Goal: Task Accomplishment & Management: Use online tool/utility

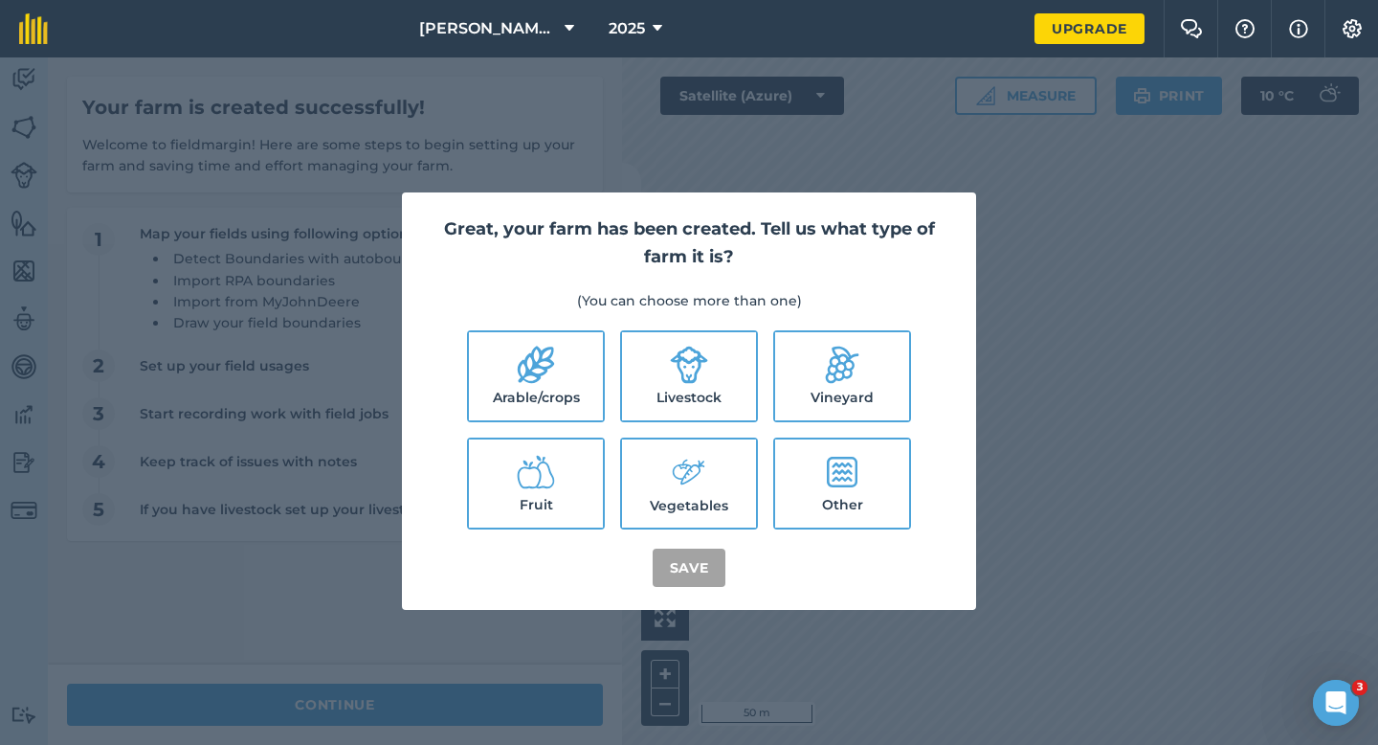
click at [593, 363] on label "Arable/crops" at bounding box center [536, 376] width 134 height 88
checkbox input "true"
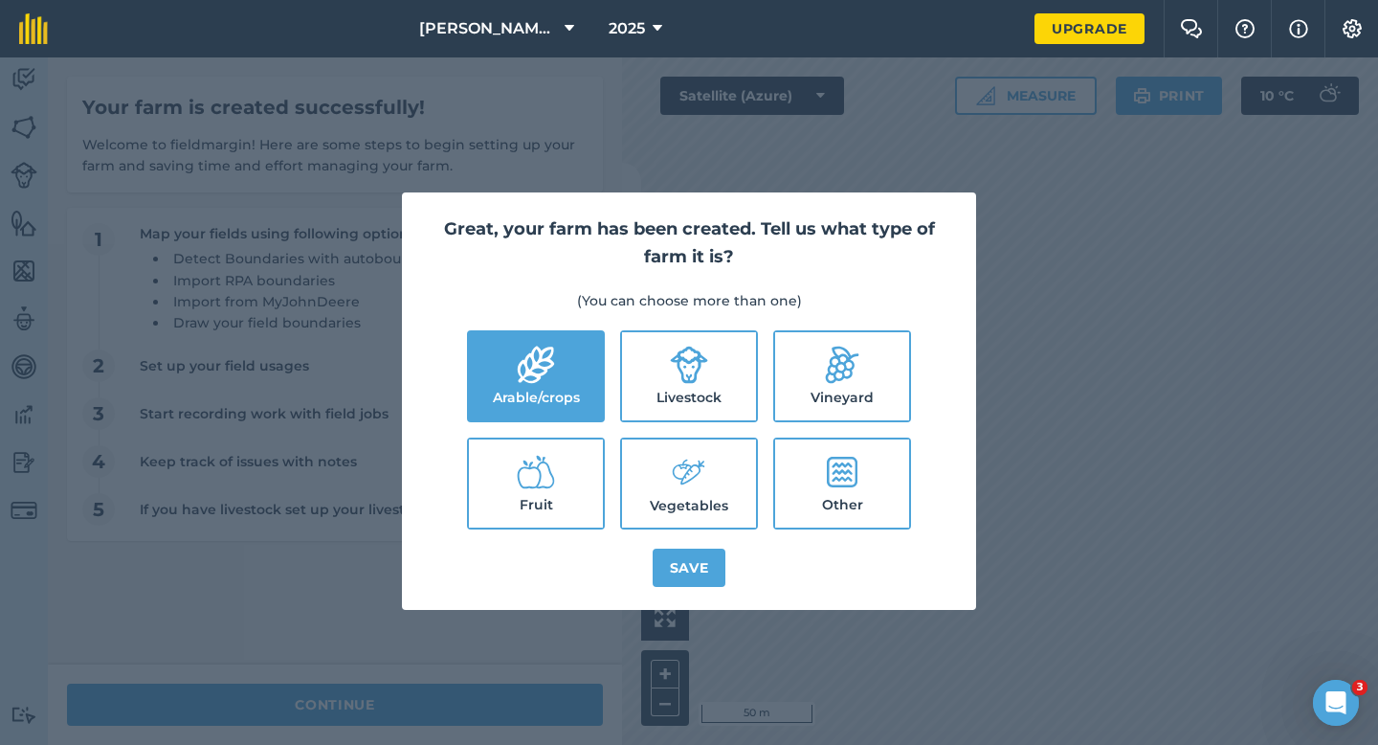
click at [638, 359] on label "Livestock" at bounding box center [689, 376] width 134 height 88
checkbox input "true"
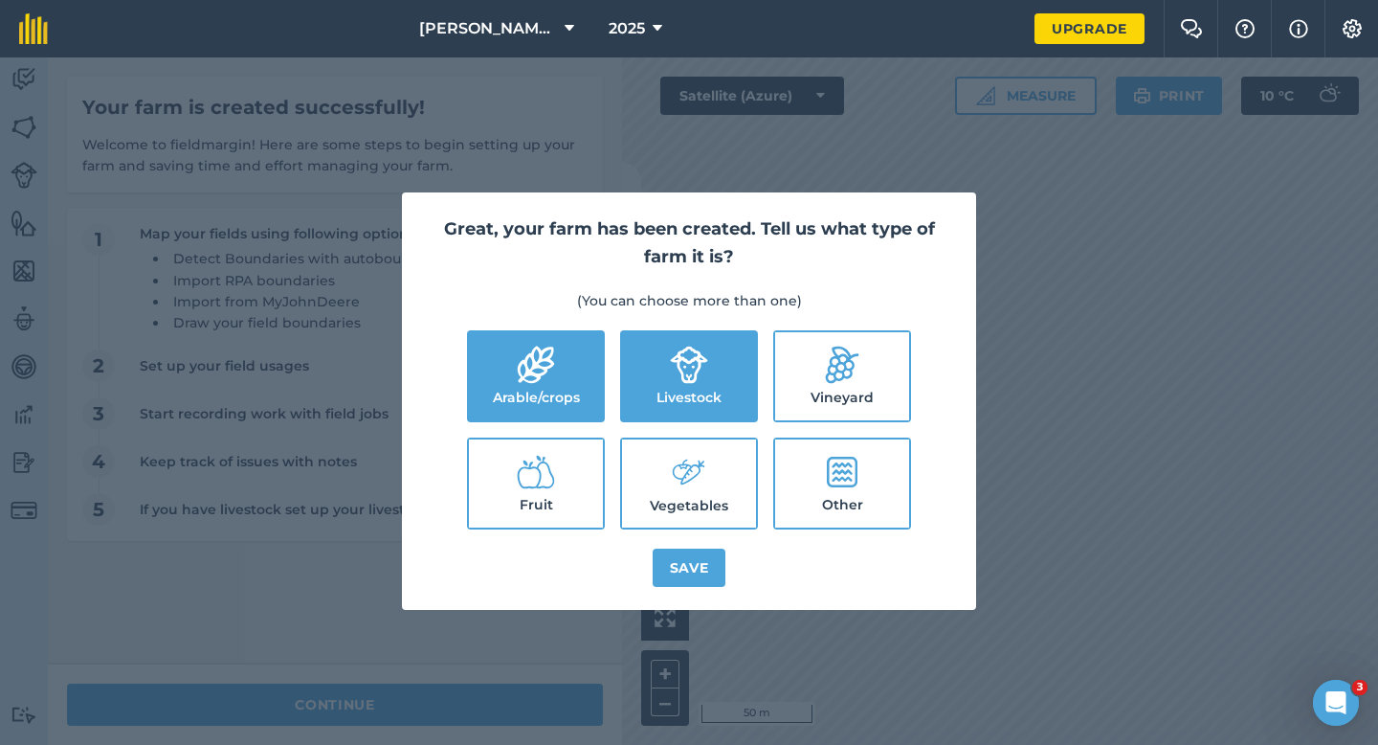
click at [638, 507] on label "Vegetables" at bounding box center [689, 483] width 134 height 88
checkbox input "true"
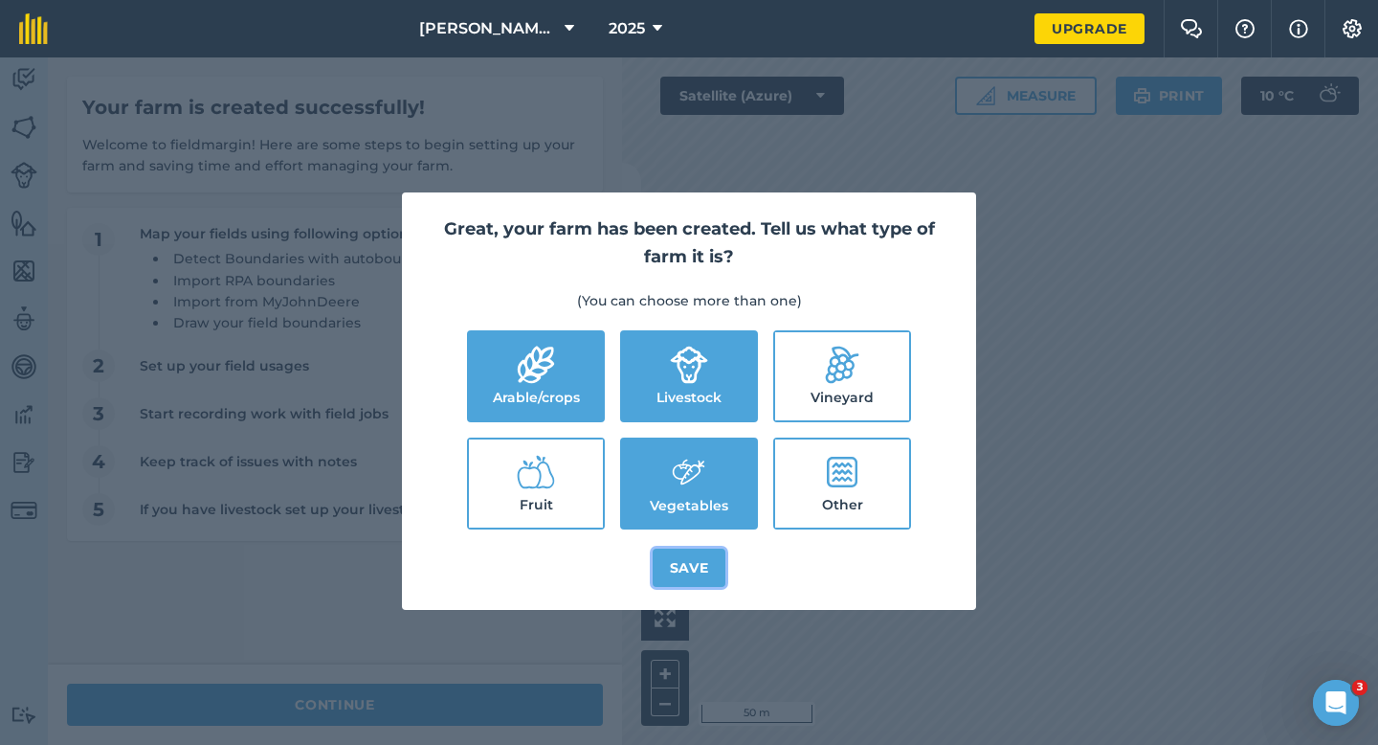
click at [691, 565] on button "Save" at bounding box center [690, 568] width 74 height 38
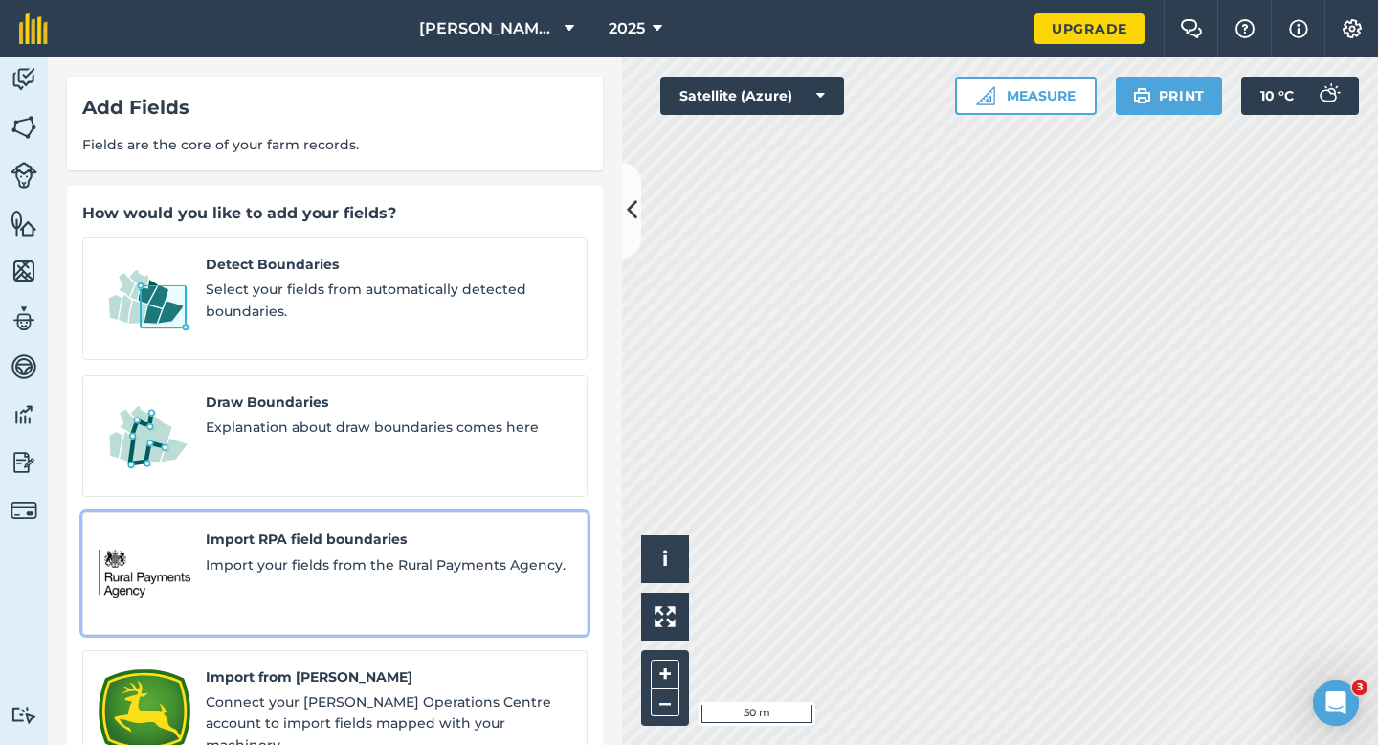
click at [333, 512] on link "Import RPA field boundaries Import your fields from the Rural Payments Agency." at bounding box center [334, 573] width 505 height 123
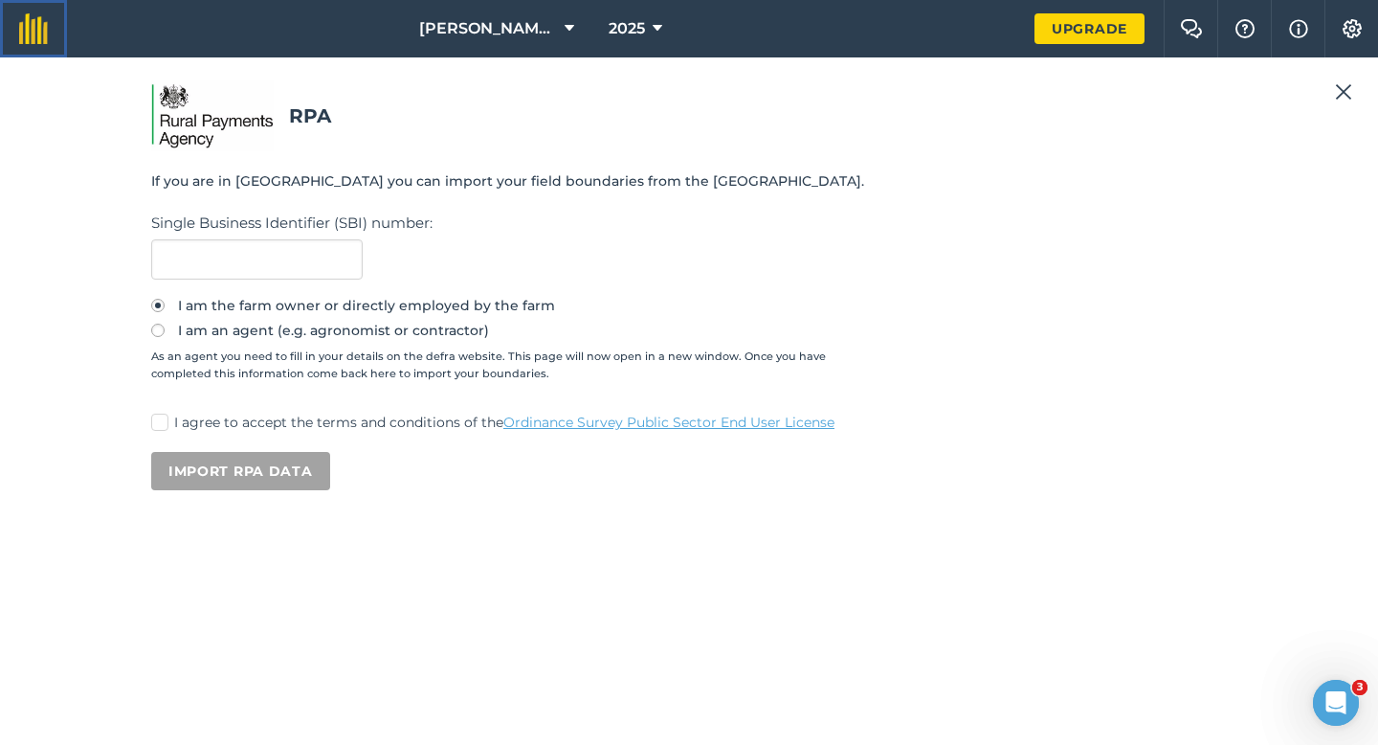
click at [43, 37] on img at bounding box center [33, 28] width 29 height 31
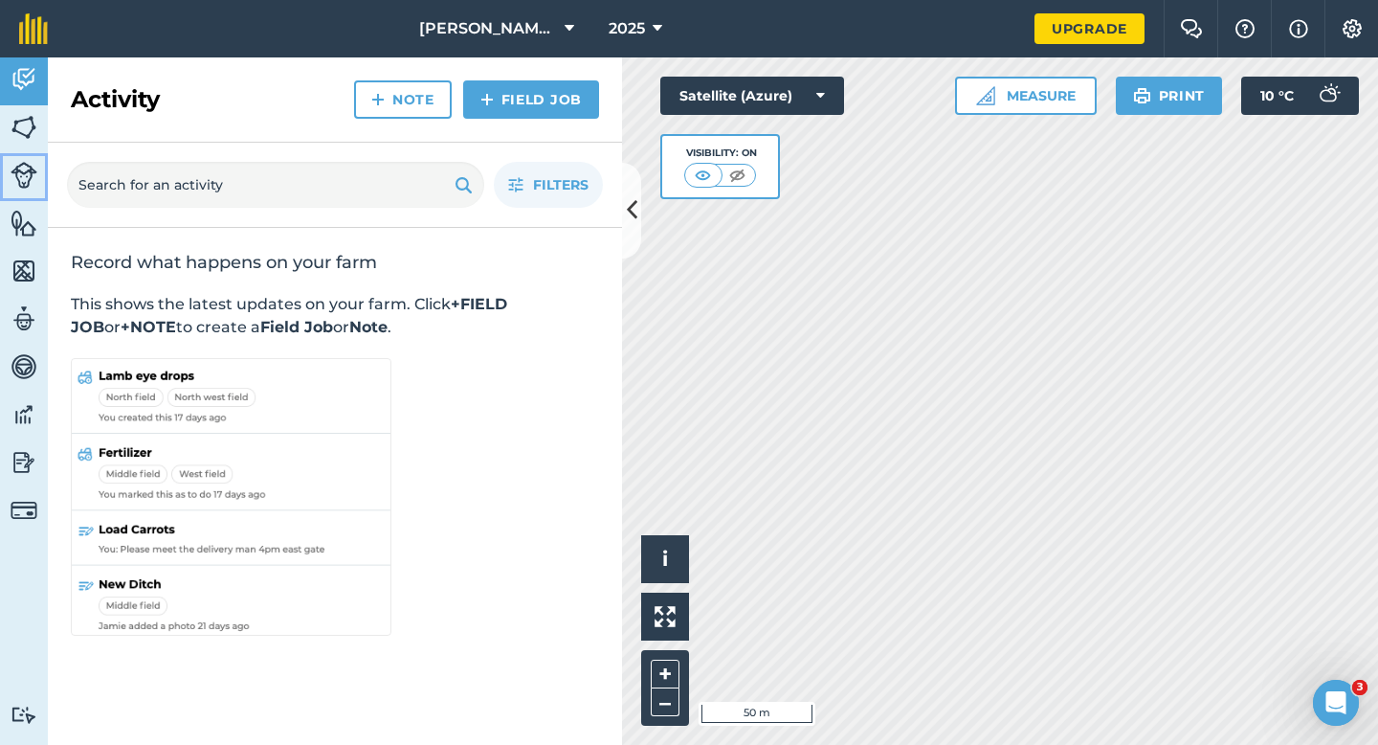
click at [25, 153] on link "Livestock" at bounding box center [24, 177] width 48 height 48
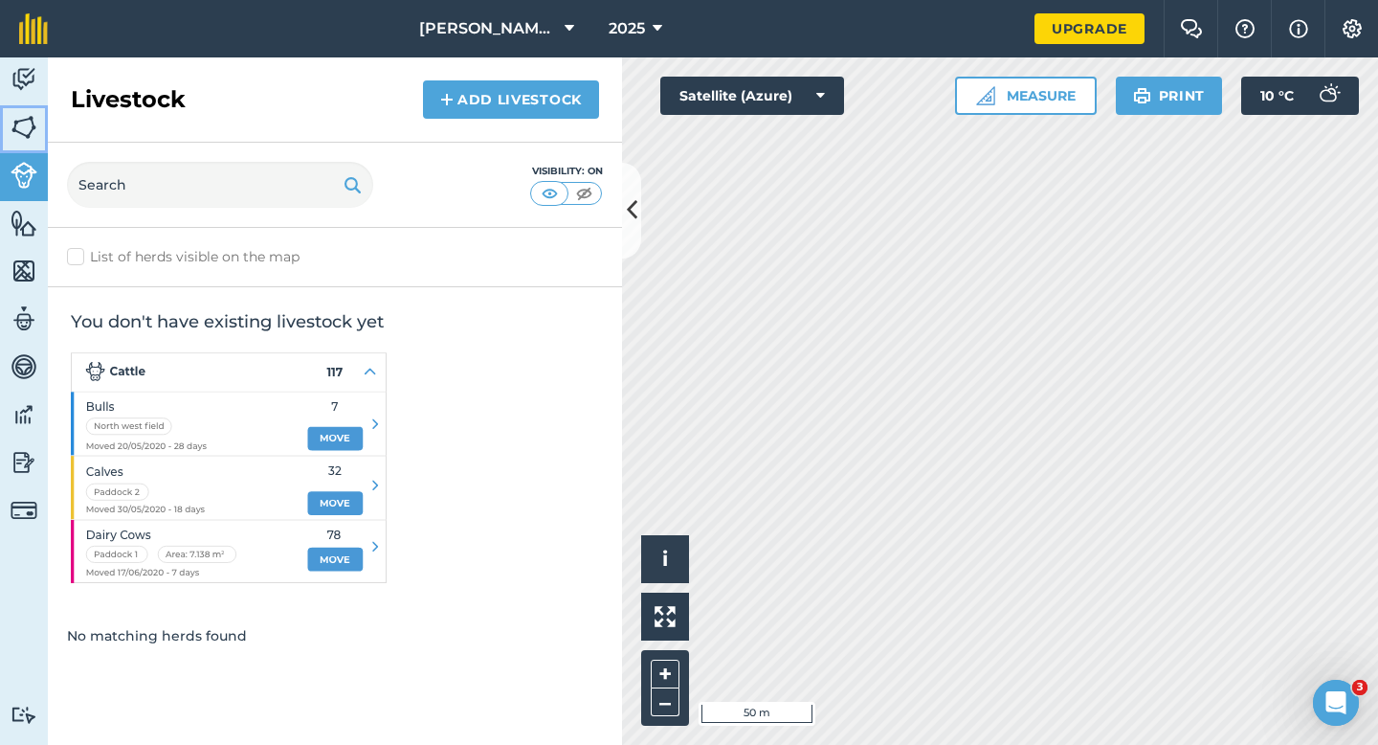
click at [17, 117] on img at bounding box center [24, 127] width 27 height 29
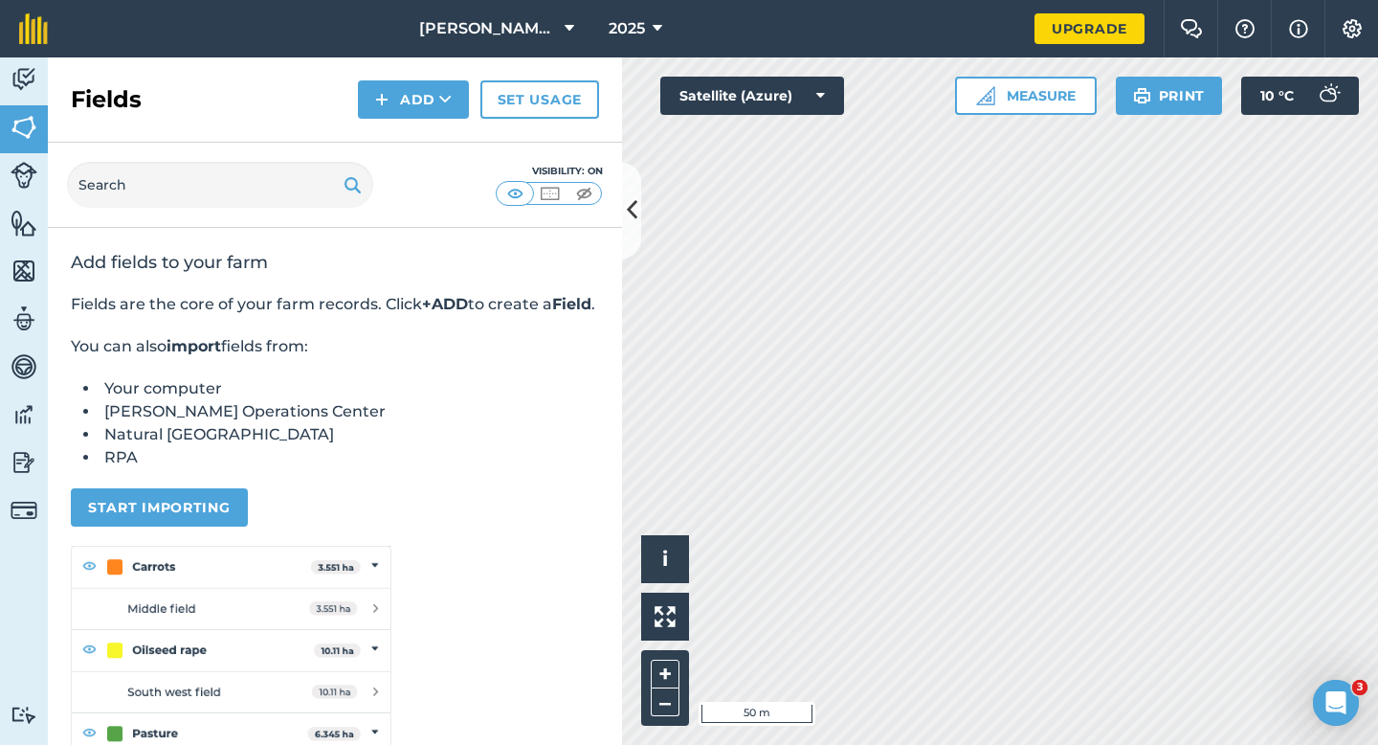
click at [392, 79] on div "Fields Add Set usage" at bounding box center [335, 99] width 574 height 85
click at [395, 101] on button "Add" at bounding box center [413, 99] width 111 height 38
click at [395, 149] on link "Draw" at bounding box center [413, 143] width 105 height 42
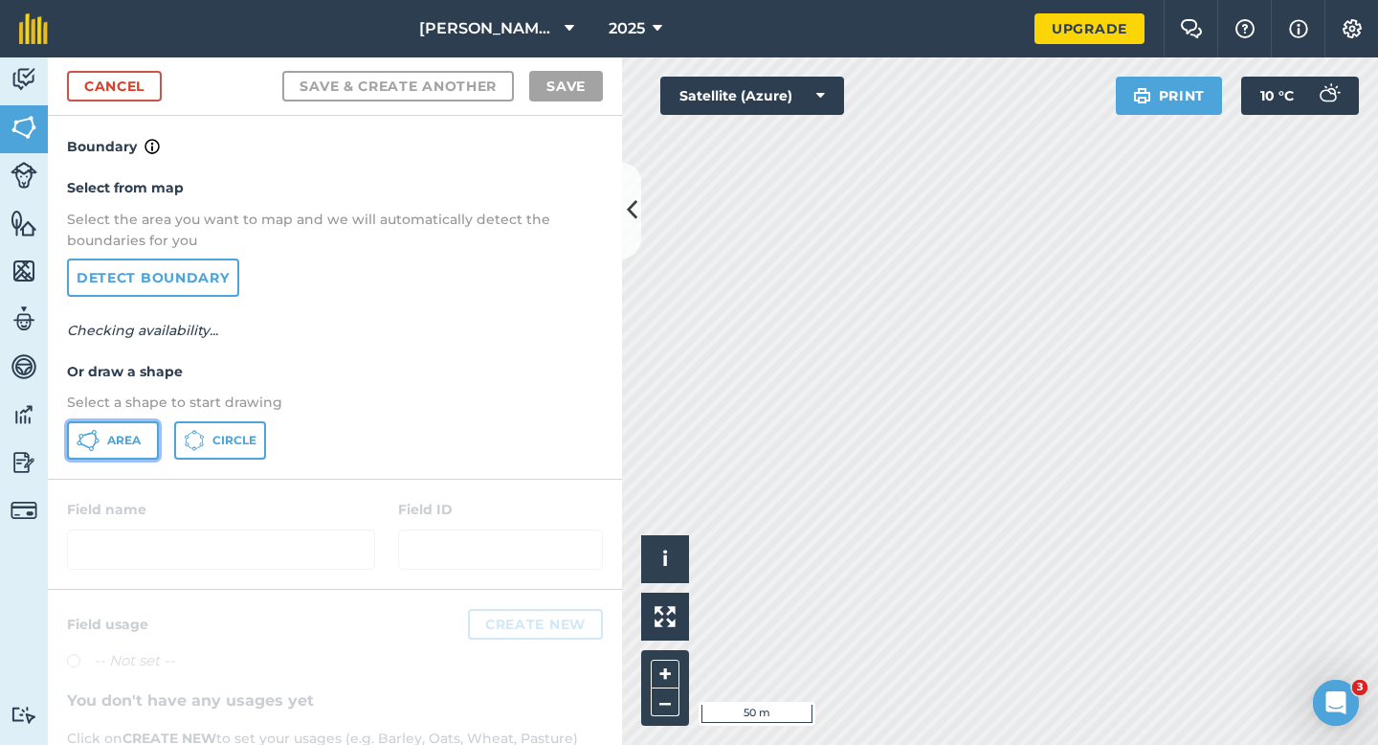
click at [122, 444] on span "Area" at bounding box center [124, 440] width 34 height 15
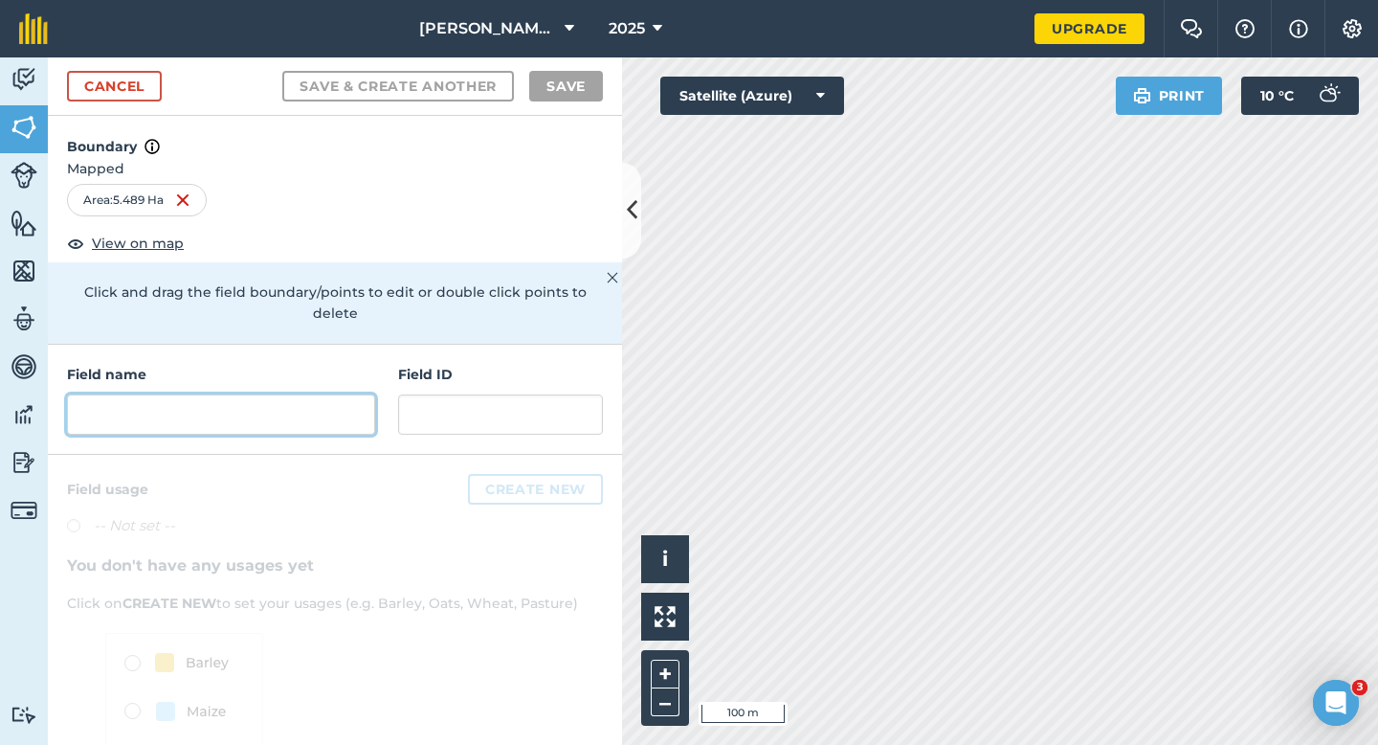
click at [242, 394] on input "text" at bounding box center [221, 414] width 308 height 40
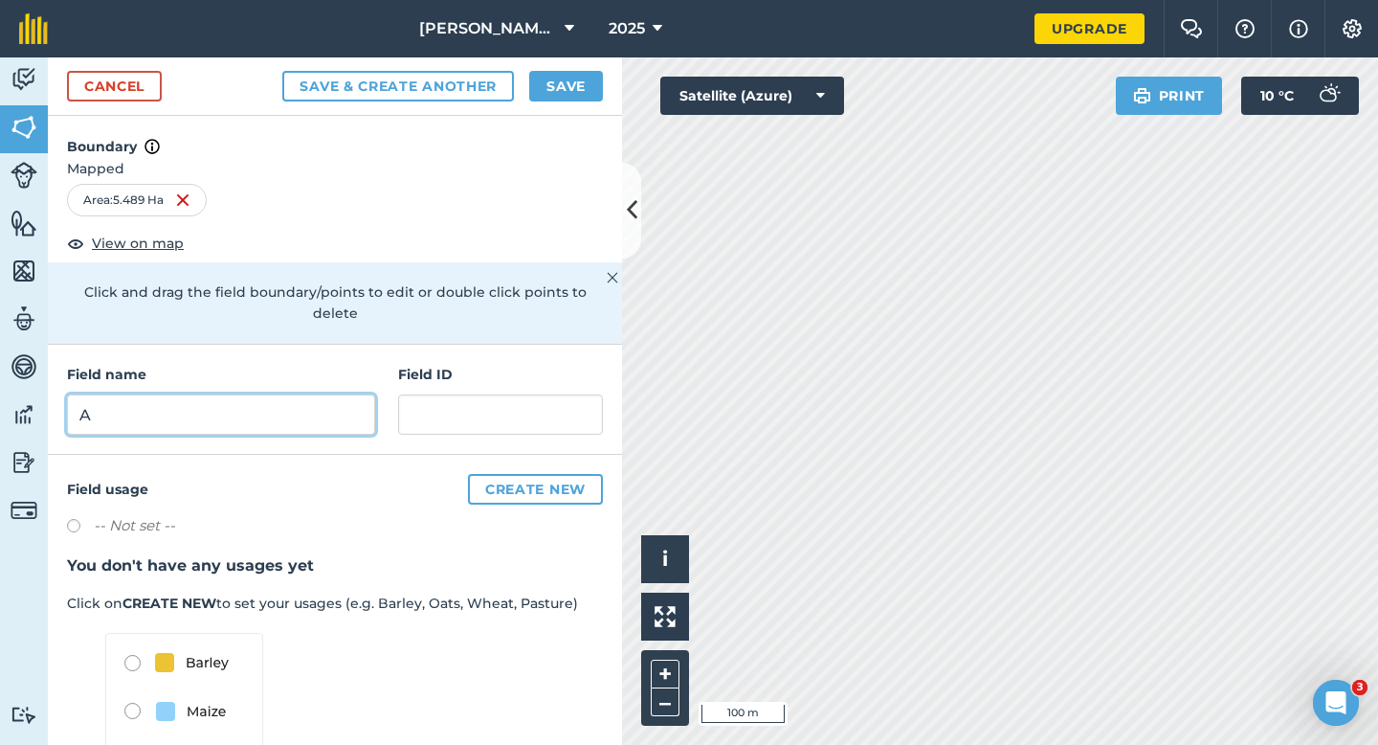
type input "A"
click at [577, 88] on button "Save" at bounding box center [566, 86] width 74 height 31
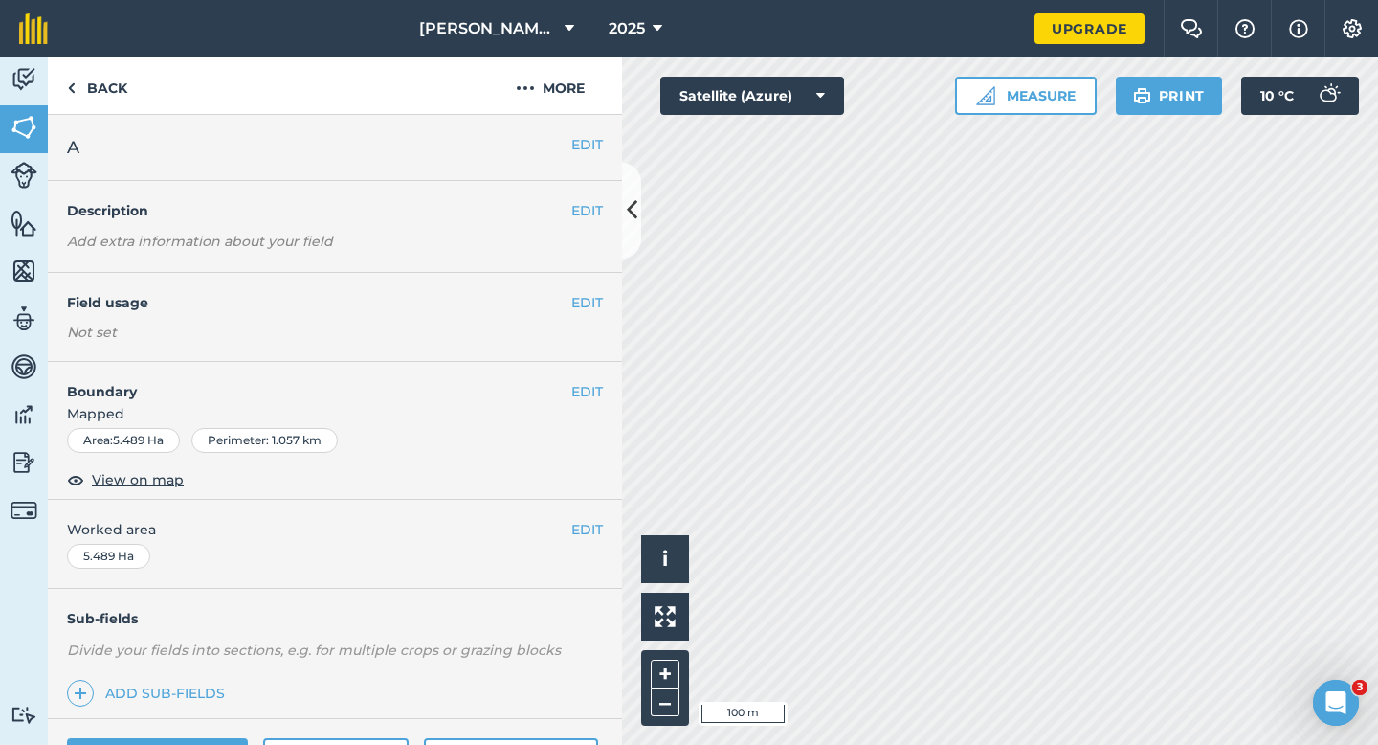
click at [574, 546] on div "EDIT Worked area 5.489 Ha" at bounding box center [335, 544] width 574 height 89
click at [574, 539] on button "EDIT" at bounding box center [587, 529] width 32 height 21
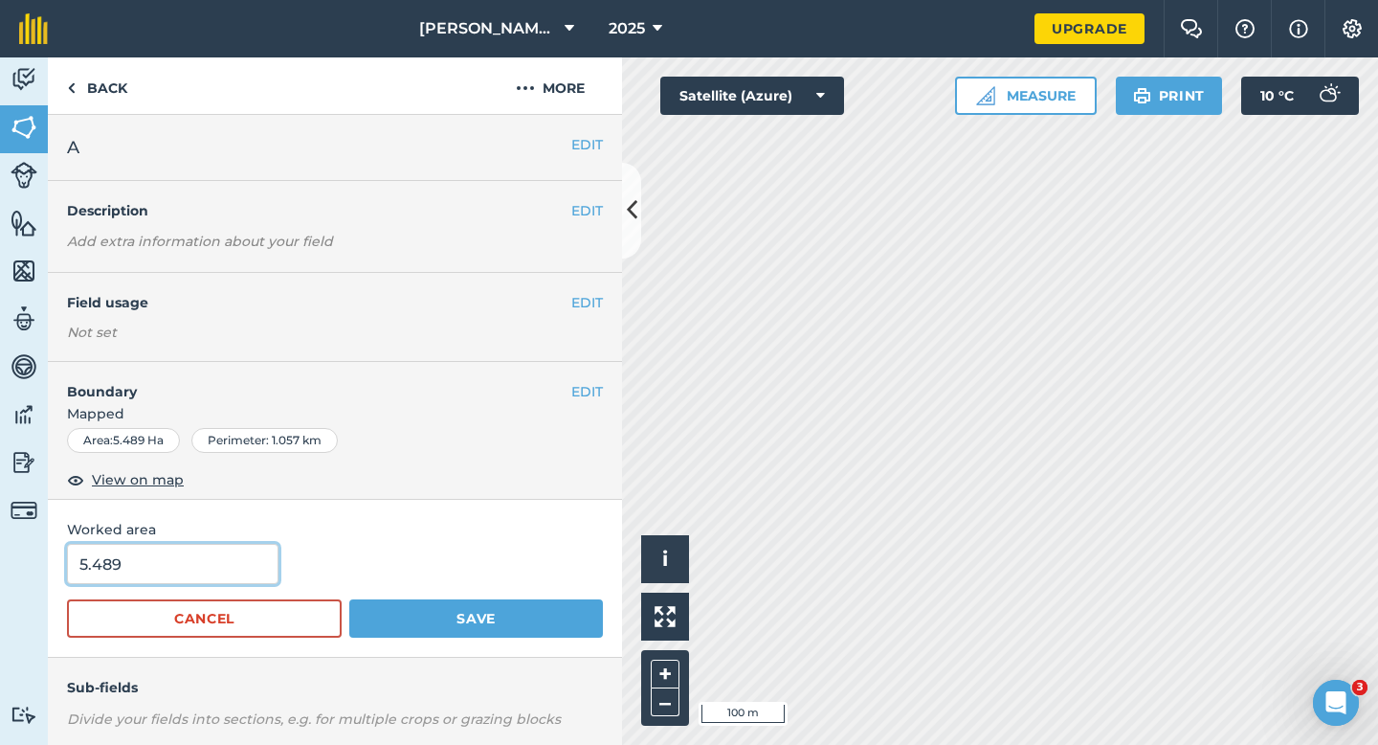
click at [207, 569] on input "5.489" at bounding box center [173, 564] width 212 height 40
type input "5.5"
click at [349, 599] on button "Save" at bounding box center [476, 618] width 254 height 38
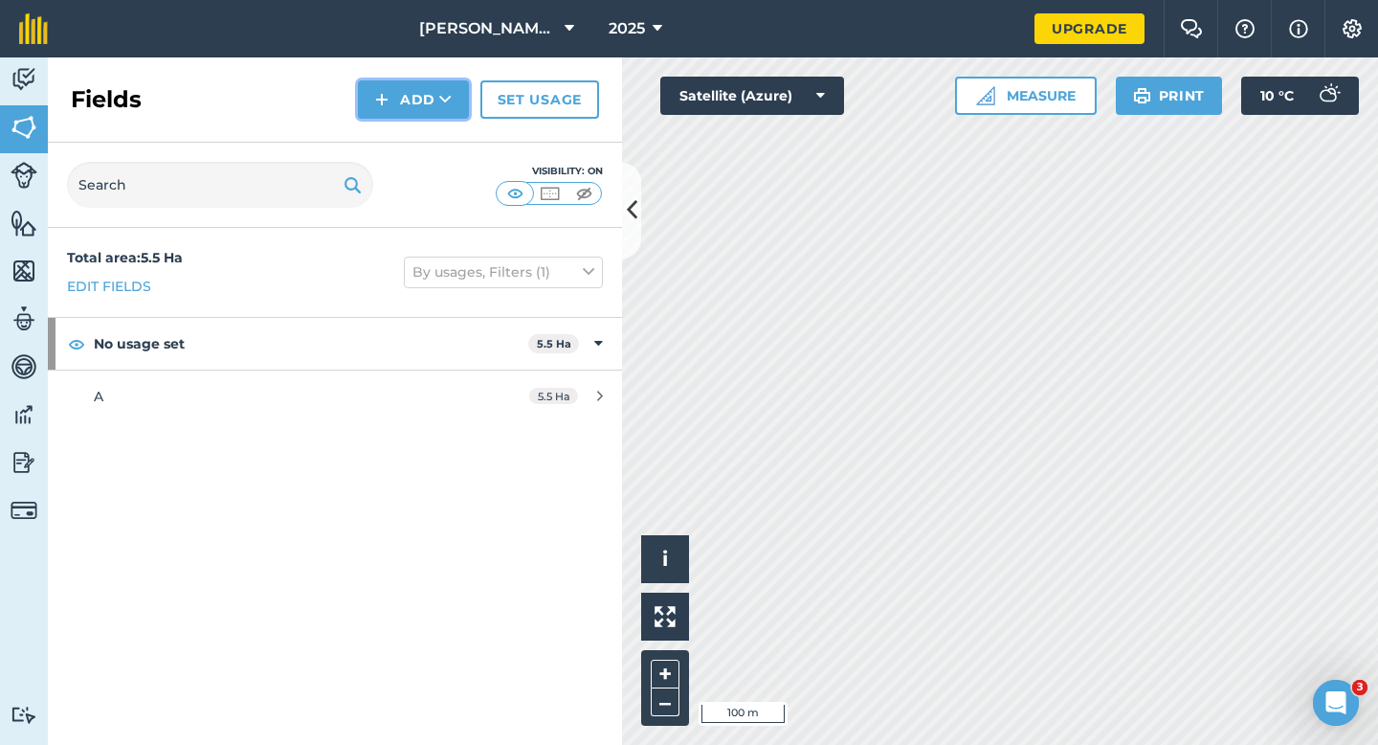
click at [407, 114] on button "Add" at bounding box center [413, 99] width 111 height 38
click at [407, 132] on link "Draw" at bounding box center [413, 143] width 105 height 42
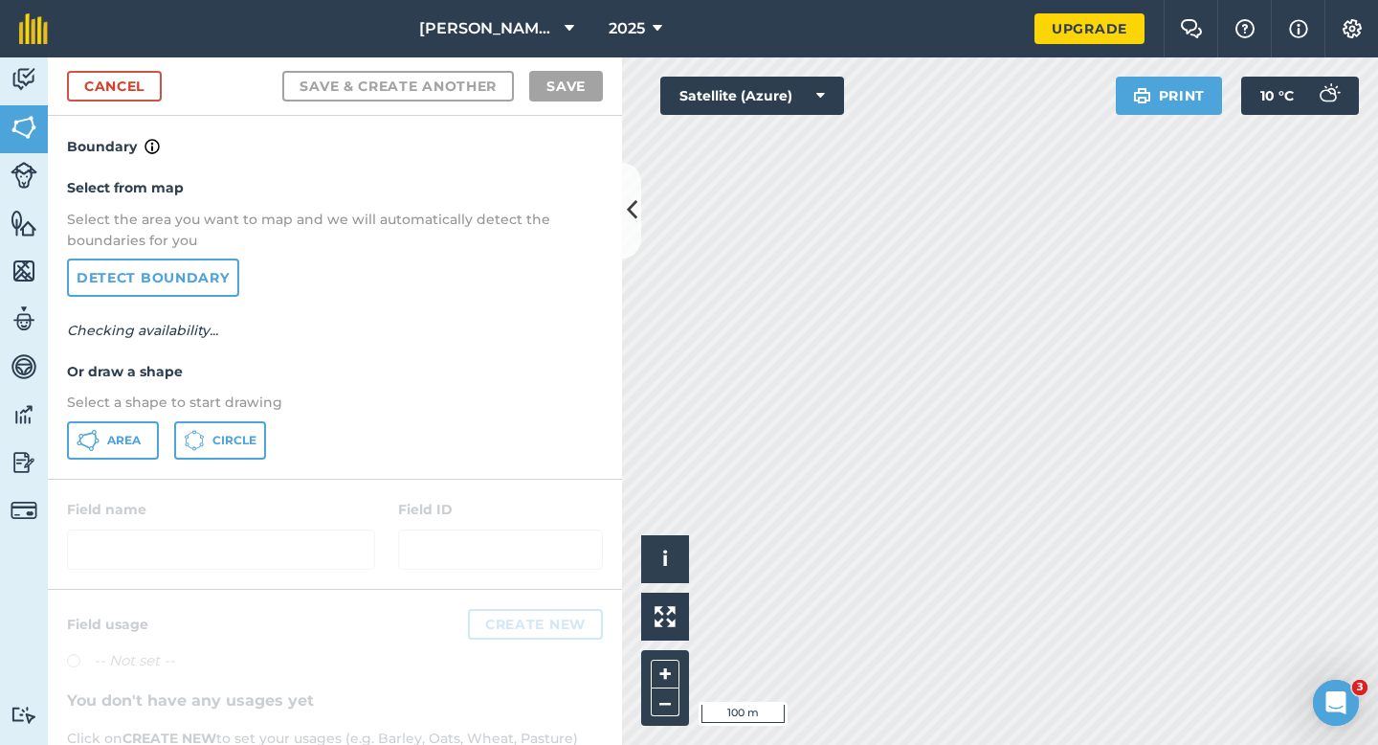
click at [73, 463] on div "Select from map Select the area you want to map and we will automatically detec…" at bounding box center [335, 318] width 574 height 320
click at [88, 447] on icon at bounding box center [85, 445] width 11 height 6
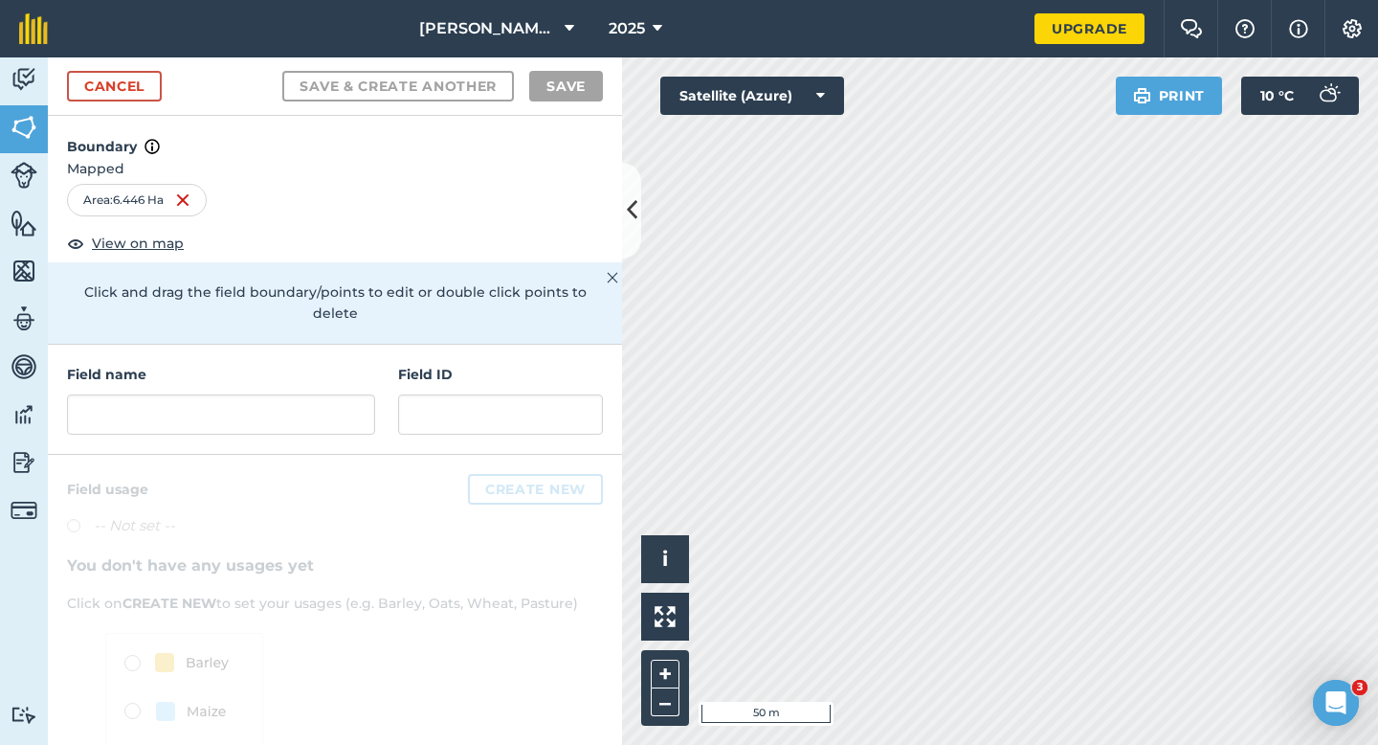
click at [298, 417] on div "Field name Field ID" at bounding box center [335, 400] width 574 height 110
click at [298, 404] on input "text" at bounding box center [221, 414] width 308 height 40
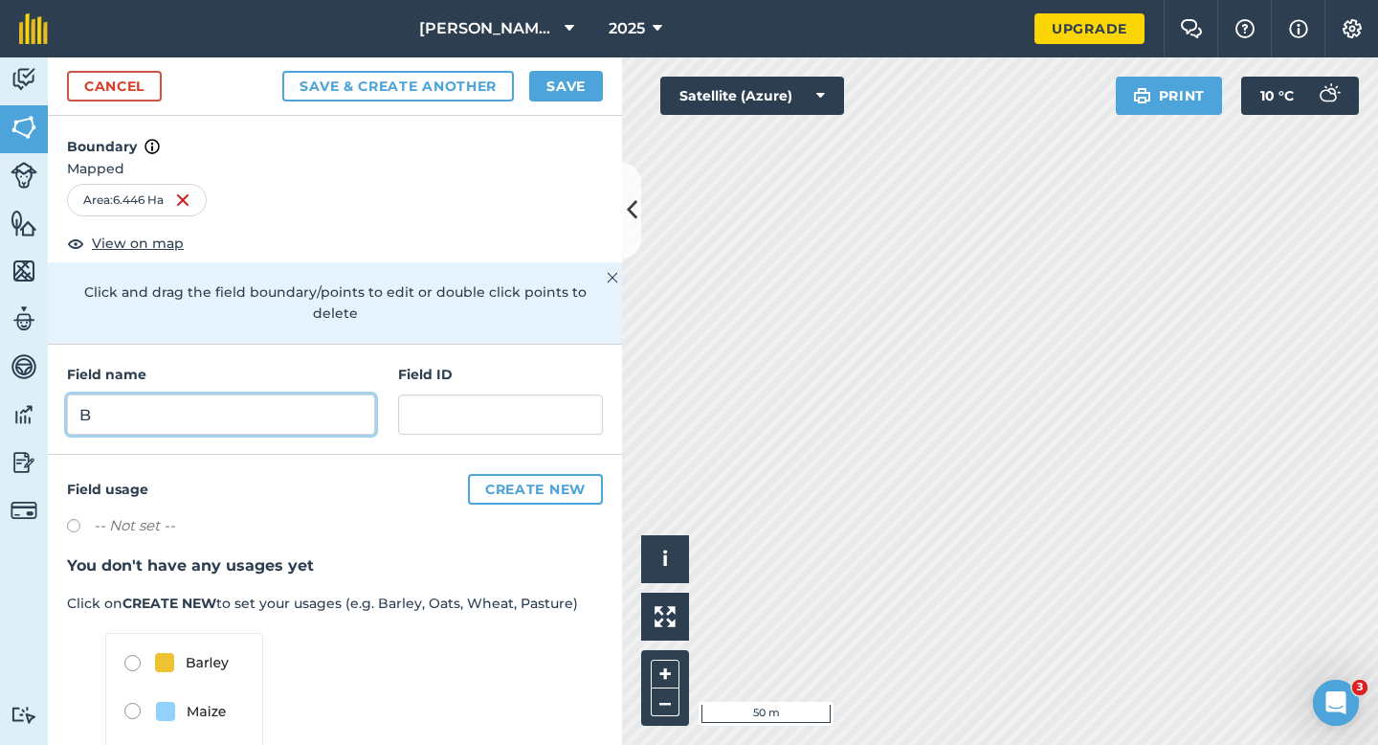
type input "B"
click at [561, 91] on button "Save" at bounding box center [566, 86] width 74 height 31
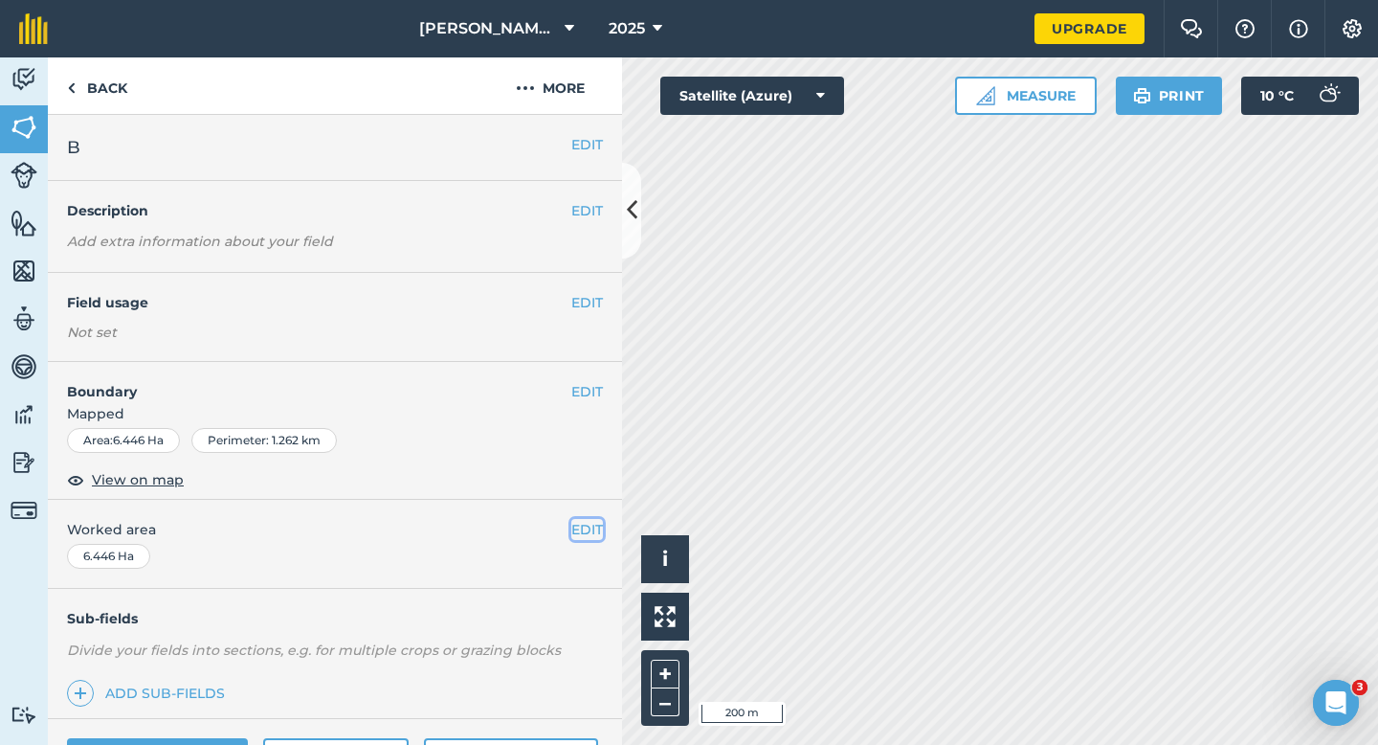
click at [592, 534] on button "EDIT" at bounding box center [587, 529] width 32 height 21
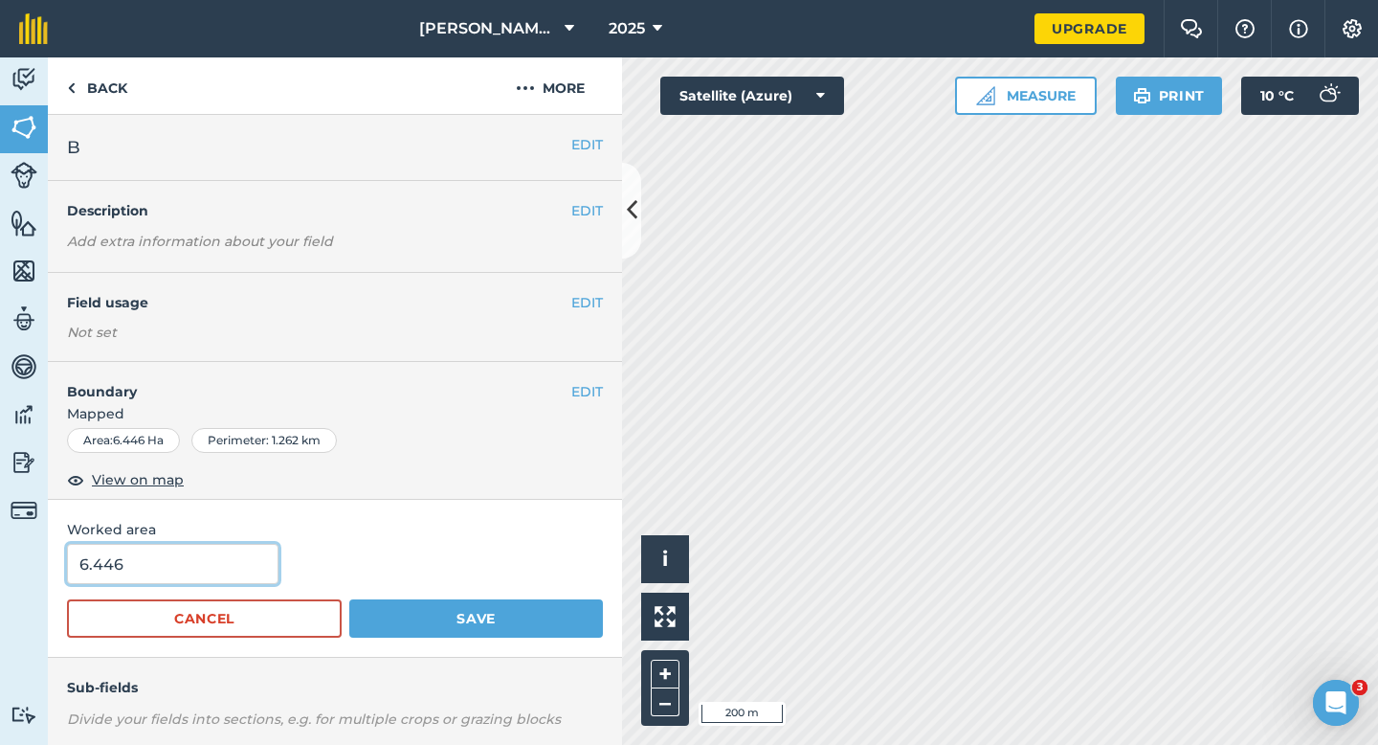
click at [166, 573] on input "6.446" at bounding box center [173, 564] width 212 height 40
type input "6.5"
click at [349, 599] on button "Save" at bounding box center [476, 618] width 254 height 38
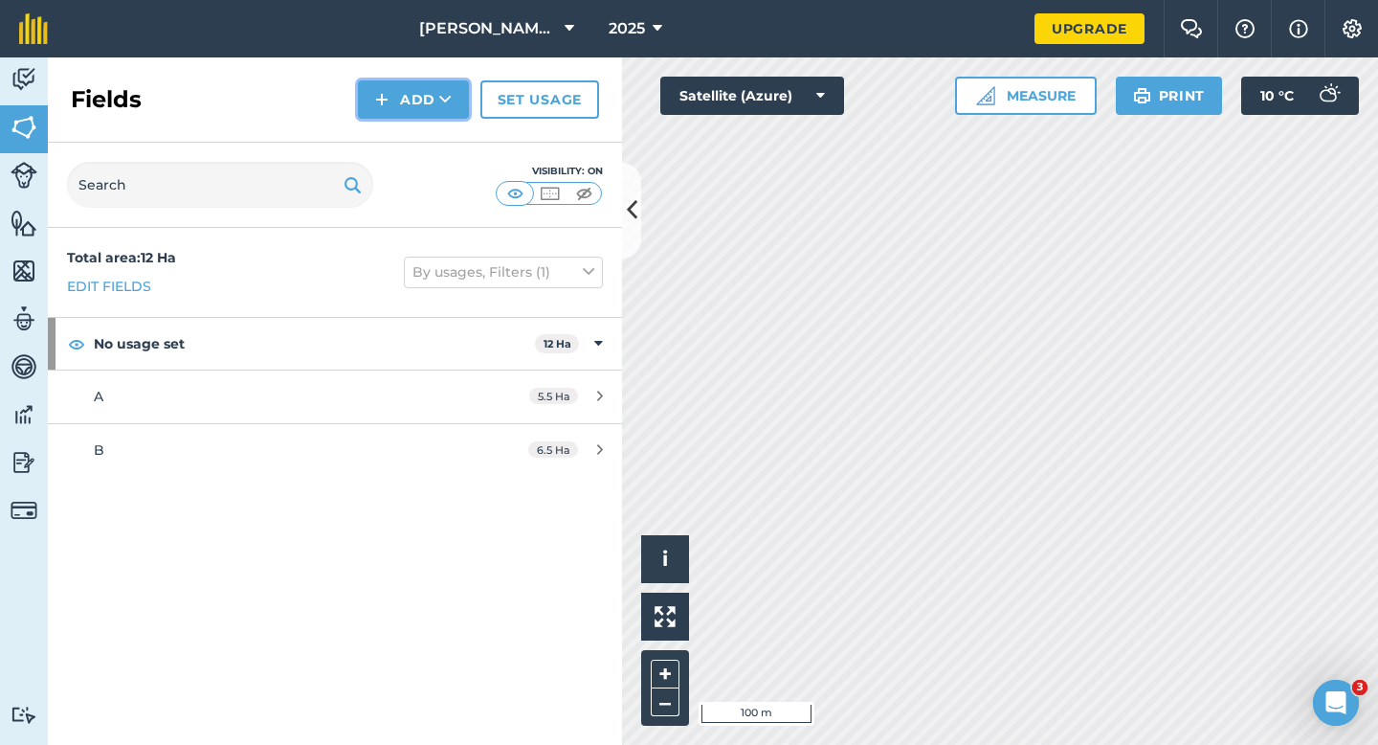
click at [423, 116] on button "Add" at bounding box center [413, 99] width 111 height 38
click at [424, 150] on link "Draw" at bounding box center [413, 143] width 105 height 42
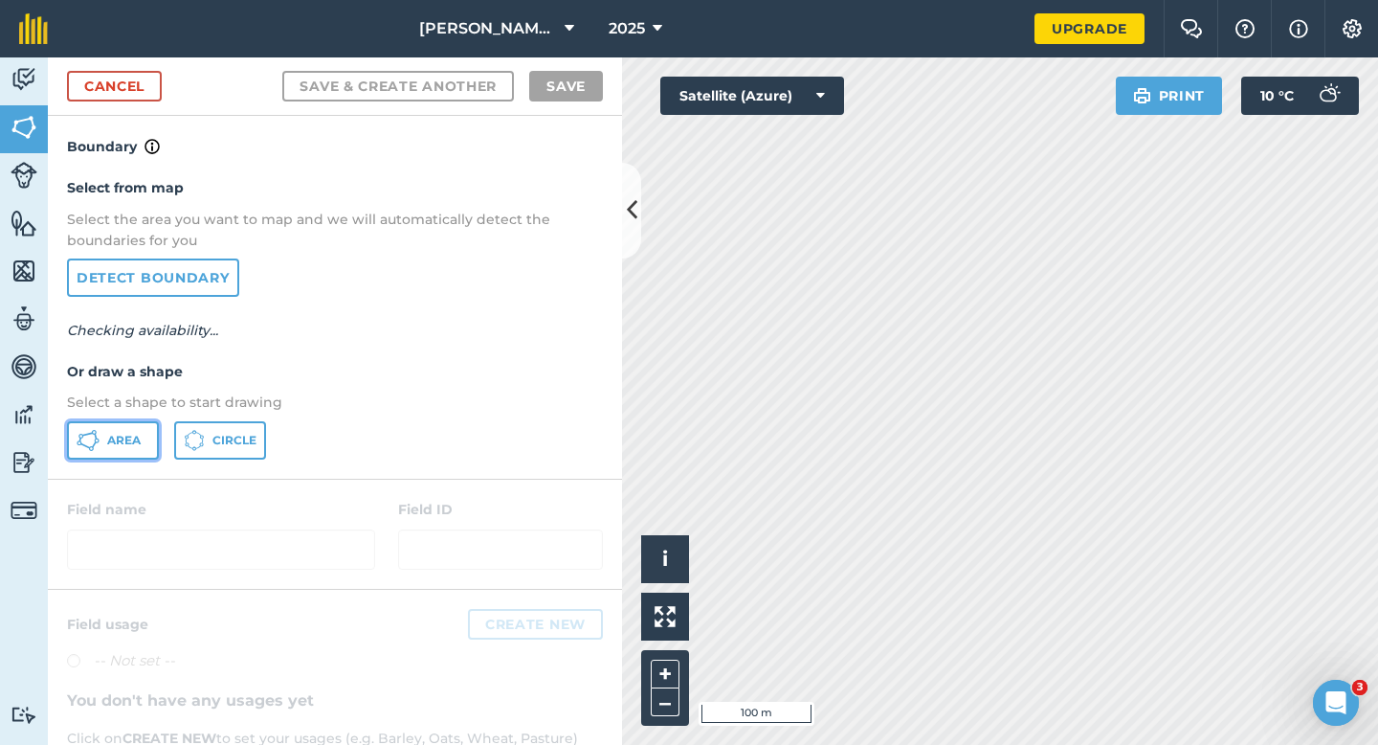
click at [109, 452] on button "Area" at bounding box center [113, 440] width 92 height 38
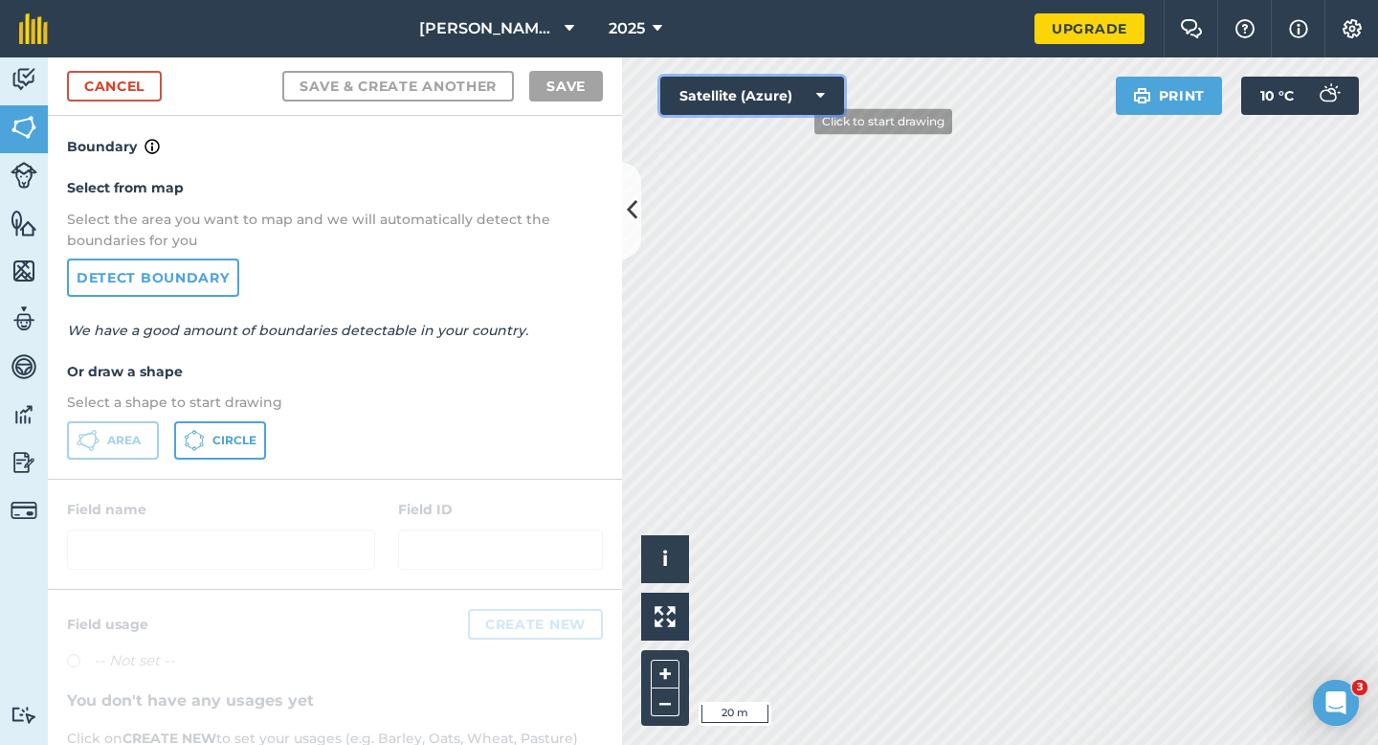
click at [1148, 415] on div "Click to start drawing i © 2025 TomTom, Microsoft 20 m + – Satellite (Azure) Pr…" at bounding box center [1000, 400] width 756 height 687
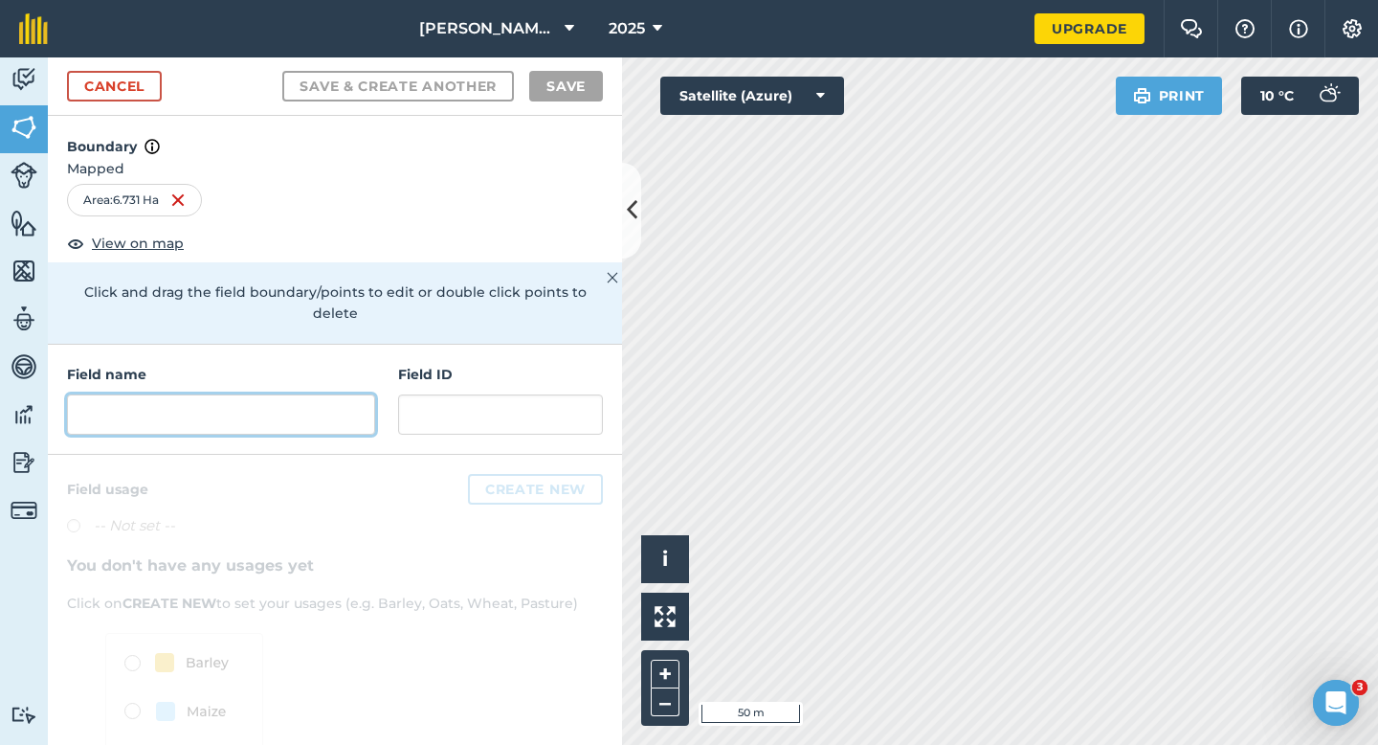
click at [321, 405] on input "text" at bounding box center [221, 414] width 308 height 40
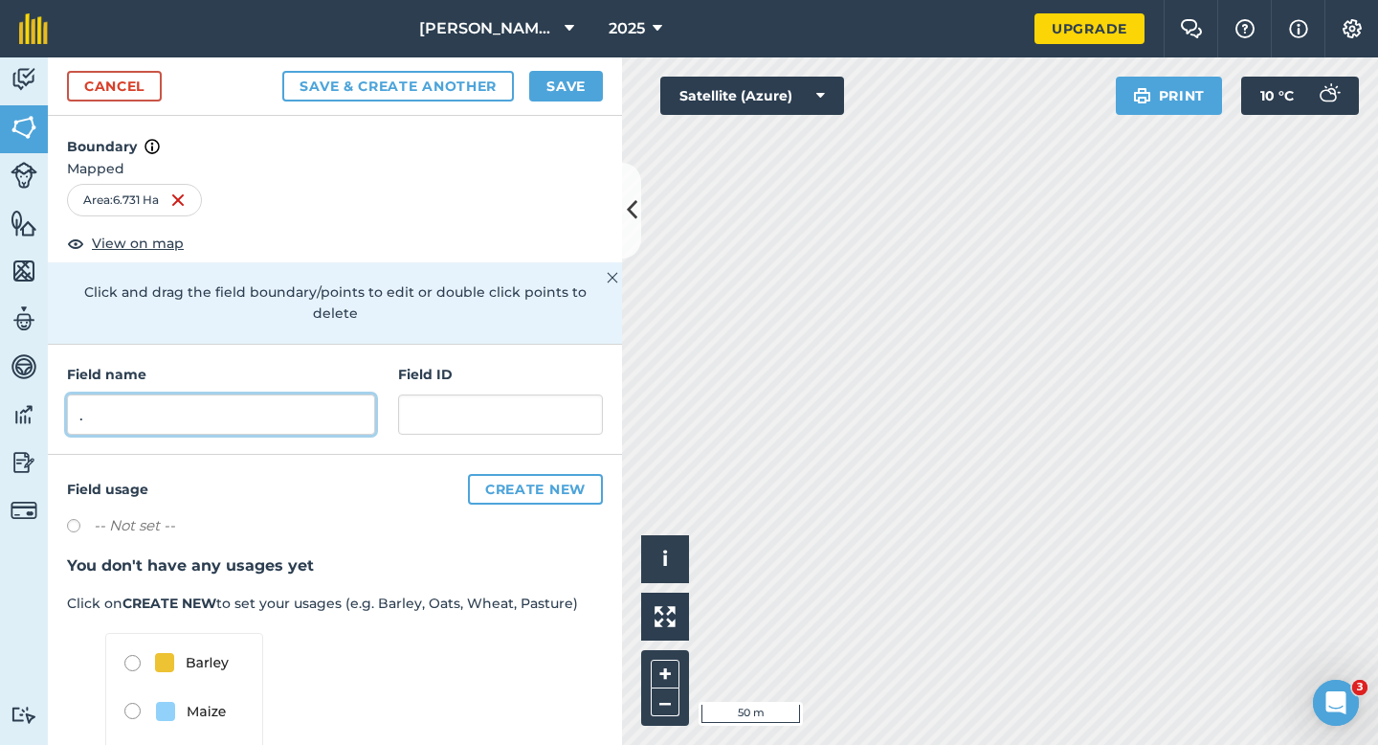
type input "."
click at [535, 88] on button "Save" at bounding box center [566, 86] width 74 height 31
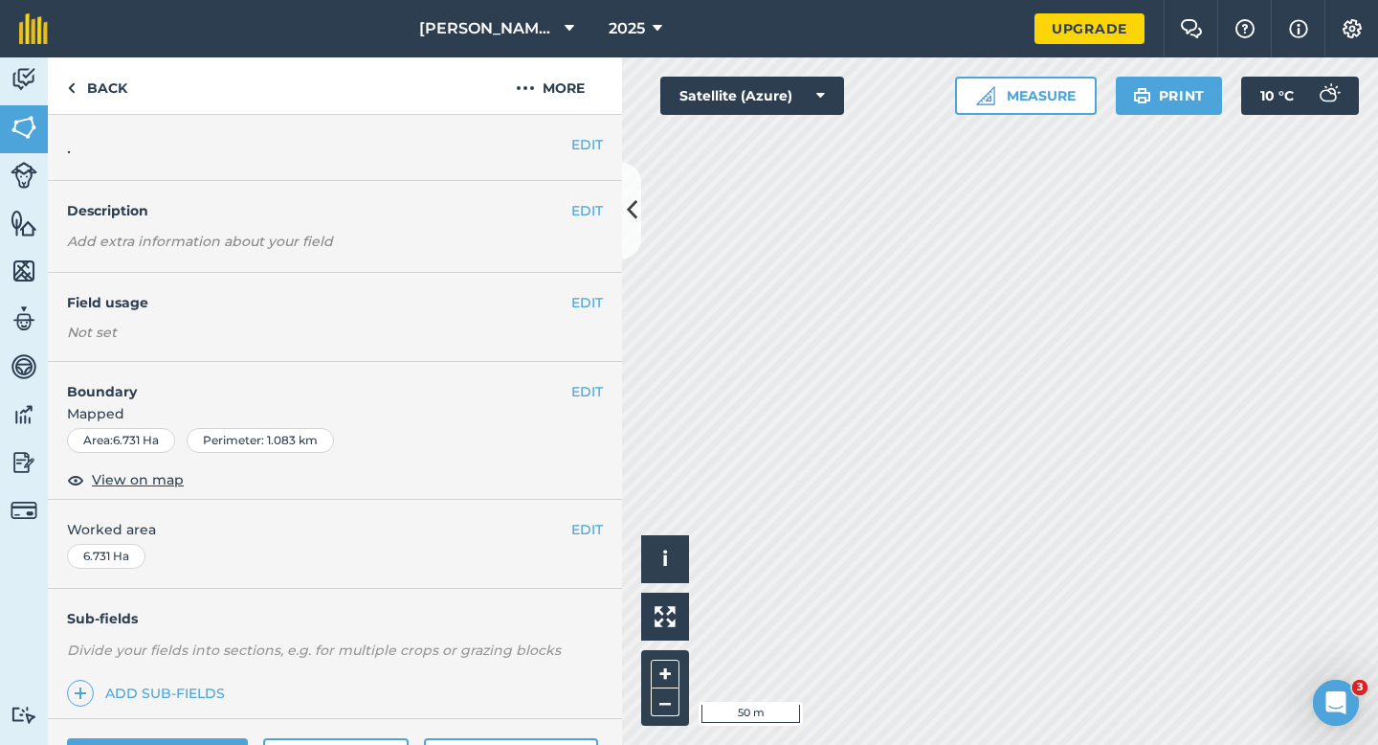
click at [602, 541] on div "EDIT Worked area 6.731 Ha" at bounding box center [335, 544] width 574 height 89
click at [597, 541] on div "EDIT Worked area 6.731 Ha" at bounding box center [335, 544] width 574 height 89
click at [594, 528] on button "EDIT" at bounding box center [587, 529] width 32 height 21
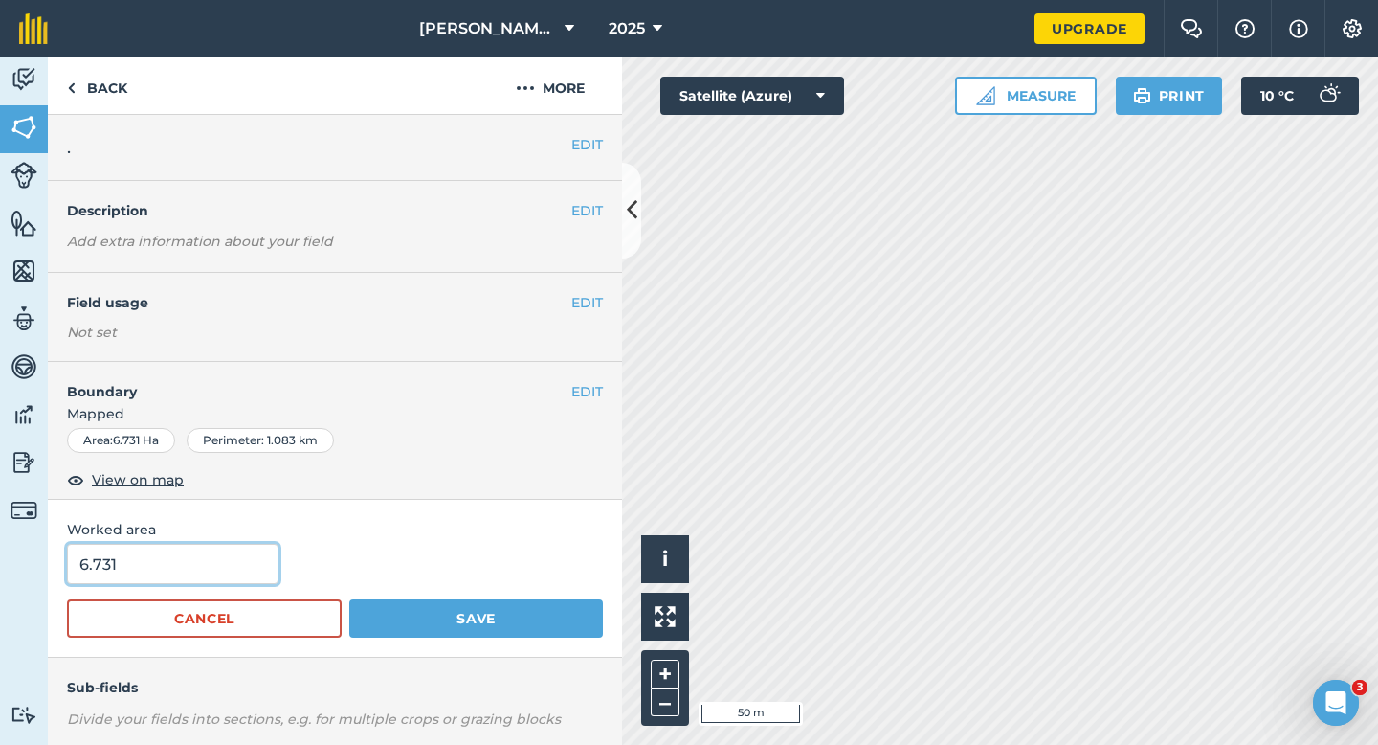
click at [199, 582] on input "6.731" at bounding box center [173, 564] width 212 height 40
type input "6.7"
click at [349, 599] on button "Save" at bounding box center [476, 618] width 254 height 38
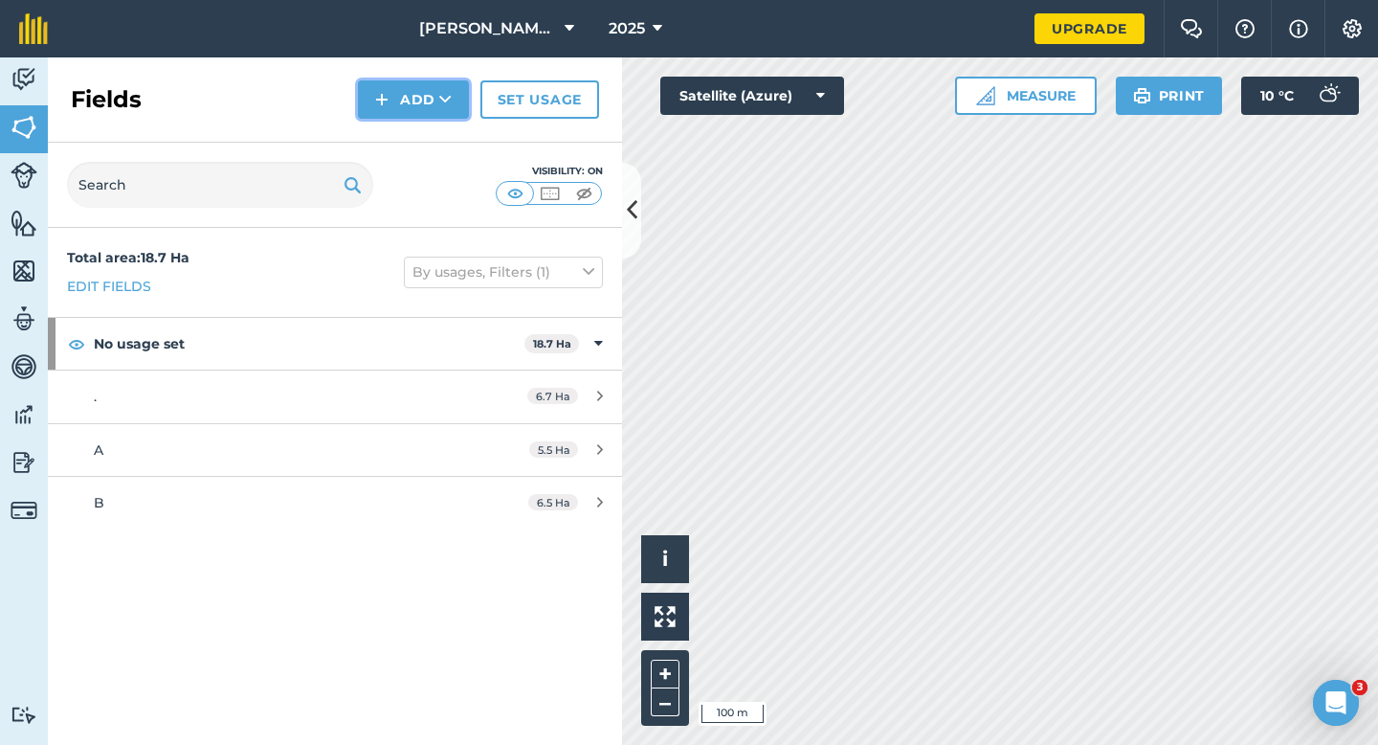
click at [420, 103] on button "Add" at bounding box center [413, 99] width 111 height 38
click at [421, 141] on link "Draw" at bounding box center [413, 143] width 105 height 42
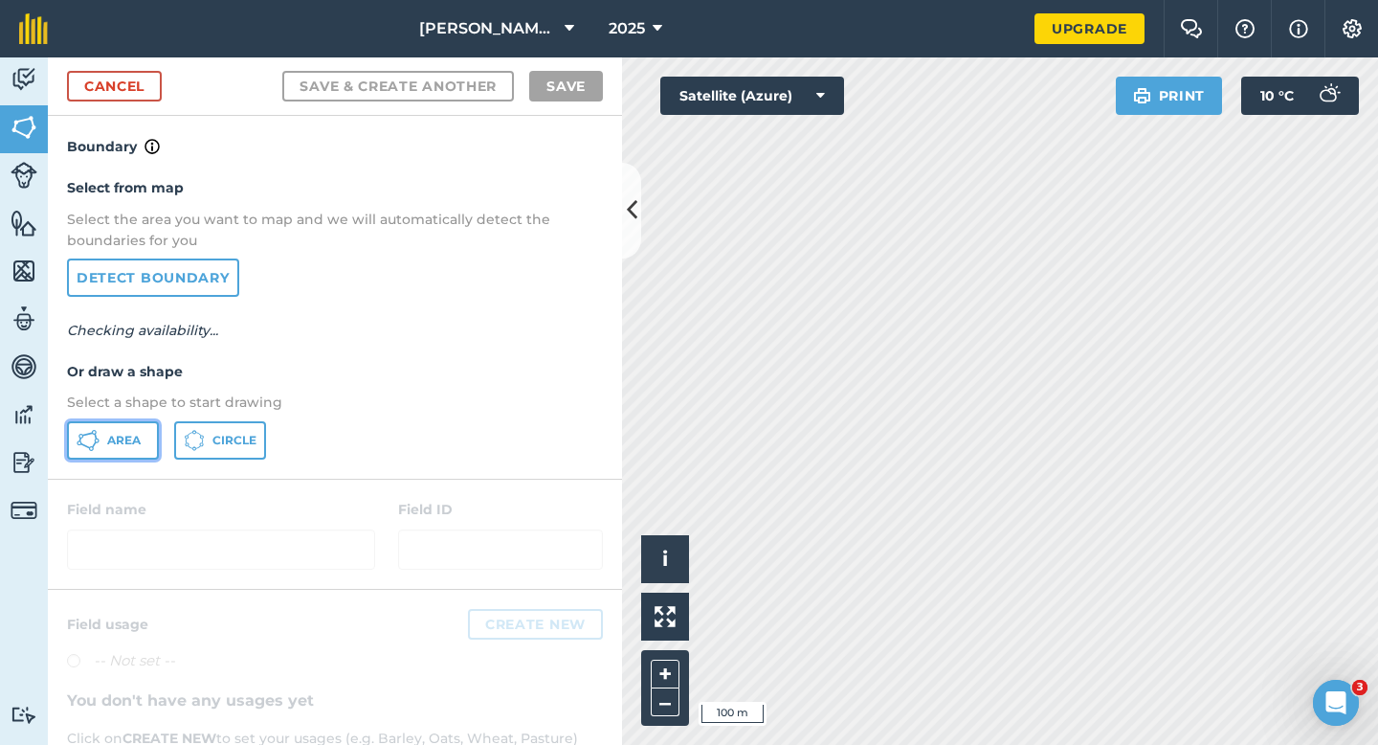
click at [121, 436] on span "Area" at bounding box center [124, 440] width 34 height 15
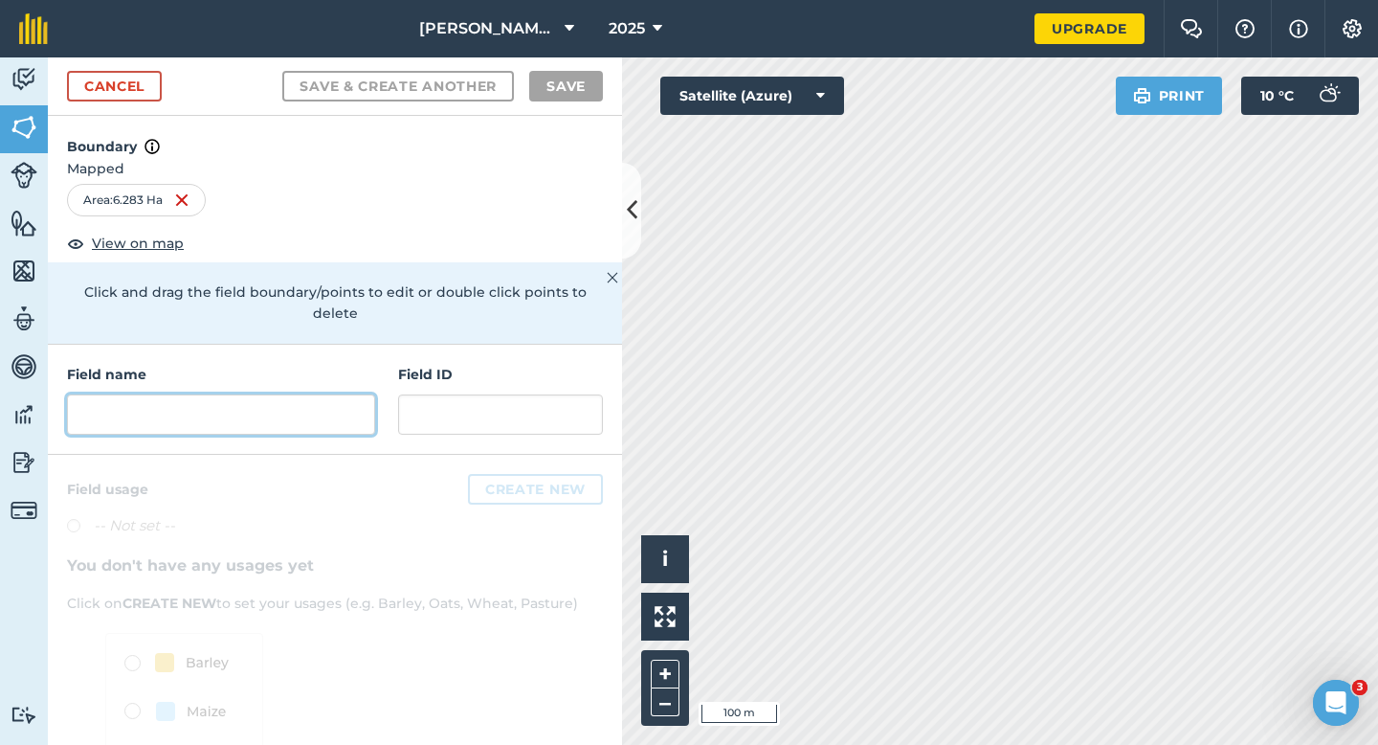
click at [344, 405] on input "text" at bounding box center [221, 414] width 308 height 40
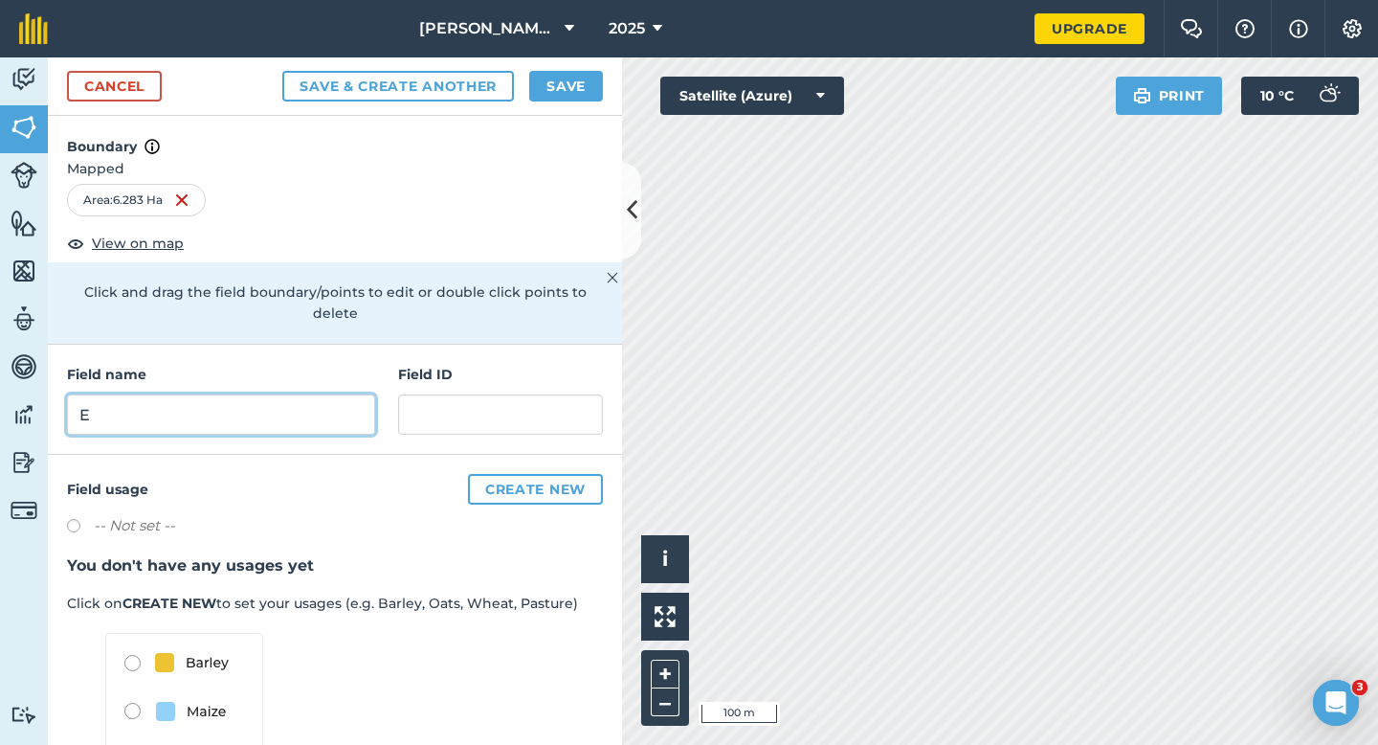
type input "E"
click at [555, 93] on button "Save" at bounding box center [566, 86] width 74 height 31
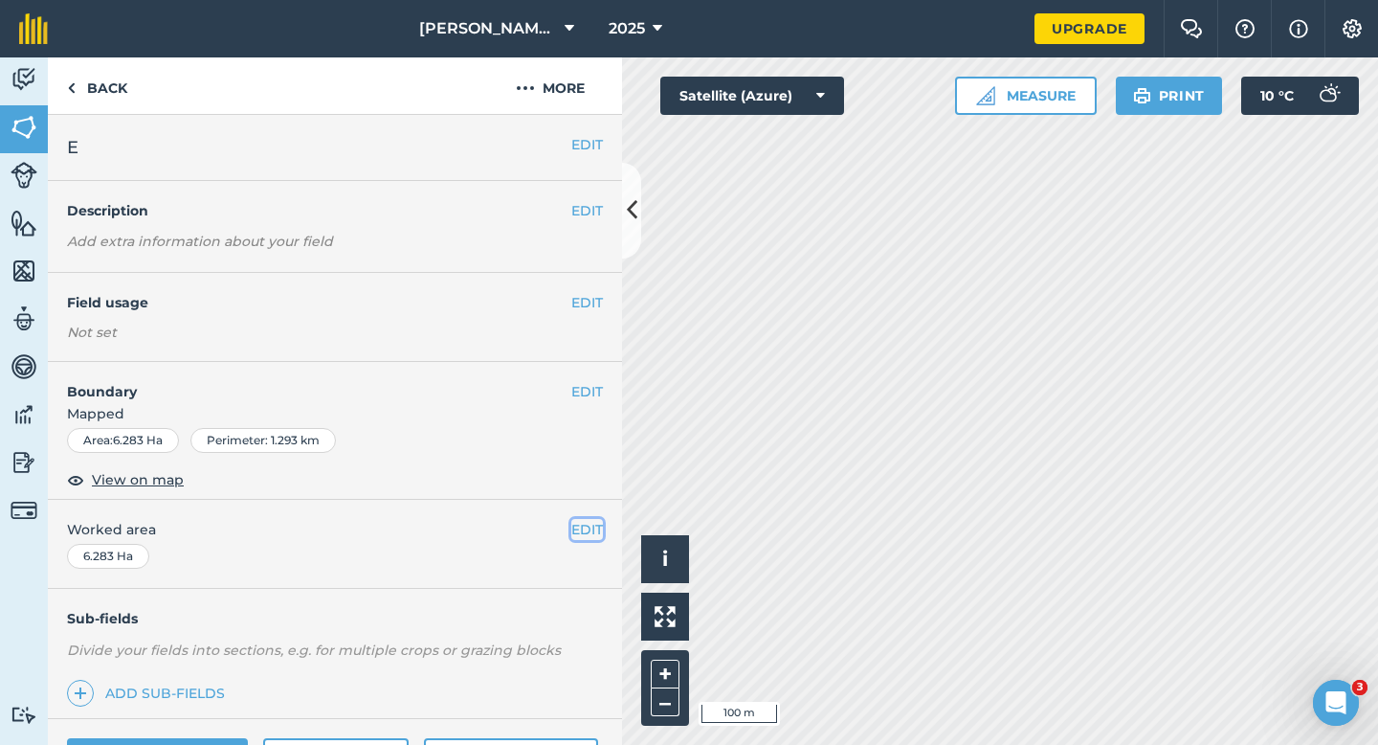
click at [599, 534] on button "EDIT" at bounding box center [587, 529] width 32 height 21
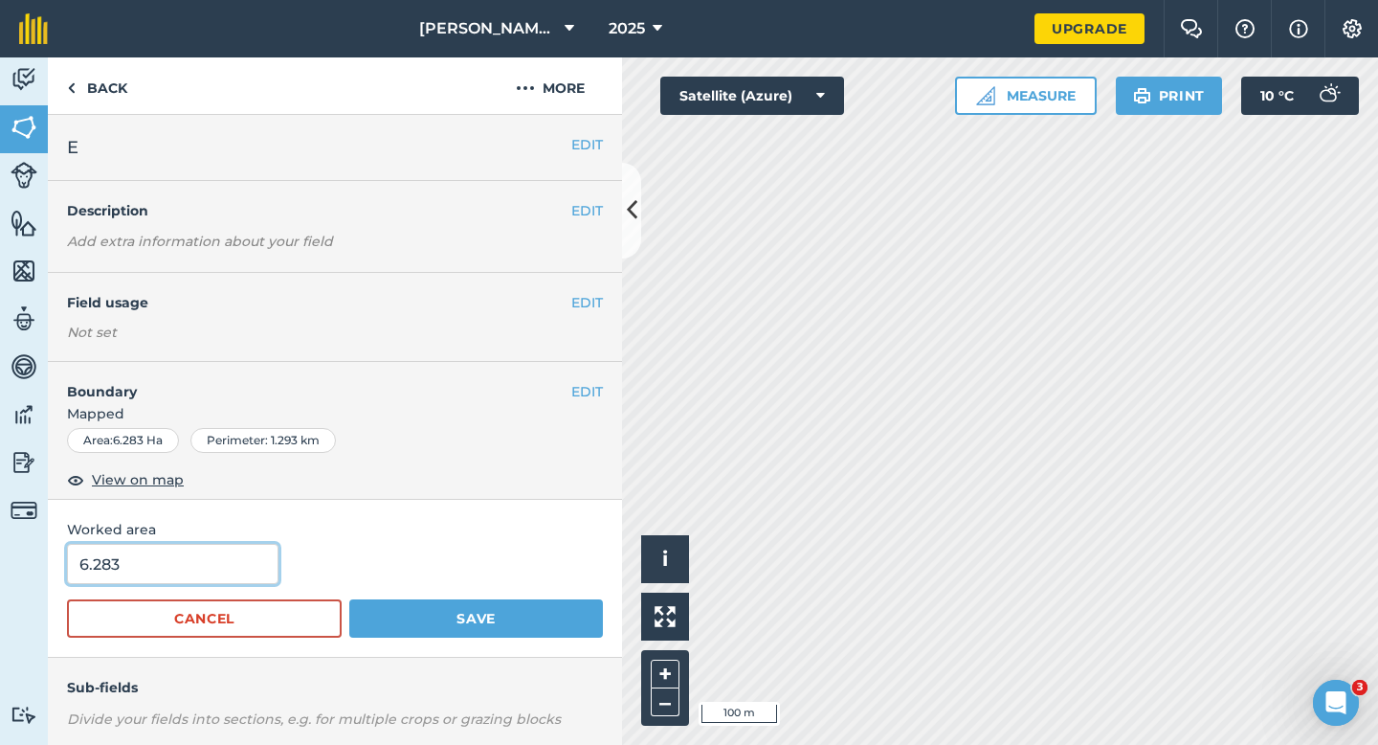
click at [218, 582] on input "6.283" at bounding box center [173, 564] width 212 height 40
type input "6.3"
click at [349, 599] on button "Save" at bounding box center [476, 618] width 254 height 38
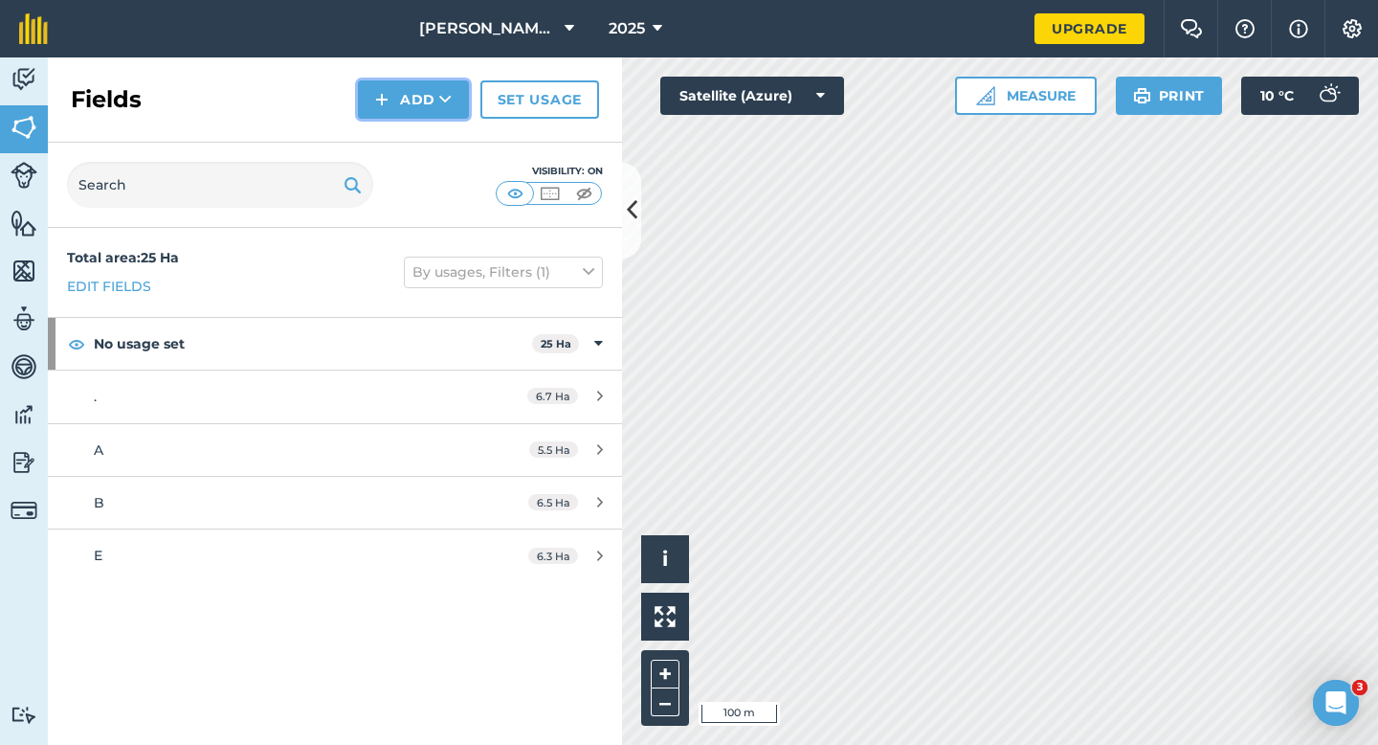
click at [400, 109] on button "Add" at bounding box center [413, 99] width 111 height 38
click at [400, 138] on link "Draw" at bounding box center [413, 143] width 105 height 42
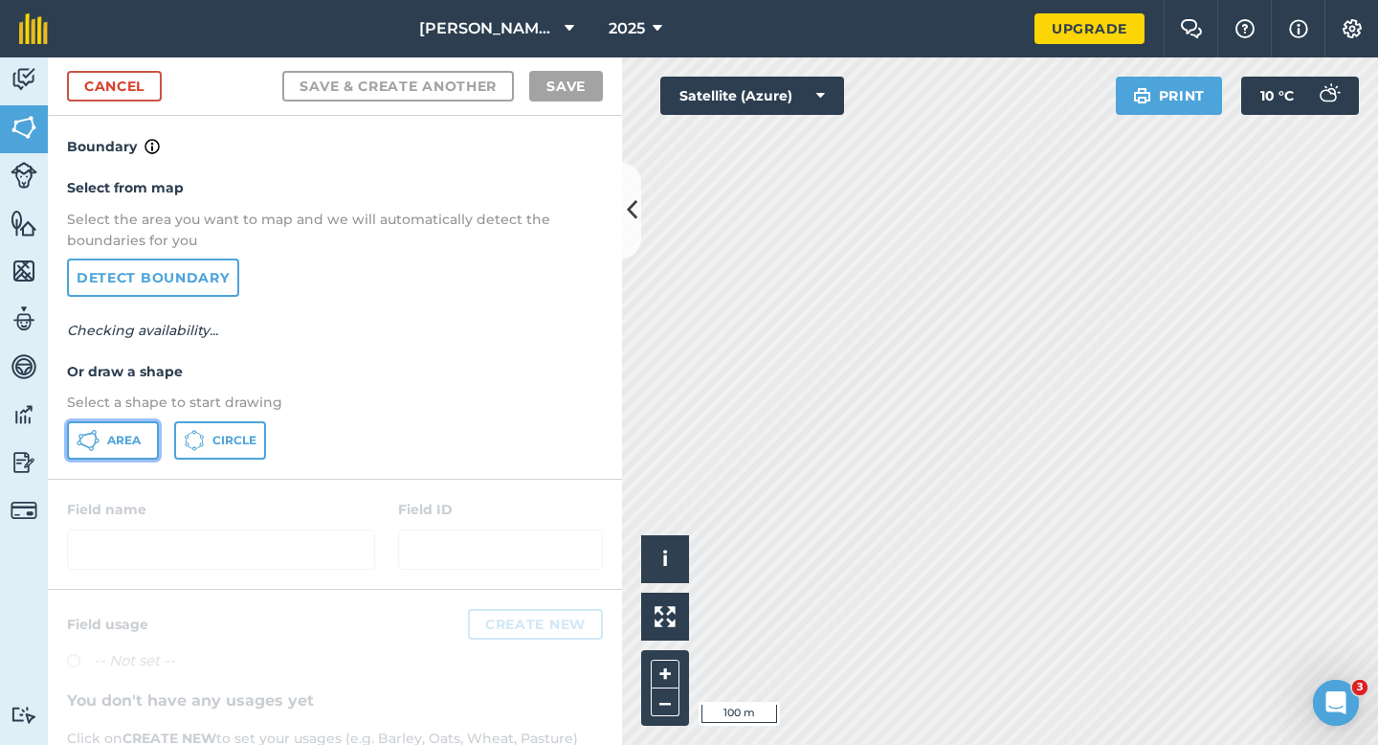
click at [126, 440] on span "Area" at bounding box center [124, 440] width 34 height 15
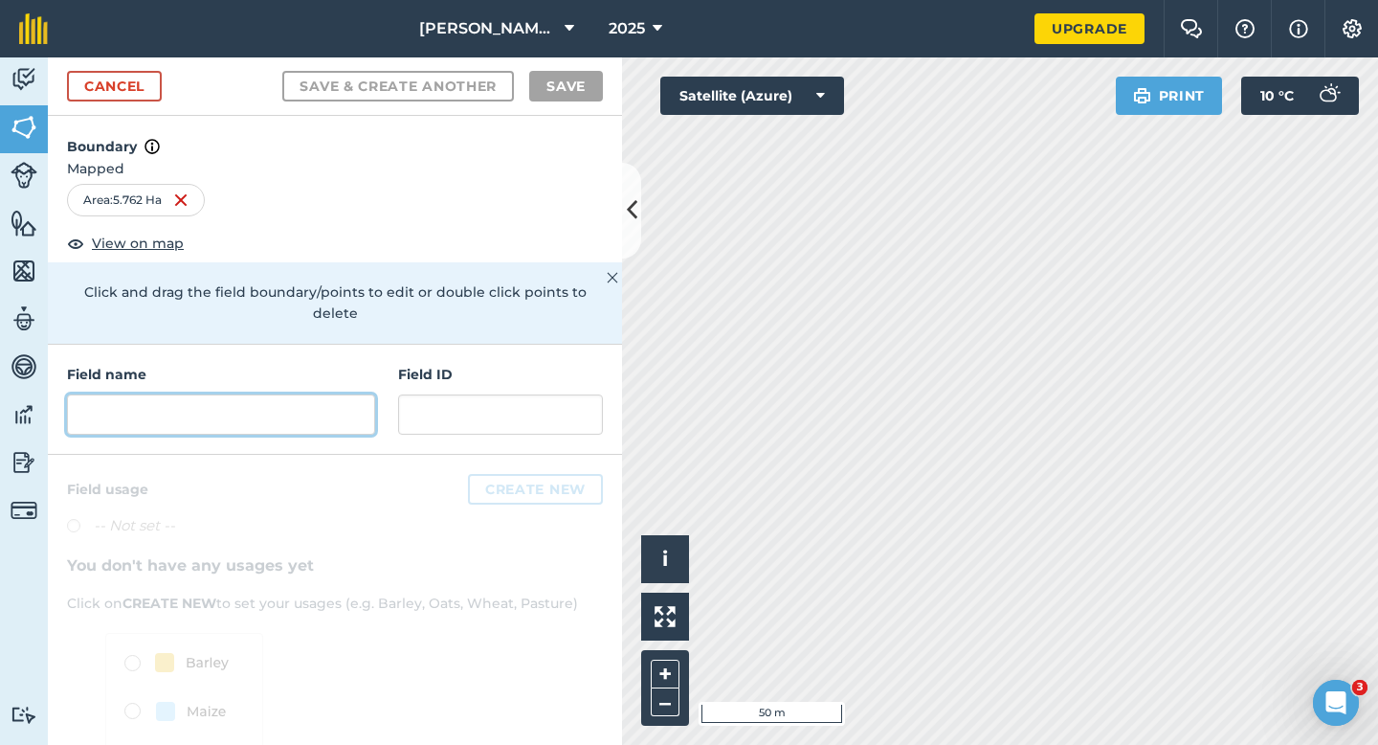
click at [221, 404] on input "text" at bounding box center [221, 414] width 308 height 40
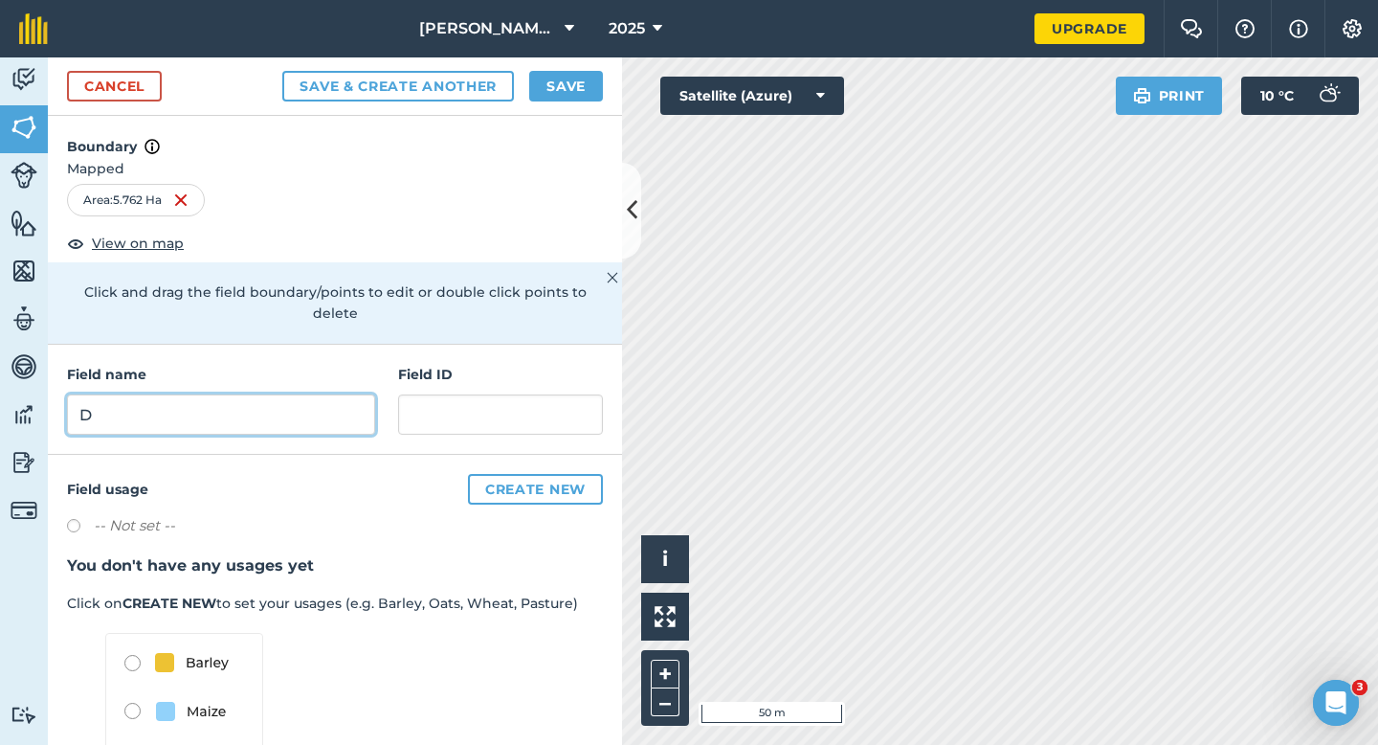
type input "D"
click at [572, 72] on button "Save" at bounding box center [566, 86] width 74 height 31
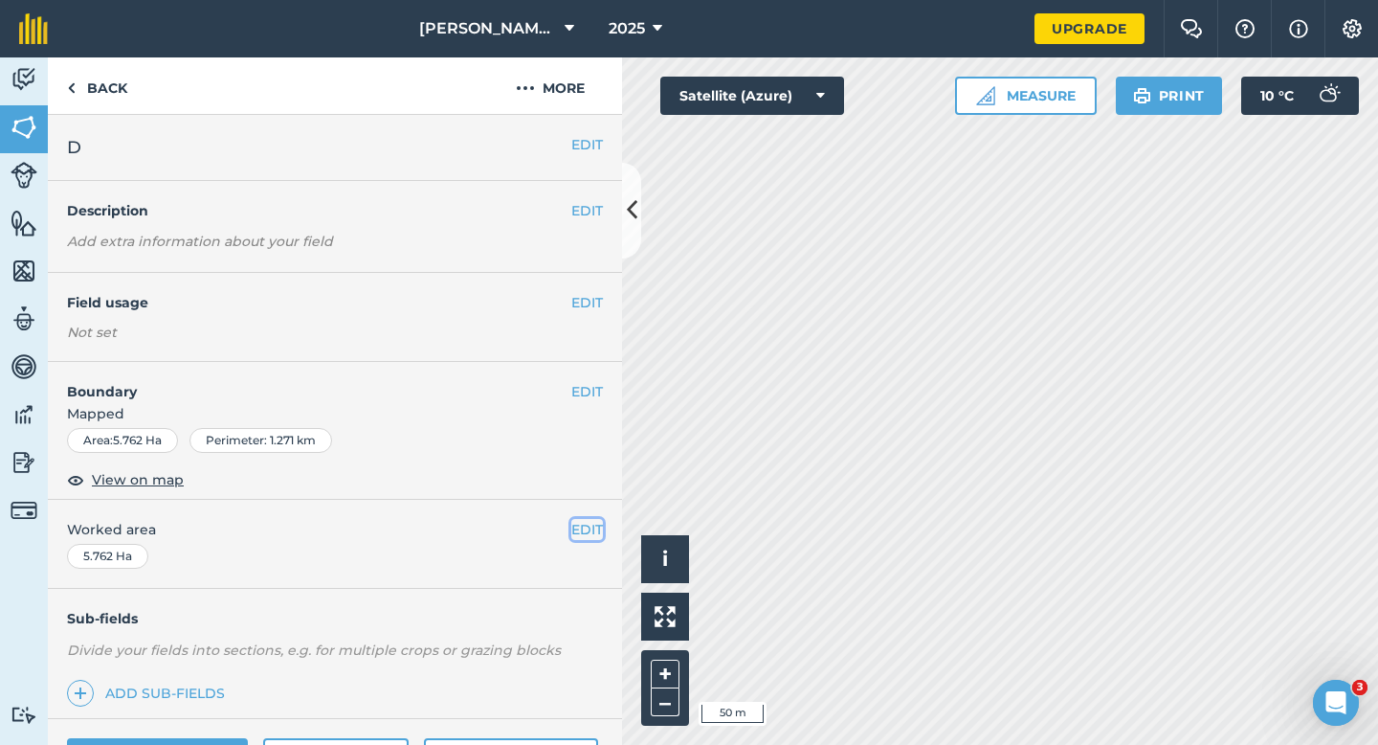
click at [590, 527] on button "EDIT" at bounding box center [587, 529] width 32 height 21
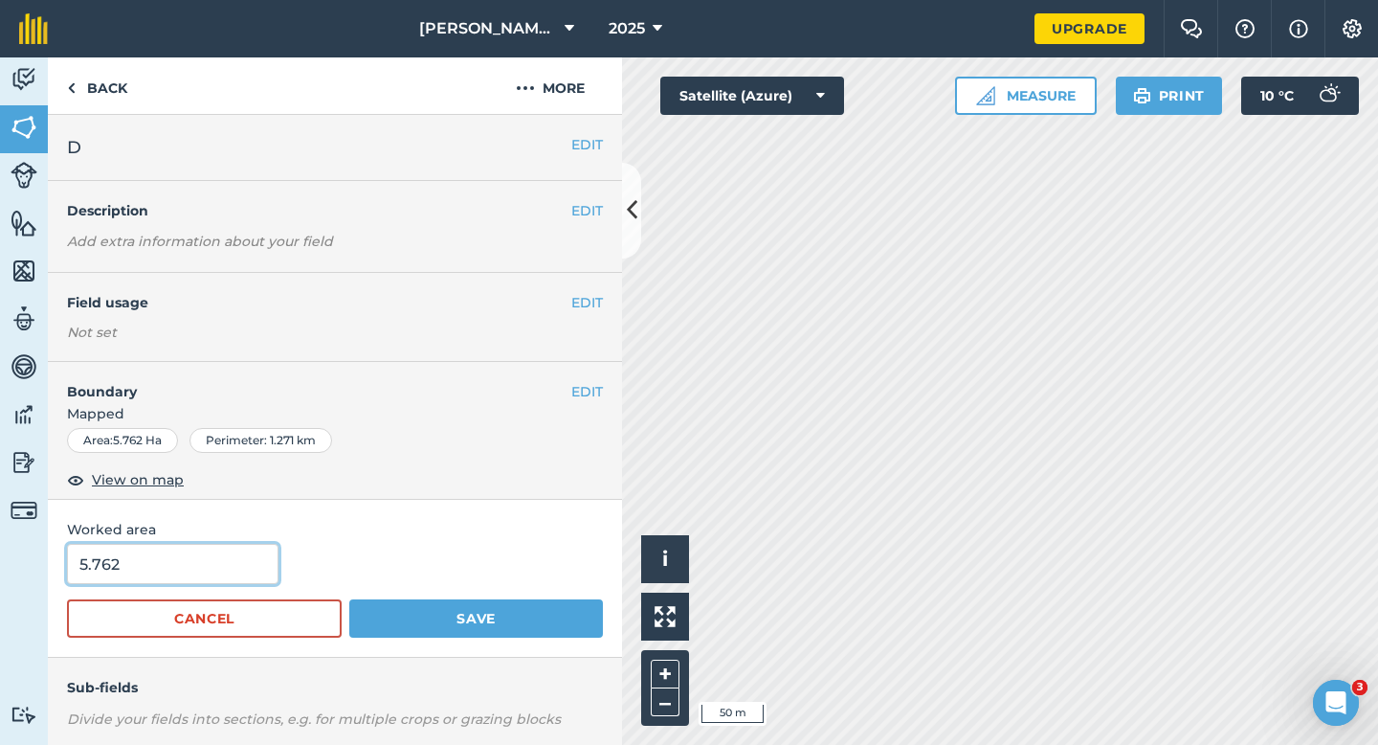
click at [203, 568] on input "5.762" at bounding box center [173, 564] width 212 height 40
type input "5.8"
click at [349, 599] on button "Save" at bounding box center [476, 618] width 254 height 38
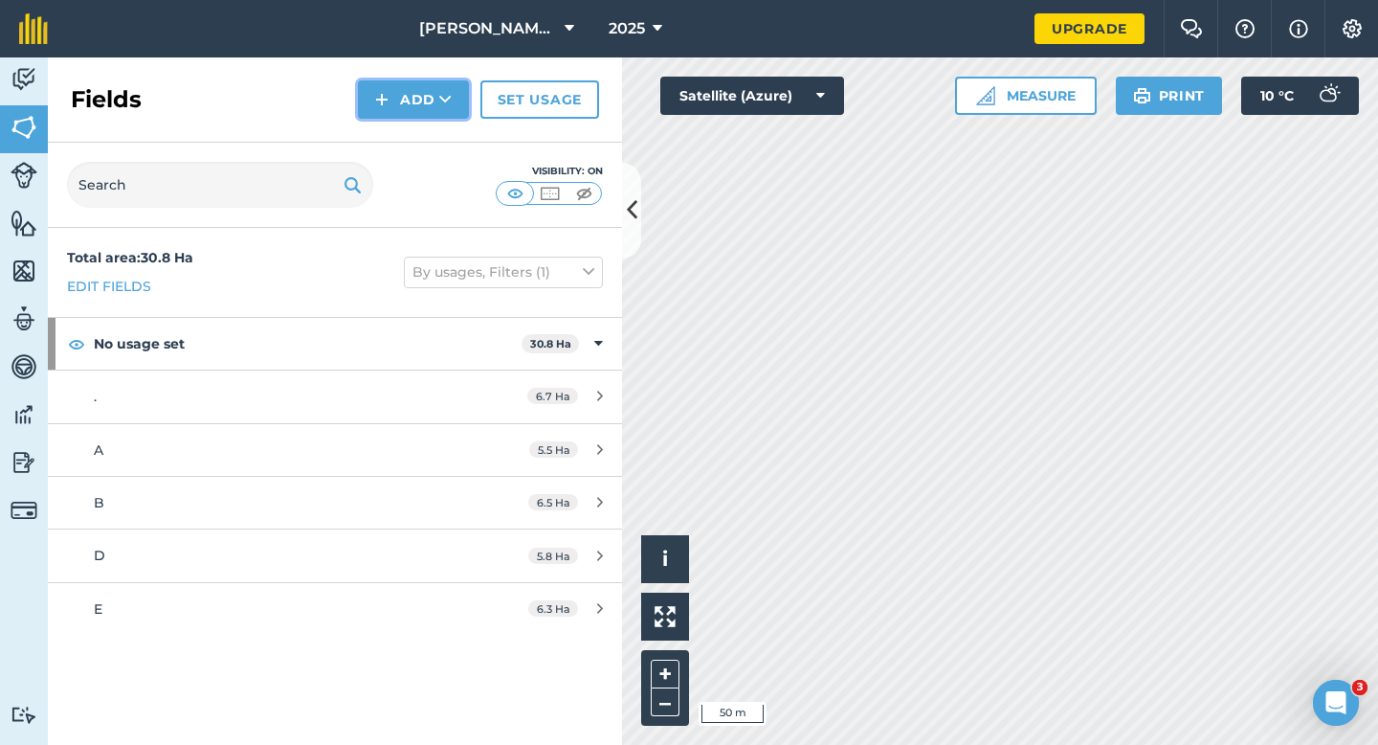
click at [461, 105] on button "Add" at bounding box center [413, 99] width 111 height 38
click at [448, 139] on link "Draw" at bounding box center [413, 143] width 105 height 42
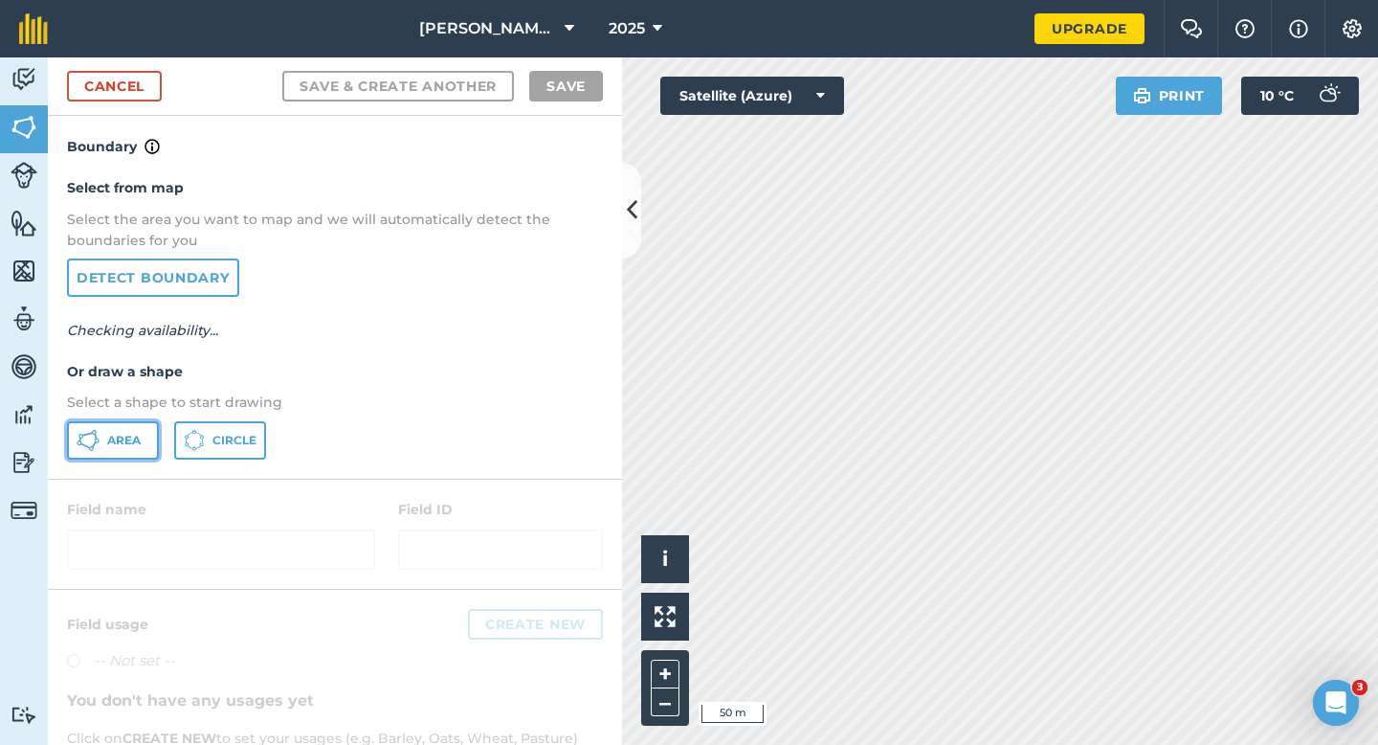
click at [152, 437] on button "Area" at bounding box center [113, 440] width 92 height 38
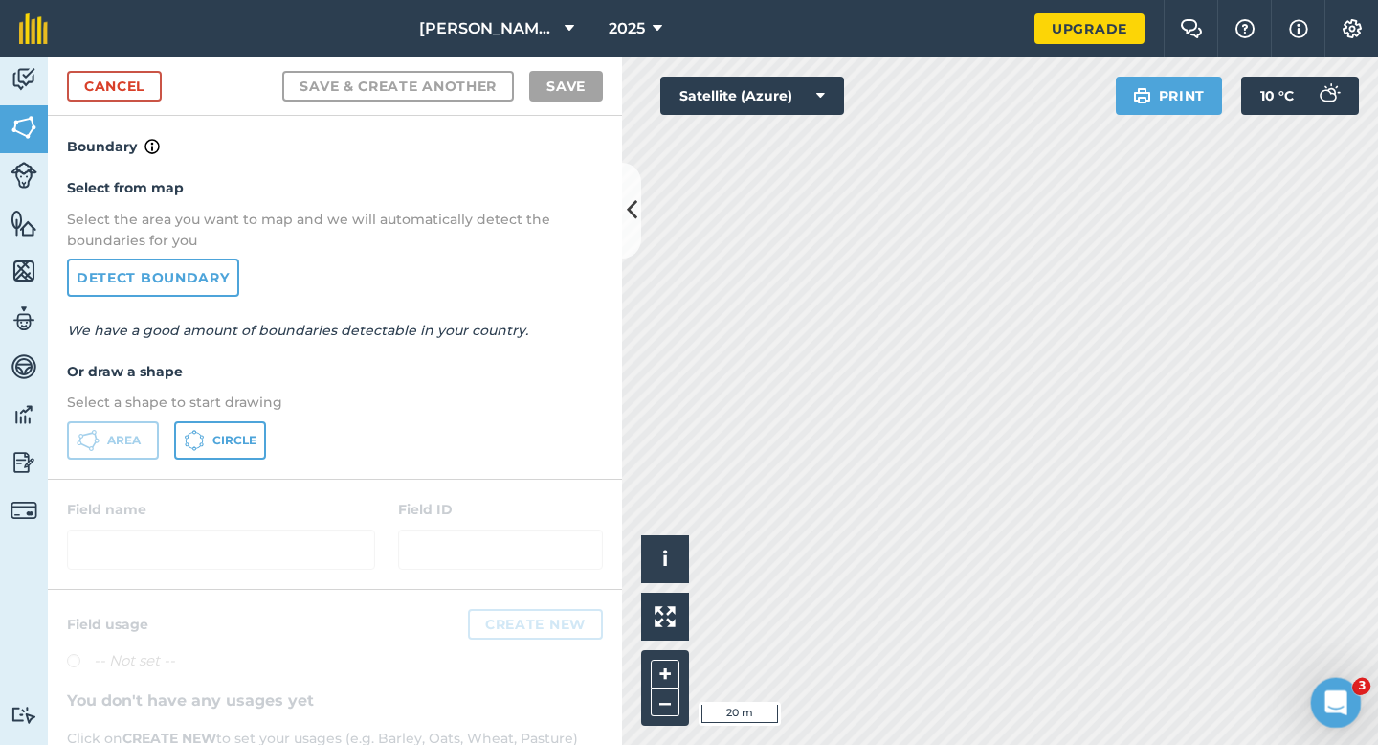
drag, startPoint x: 1331, startPoint y: 700, endPoint x: 782, endPoint y: 291, distance: 684.1
click at [1310, 677] on html at bounding box center [1333, 700] width 46 height 46
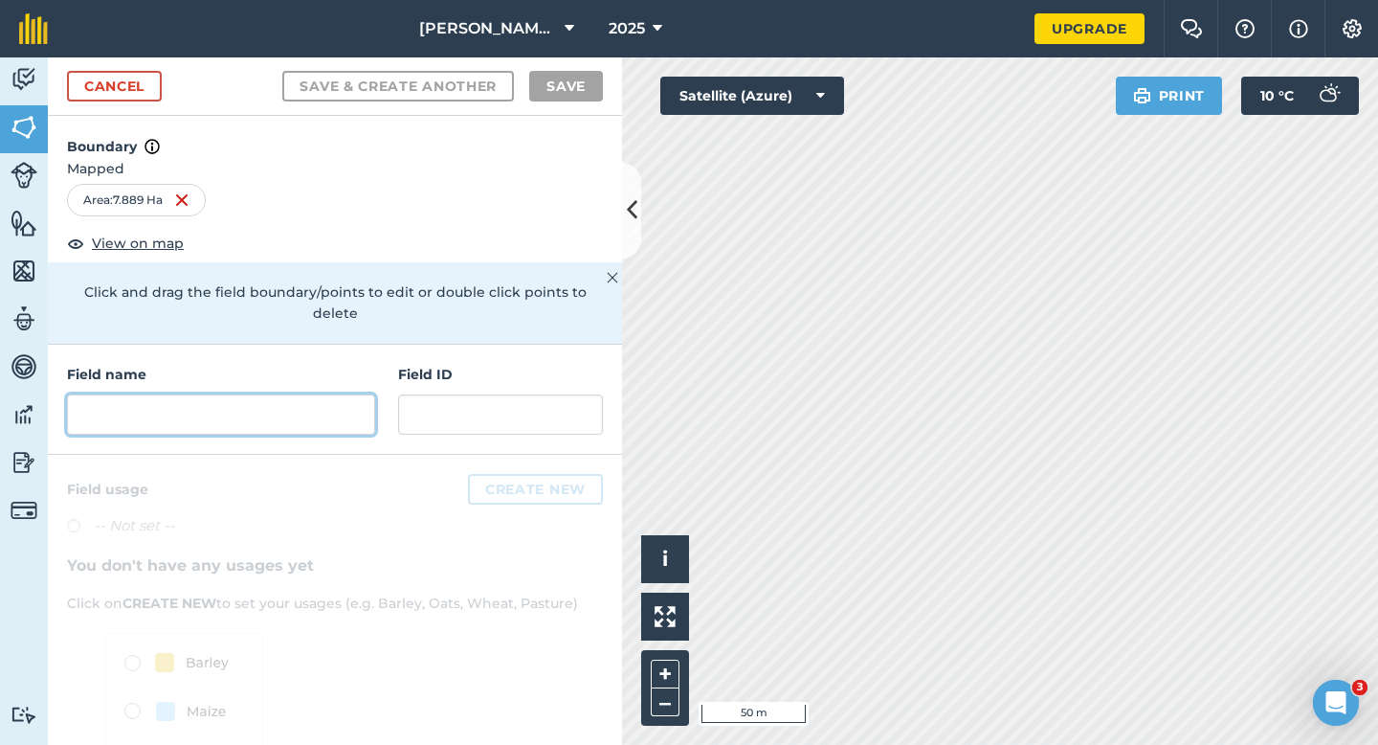
click at [250, 410] on input "text" at bounding box center [221, 414] width 308 height 40
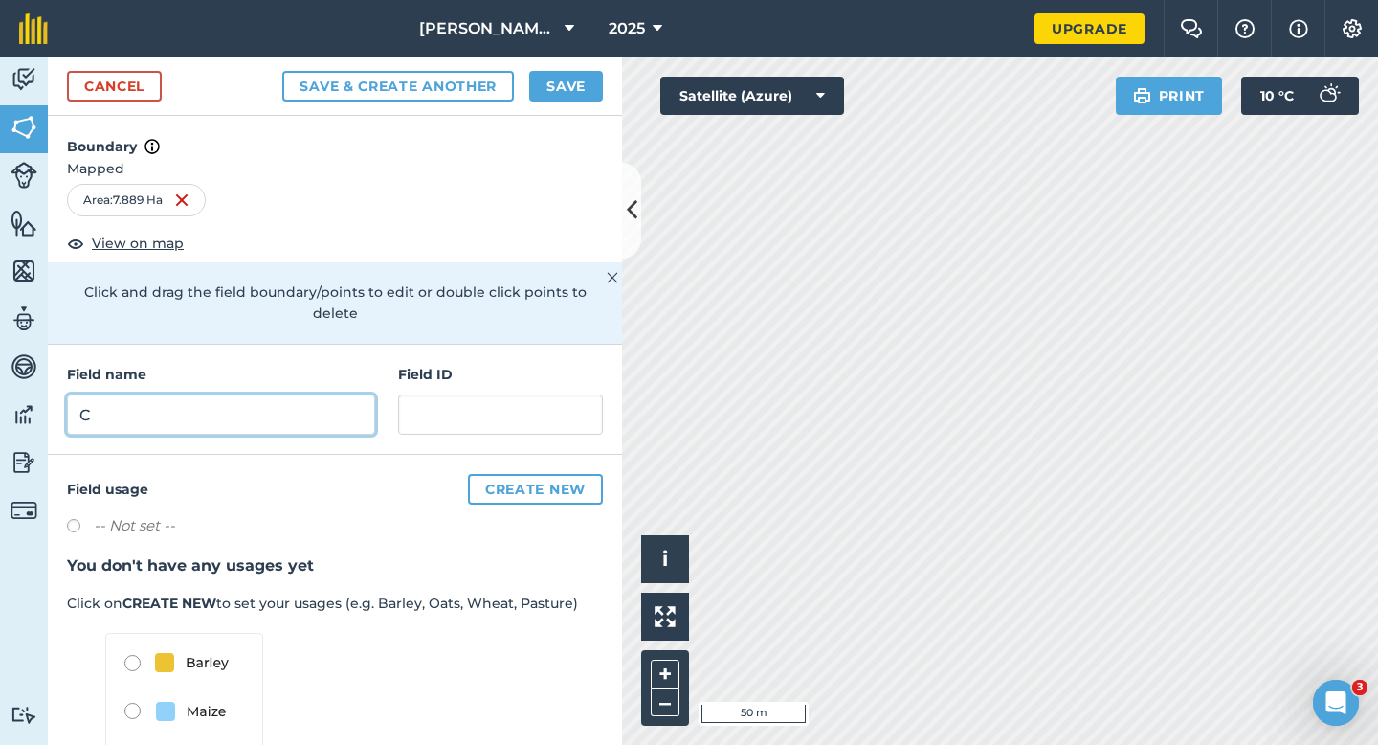
type input "C"
click at [545, 107] on div "Cancel Save & Create Another Save" at bounding box center [335, 86] width 574 height 58
click at [549, 100] on button "Save" at bounding box center [566, 86] width 74 height 31
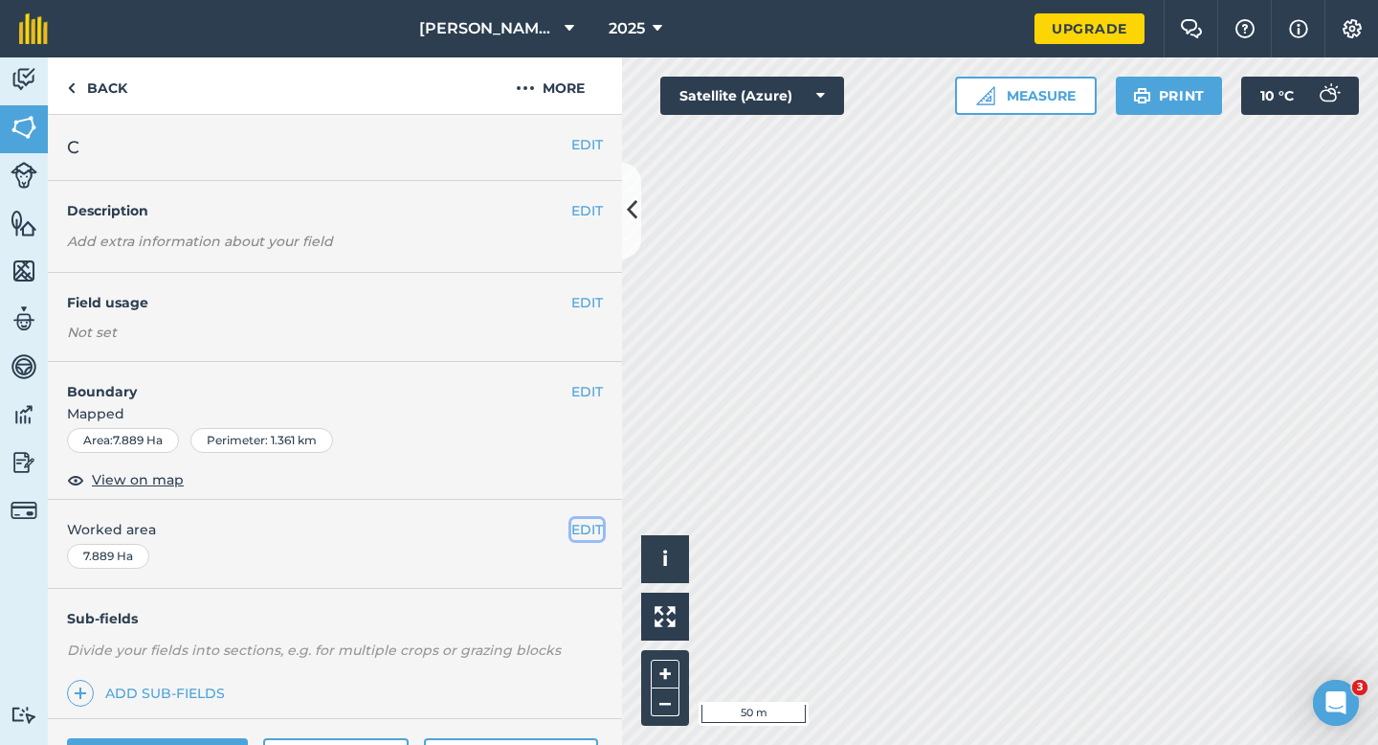
click at [584, 529] on button "EDIT" at bounding box center [587, 529] width 32 height 21
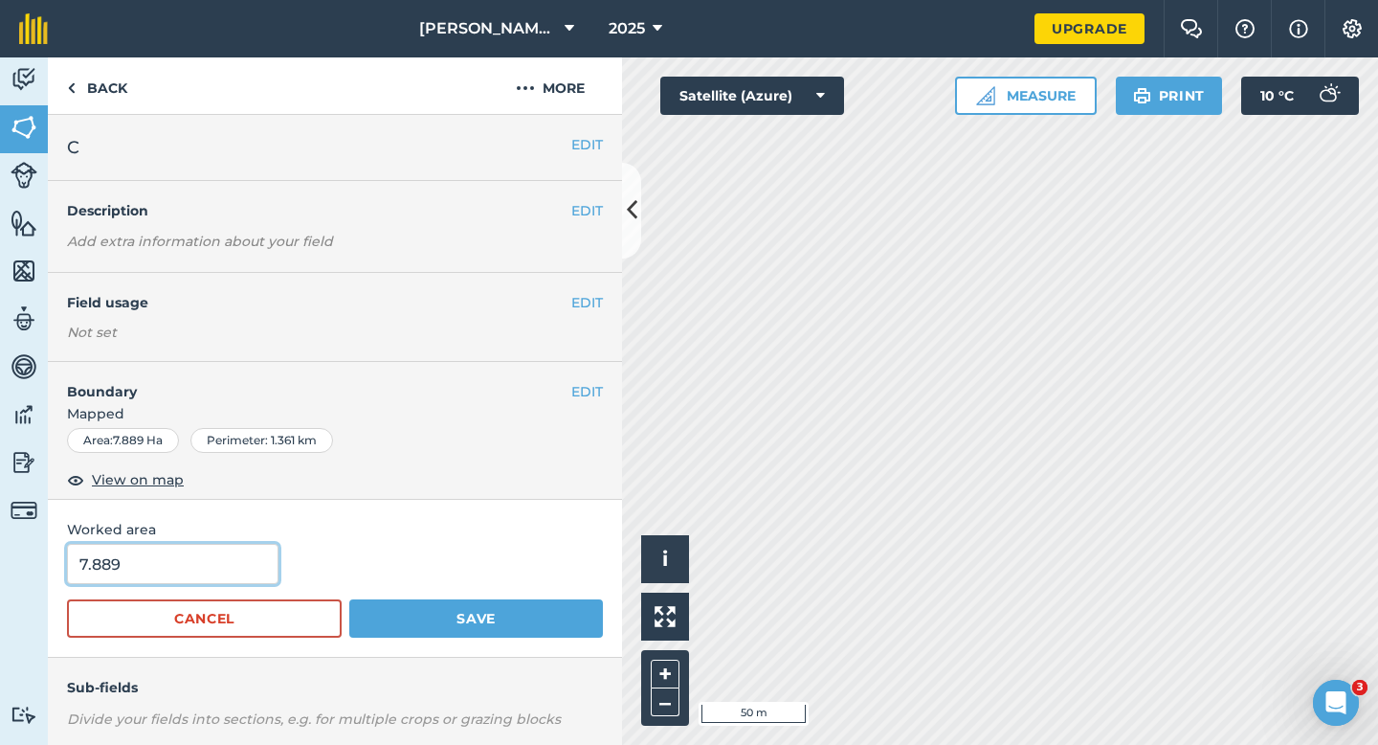
type input "8"
click at [209, 562] on input "8" at bounding box center [173, 564] width 212 height 40
click at [349, 599] on button "Save" at bounding box center [476, 618] width 254 height 38
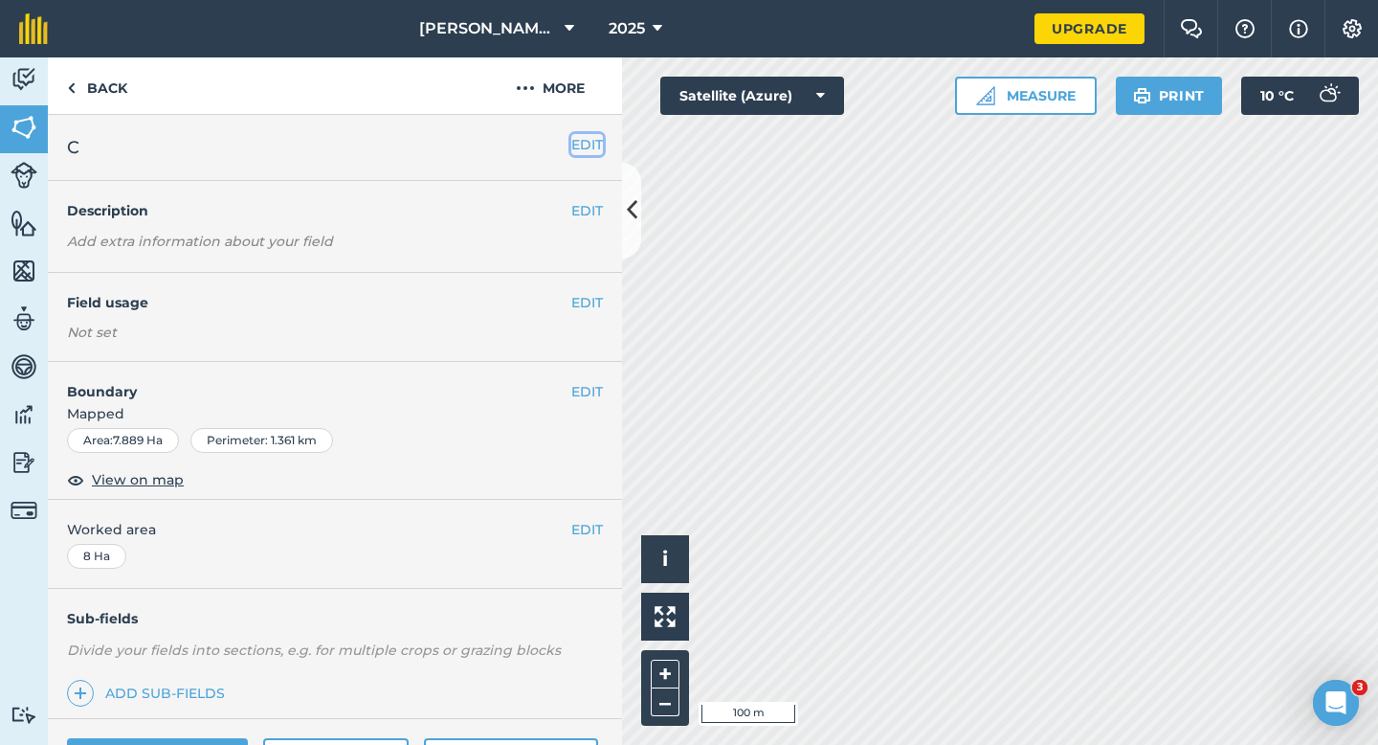
click at [592, 151] on button "EDIT" at bounding box center [587, 144] width 32 height 21
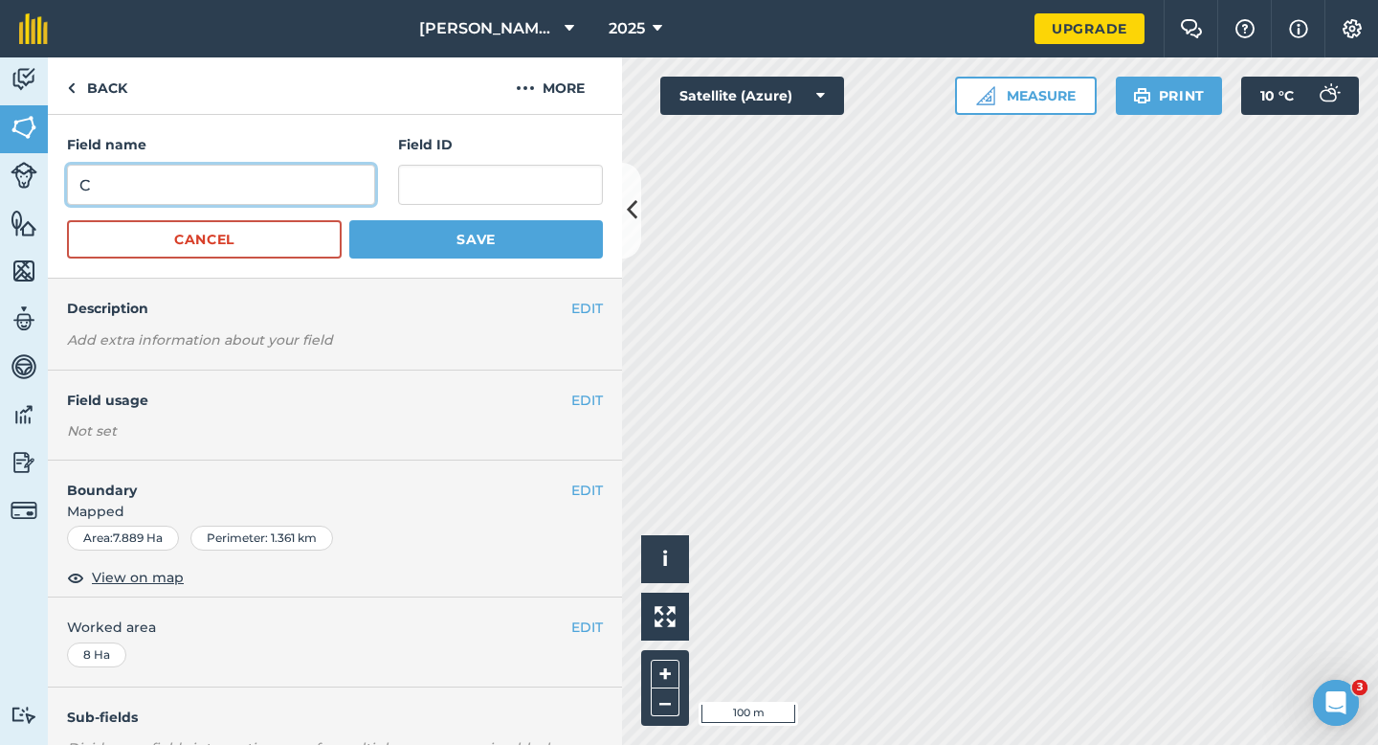
click at [355, 177] on input "C" at bounding box center [221, 185] width 308 height 40
type input "D"
click at [349, 220] on button "Save" at bounding box center [476, 239] width 254 height 38
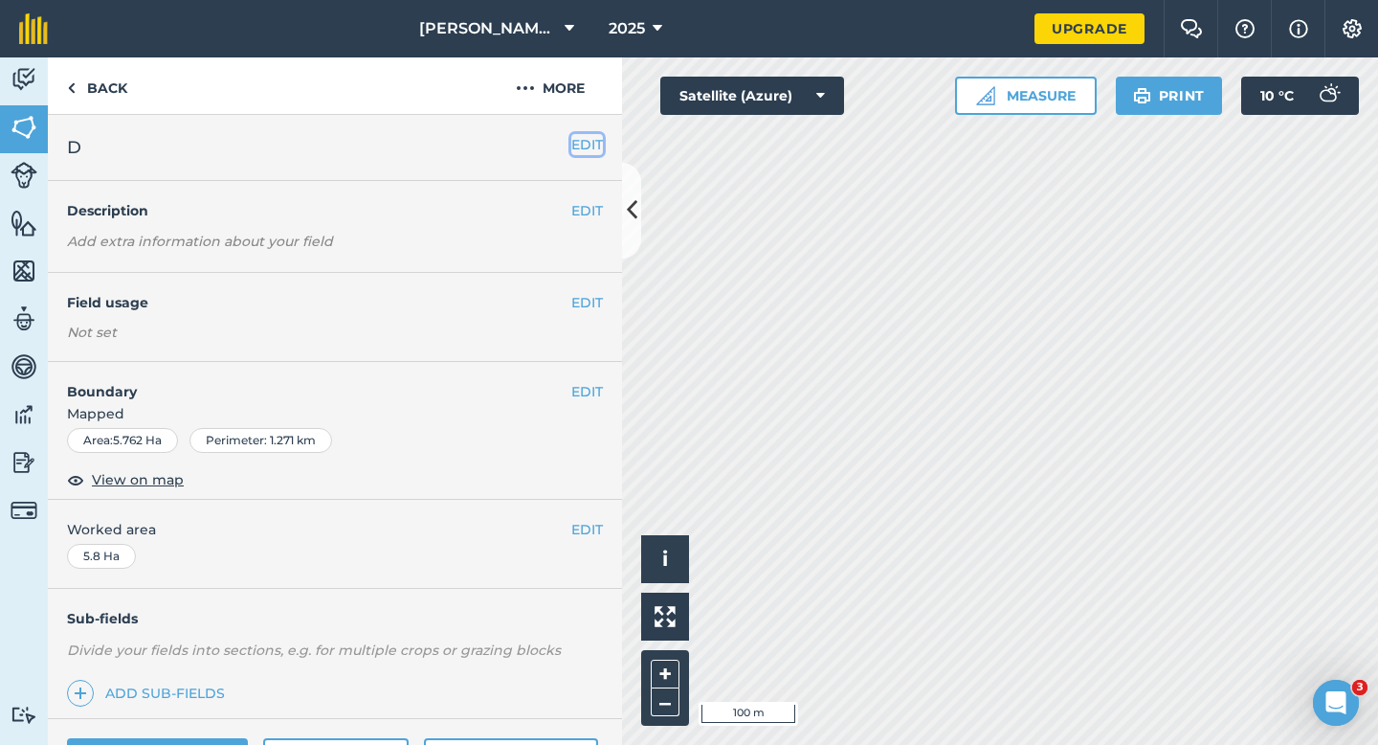
click at [577, 136] on button "EDIT" at bounding box center [587, 144] width 32 height 21
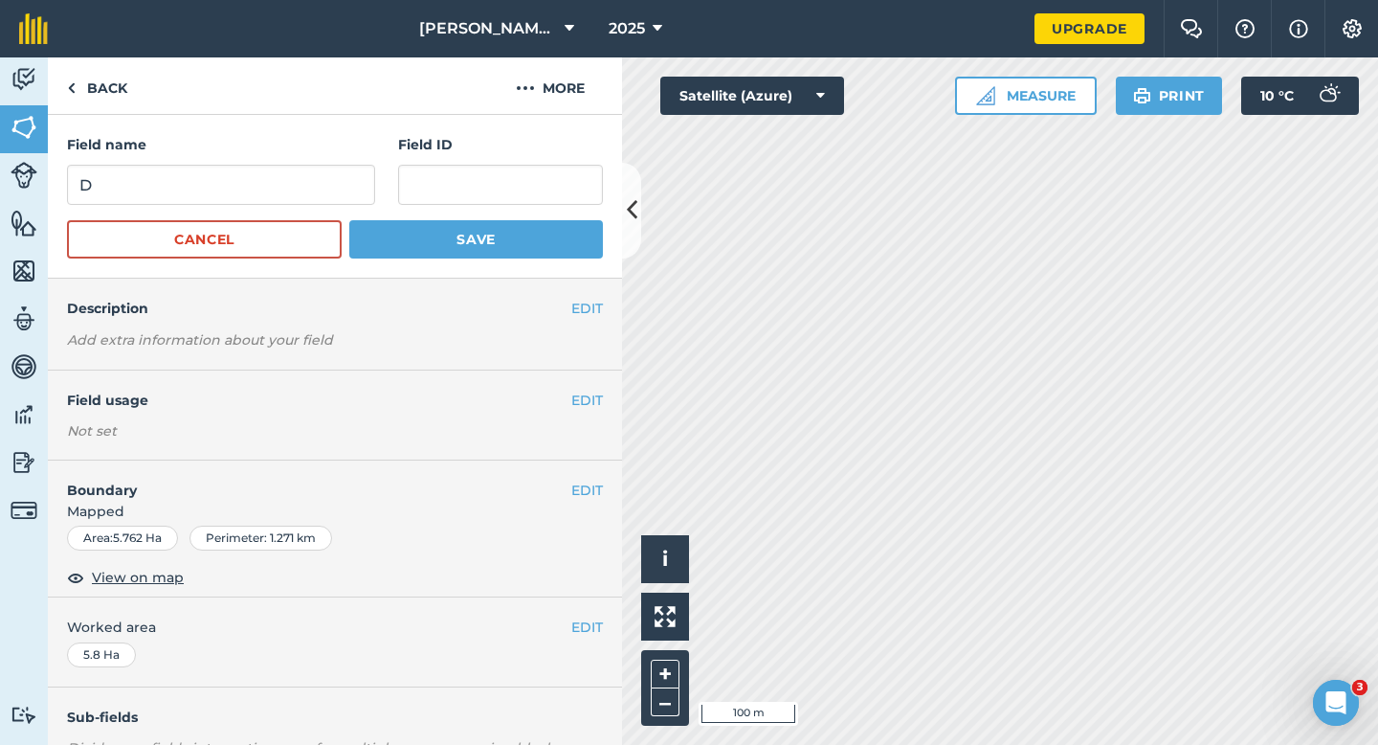
click at [330, 160] on div "Field name D" at bounding box center [221, 169] width 308 height 71
click at [330, 171] on input "D" at bounding box center [221, 185] width 308 height 40
type input "E"
click at [349, 220] on button "Save" at bounding box center [476, 239] width 254 height 38
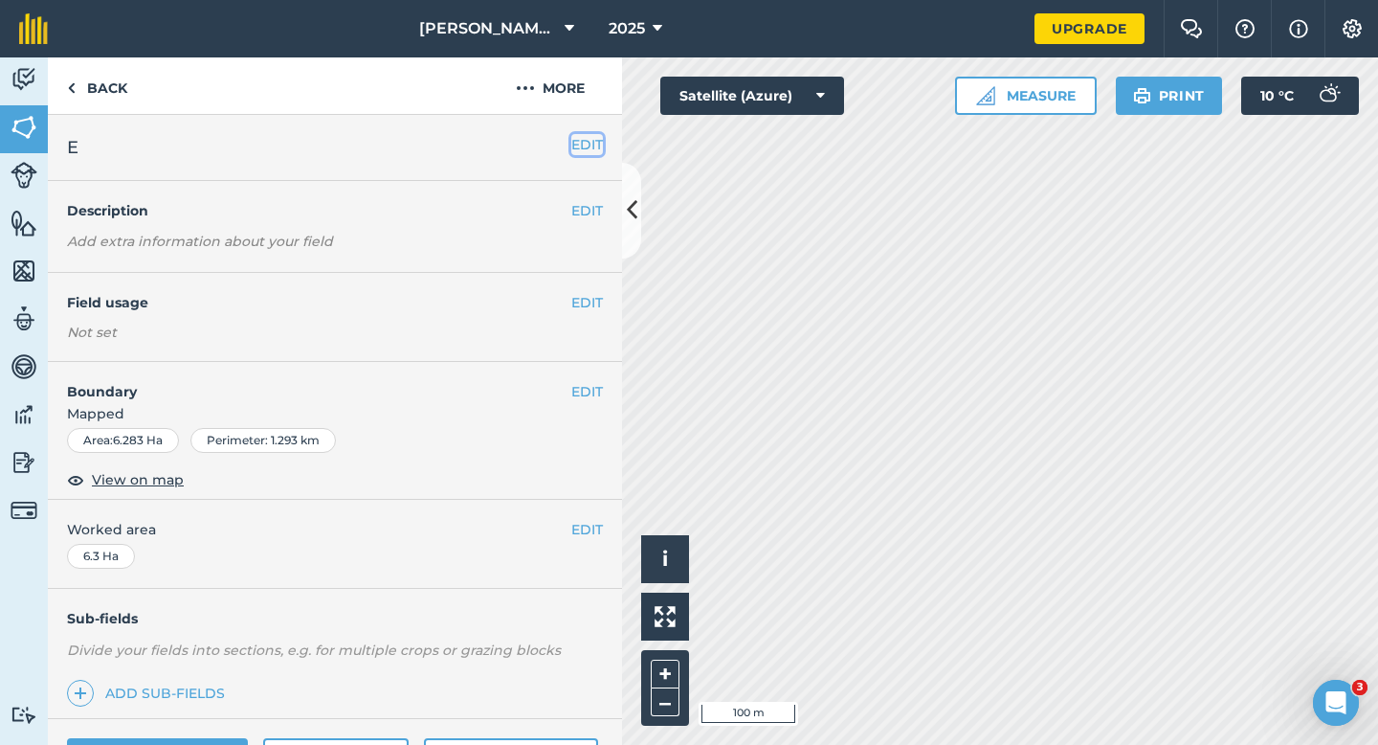
click at [587, 136] on button "EDIT" at bounding box center [587, 144] width 32 height 21
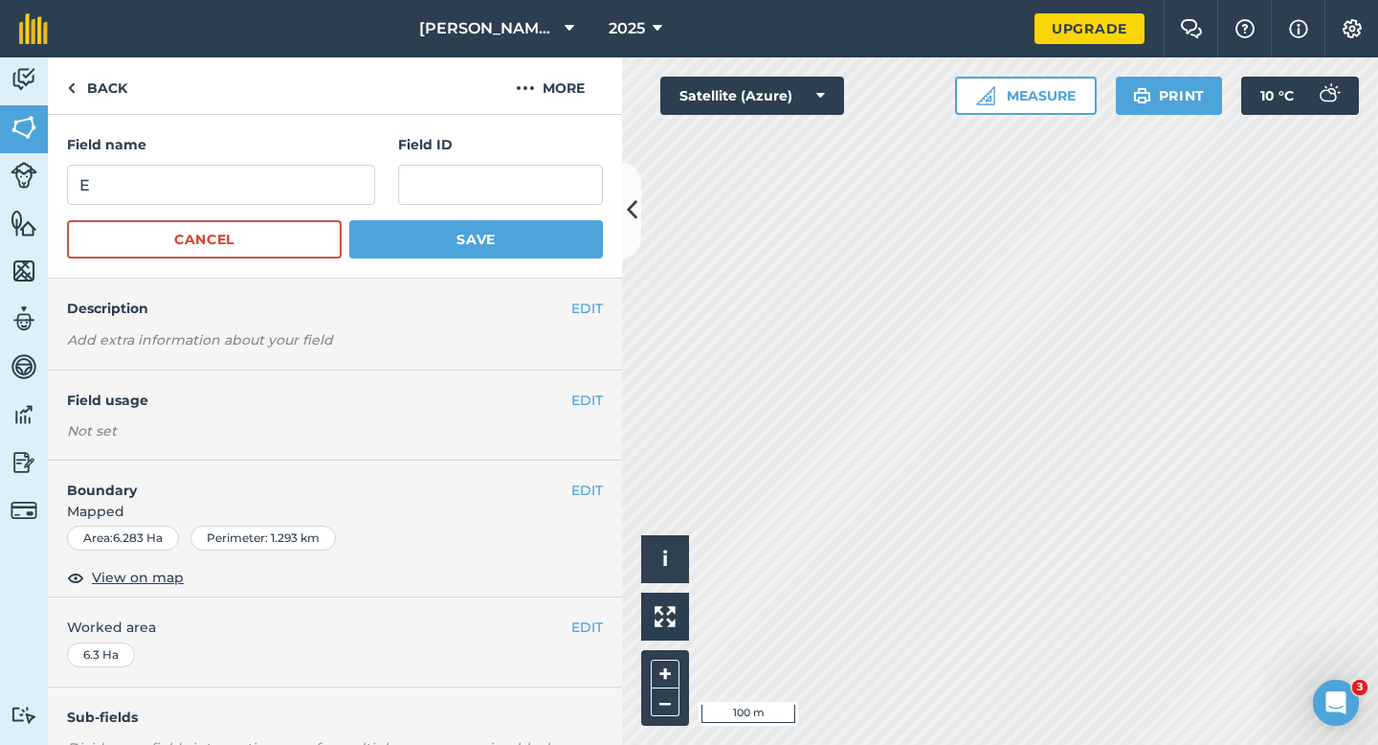
click at [325, 164] on div "Field name E" at bounding box center [221, 169] width 308 height 71
click at [325, 175] on input "E" at bounding box center [221, 185] width 308 height 40
click at [325, 180] on input "E" at bounding box center [221, 185] width 308 height 40
click at [325, 184] on input "E" at bounding box center [221, 185] width 308 height 40
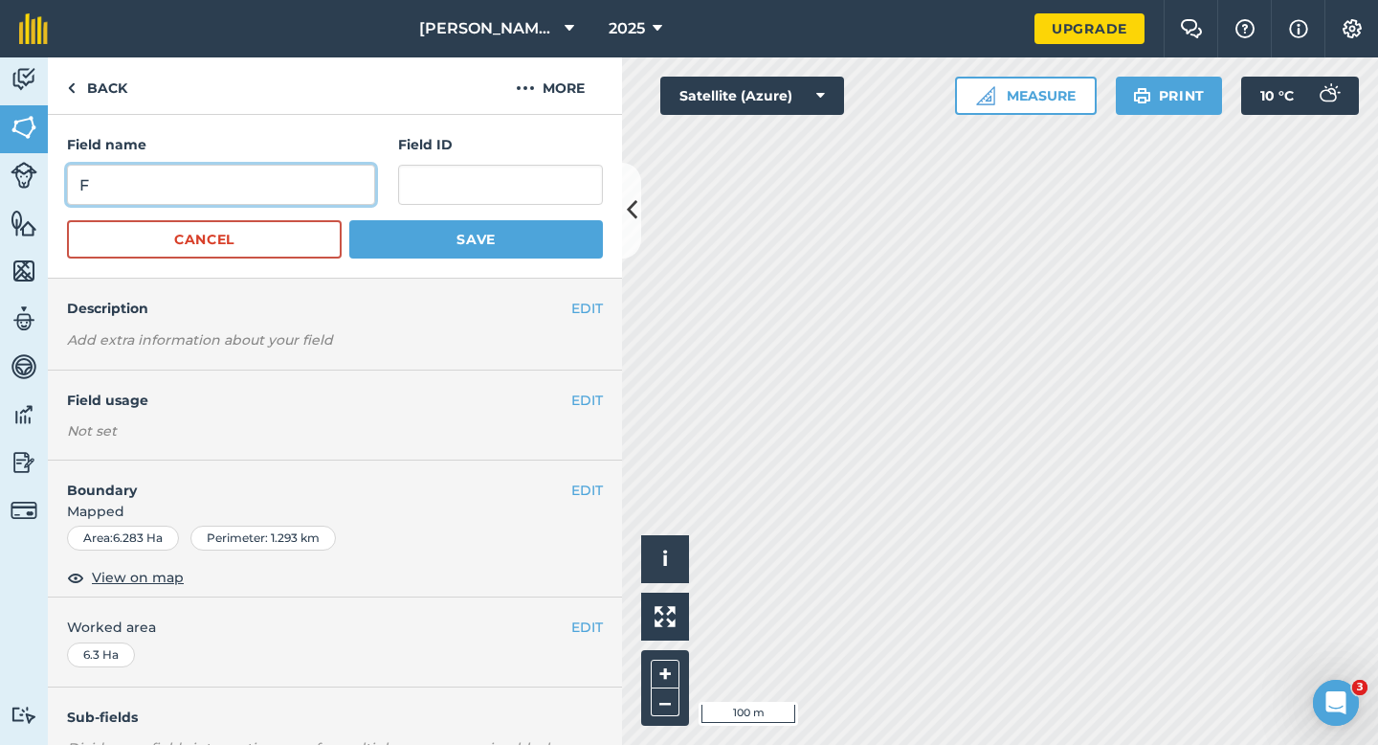
type input "F"
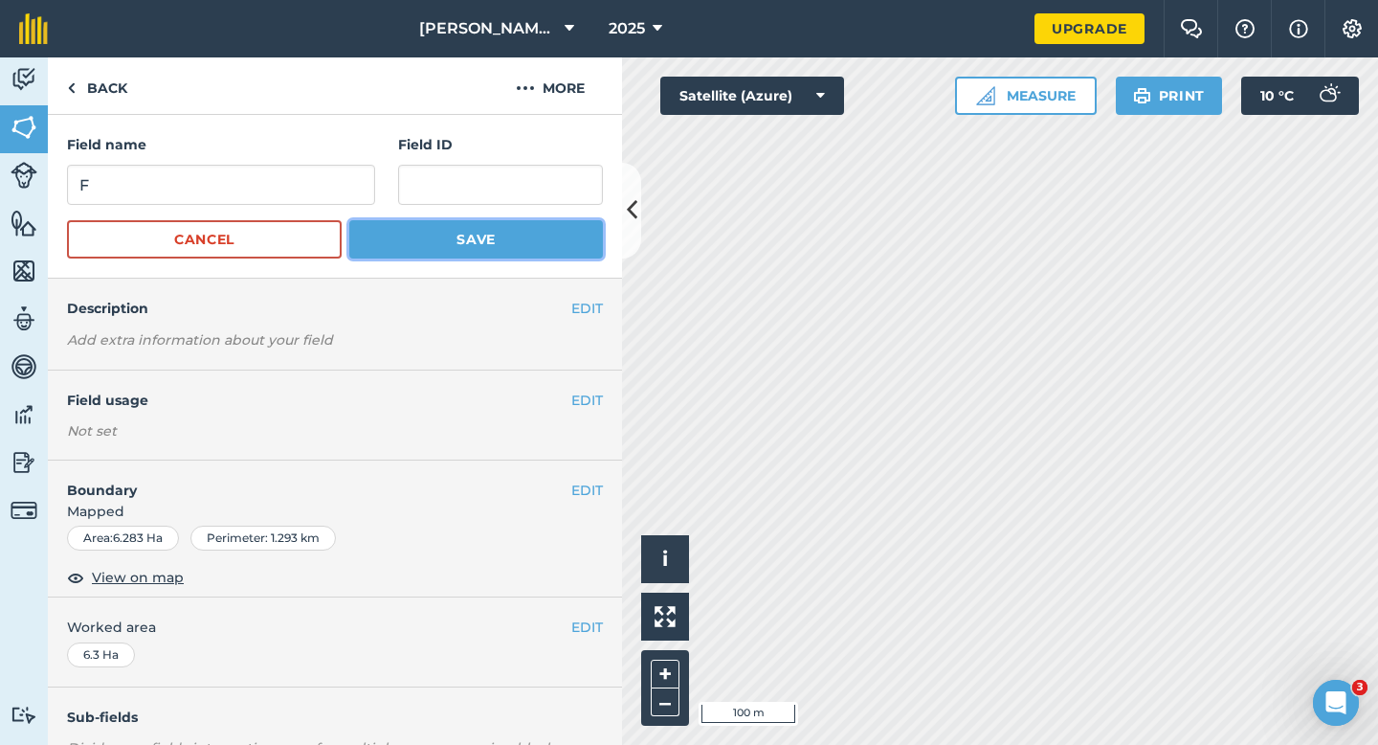
click at [468, 229] on button "Save" at bounding box center [476, 239] width 254 height 38
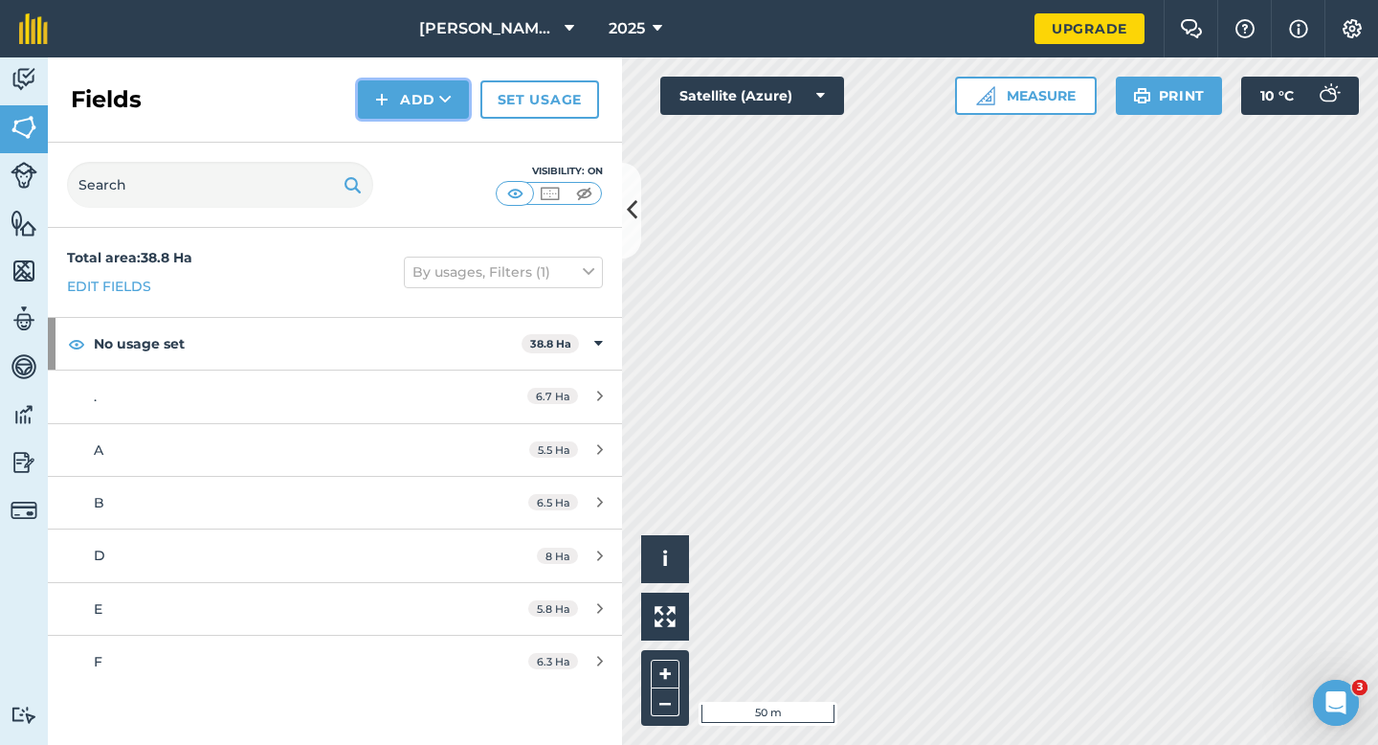
click at [385, 104] on img at bounding box center [381, 99] width 13 height 23
click at [385, 134] on link "Draw" at bounding box center [413, 143] width 105 height 42
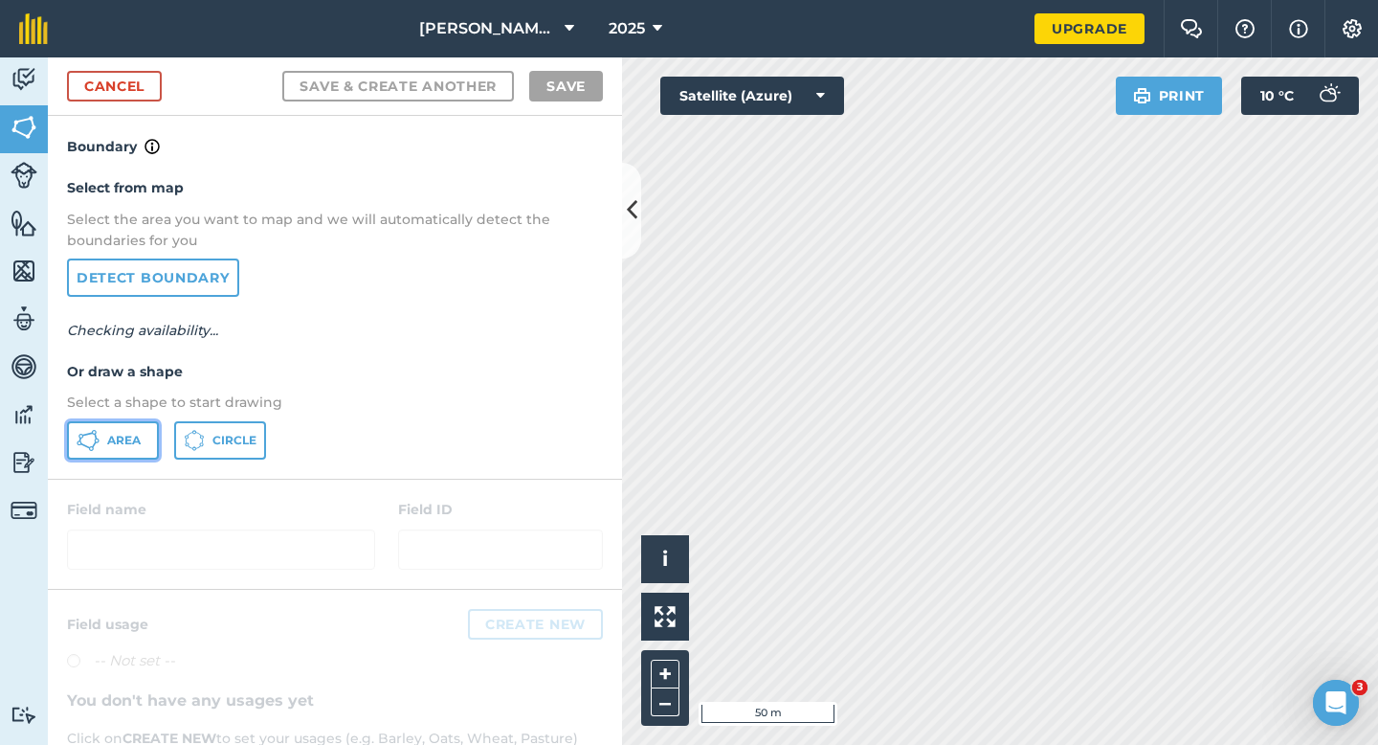
click at [118, 440] on span "Area" at bounding box center [124, 440] width 34 height 15
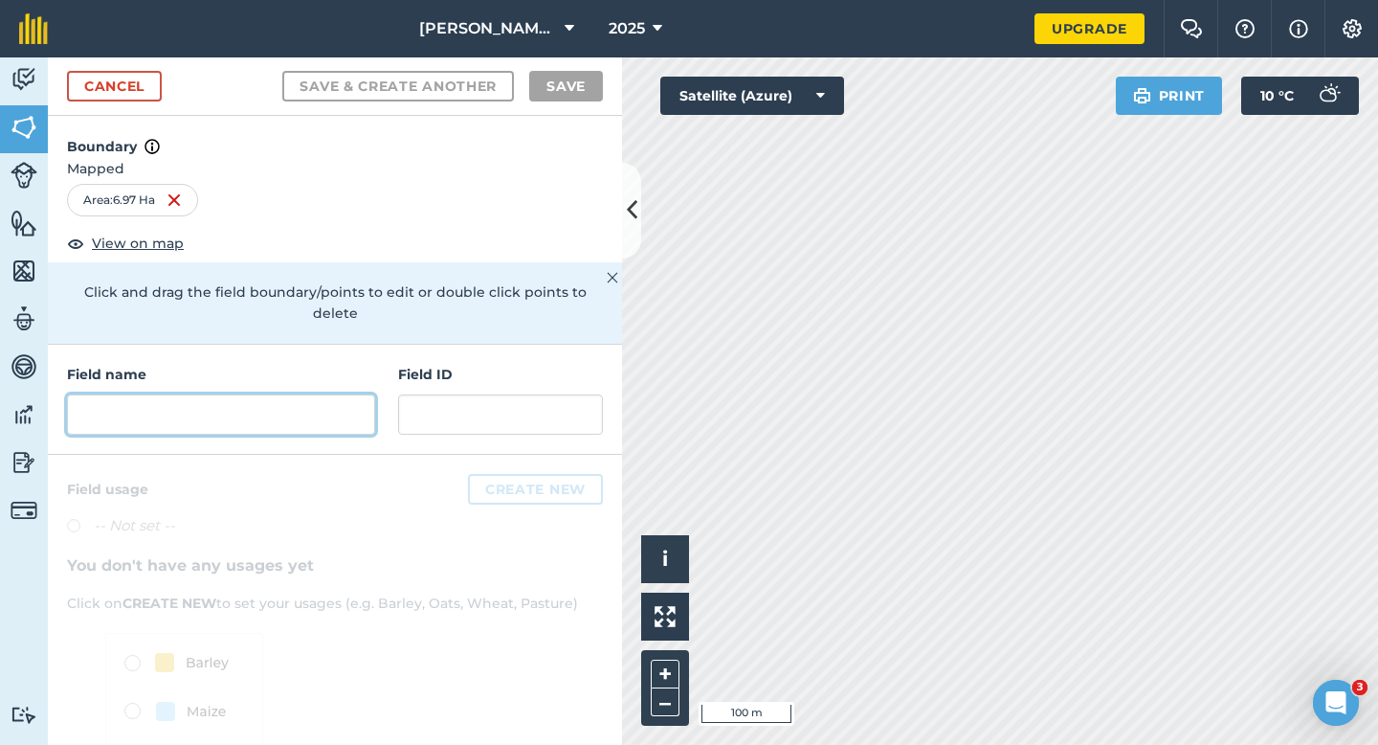
click at [332, 394] on input "text" at bounding box center [221, 414] width 308 height 40
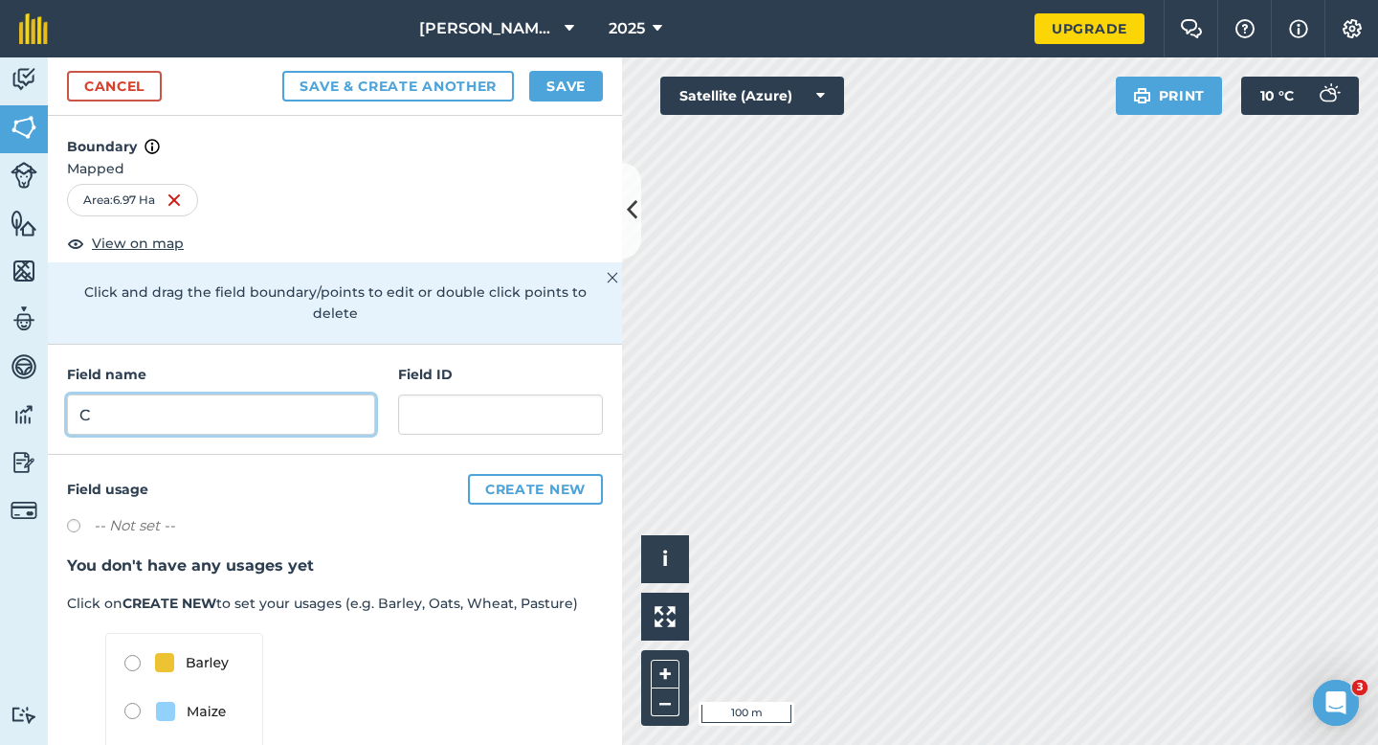
type input "C"
click at [559, 80] on button "Save" at bounding box center [566, 86] width 74 height 31
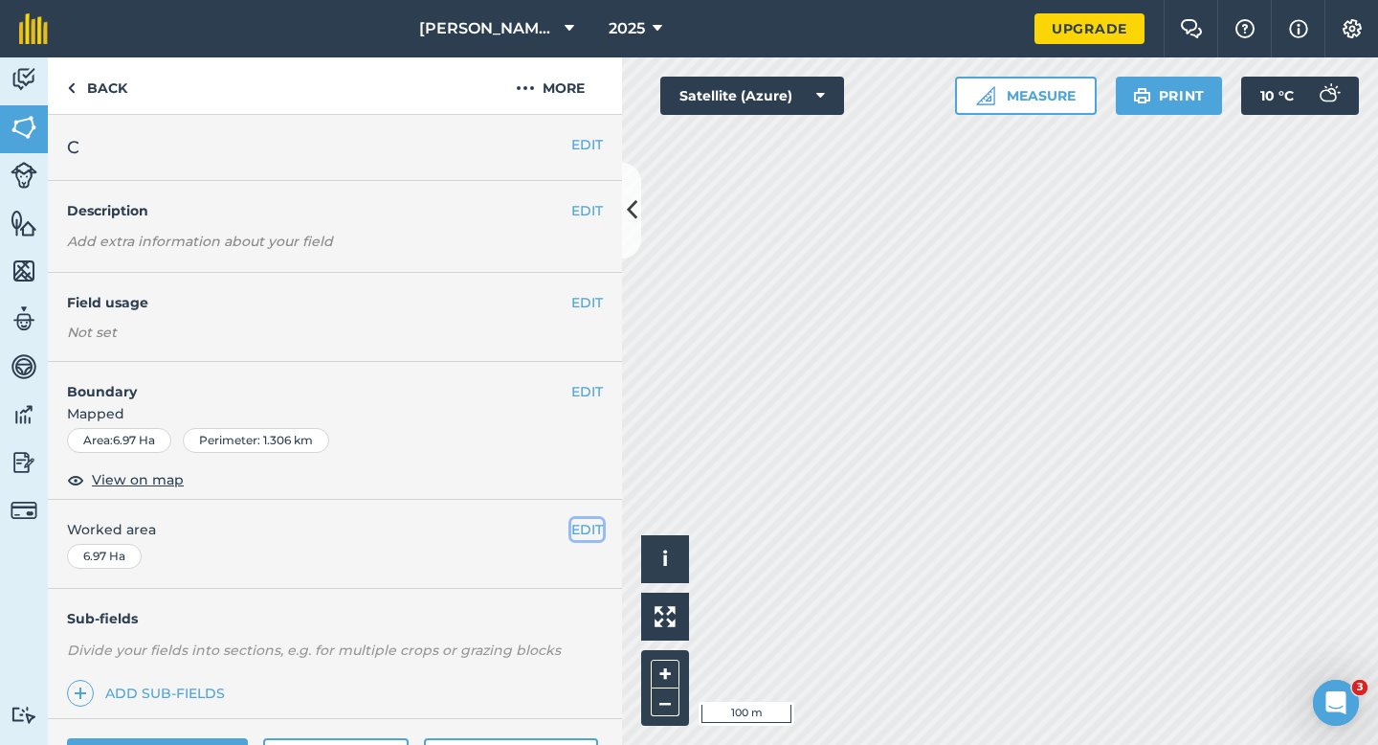
click at [590, 530] on button "EDIT" at bounding box center [587, 529] width 32 height 21
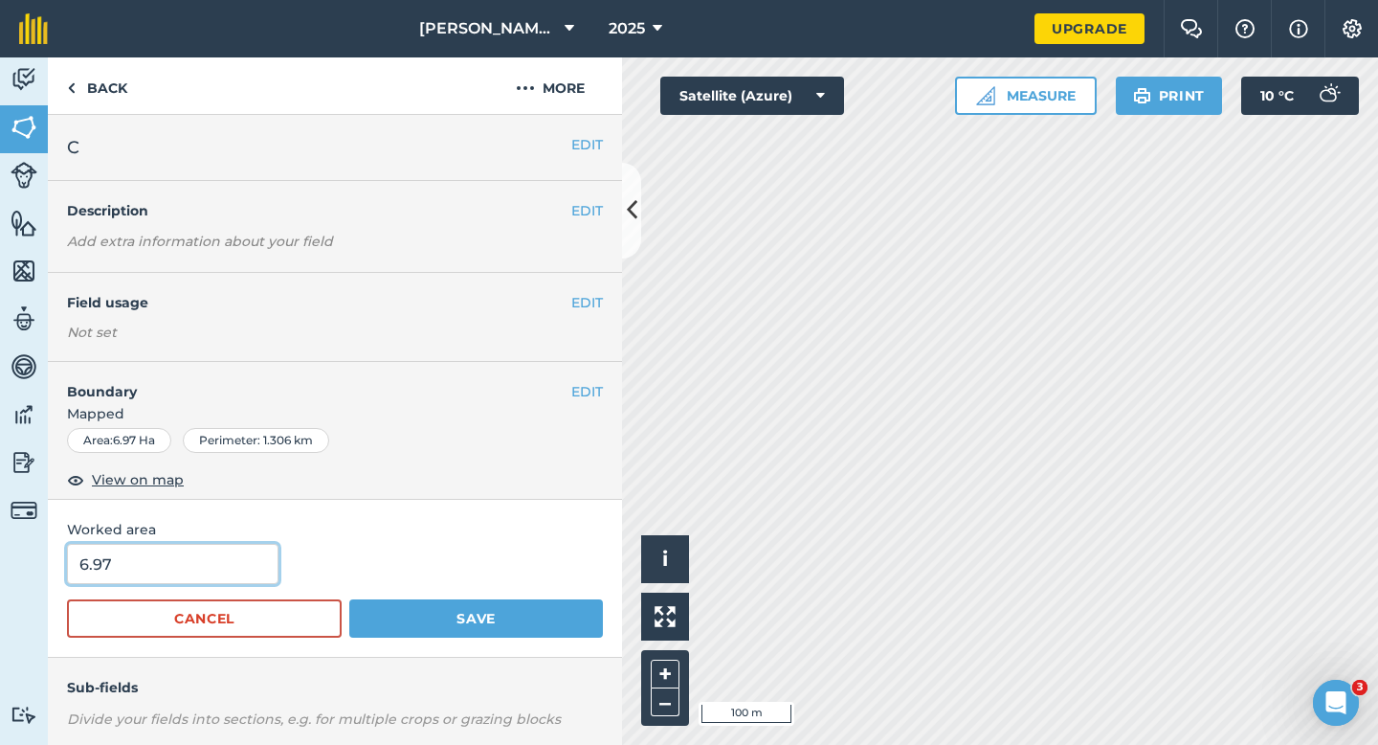
click at [175, 563] on input "6.97" at bounding box center [173, 564] width 212 height 40
type input "7"
click at [349, 599] on button "Save" at bounding box center [476, 618] width 254 height 38
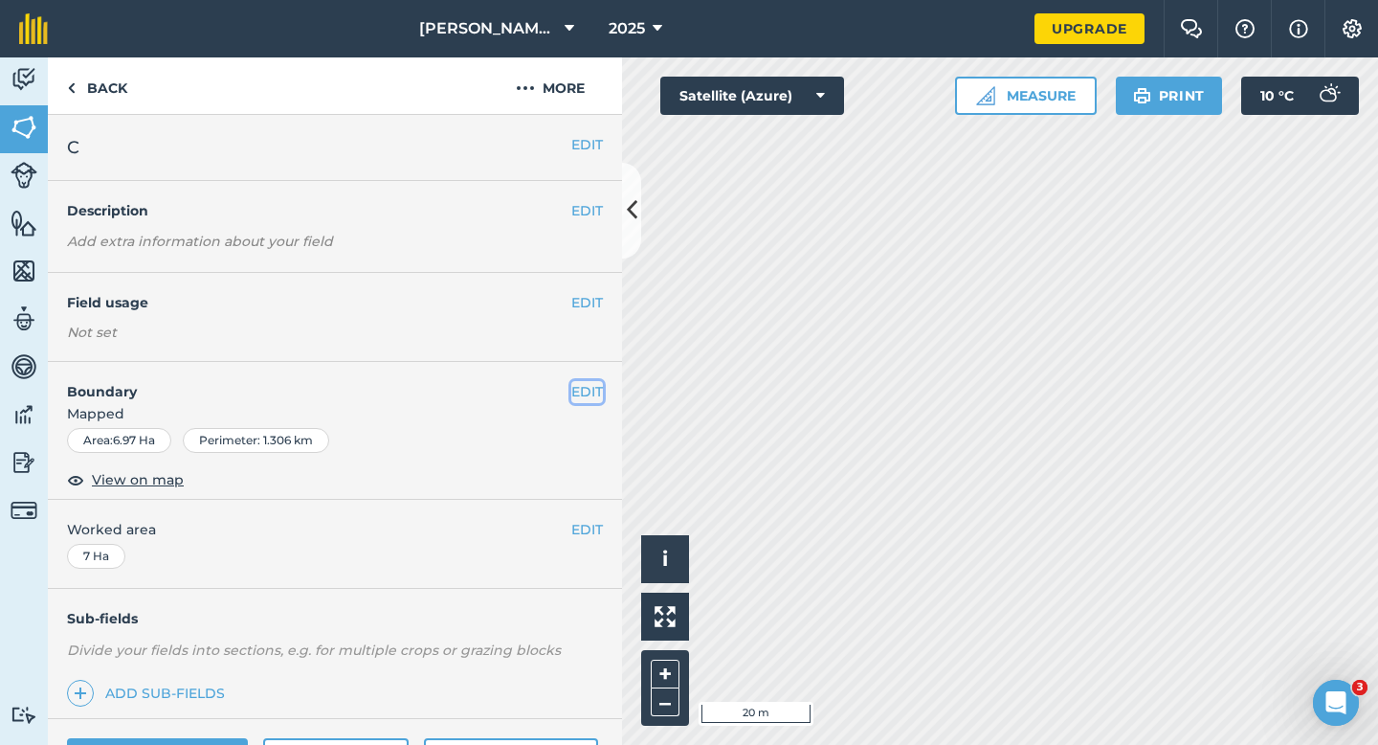
click at [584, 388] on button "EDIT" at bounding box center [587, 391] width 32 height 21
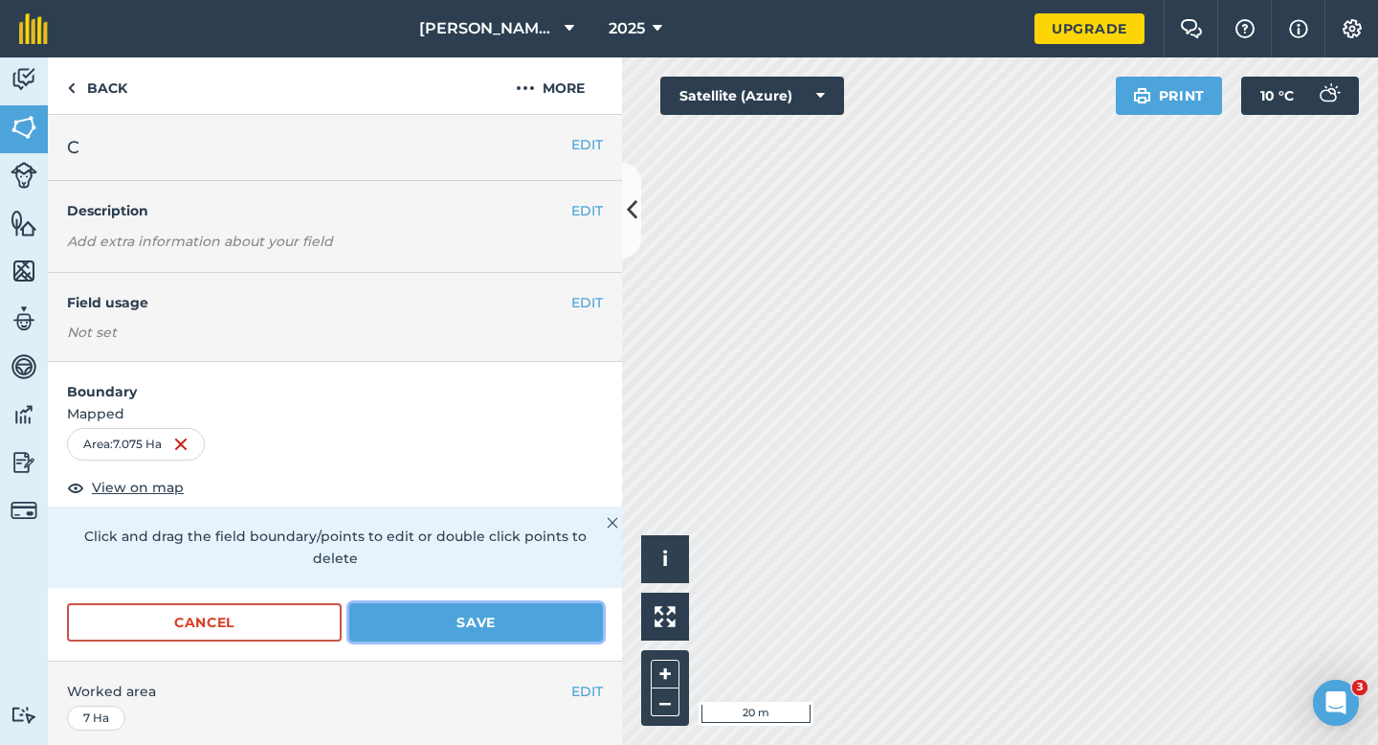
click at [549, 603] on button "Save" at bounding box center [476, 622] width 254 height 38
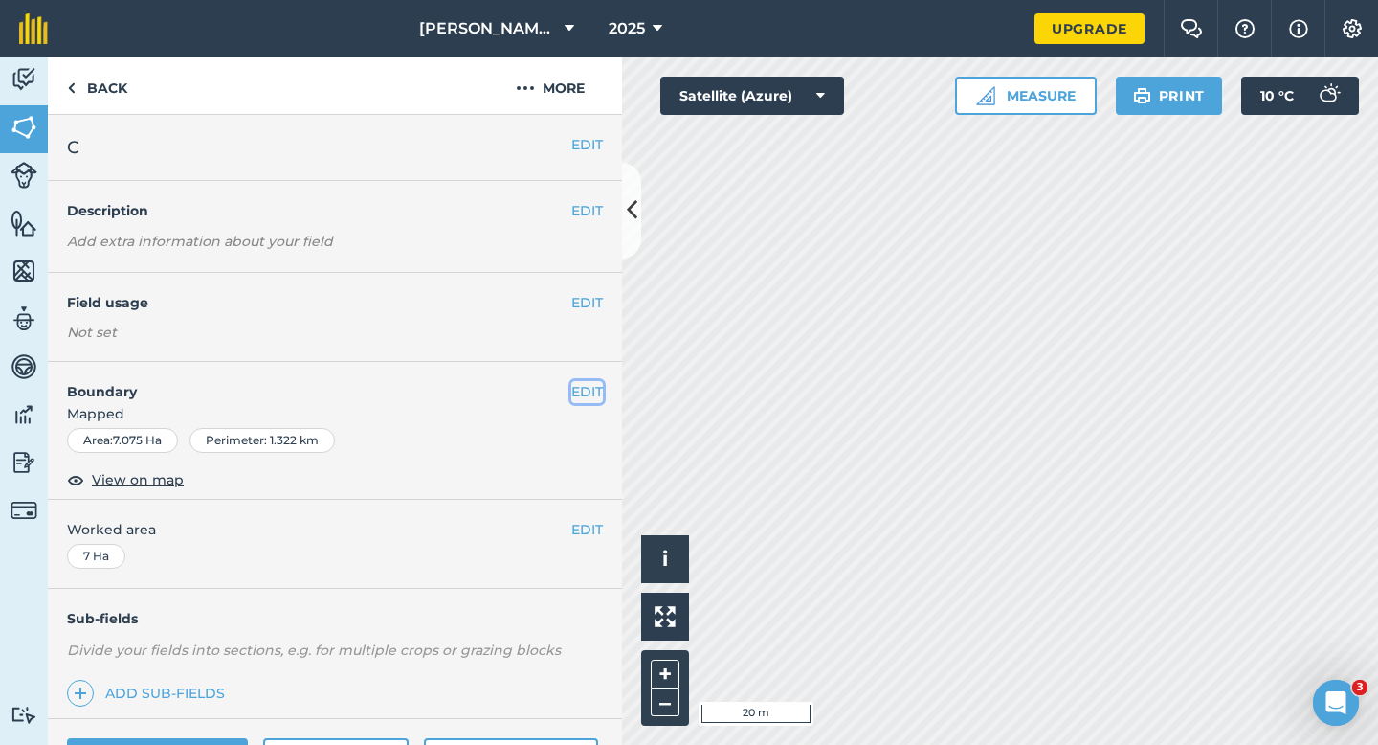
click at [574, 393] on button "EDIT" at bounding box center [587, 391] width 32 height 21
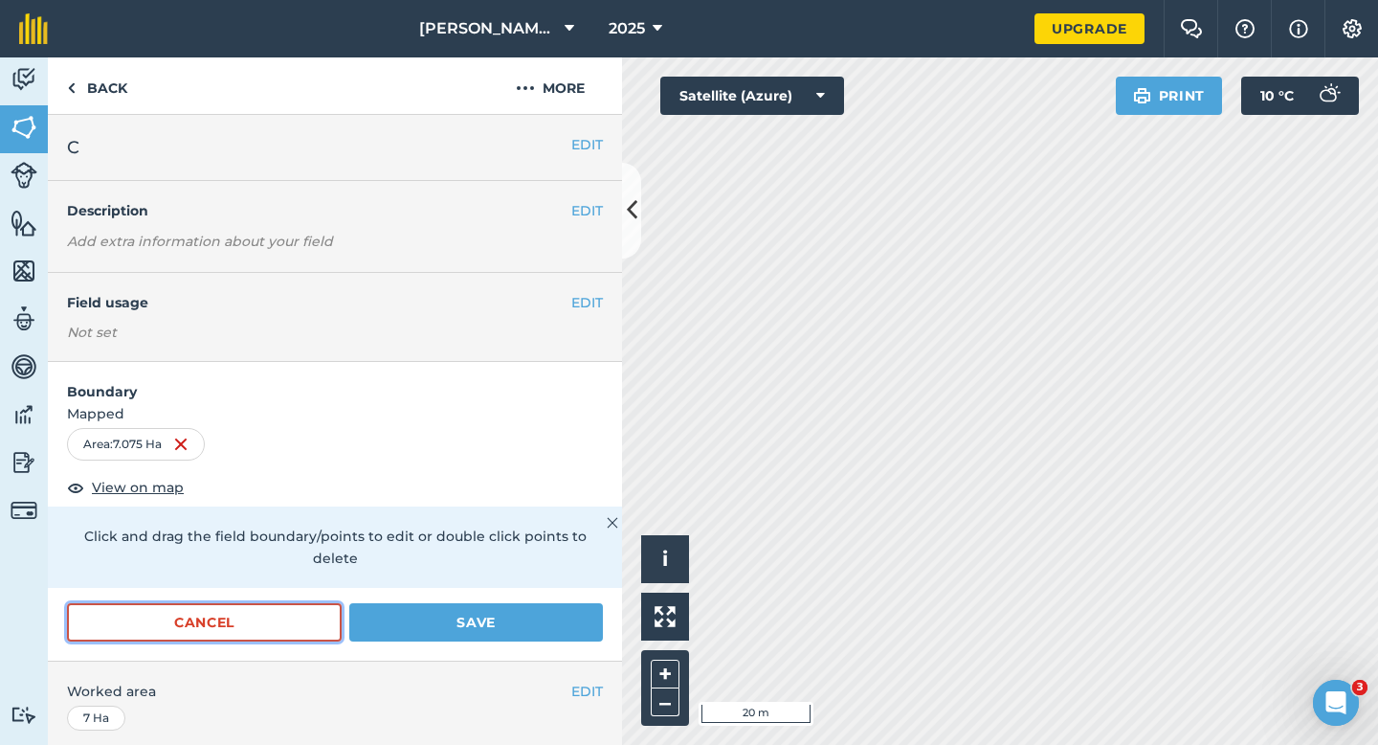
click at [302, 618] on button "Cancel" at bounding box center [204, 622] width 275 height 38
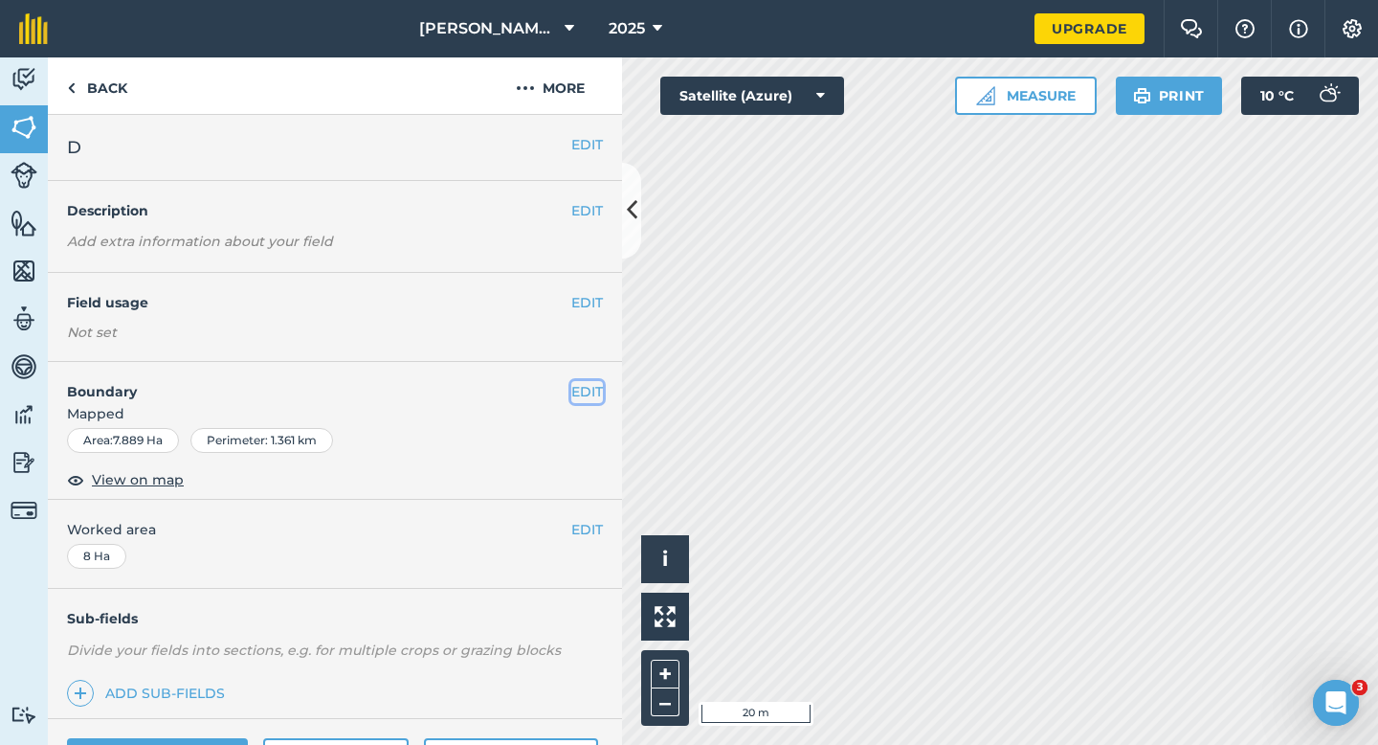
click at [585, 398] on button "EDIT" at bounding box center [587, 391] width 32 height 21
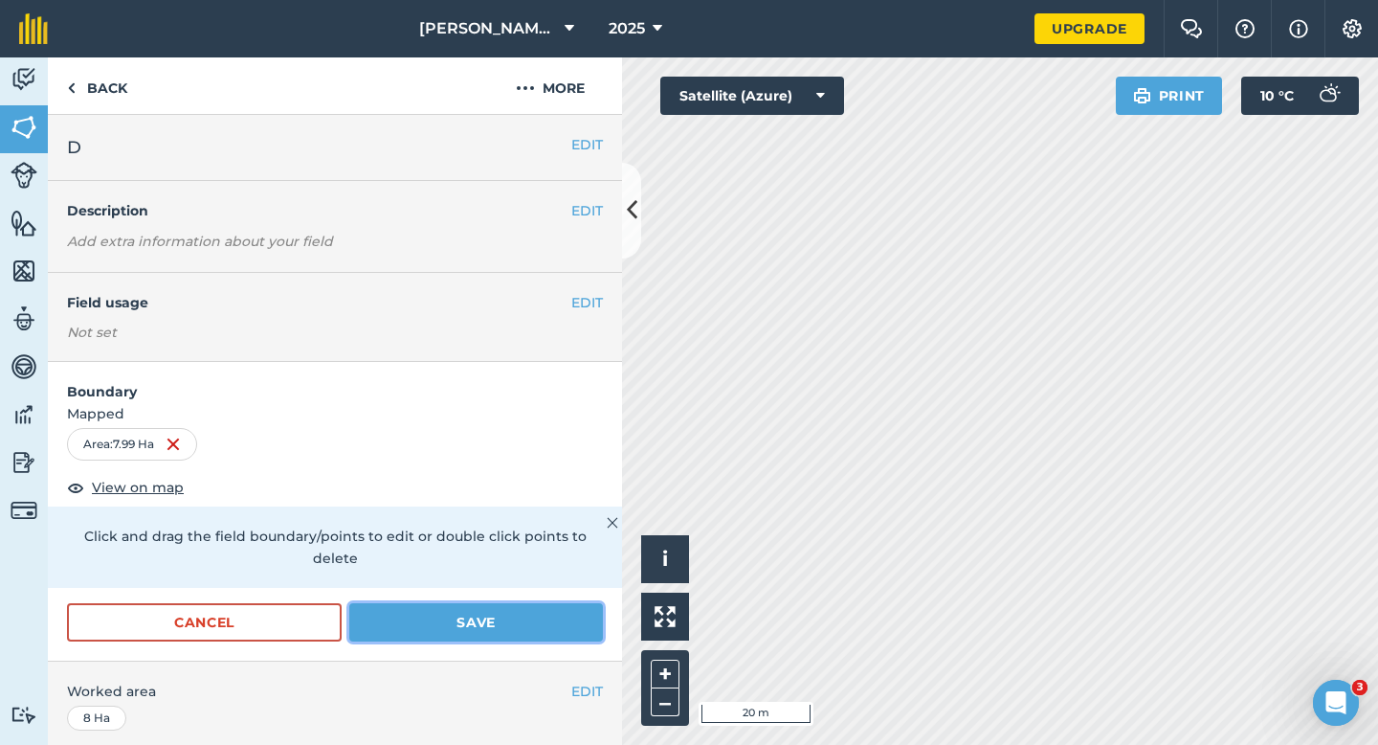
click at [561, 603] on button "Save" at bounding box center [476, 622] width 254 height 38
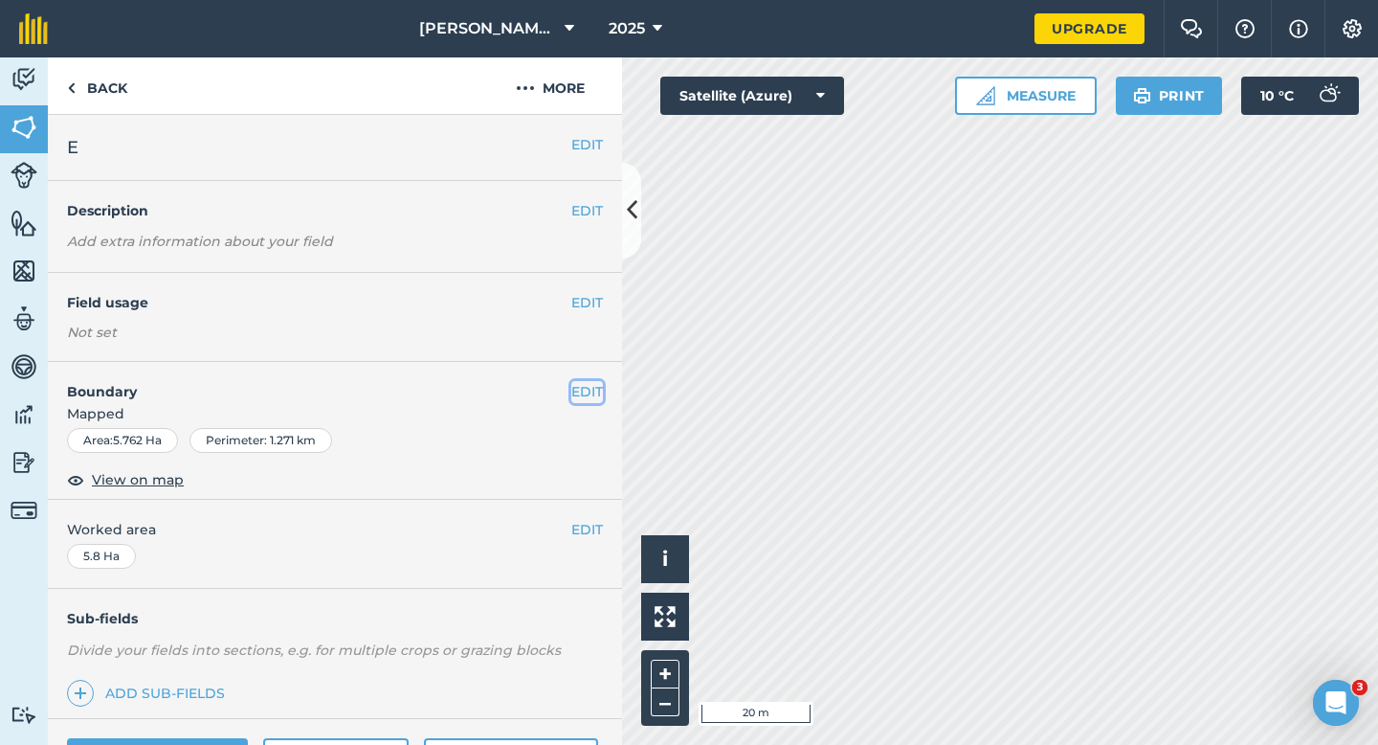
click at [582, 386] on button "EDIT" at bounding box center [587, 391] width 32 height 21
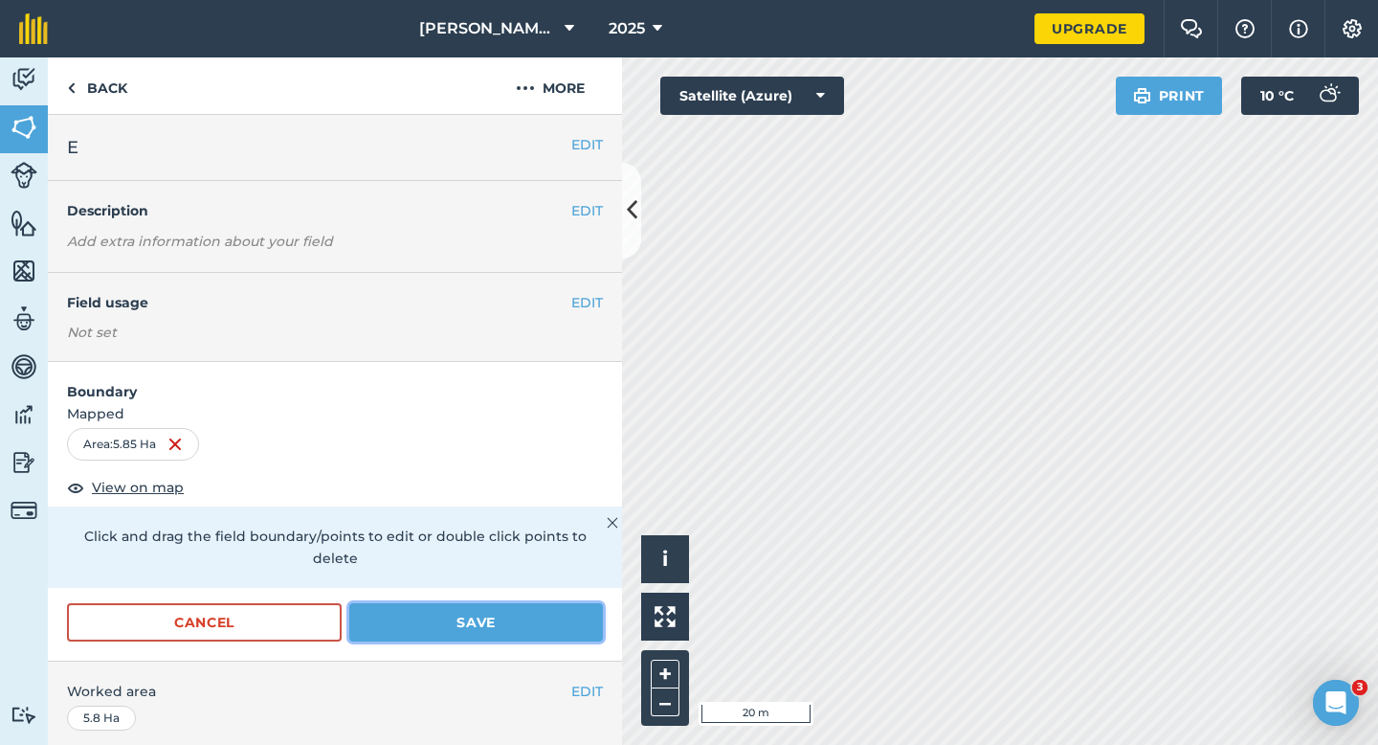
click at [475, 603] on button "Save" at bounding box center [476, 622] width 254 height 38
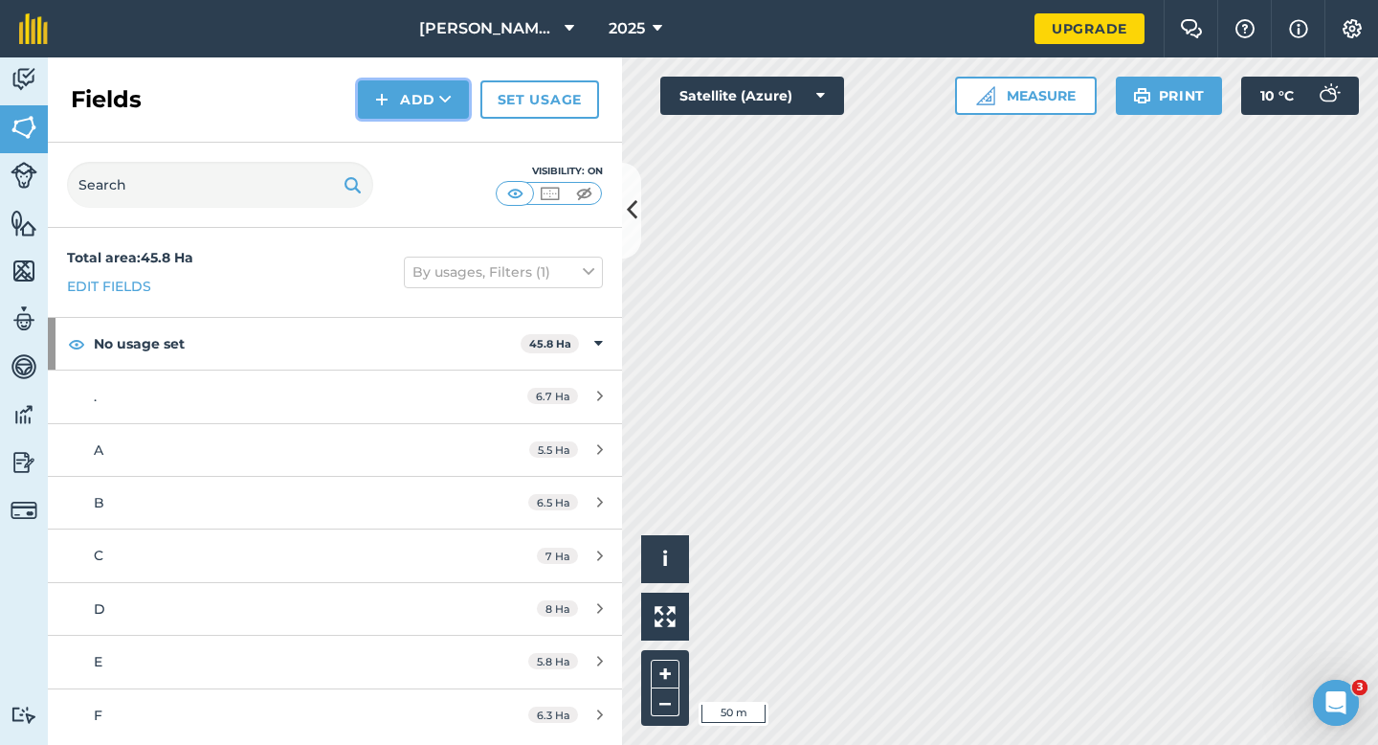
click at [384, 102] on img at bounding box center [381, 99] width 13 height 23
click at [387, 138] on link "Draw" at bounding box center [413, 143] width 105 height 42
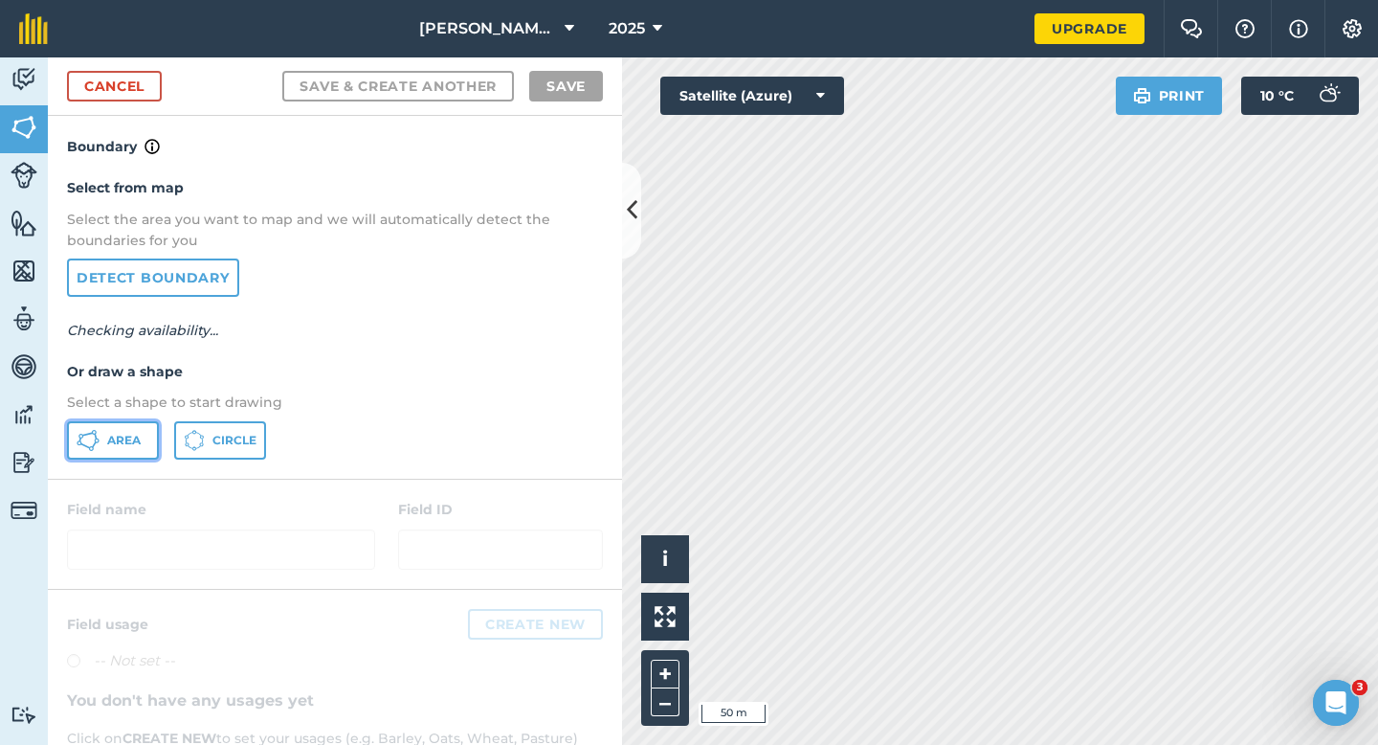
click at [107, 437] on span "Area" at bounding box center [124, 440] width 34 height 15
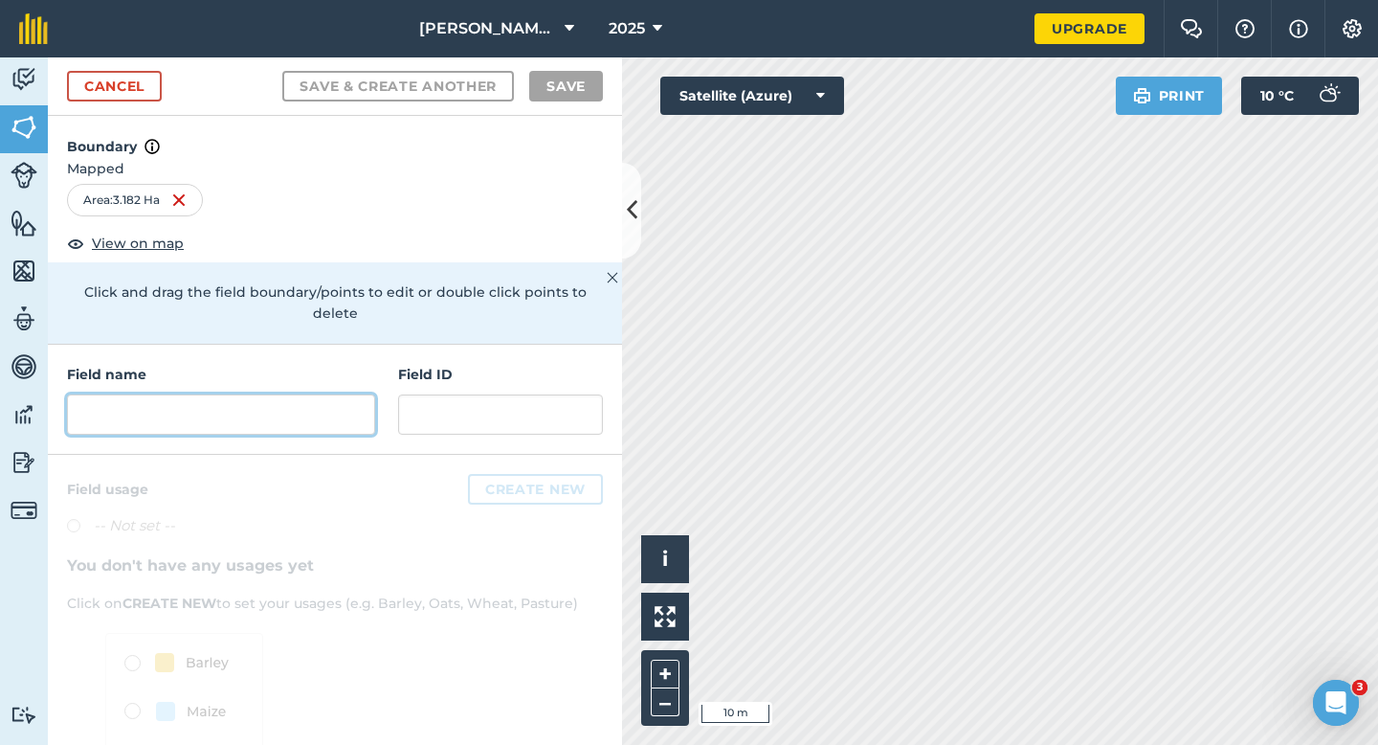
click at [201, 401] on input "text" at bounding box center [221, 414] width 308 height 40
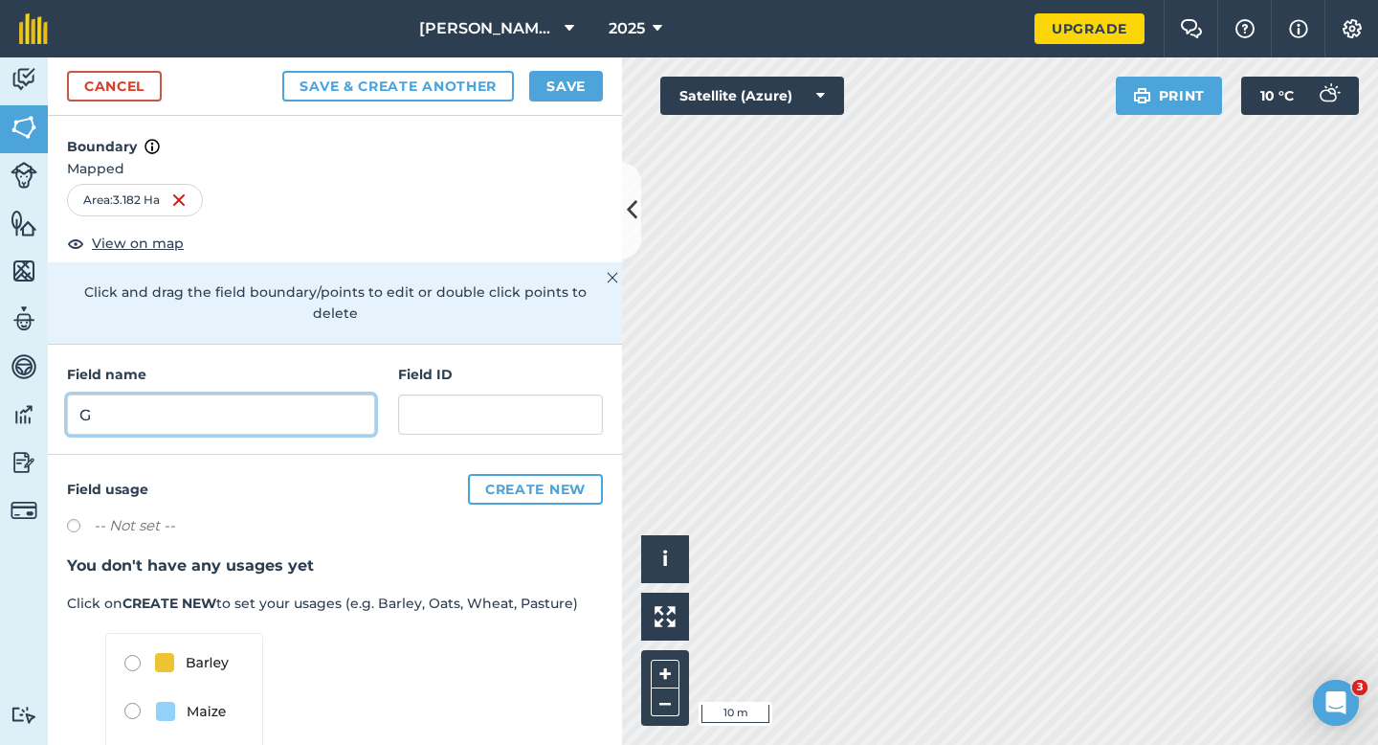
type input "G"
click at [574, 58] on div "Cancel Save & Create Another Save" at bounding box center [335, 86] width 574 height 58
click at [574, 82] on button "Save" at bounding box center [566, 86] width 74 height 31
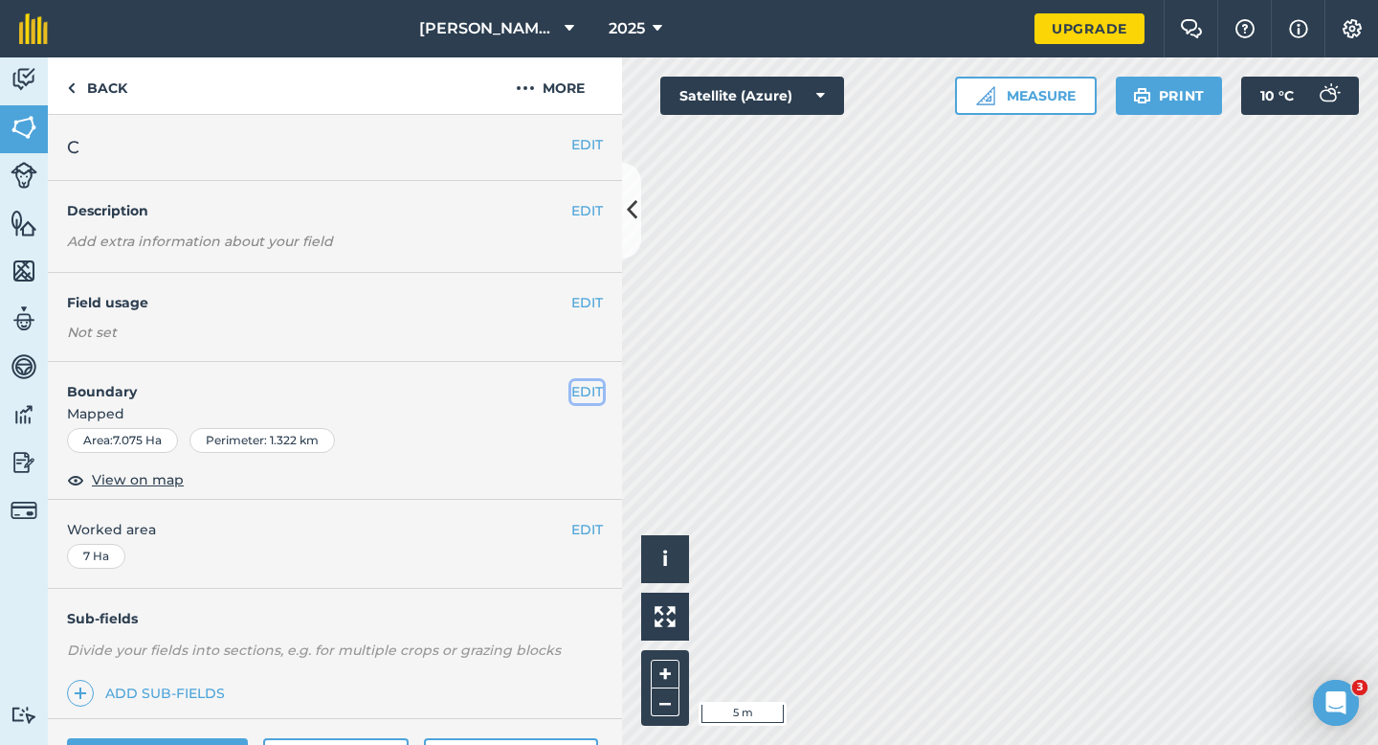
click at [597, 401] on button "EDIT" at bounding box center [587, 391] width 32 height 21
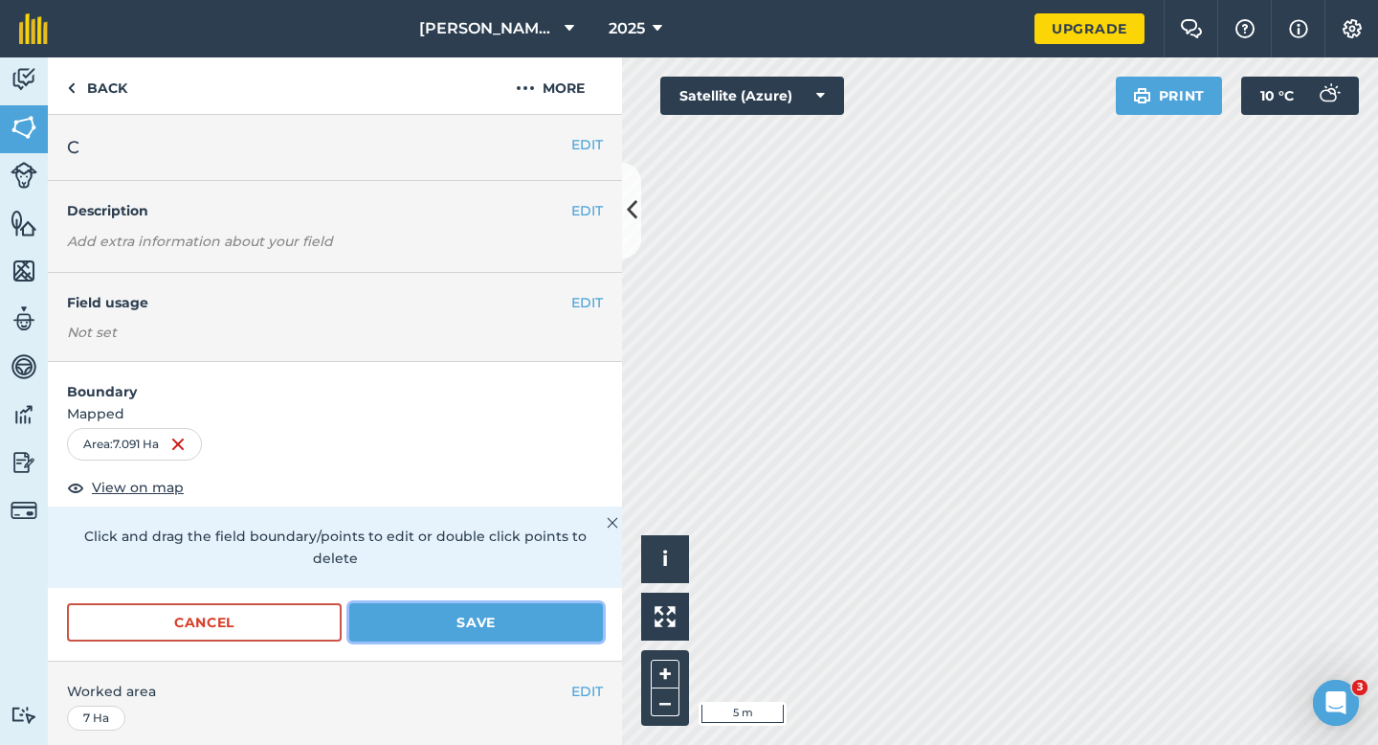
click at [517, 617] on button "Save" at bounding box center [476, 622] width 254 height 38
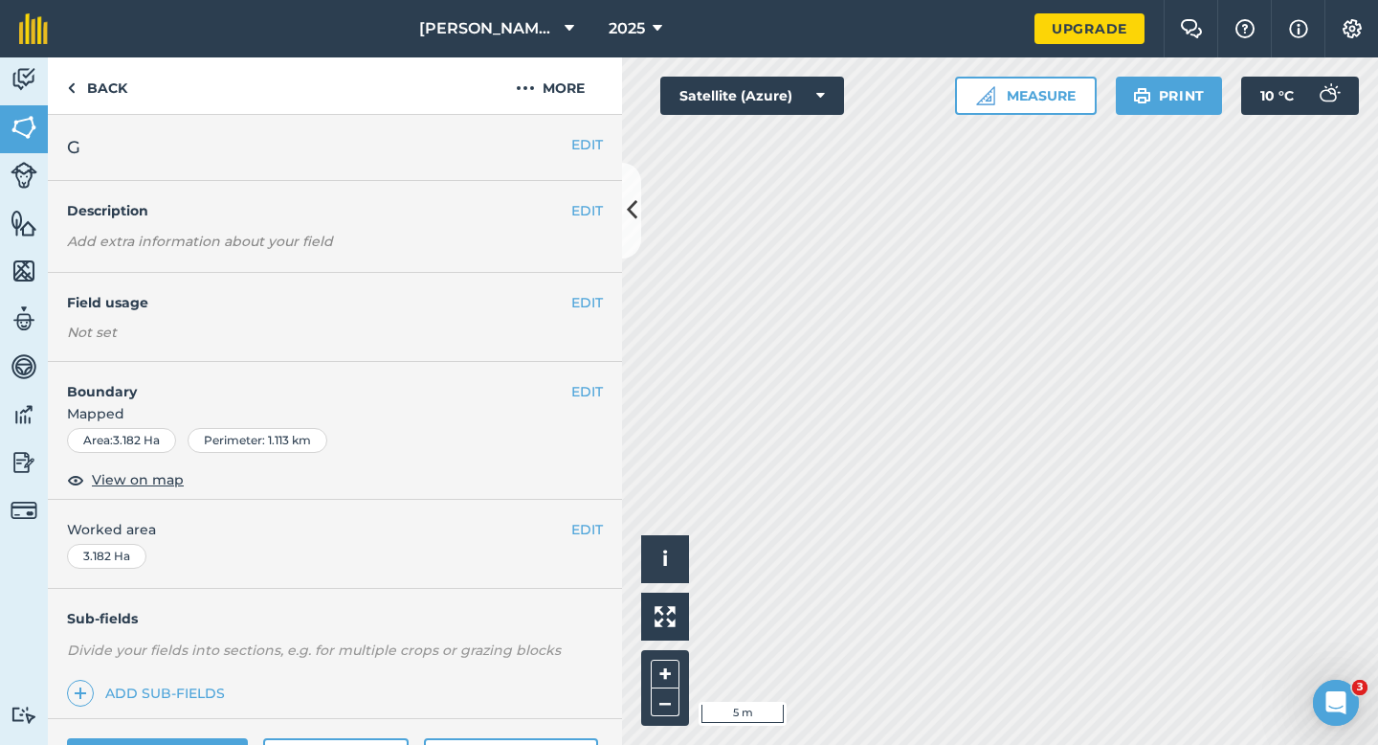
click at [615, 399] on div "EDIT Boundary Mapped Area : 3.182 Ha Perimeter : 1.113 km View on map" at bounding box center [335, 431] width 574 height 138
click at [576, 369] on div "EDIT Boundary Mapped Area : 3.182 Ha Perimeter : 1.113 km View on map" at bounding box center [335, 431] width 574 height 138
click at [578, 381] on button "EDIT" at bounding box center [587, 391] width 32 height 21
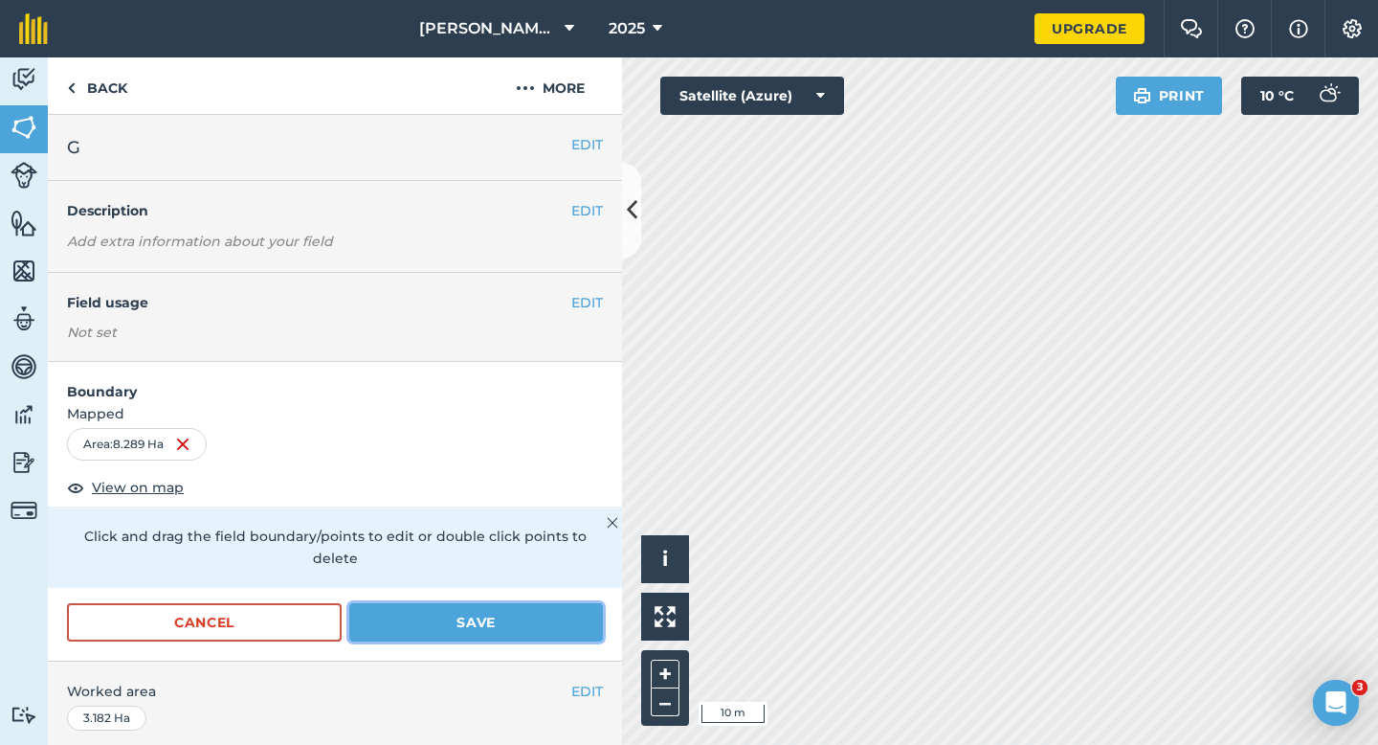
click at [513, 603] on button "Save" at bounding box center [476, 622] width 254 height 38
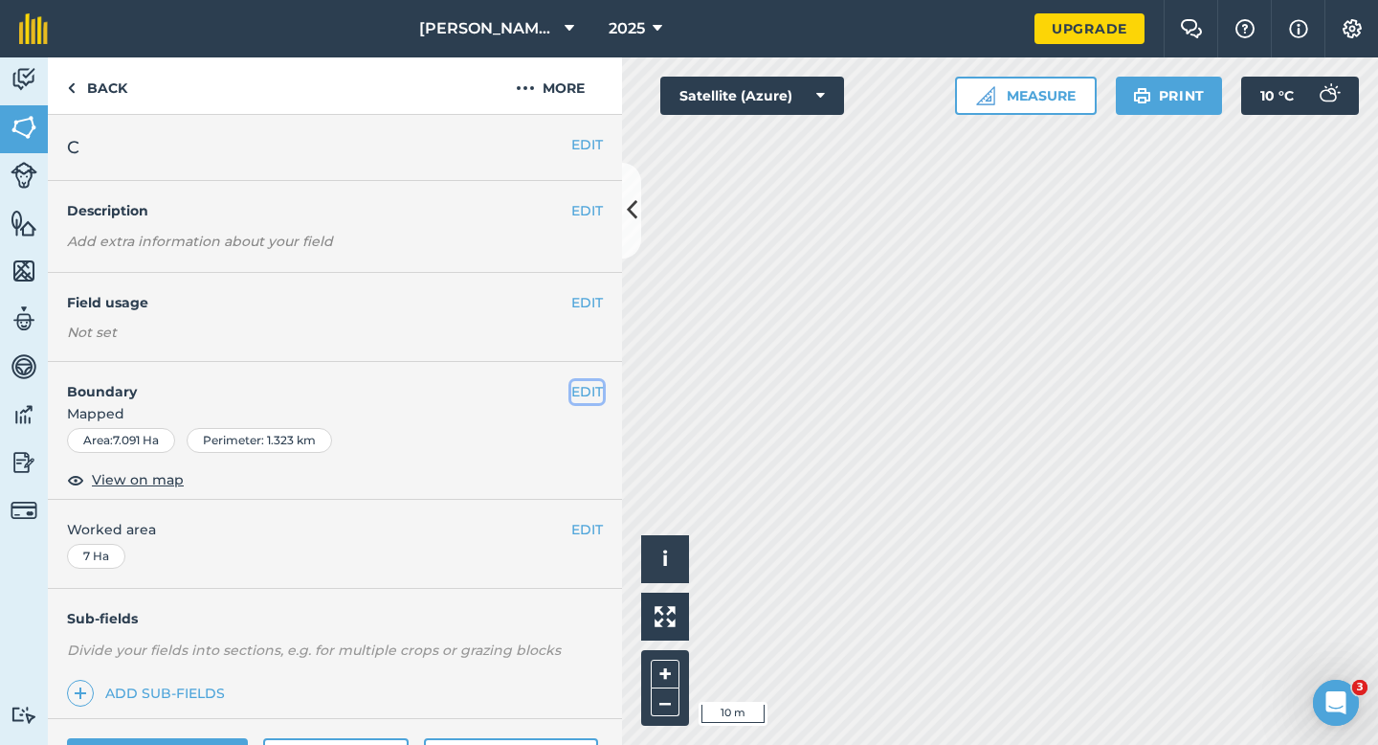
click at [574, 386] on button "EDIT" at bounding box center [587, 391] width 32 height 21
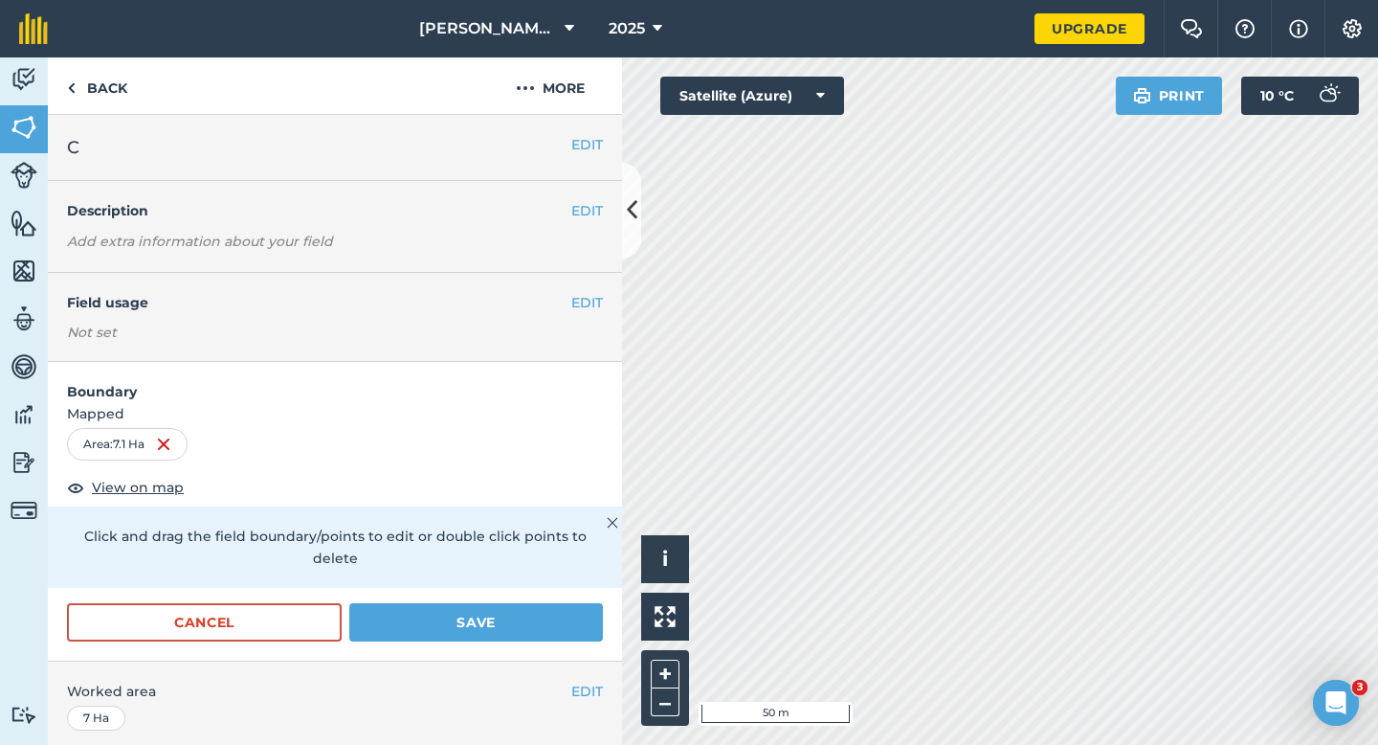
click at [502, 625] on div "Cancel Save" at bounding box center [335, 631] width 574 height 57
click at [509, 610] on button "Save" at bounding box center [476, 622] width 254 height 38
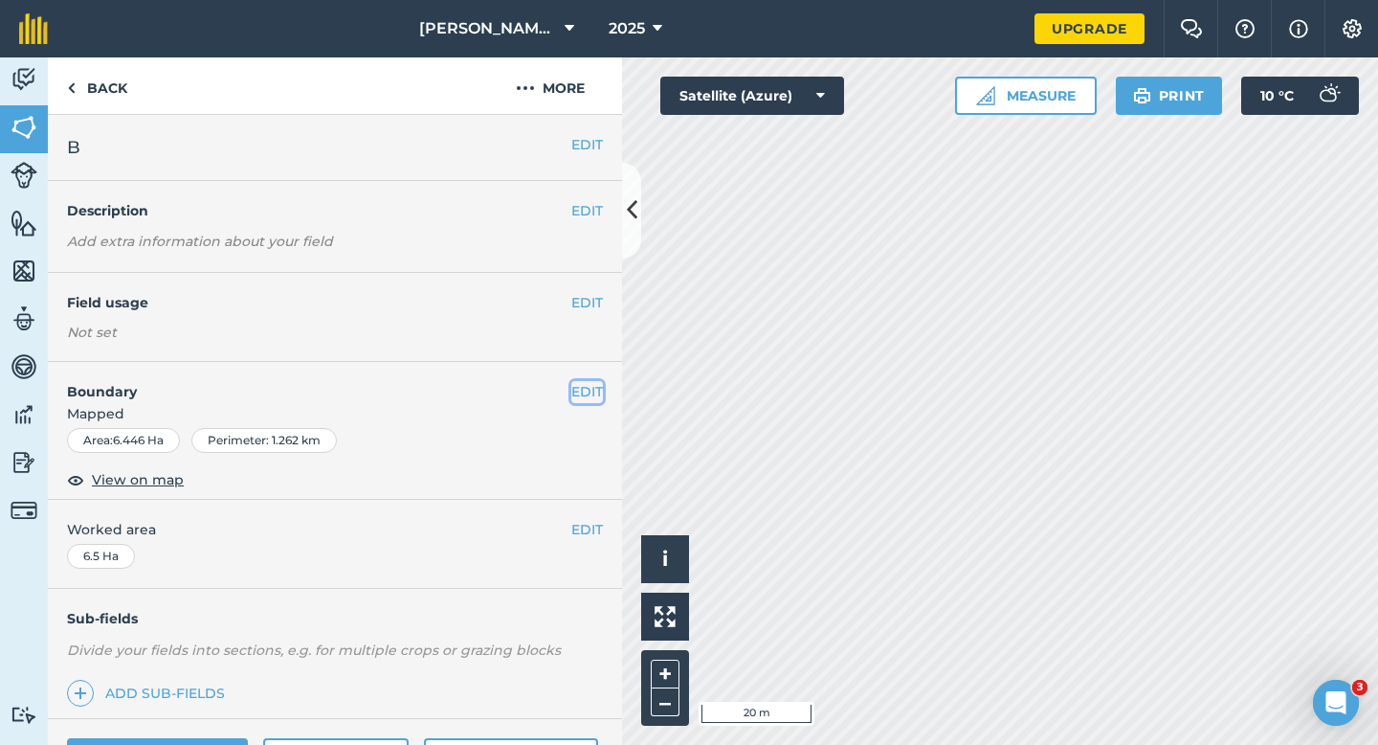
click at [587, 386] on button "EDIT" at bounding box center [587, 391] width 32 height 21
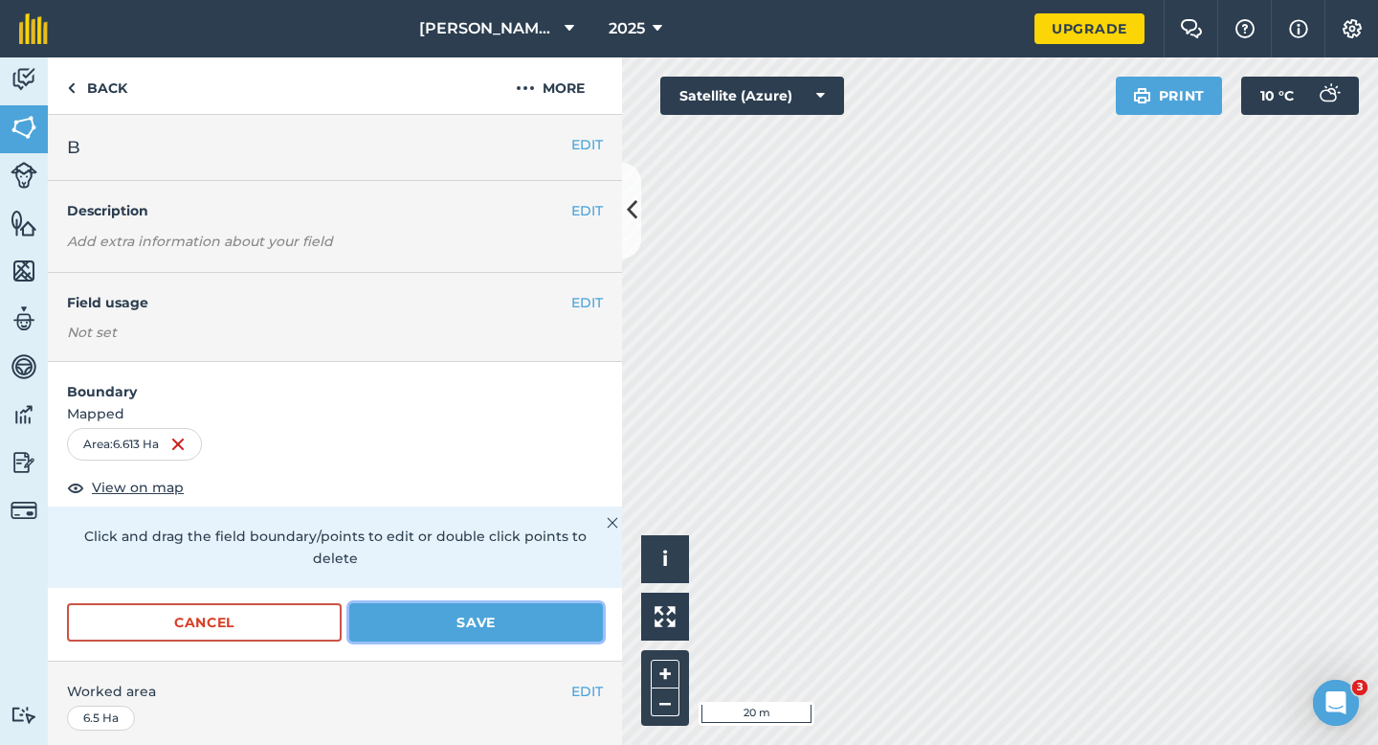
click at [561, 603] on button "Save" at bounding box center [476, 622] width 254 height 38
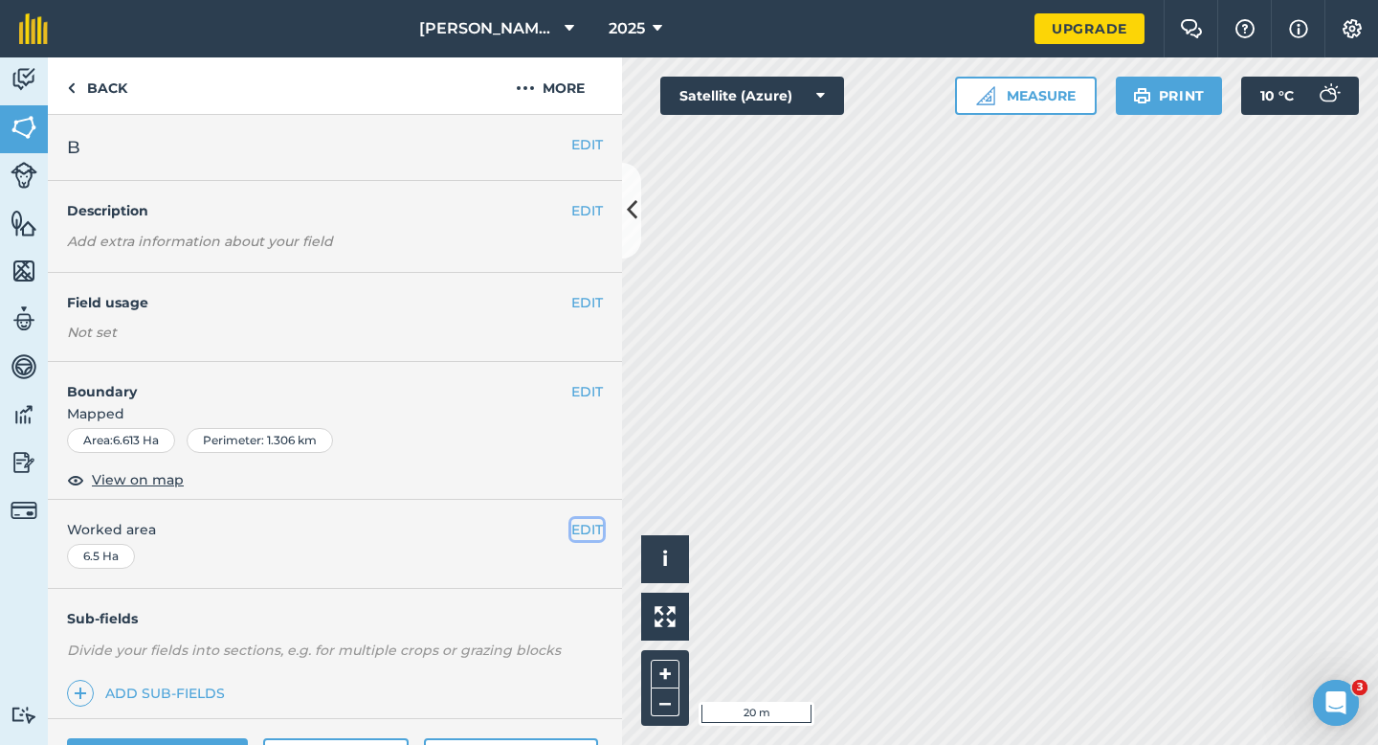
click at [580, 522] on button "EDIT" at bounding box center [587, 529] width 32 height 21
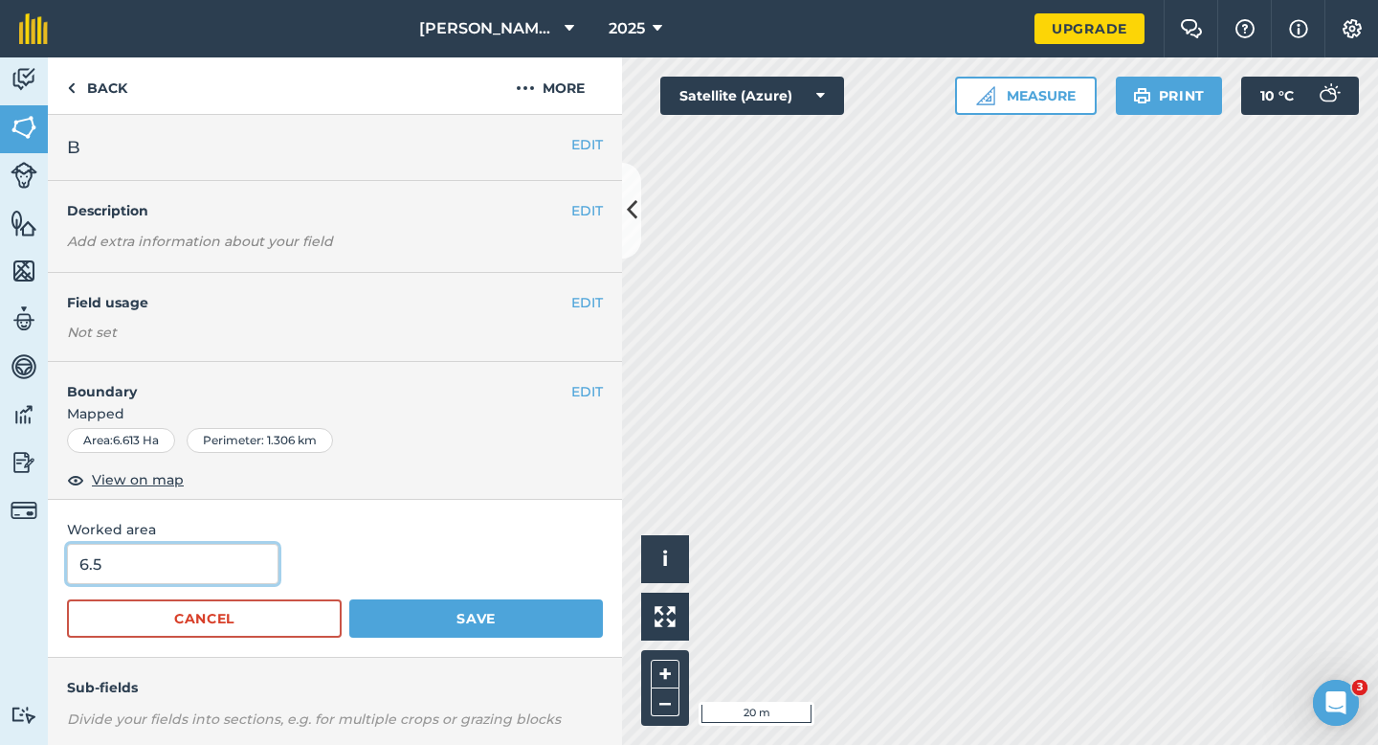
click at [235, 563] on input "6.5" at bounding box center [173, 564] width 212 height 40
type input "6.6"
click at [349, 599] on button "Save" at bounding box center [476, 618] width 254 height 38
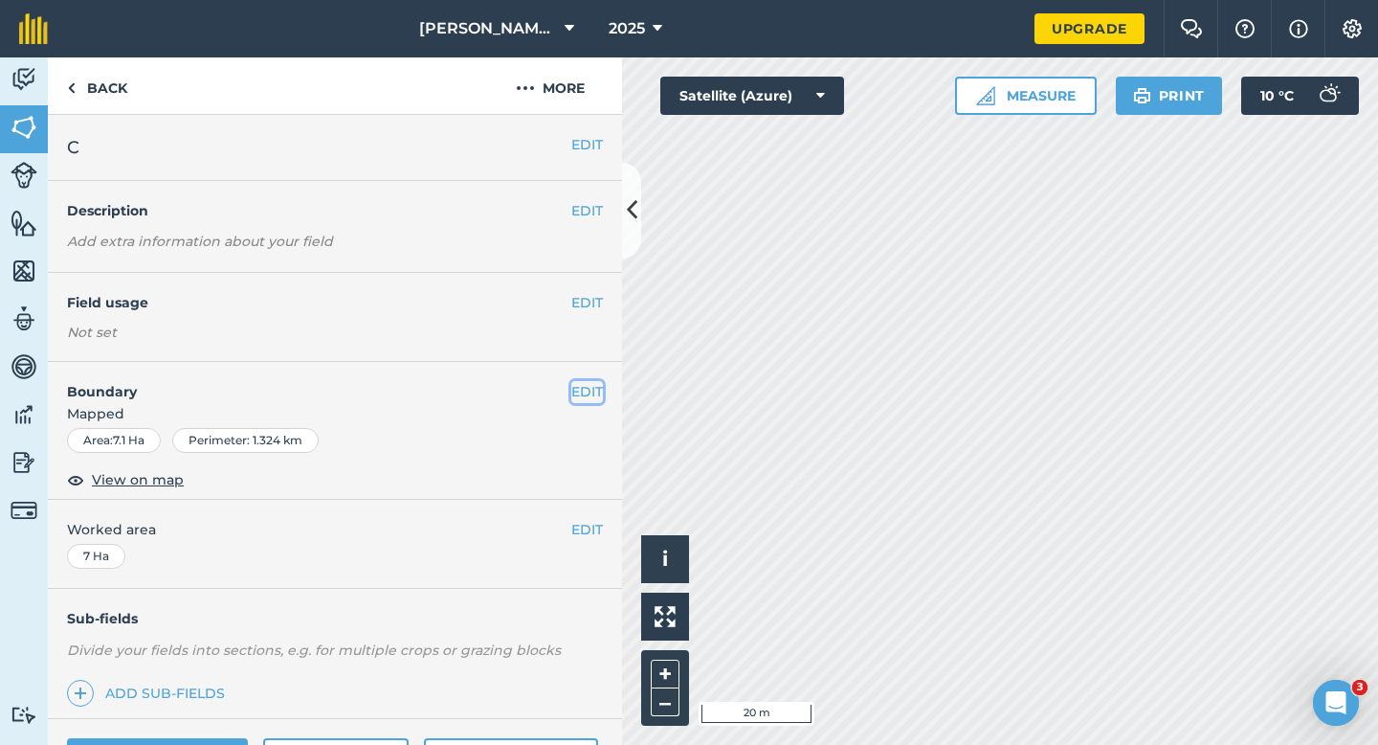
click at [595, 394] on button "EDIT" at bounding box center [587, 391] width 32 height 21
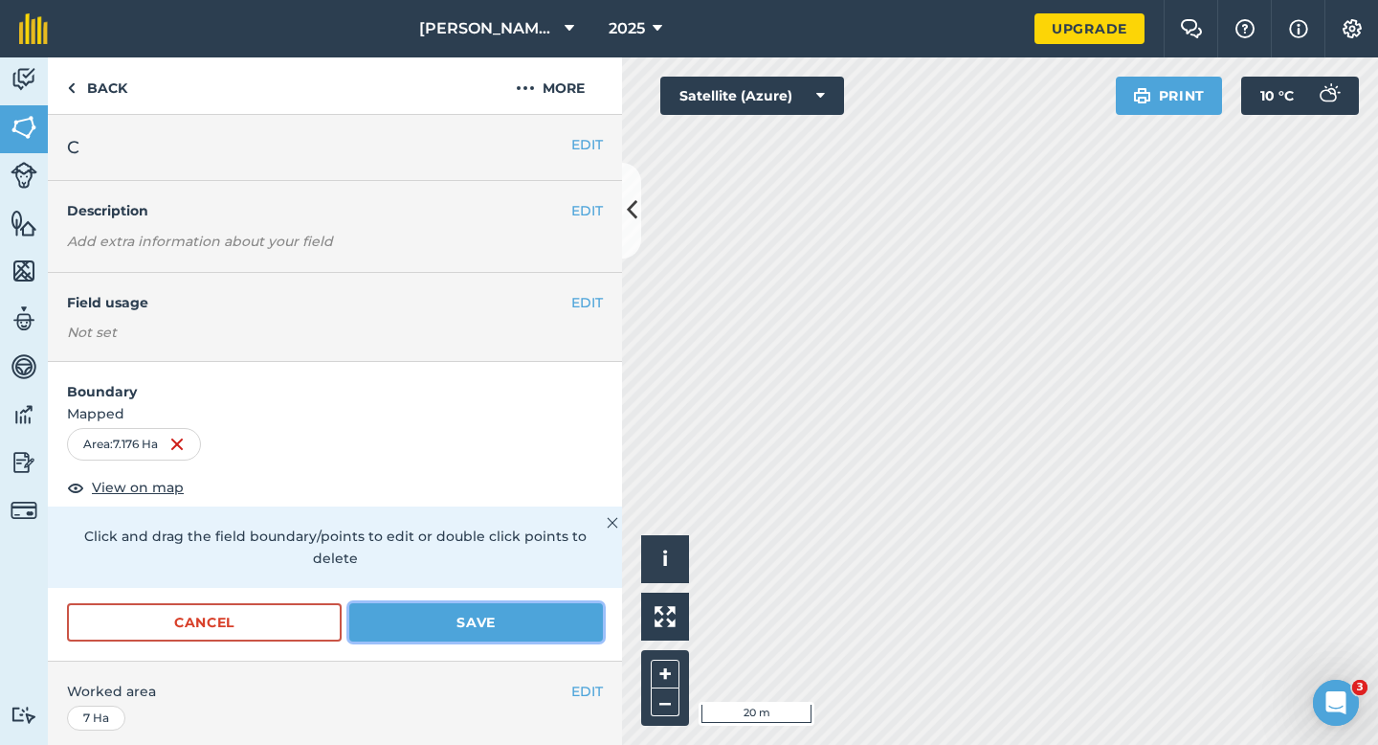
click at [537, 603] on button "Save" at bounding box center [476, 622] width 254 height 38
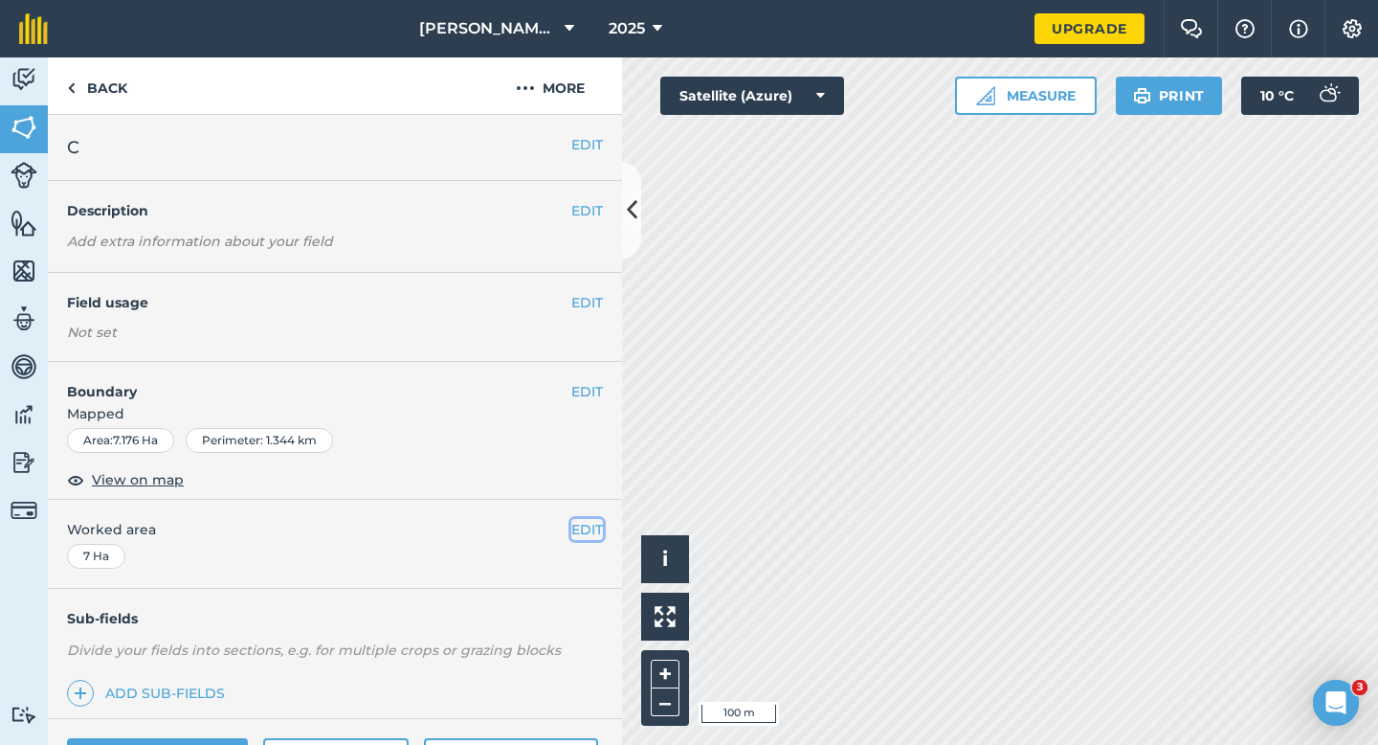
click at [580, 529] on button "EDIT" at bounding box center [587, 529] width 32 height 21
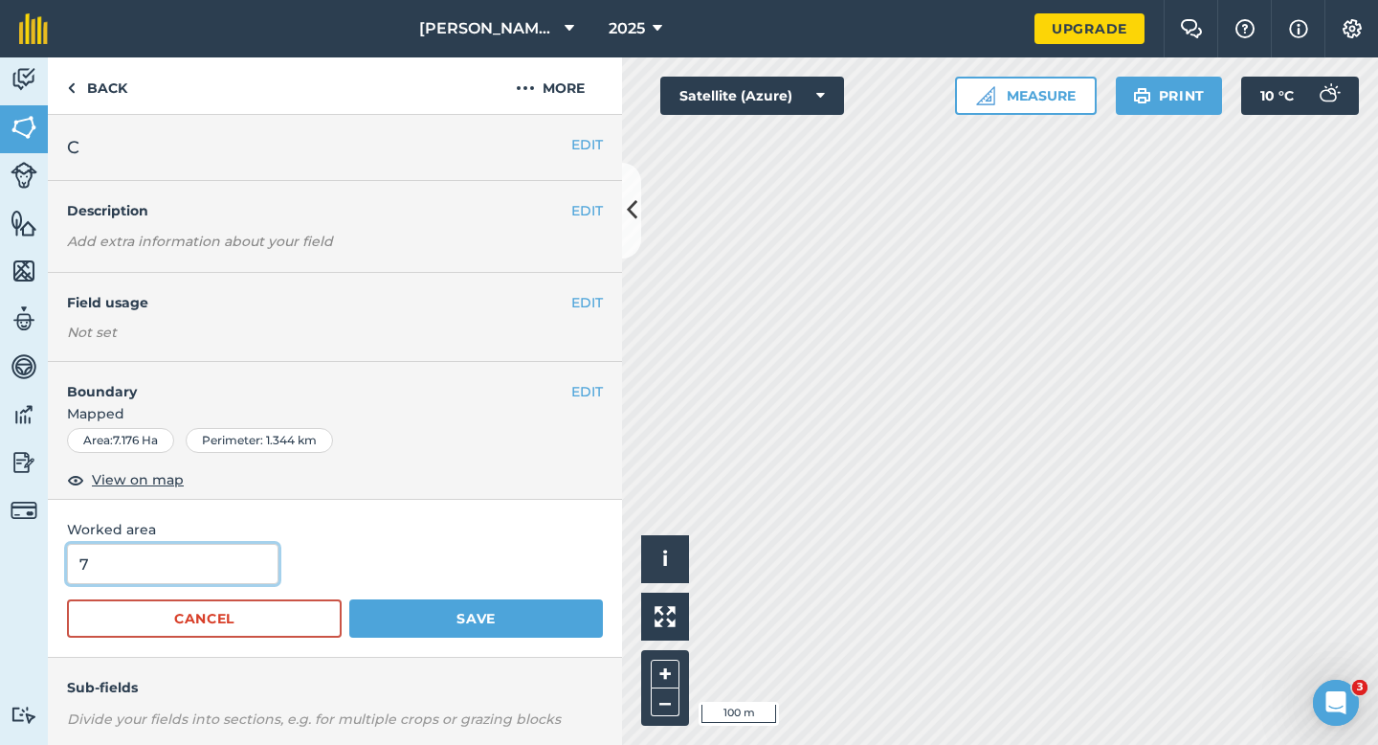
click at [213, 565] on input "7" at bounding box center [173, 564] width 212 height 40
type input "7.2"
click at [349, 599] on button "Save" at bounding box center [476, 618] width 254 height 38
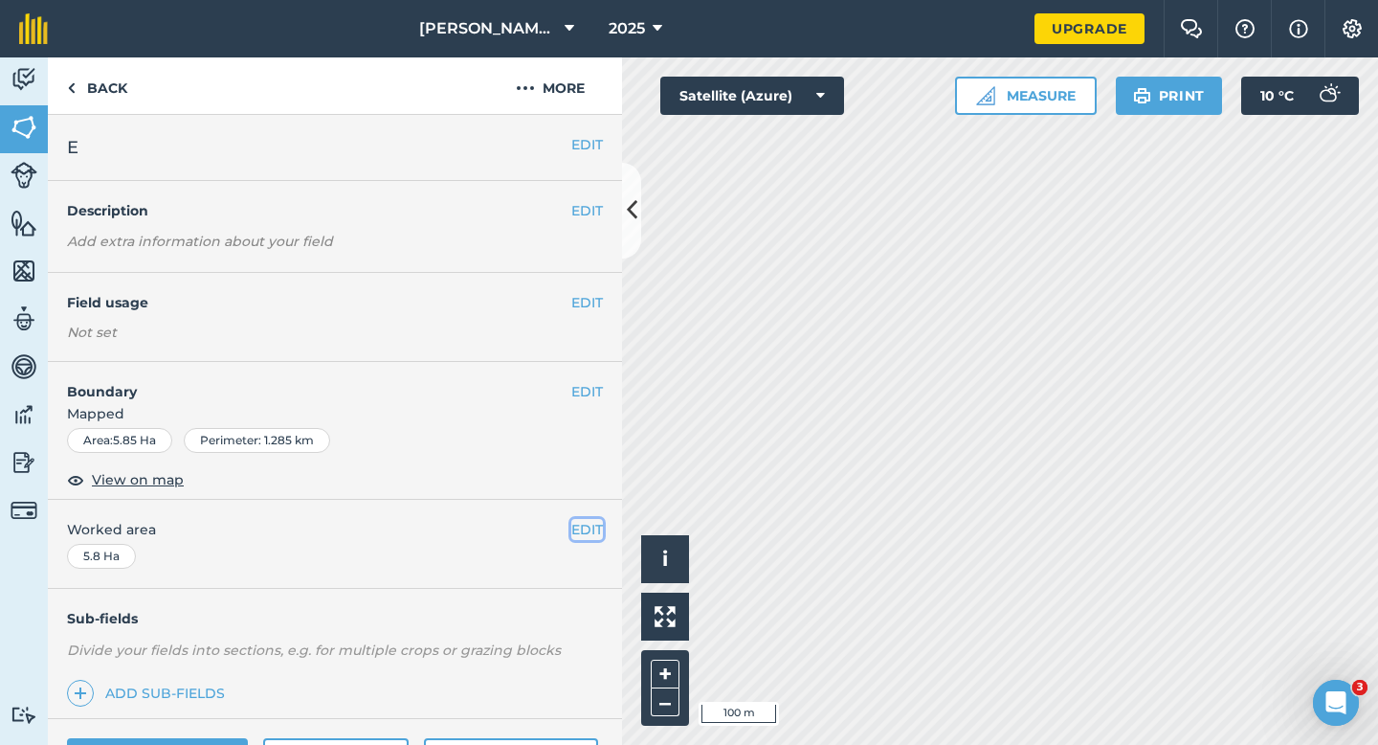
click at [575, 531] on button "EDIT" at bounding box center [587, 529] width 32 height 21
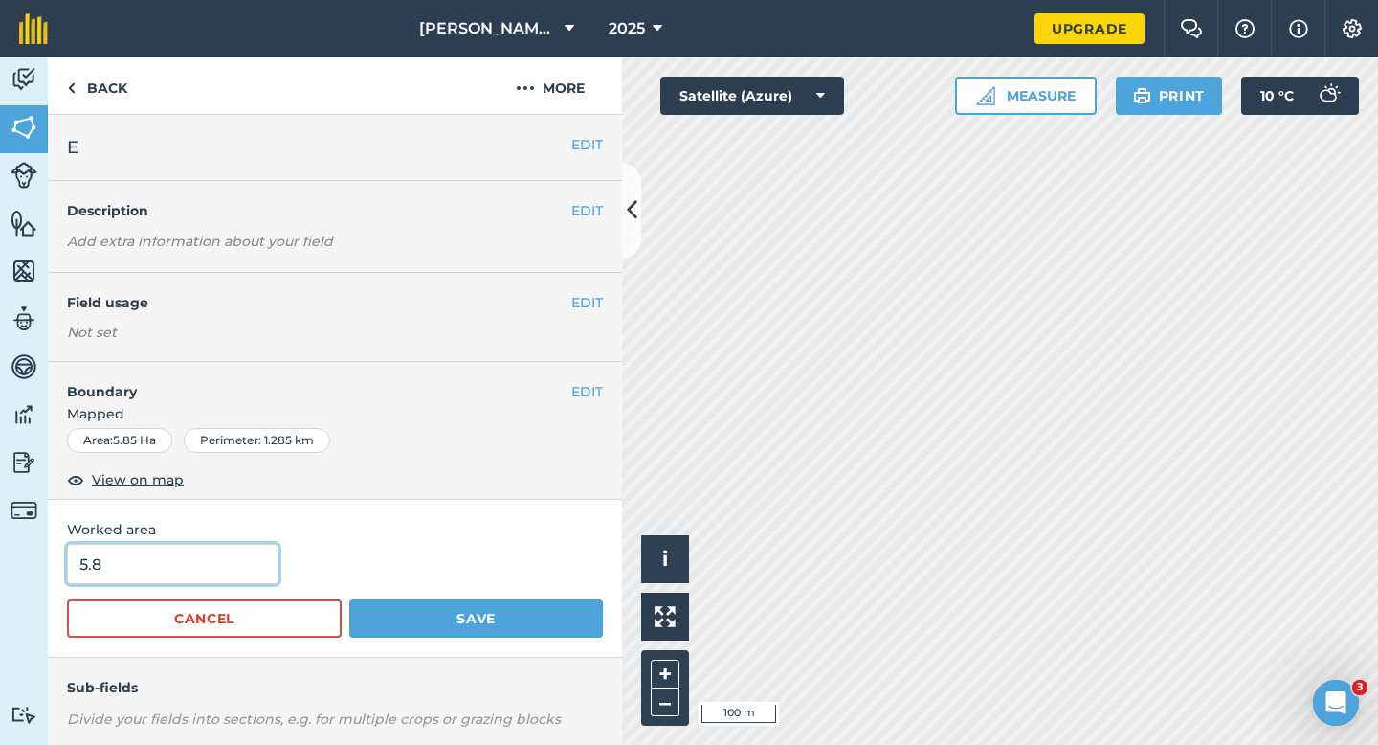
click at [202, 582] on input "5.8" at bounding box center [173, 564] width 212 height 40
type input "5.9"
click at [349, 599] on button "Save" at bounding box center [476, 618] width 254 height 38
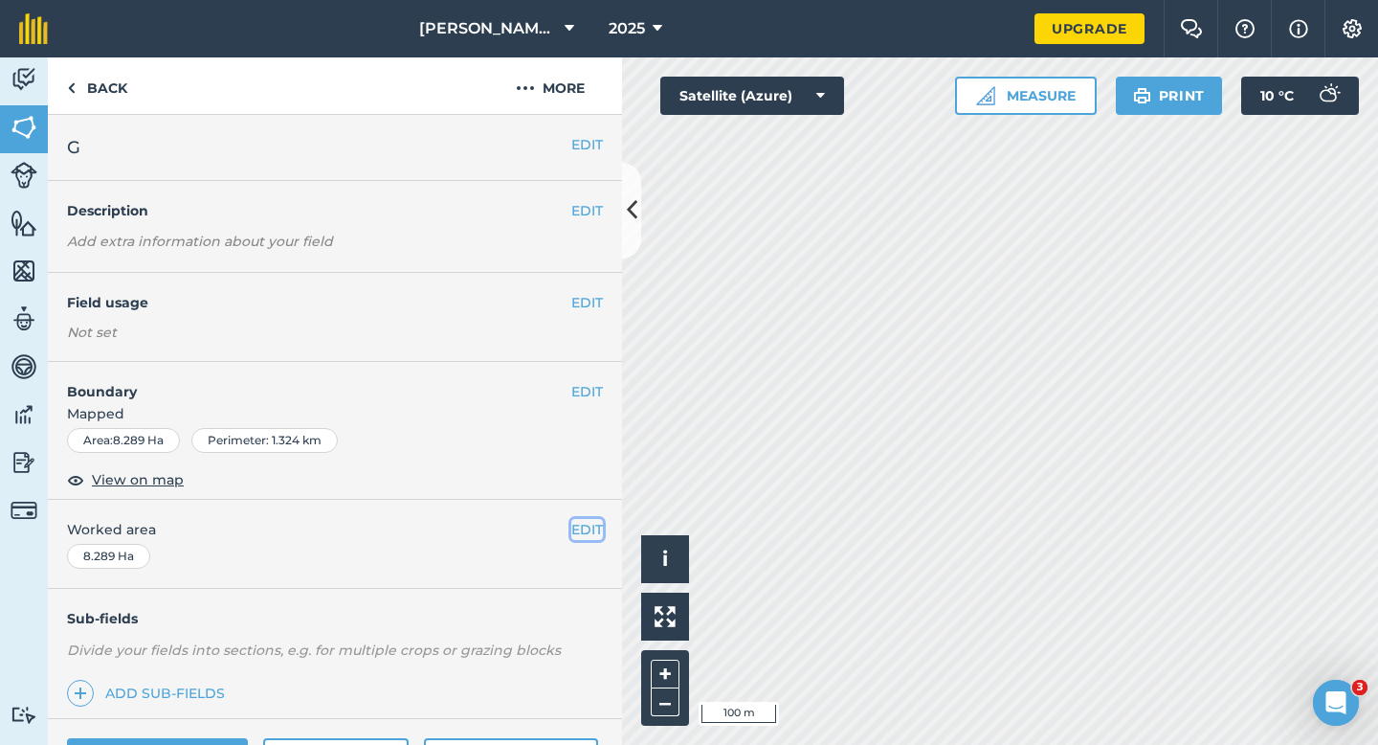
click at [590, 532] on button "EDIT" at bounding box center [587, 529] width 32 height 21
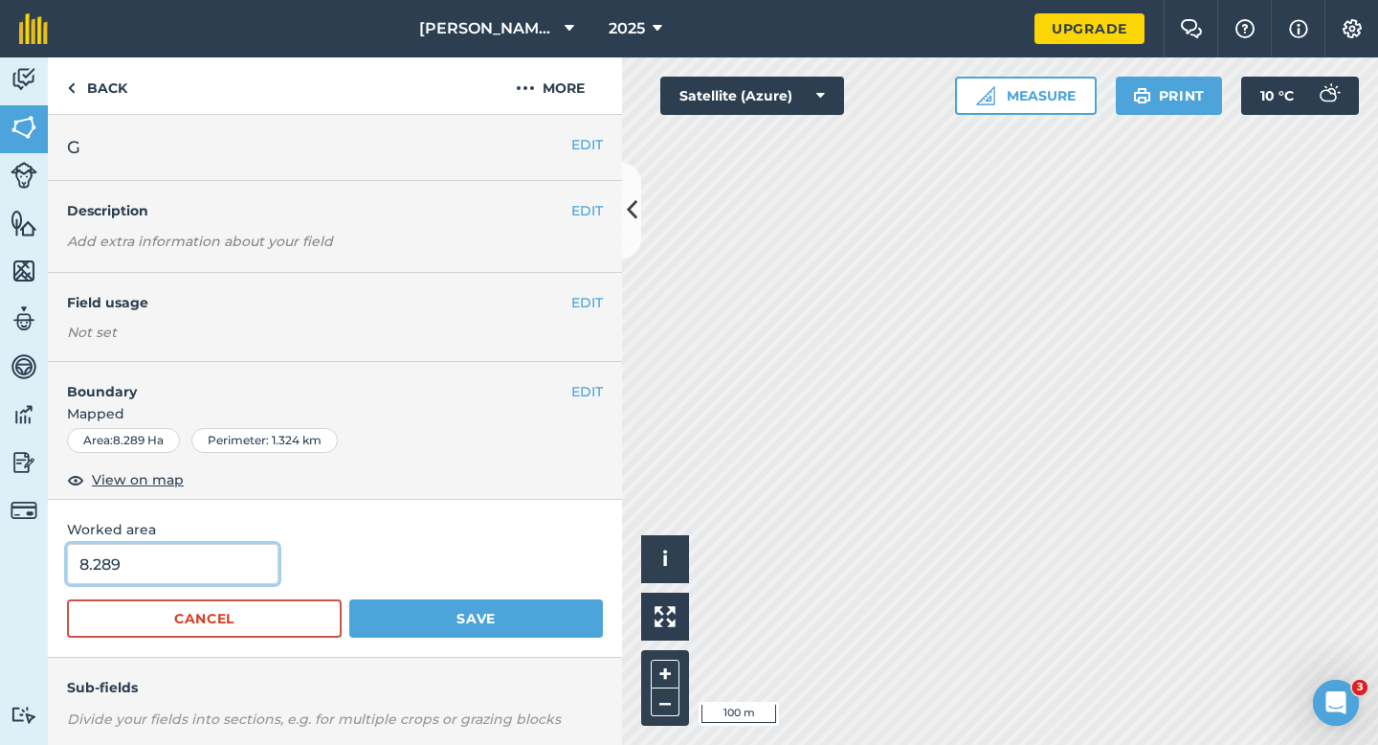
click at [171, 583] on input "8.289" at bounding box center [173, 564] width 212 height 40
type input "8.3"
click at [349, 599] on button "Save" at bounding box center [476, 618] width 254 height 38
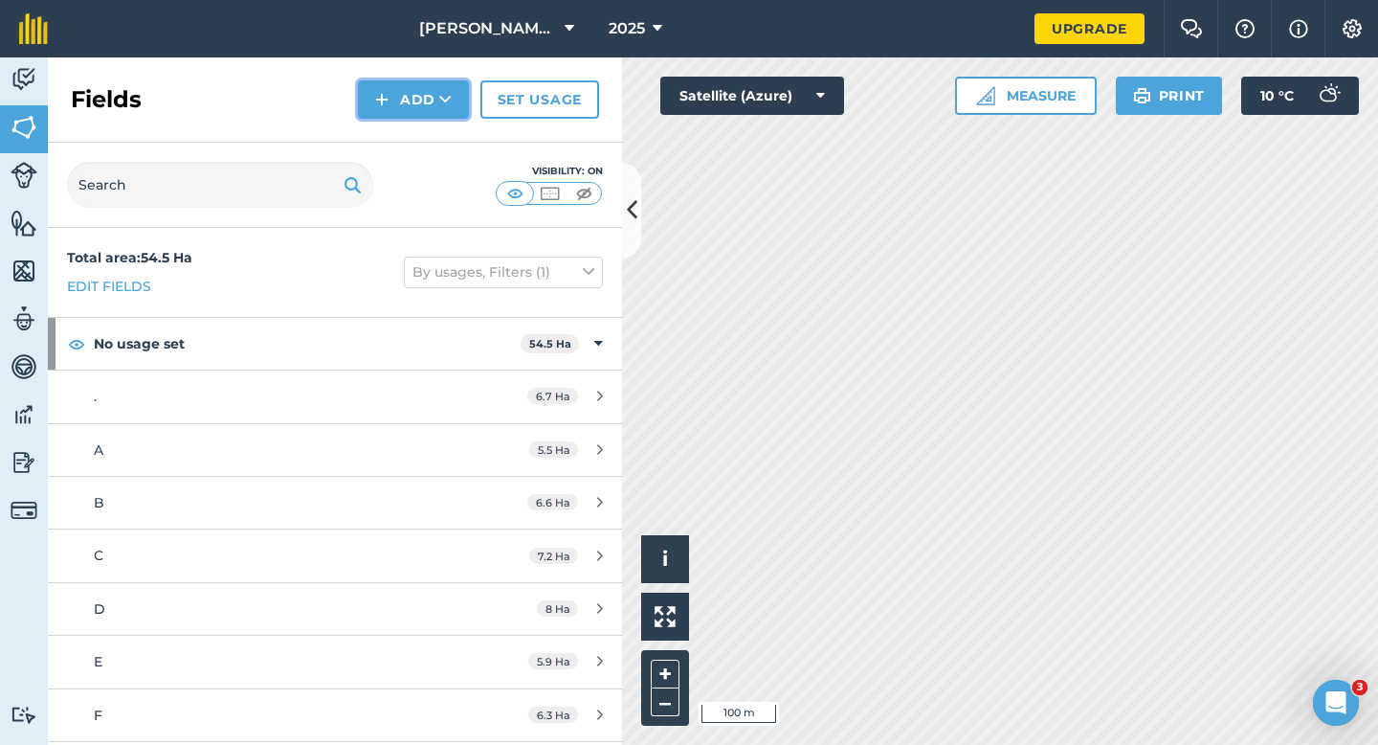
click at [414, 102] on button "Add" at bounding box center [413, 99] width 111 height 38
click at [414, 130] on link "Draw" at bounding box center [413, 143] width 105 height 42
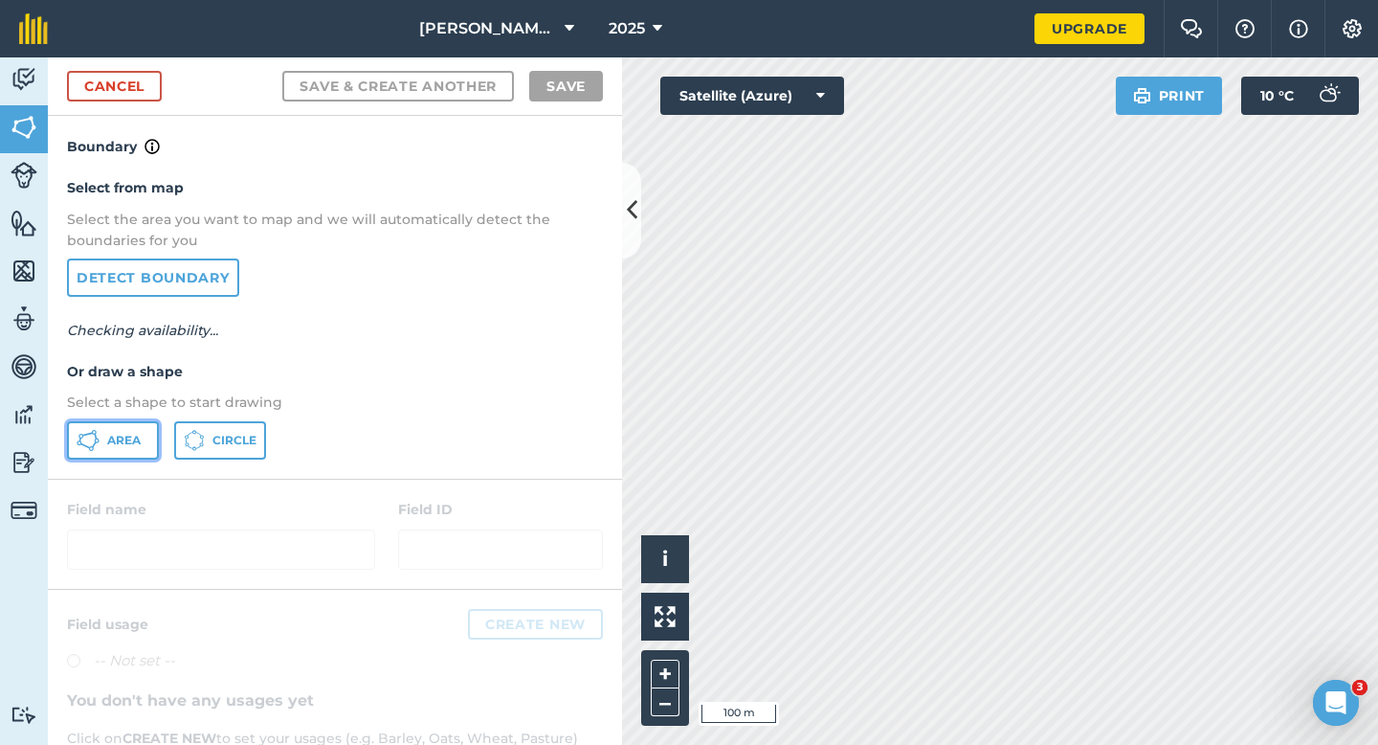
click at [132, 446] on span "Area" at bounding box center [124, 440] width 34 height 15
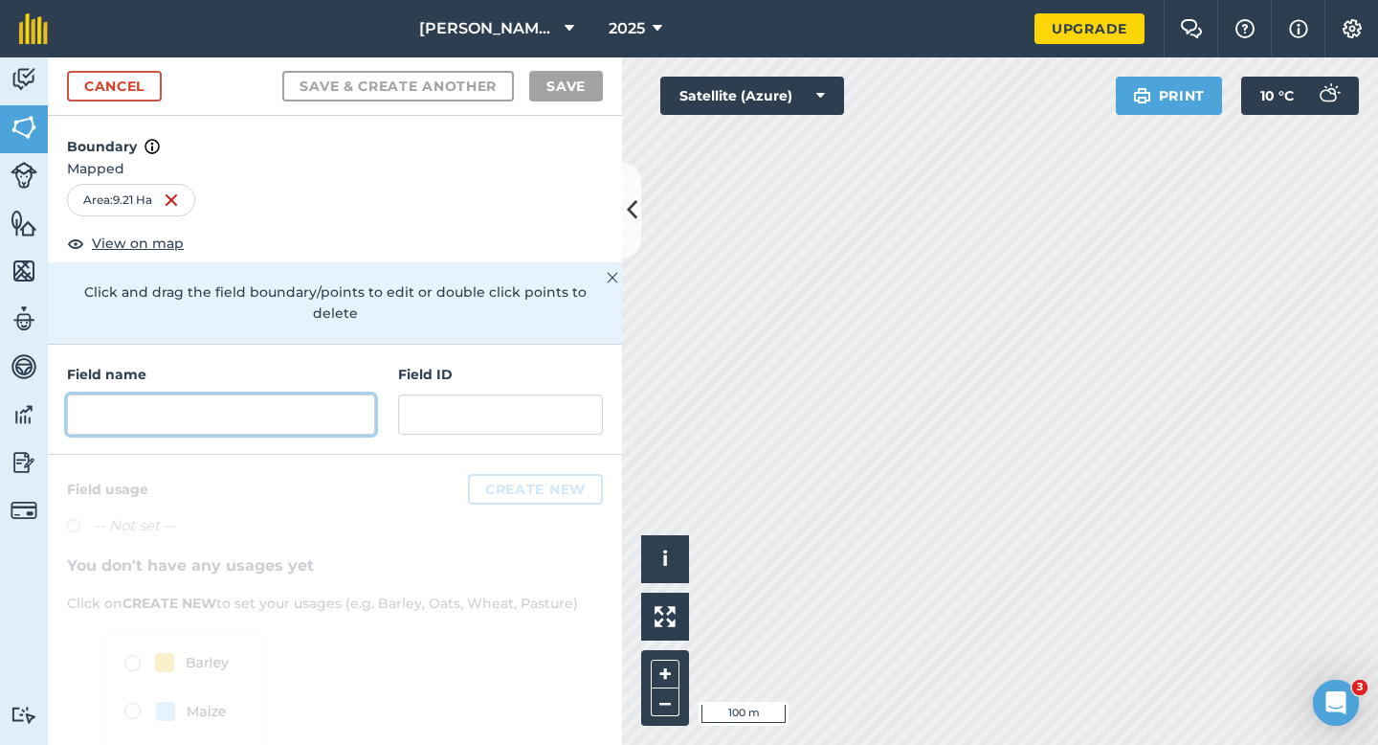
click at [300, 394] on input "text" at bounding box center [221, 414] width 308 height 40
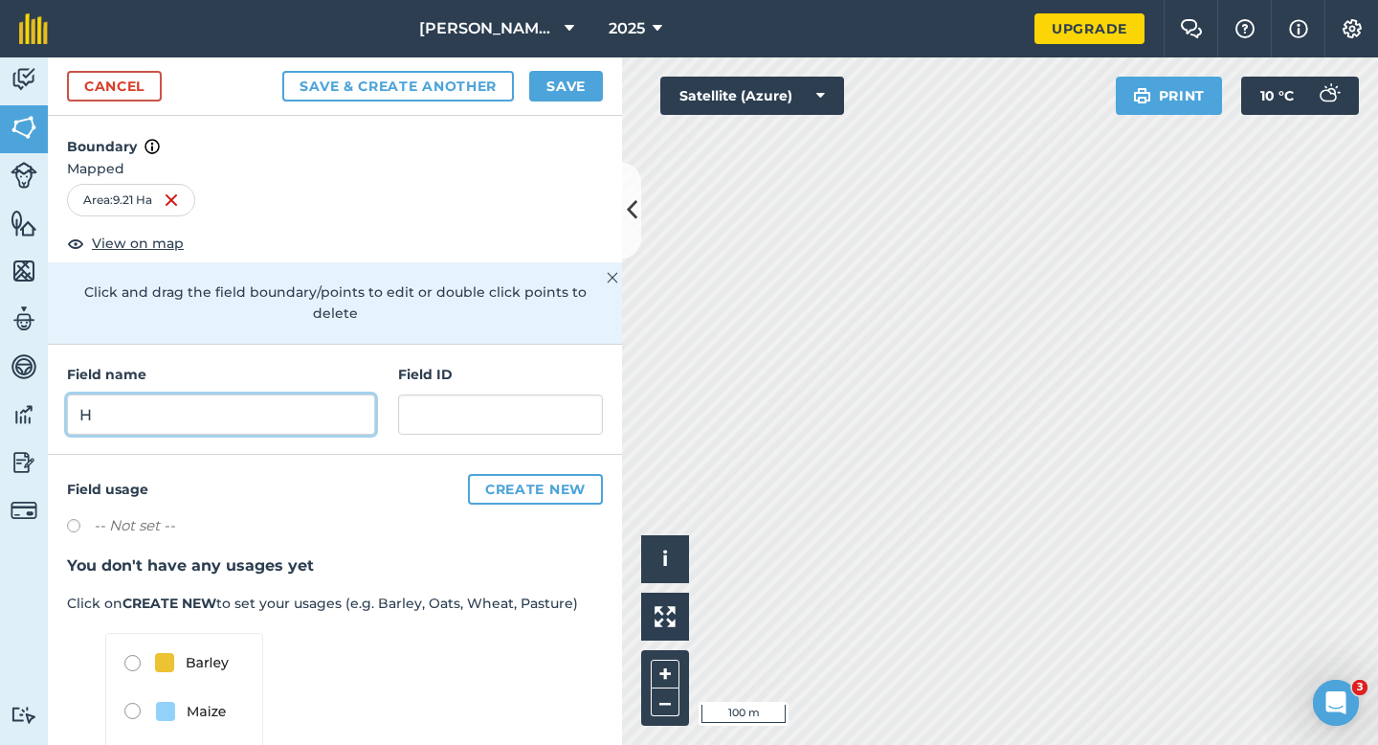
type input "H"
click at [587, 97] on button "Save" at bounding box center [566, 86] width 74 height 31
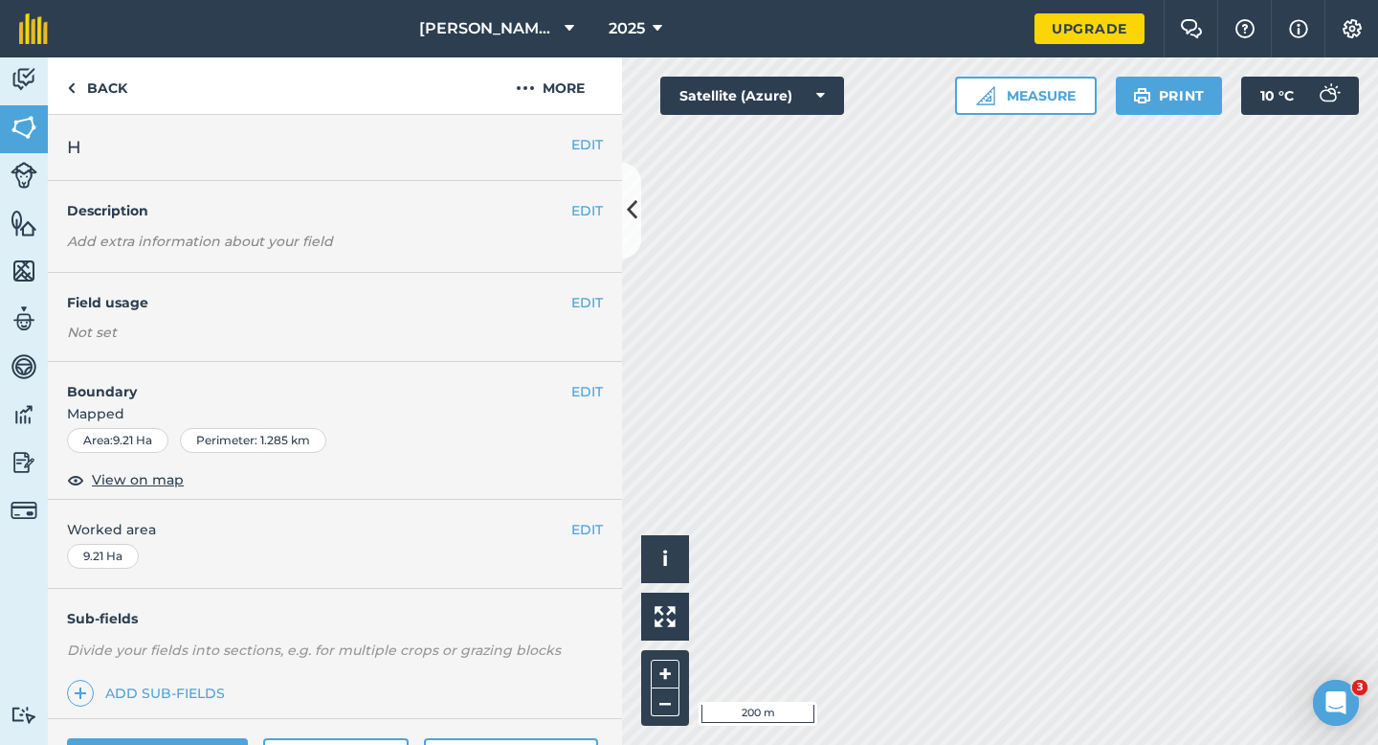
click at [589, 541] on div "EDIT Worked area 9.21 Ha" at bounding box center [335, 544] width 574 height 89
click at [582, 531] on button "EDIT" at bounding box center [587, 529] width 32 height 21
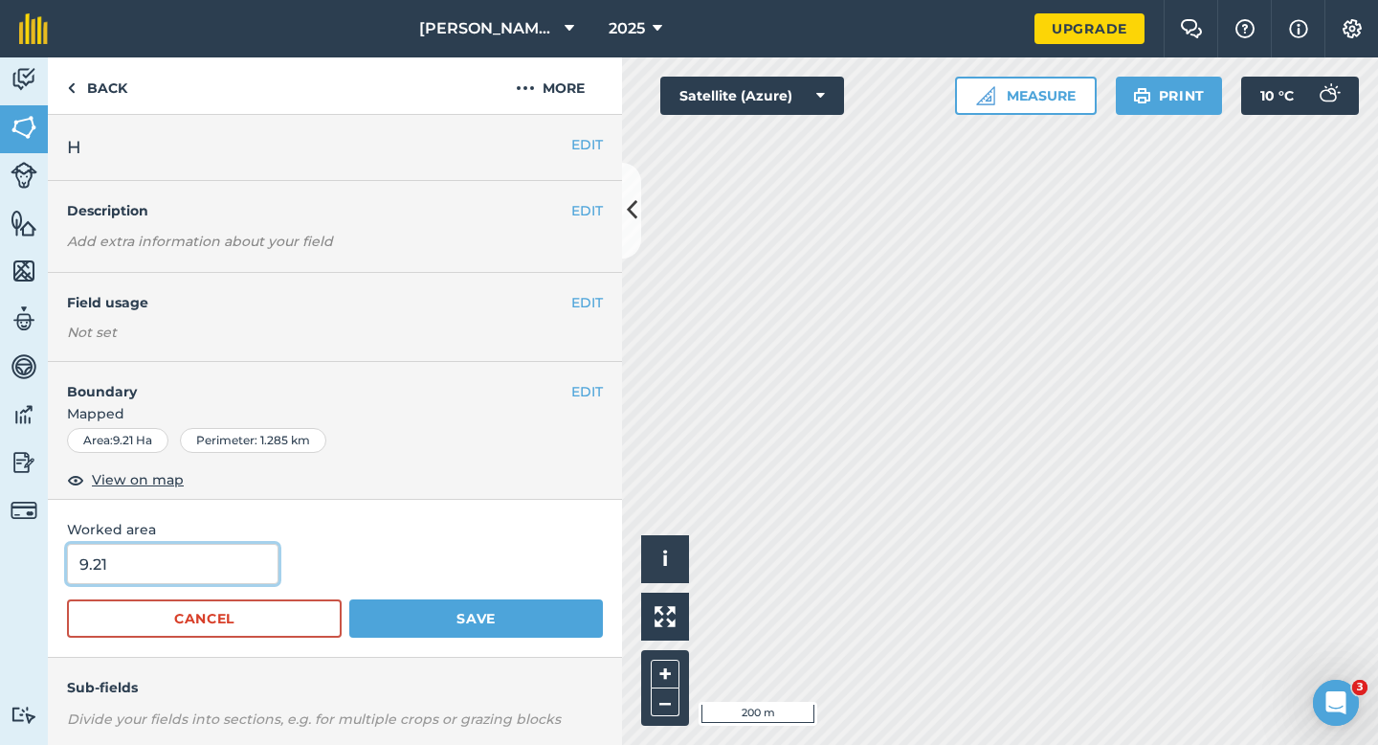
click at [259, 566] on input "9.21" at bounding box center [173, 564] width 212 height 40
type input "9.2"
click at [349, 599] on button "Save" at bounding box center [476, 618] width 254 height 38
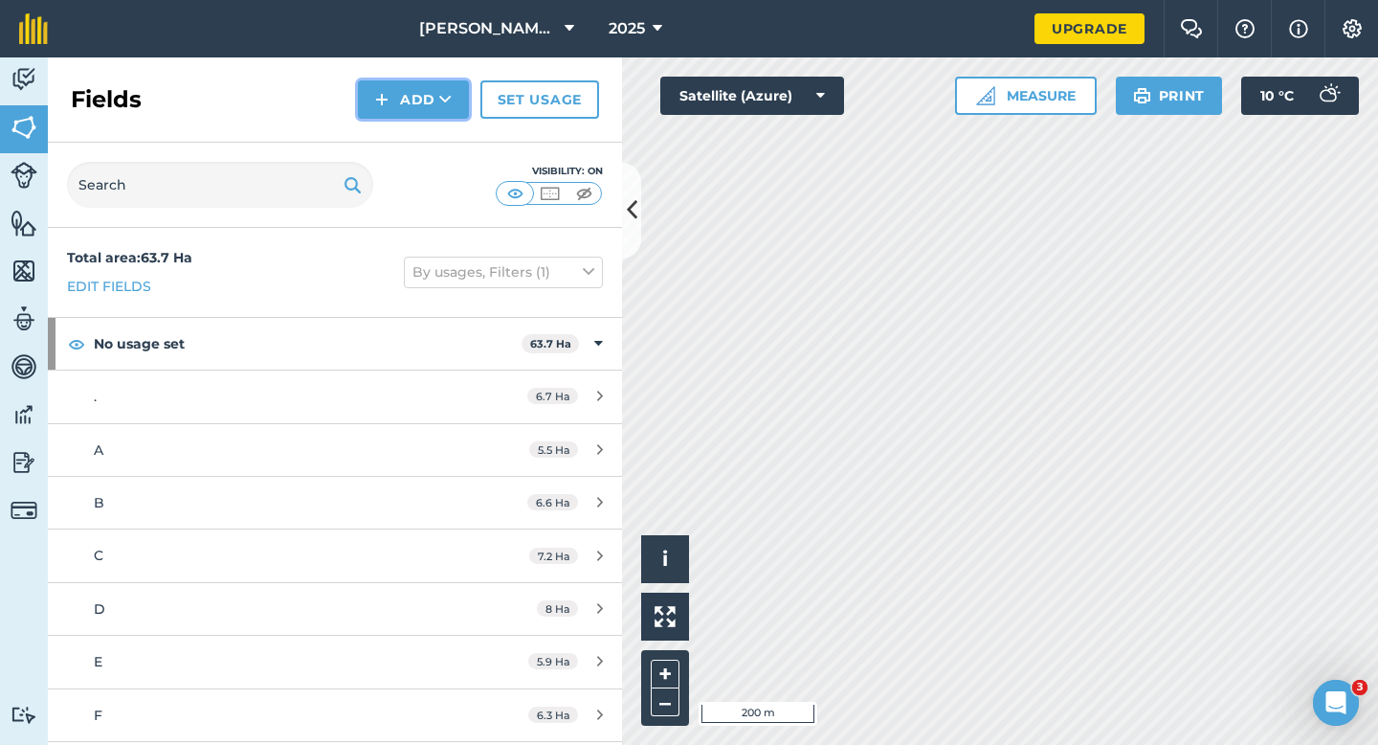
click at [423, 106] on button "Add" at bounding box center [413, 99] width 111 height 38
click at [423, 141] on link "Draw" at bounding box center [413, 143] width 105 height 42
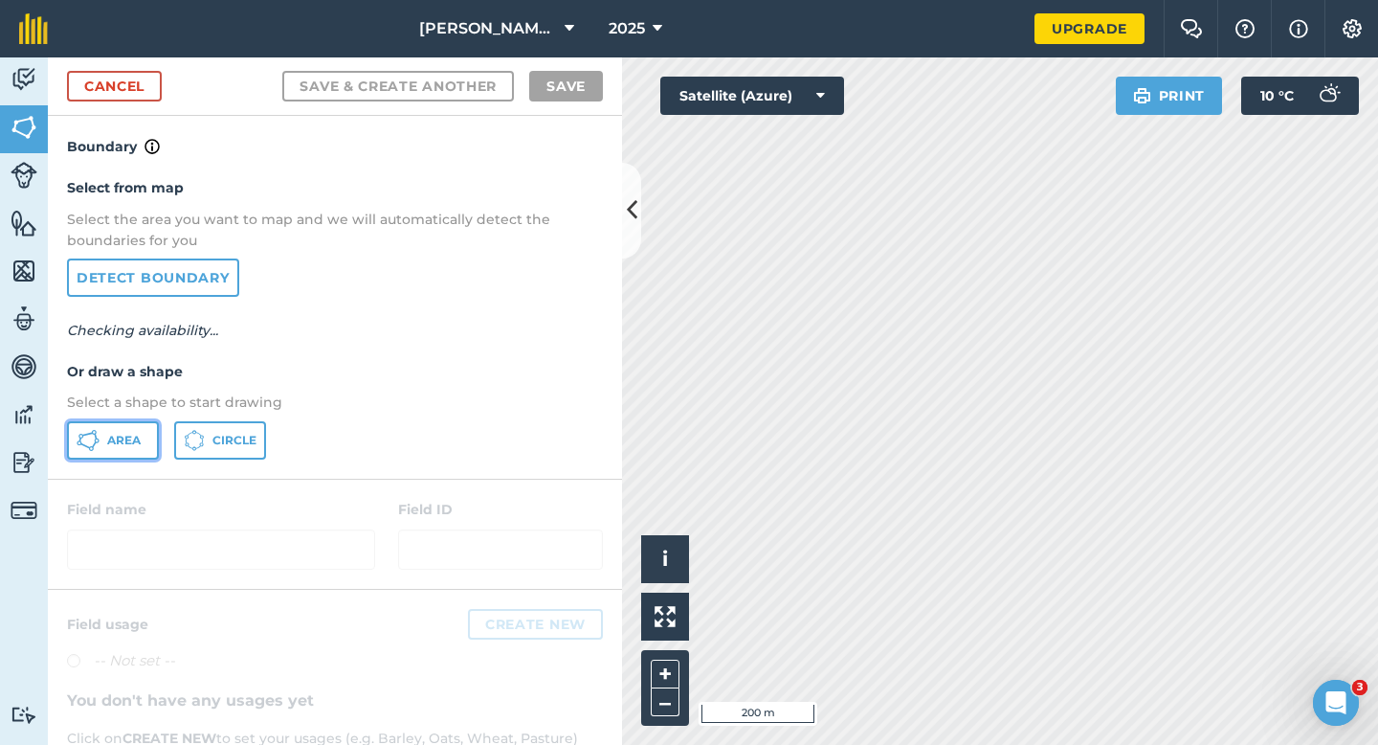
click at [101, 442] on button "Area" at bounding box center [113, 440] width 92 height 38
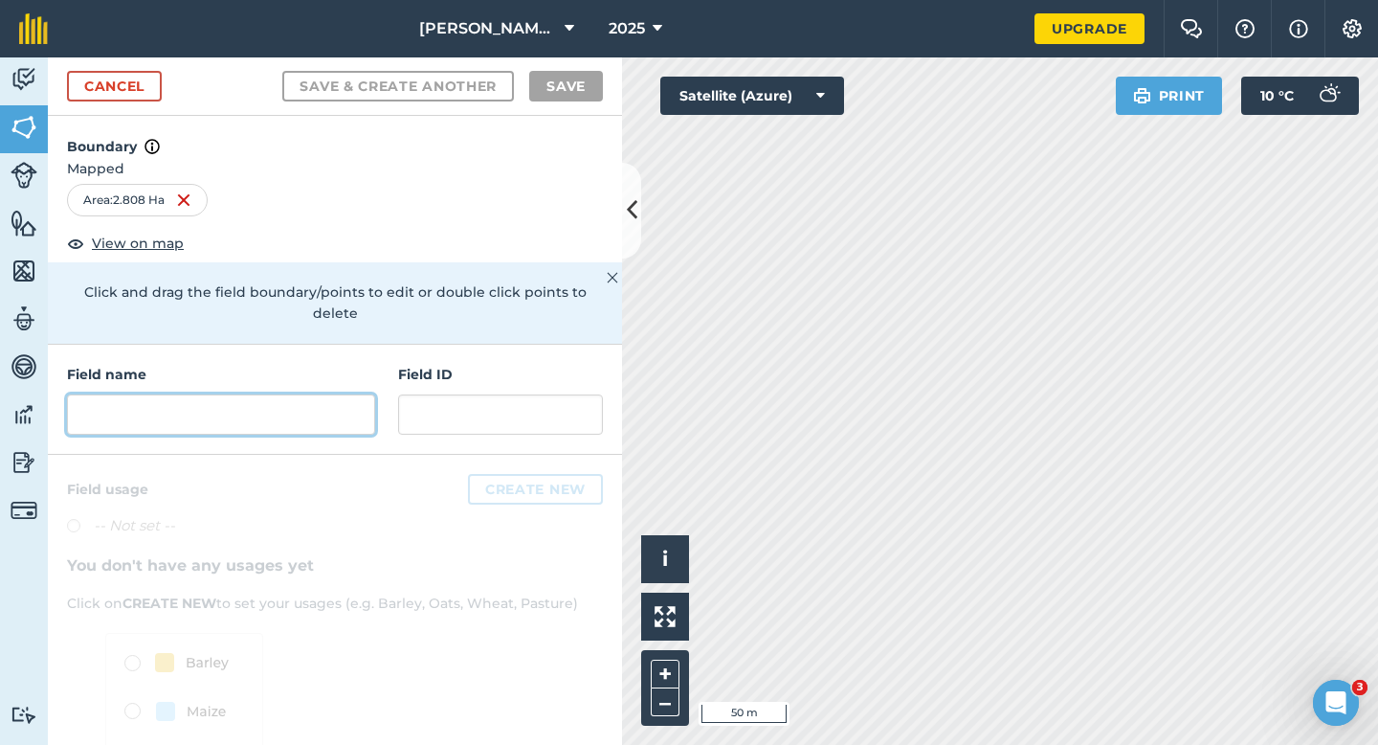
click at [216, 403] on input "text" at bounding box center [221, 414] width 308 height 40
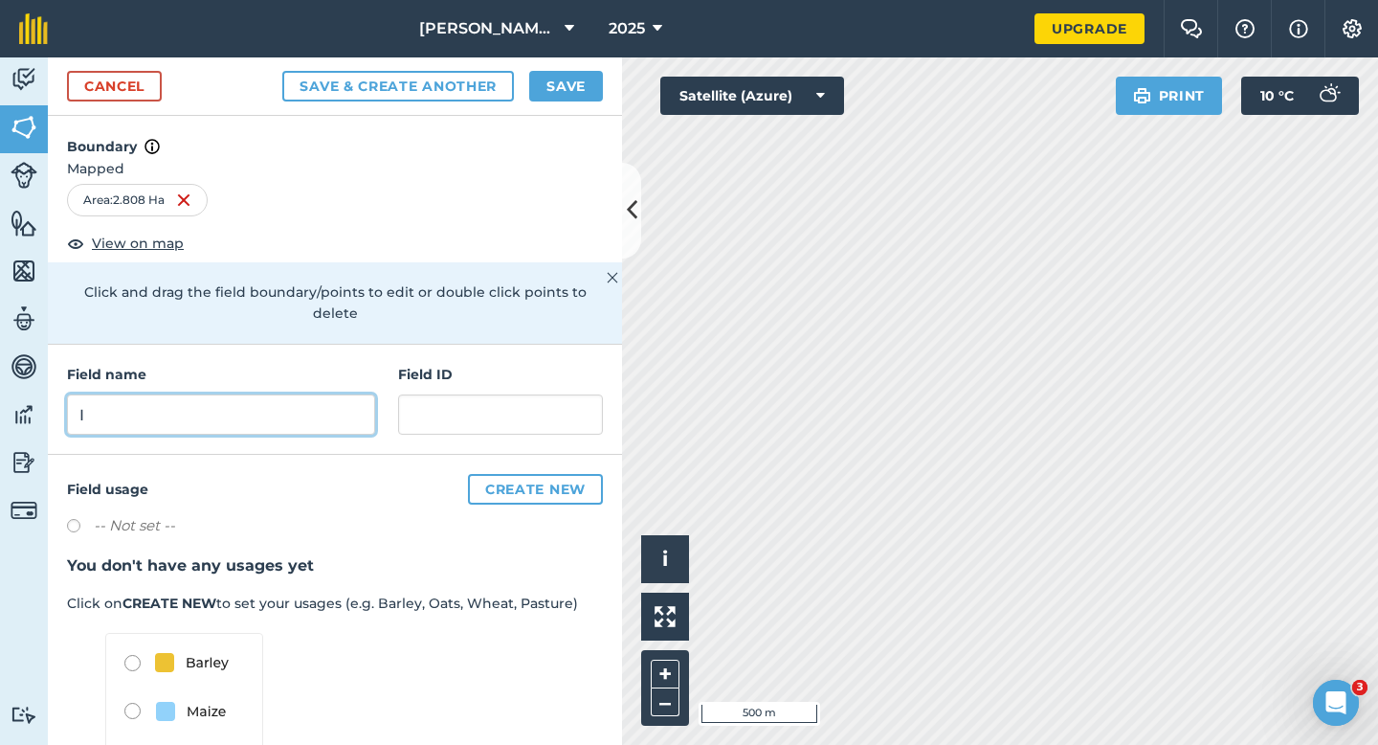
type input "I"
click at [543, 83] on button "Save" at bounding box center [566, 86] width 74 height 31
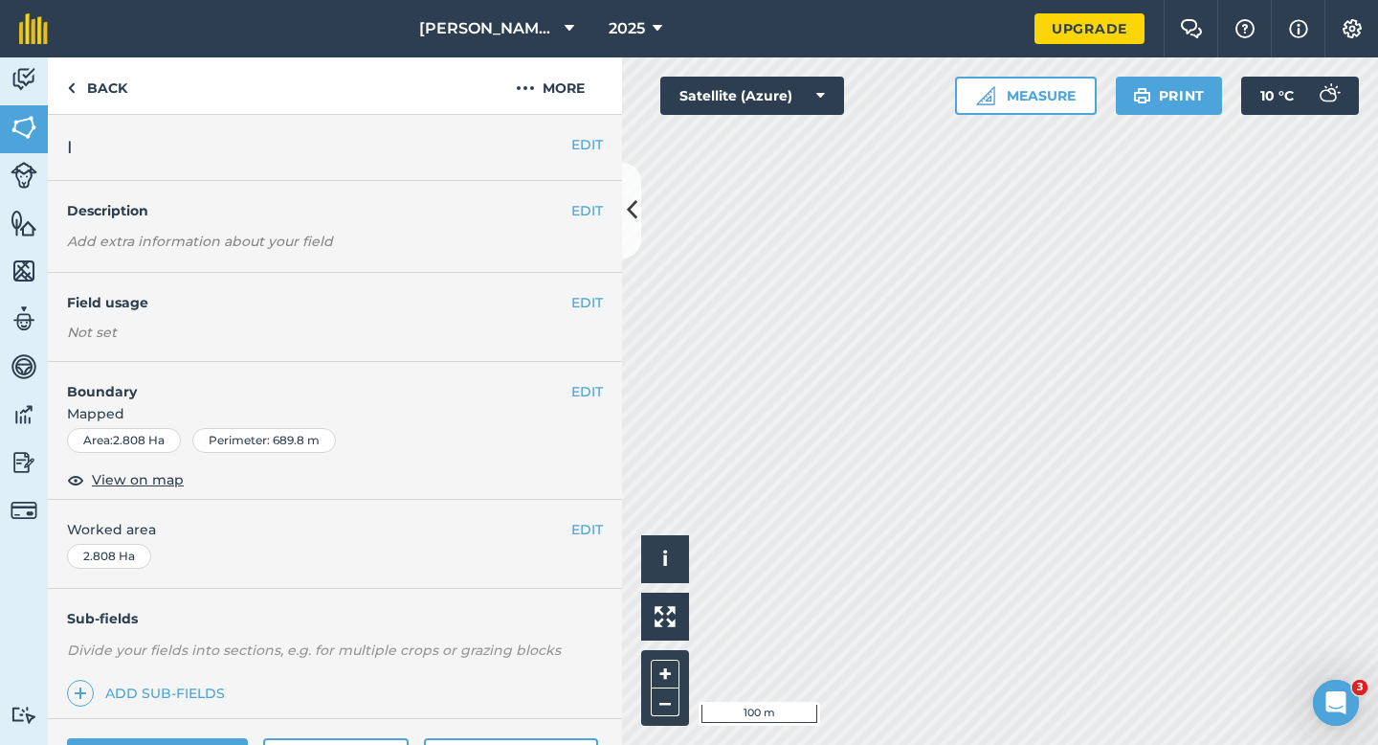
click at [605, 538] on div "EDIT Worked area 2.808 Ha" at bounding box center [335, 544] width 574 height 89
click at [594, 528] on button "EDIT" at bounding box center [587, 529] width 32 height 21
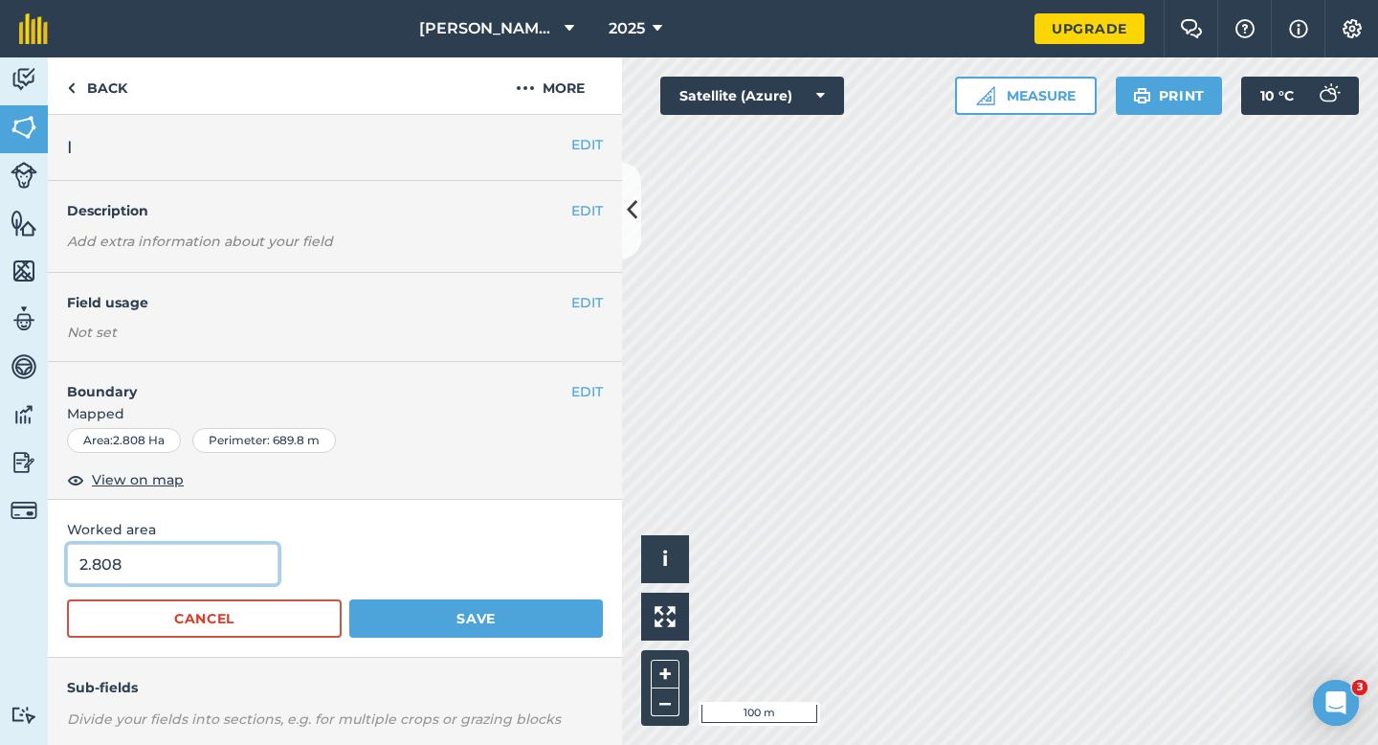
click at [194, 549] on input "2.808" at bounding box center [173, 564] width 212 height 40
type input "3"
click at [349, 599] on button "Save" at bounding box center [476, 618] width 254 height 38
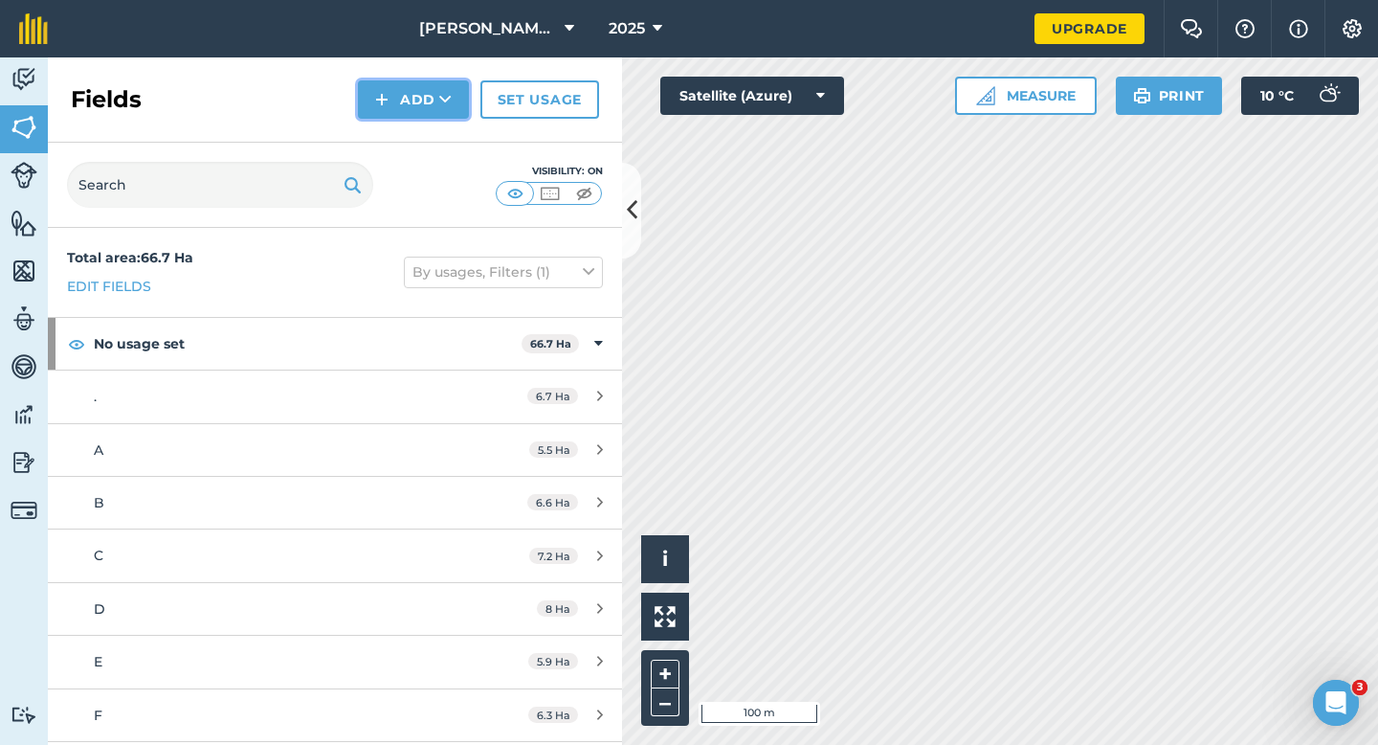
click at [438, 89] on button "Add" at bounding box center [413, 99] width 111 height 38
click at [446, 147] on link "Draw" at bounding box center [413, 143] width 105 height 42
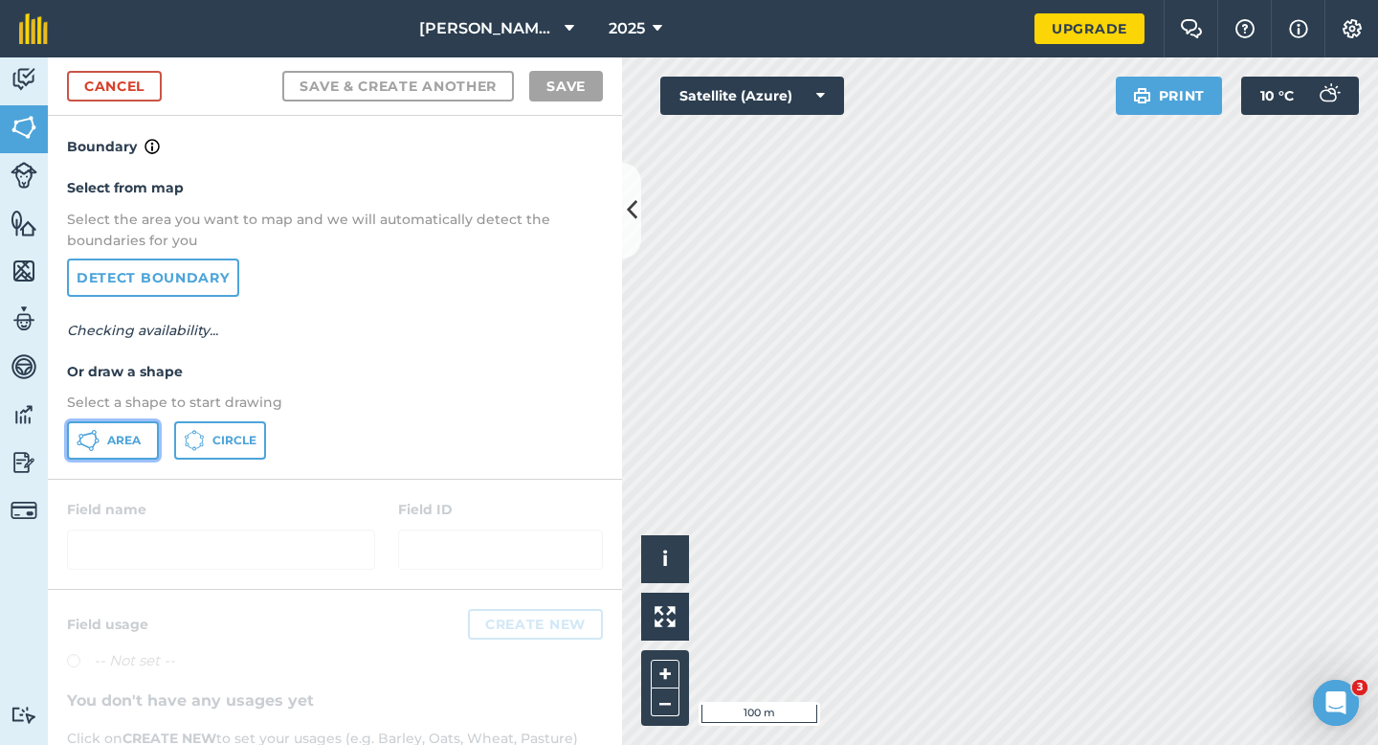
click at [126, 456] on button "Area" at bounding box center [113, 440] width 92 height 38
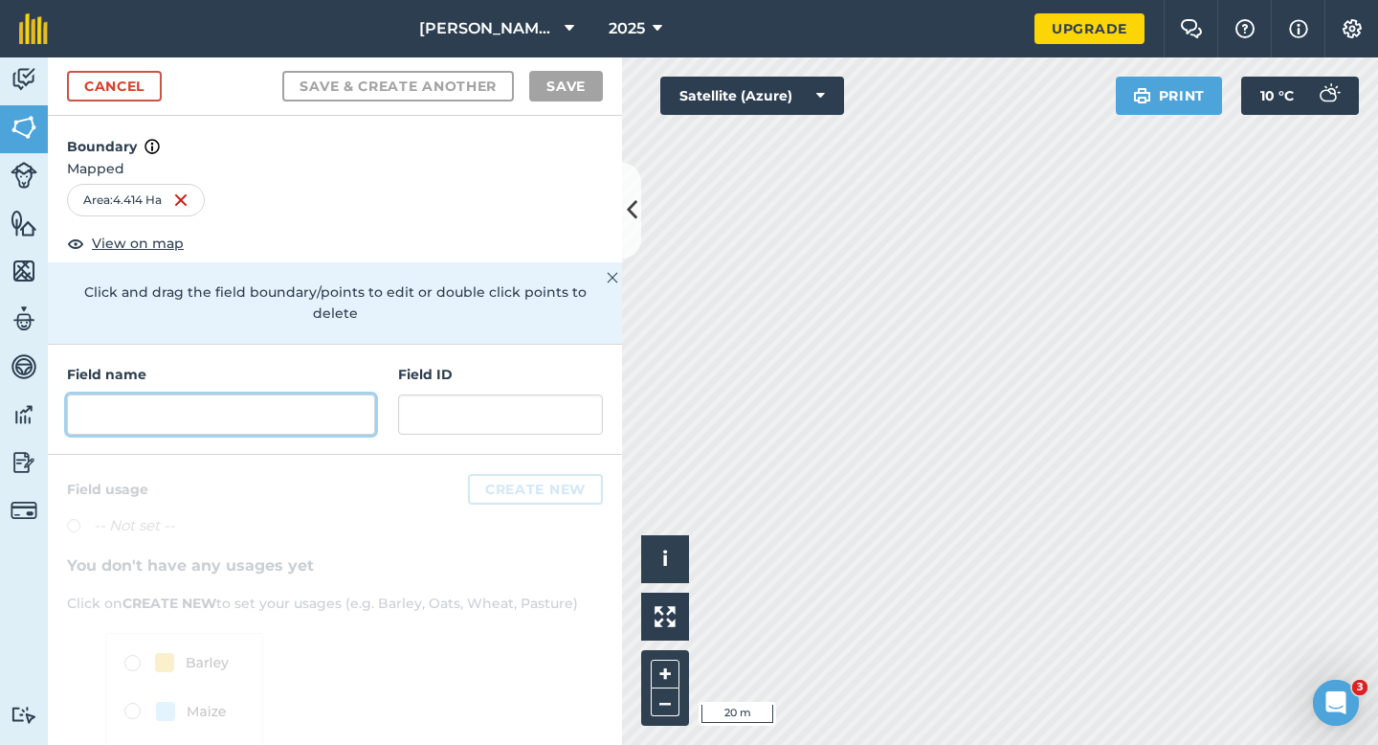
click at [270, 394] on input "text" at bounding box center [221, 414] width 308 height 40
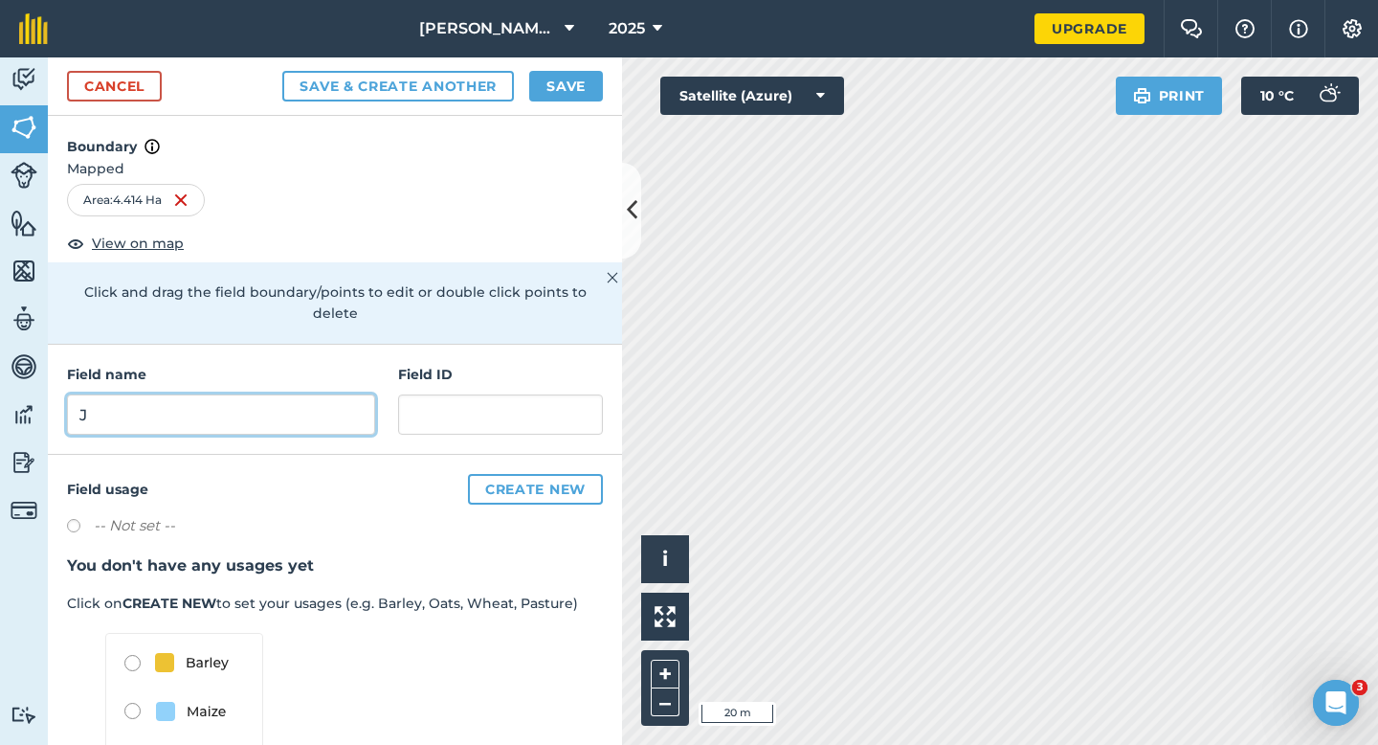
type input "J"
click at [565, 90] on button "Save" at bounding box center [566, 86] width 74 height 31
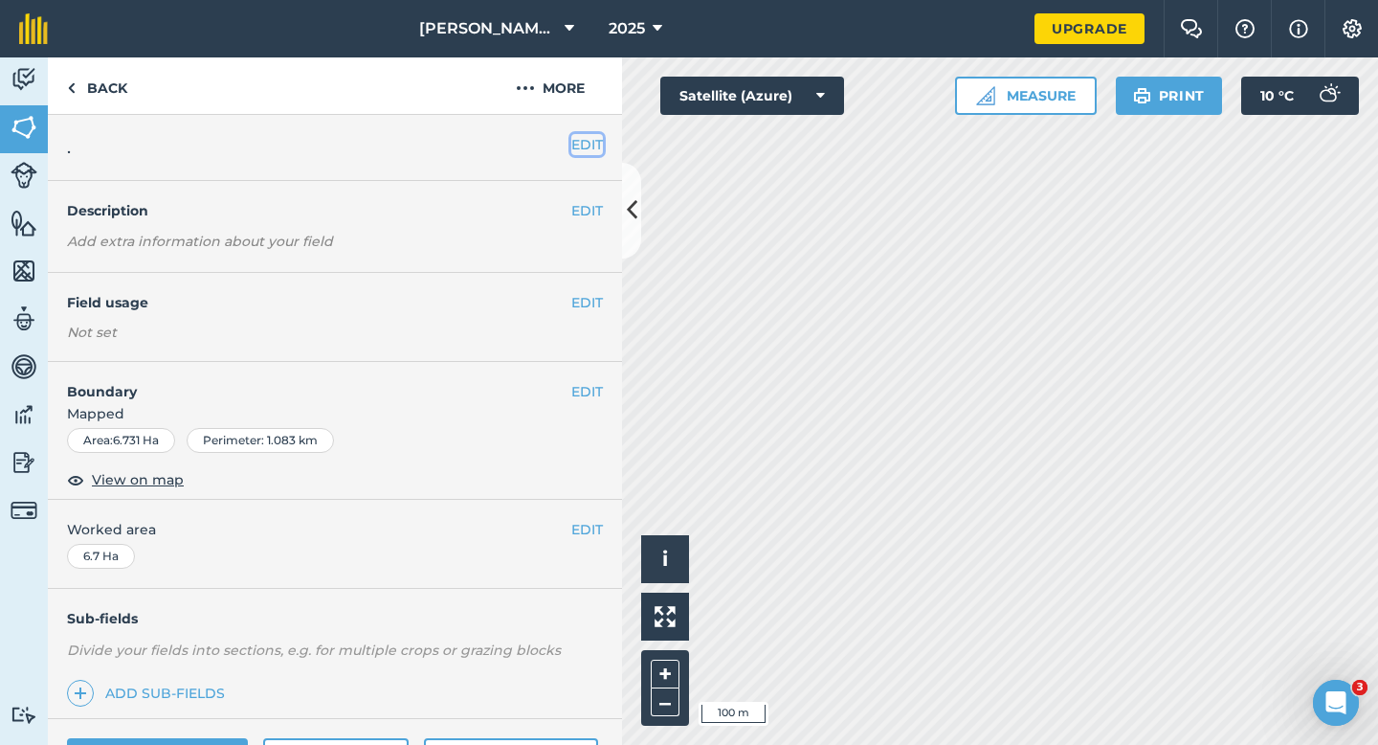
click at [598, 150] on button "EDIT" at bounding box center [587, 144] width 32 height 21
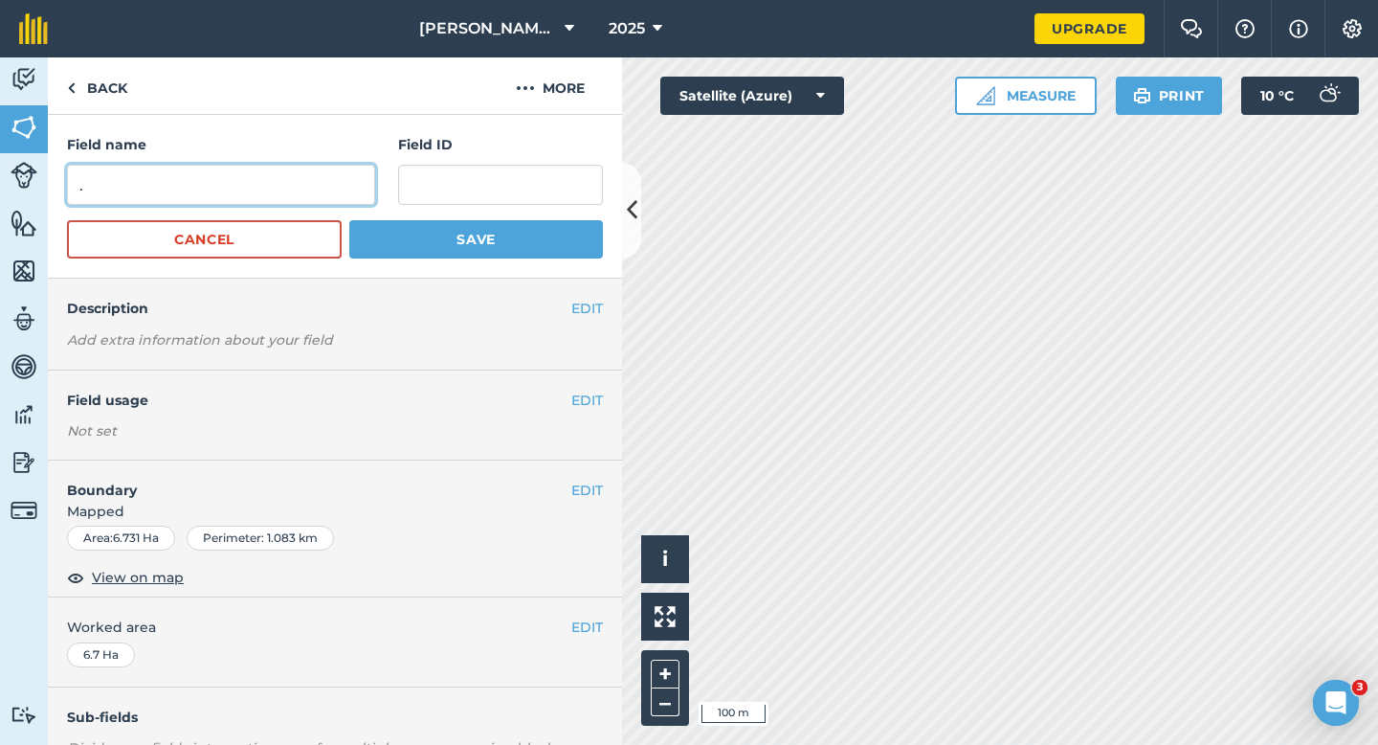
click at [299, 185] on input "." at bounding box center [221, 185] width 308 height 40
type input "L"
click at [349, 220] on button "Save" at bounding box center [476, 239] width 254 height 38
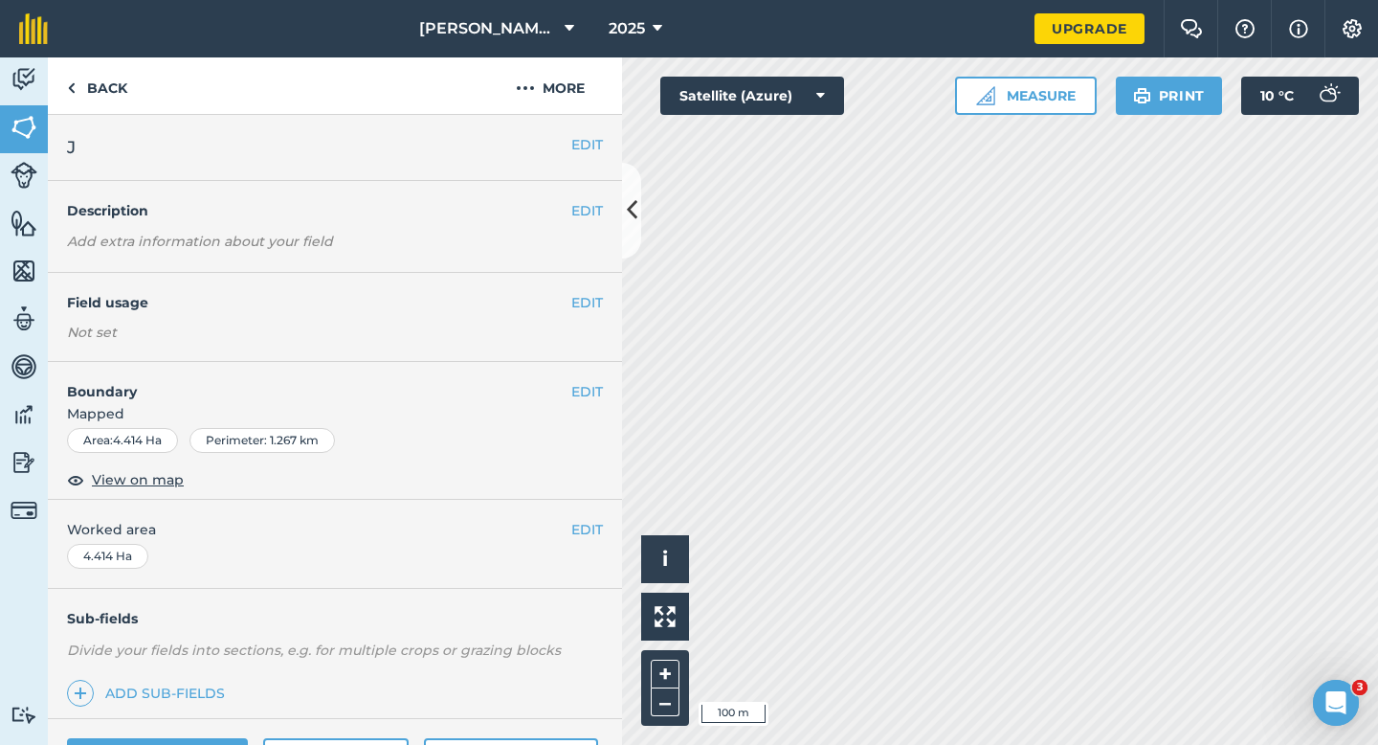
click at [604, 538] on div "EDIT Worked area 4.414 Ha" at bounding box center [335, 544] width 574 height 89
click at [599, 534] on button "EDIT" at bounding box center [587, 529] width 32 height 21
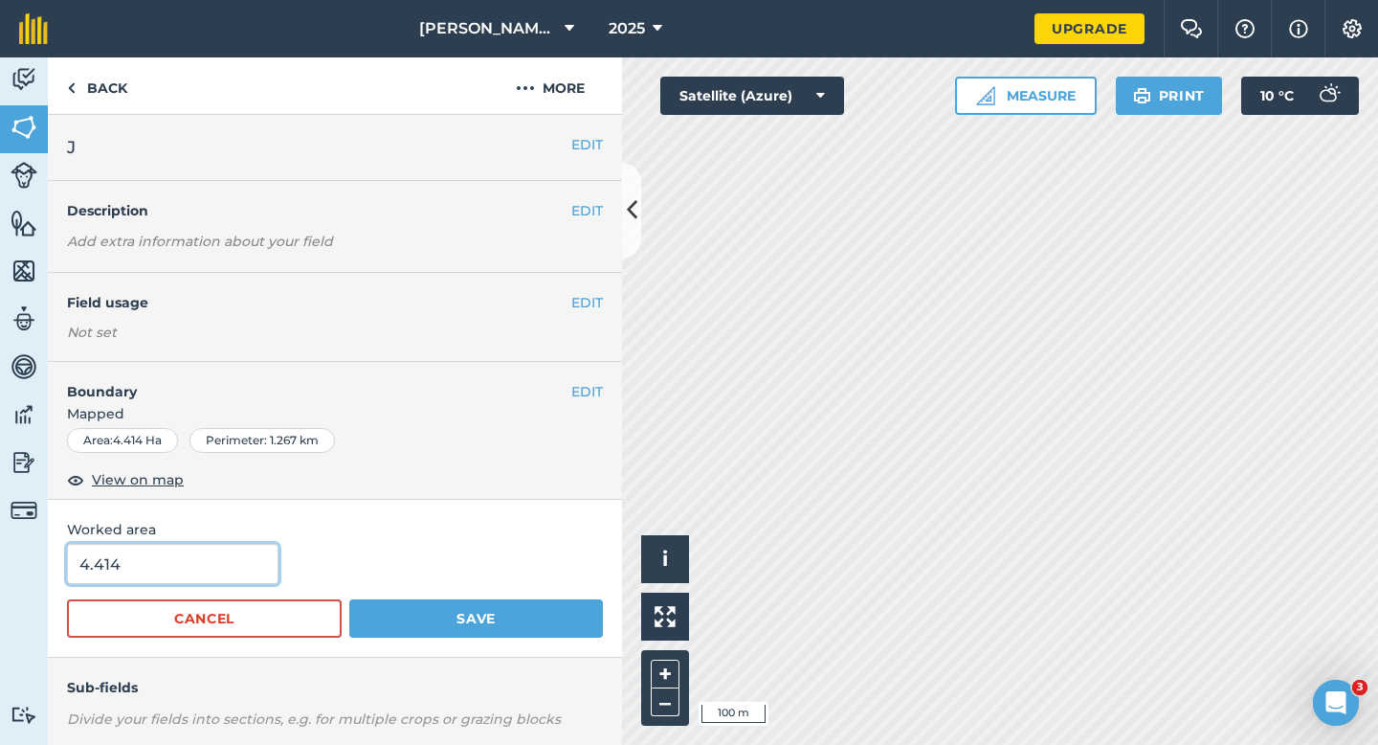
click at [263, 568] on input "4.414" at bounding box center [173, 564] width 212 height 40
type input "4.4"
click at [349, 599] on button "Save" at bounding box center [476, 618] width 254 height 38
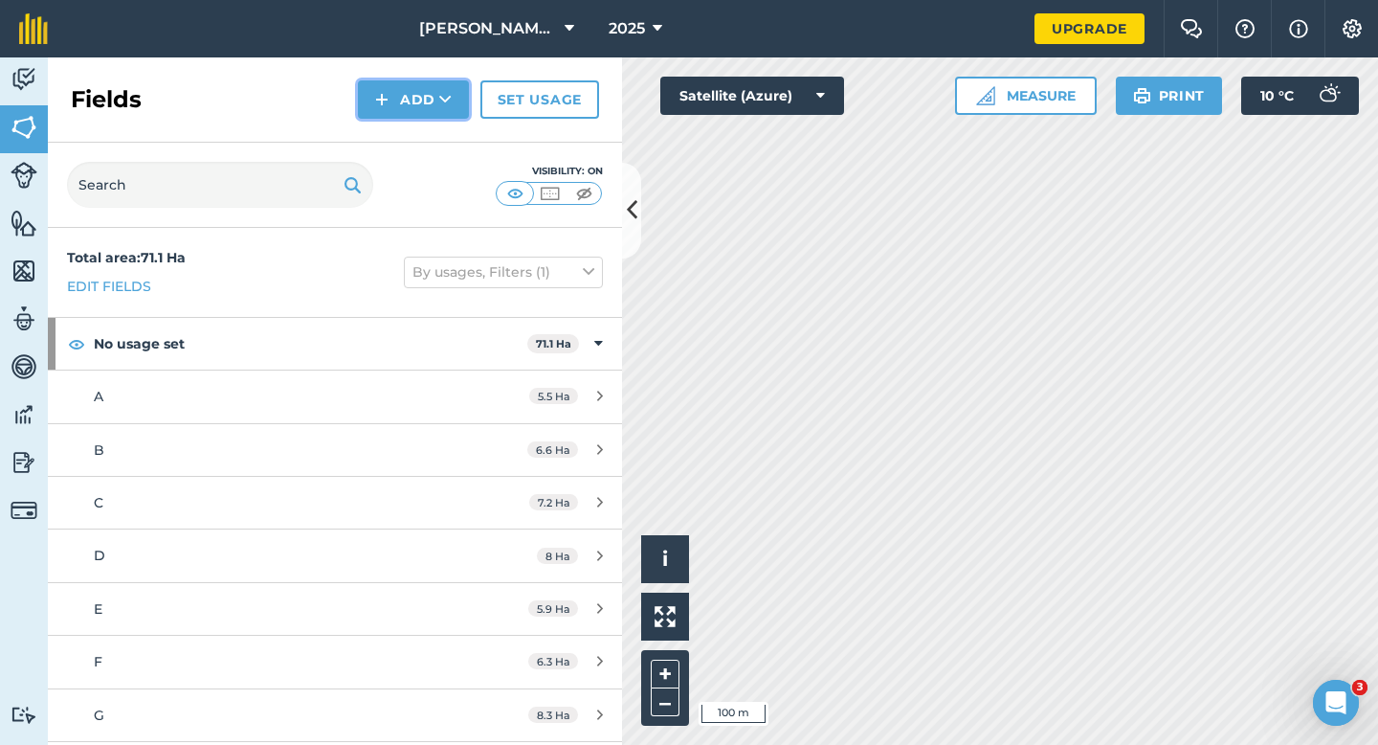
click at [395, 108] on button "Add" at bounding box center [413, 99] width 111 height 38
click at [395, 136] on link "Draw" at bounding box center [413, 143] width 105 height 42
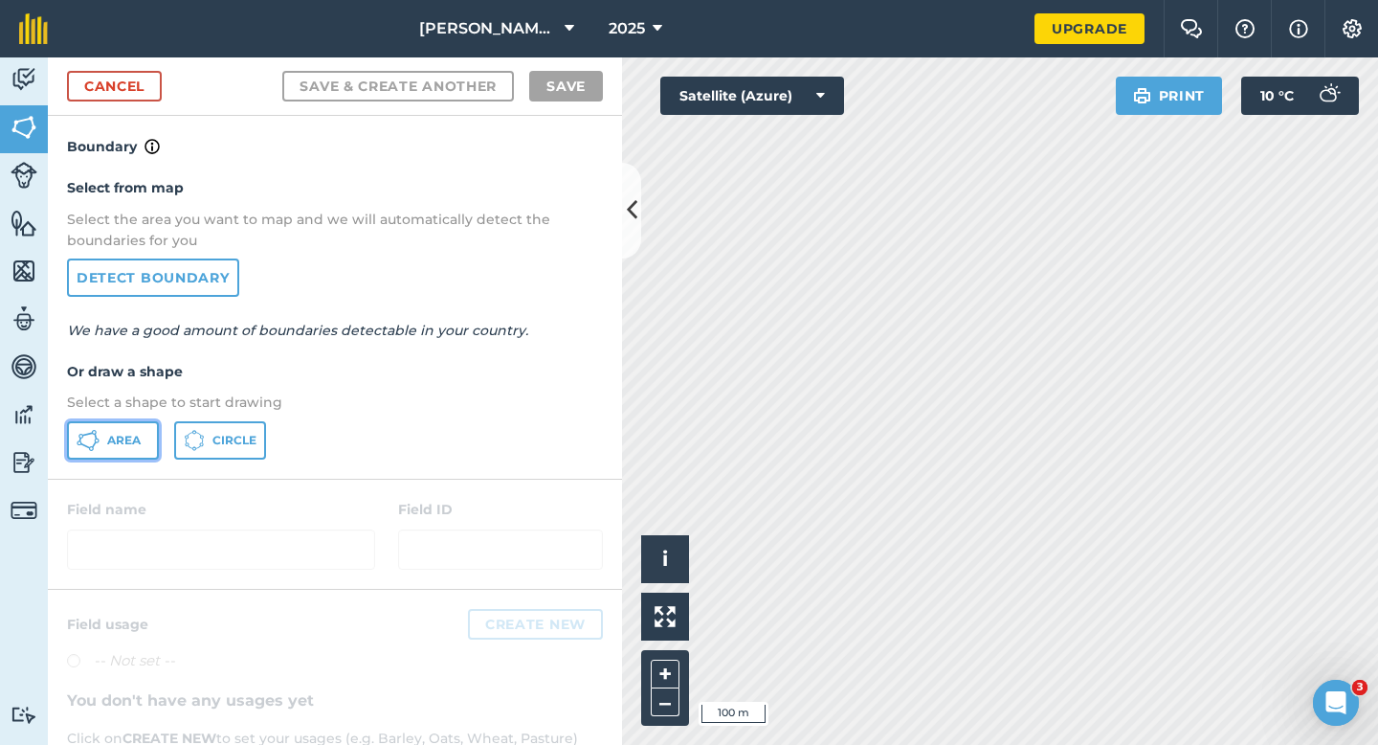
click at [144, 440] on button "Area" at bounding box center [113, 440] width 92 height 38
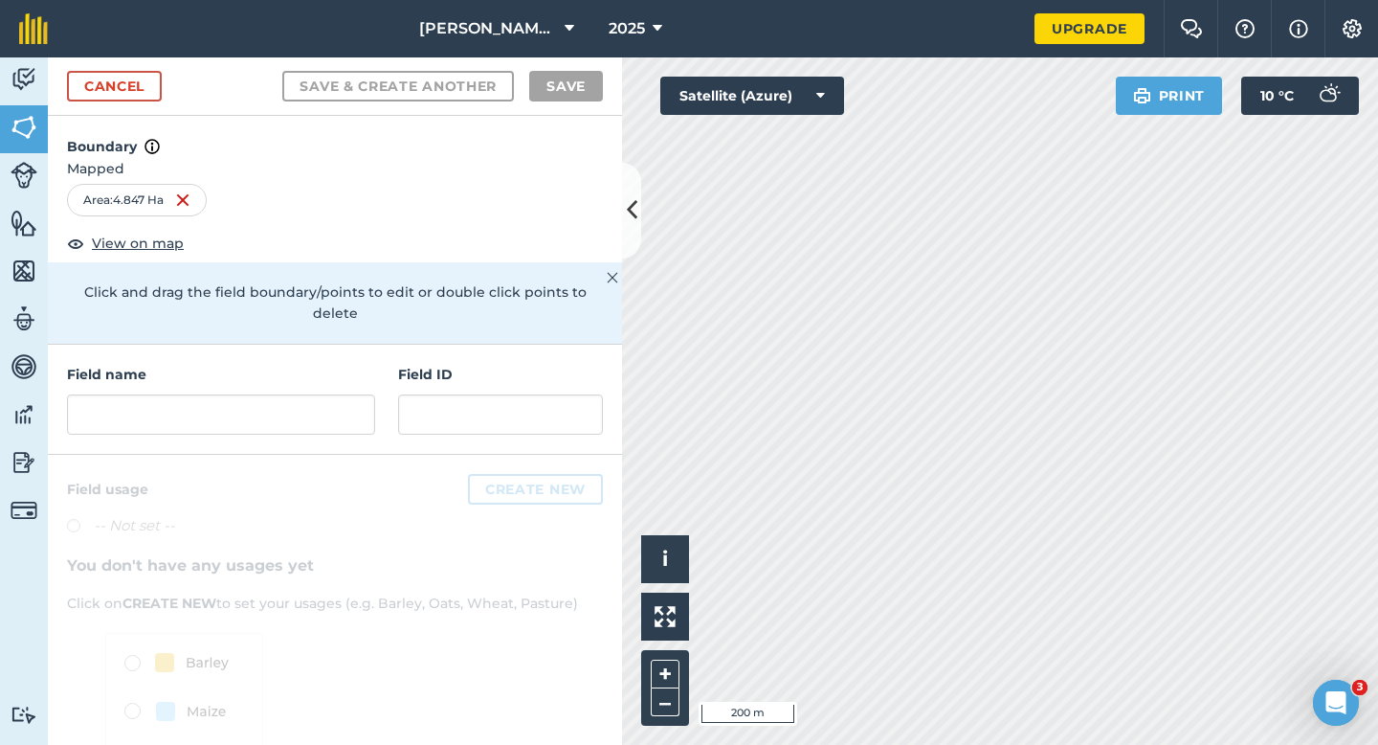
click at [322, 413] on div "Field name Field ID" at bounding box center [335, 400] width 574 height 110
click at [310, 394] on input "text" at bounding box center [221, 414] width 308 height 40
click at [260, 394] on input "text" at bounding box center [221, 414] width 308 height 40
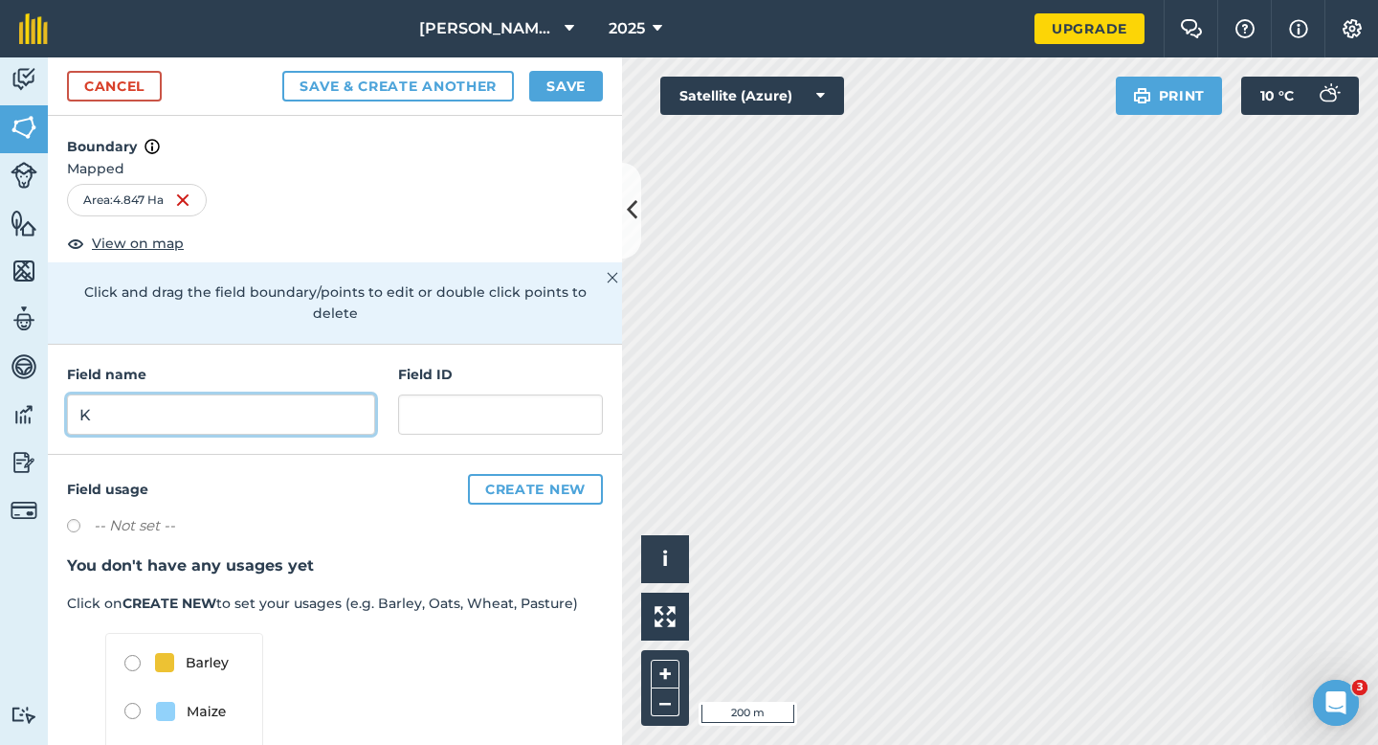
type input "K"
click at [548, 91] on button "Save" at bounding box center [566, 86] width 74 height 31
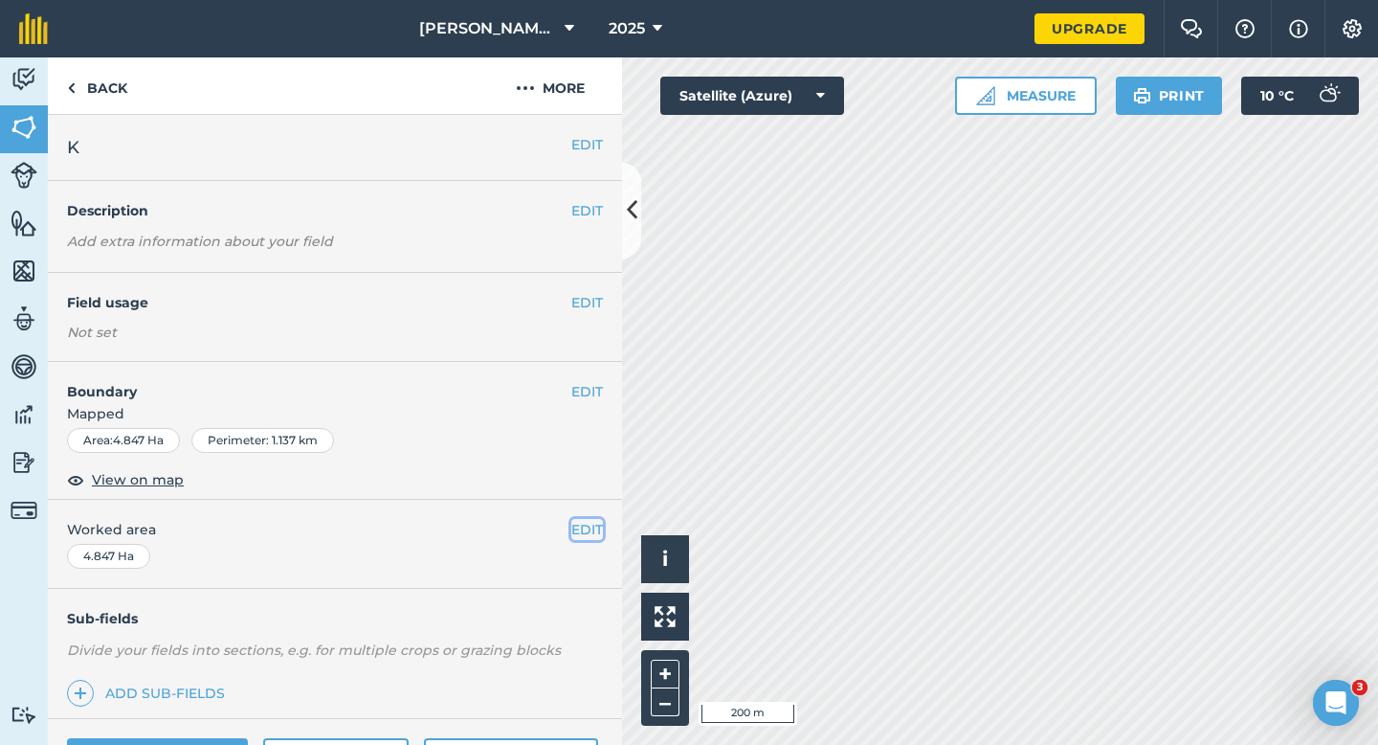
click at [587, 540] on button "EDIT" at bounding box center [587, 529] width 32 height 21
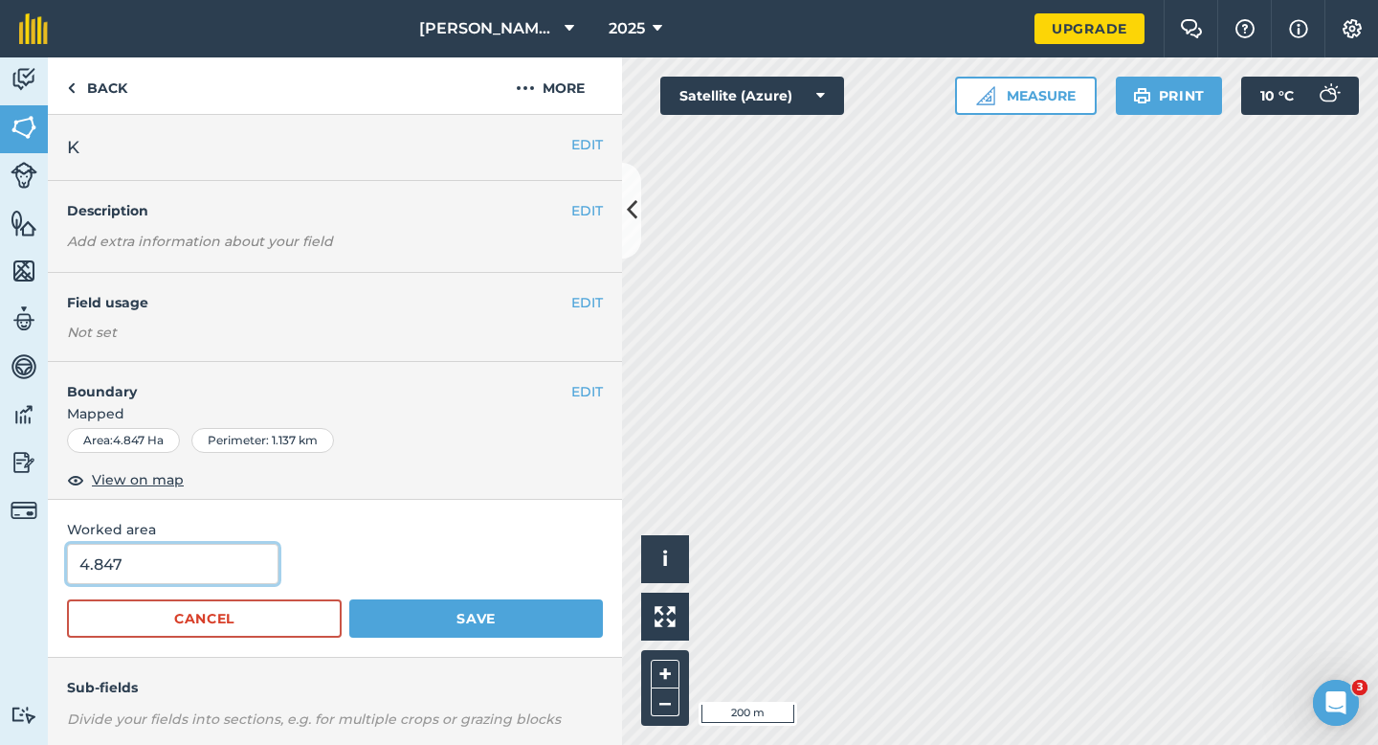
click at [242, 575] on input "4.847" at bounding box center [173, 564] width 212 height 40
type input "4.9"
click at [349, 599] on button "Save" at bounding box center [476, 618] width 254 height 38
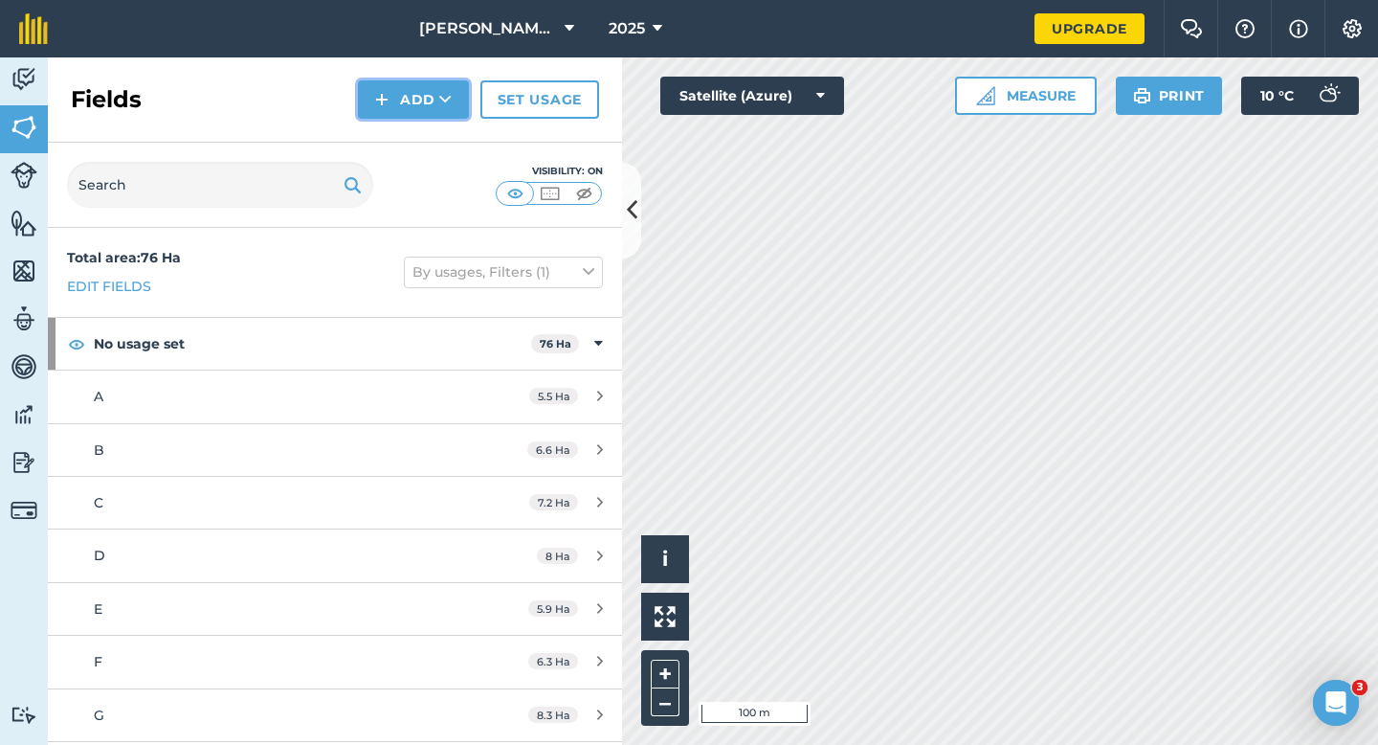
click at [414, 105] on button "Add" at bounding box center [413, 99] width 111 height 38
click at [414, 120] on div "Fields Add Draw Import Set usage" at bounding box center [335, 99] width 574 height 85
click at [396, 88] on button "Add" at bounding box center [413, 99] width 111 height 38
click at [396, 143] on link "Draw" at bounding box center [413, 143] width 105 height 42
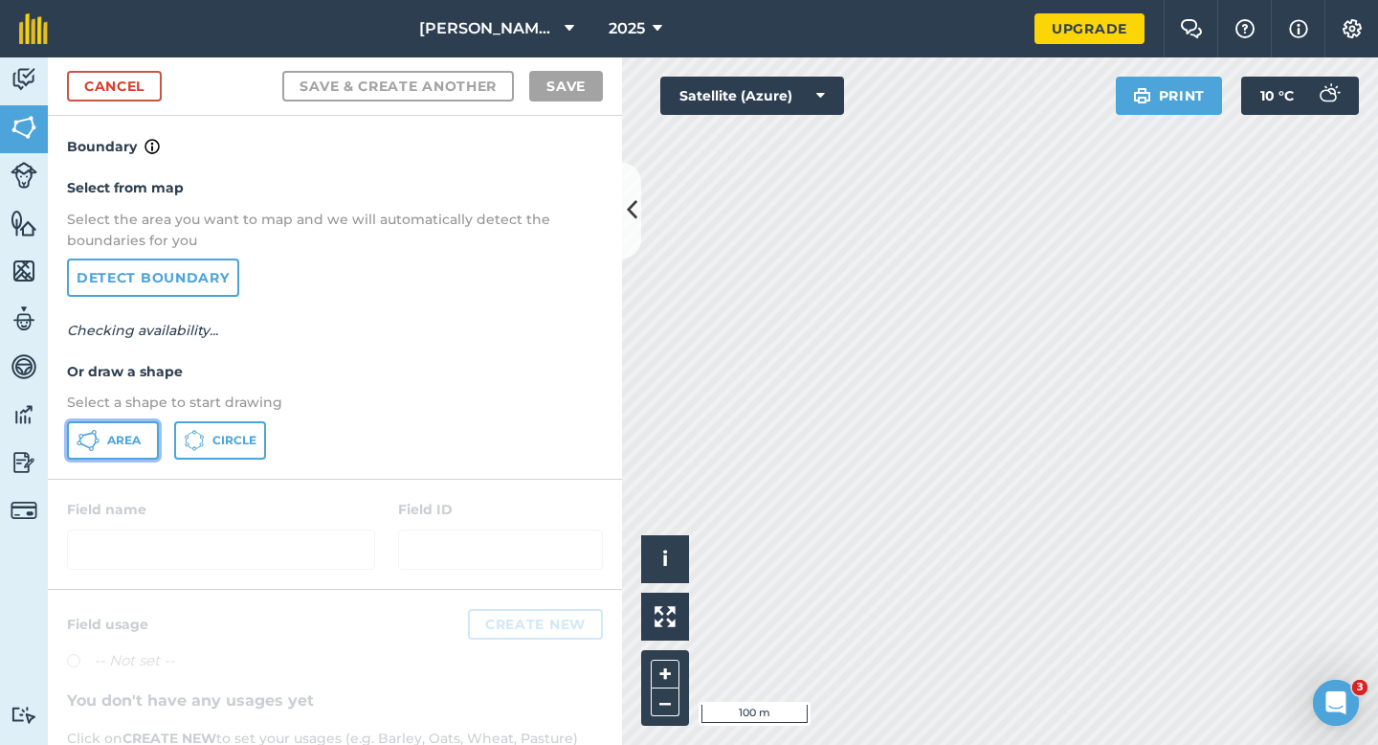
click at [115, 459] on button "Area" at bounding box center [113, 440] width 92 height 38
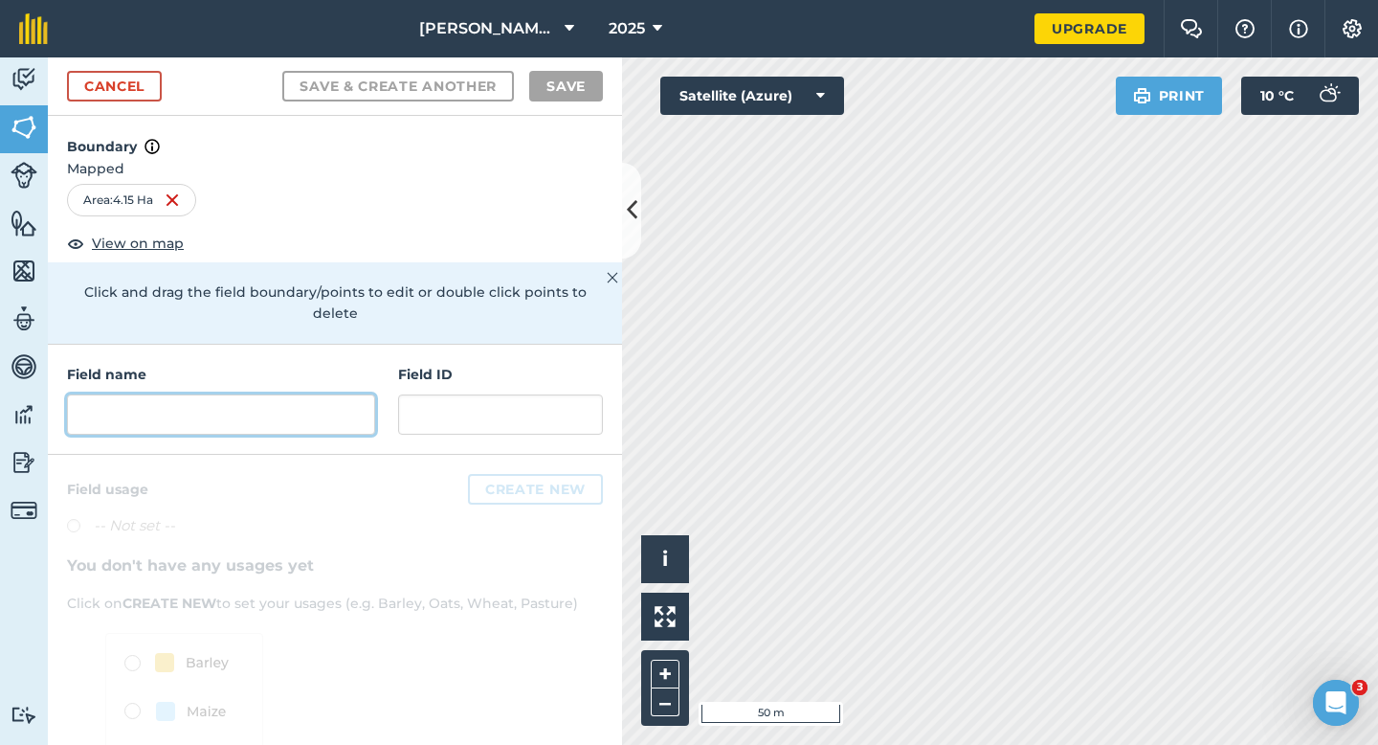
click at [286, 405] on input "text" at bounding box center [221, 414] width 308 height 40
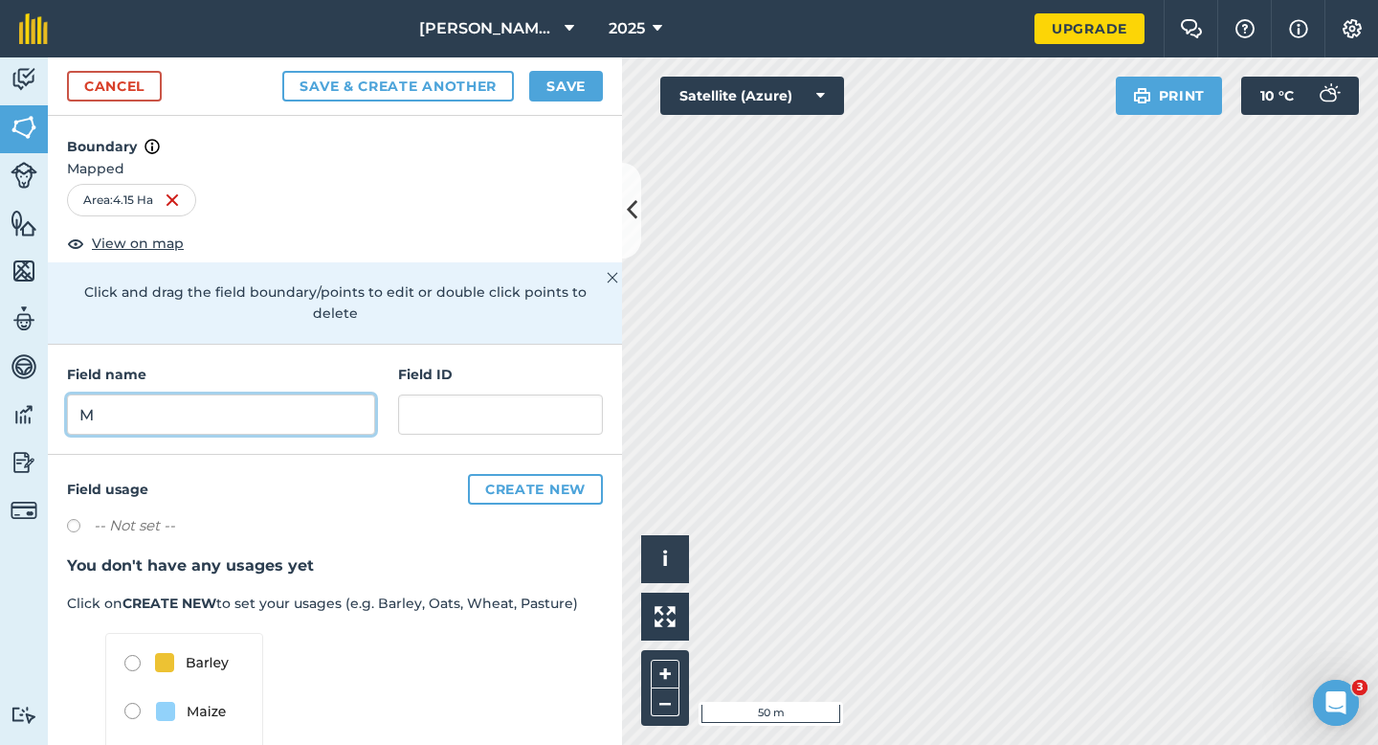
type input "M"
click at [549, 87] on button "Save" at bounding box center [566, 86] width 74 height 31
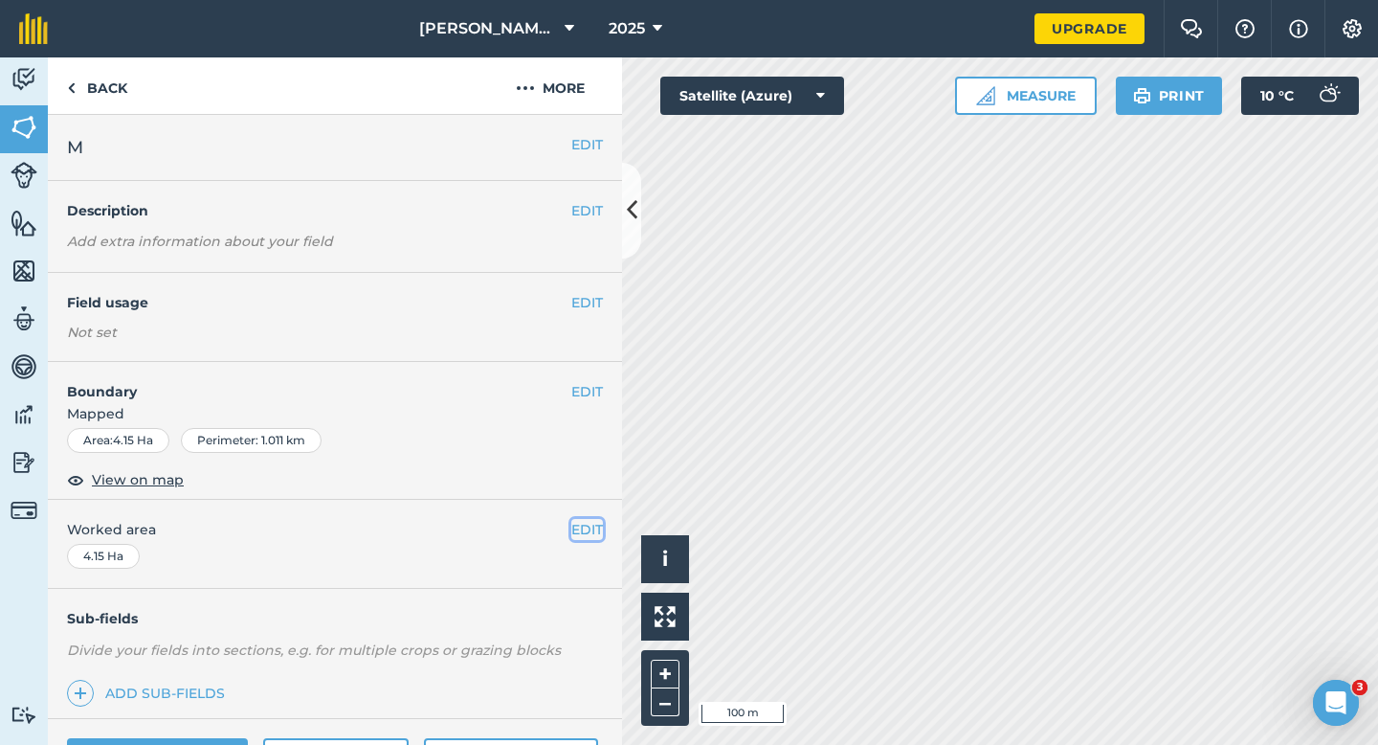
click at [575, 531] on button "EDIT" at bounding box center [587, 529] width 32 height 21
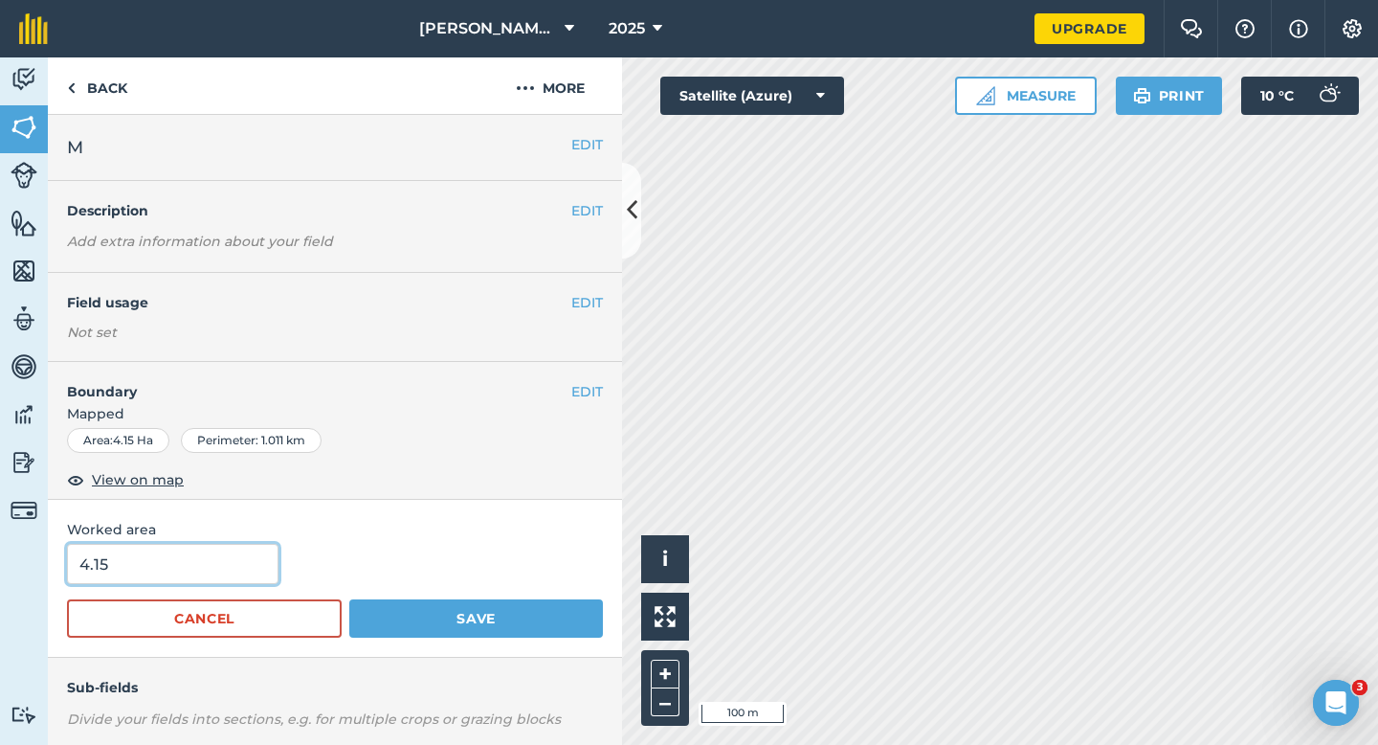
click at [219, 561] on input "4.15" at bounding box center [173, 564] width 212 height 40
type input "4.2"
click at [349, 599] on button "Save" at bounding box center [476, 618] width 254 height 38
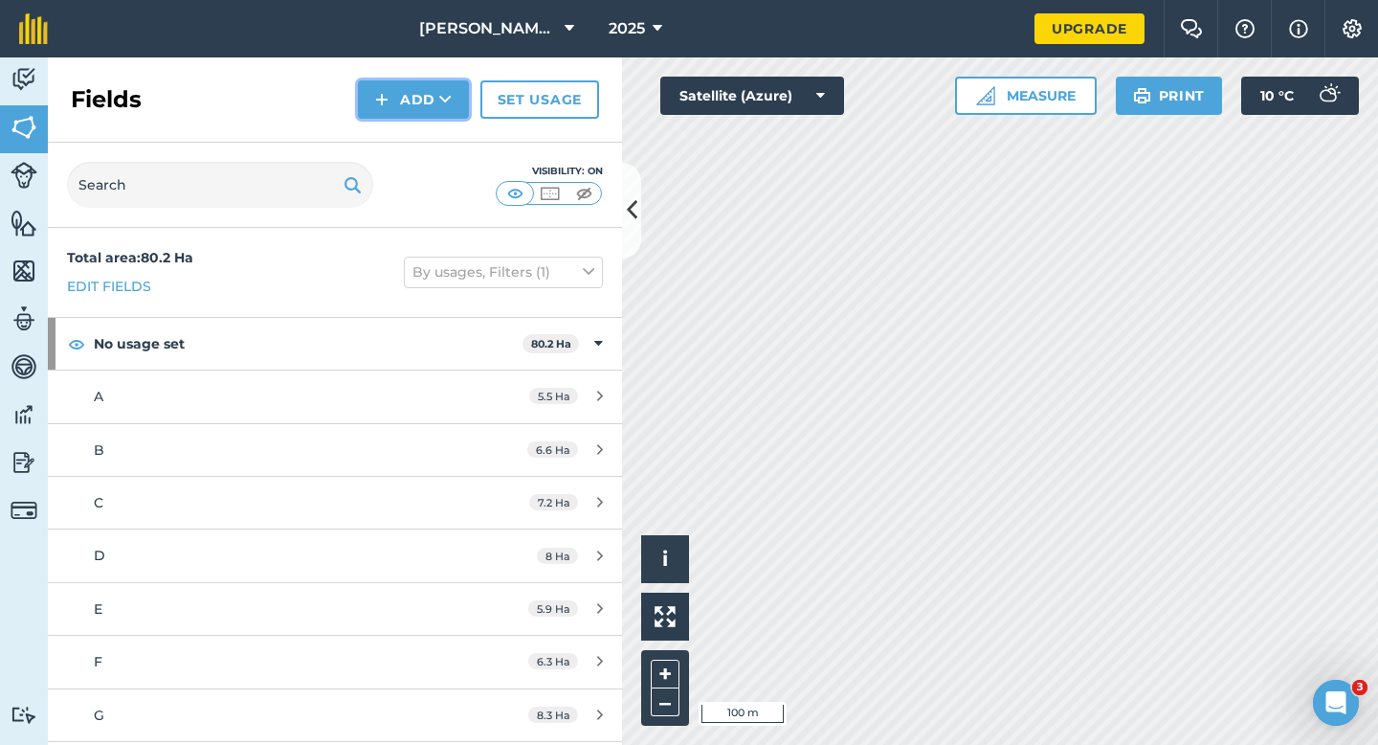
click at [430, 95] on button "Add" at bounding box center [413, 99] width 111 height 38
click at [430, 147] on link "Draw" at bounding box center [413, 143] width 105 height 42
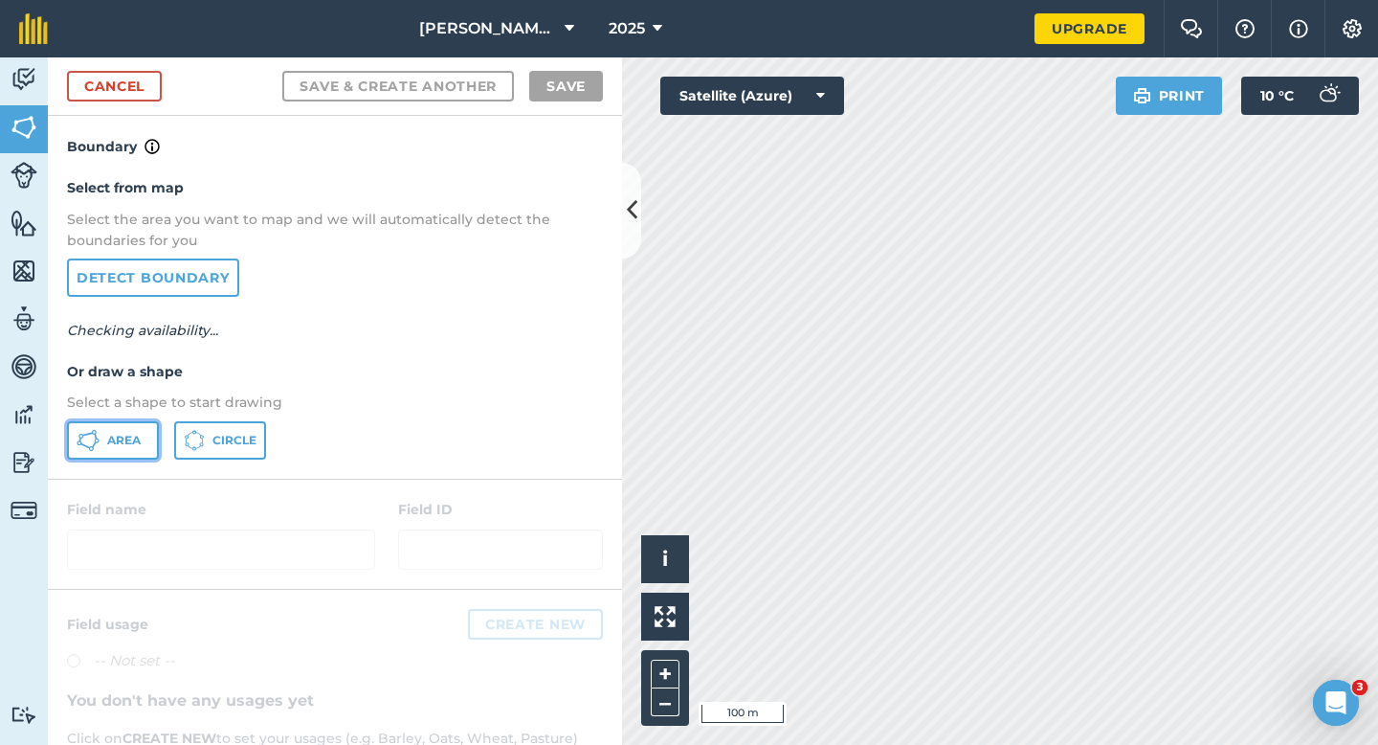
click at [109, 427] on button "Area" at bounding box center [113, 440] width 92 height 38
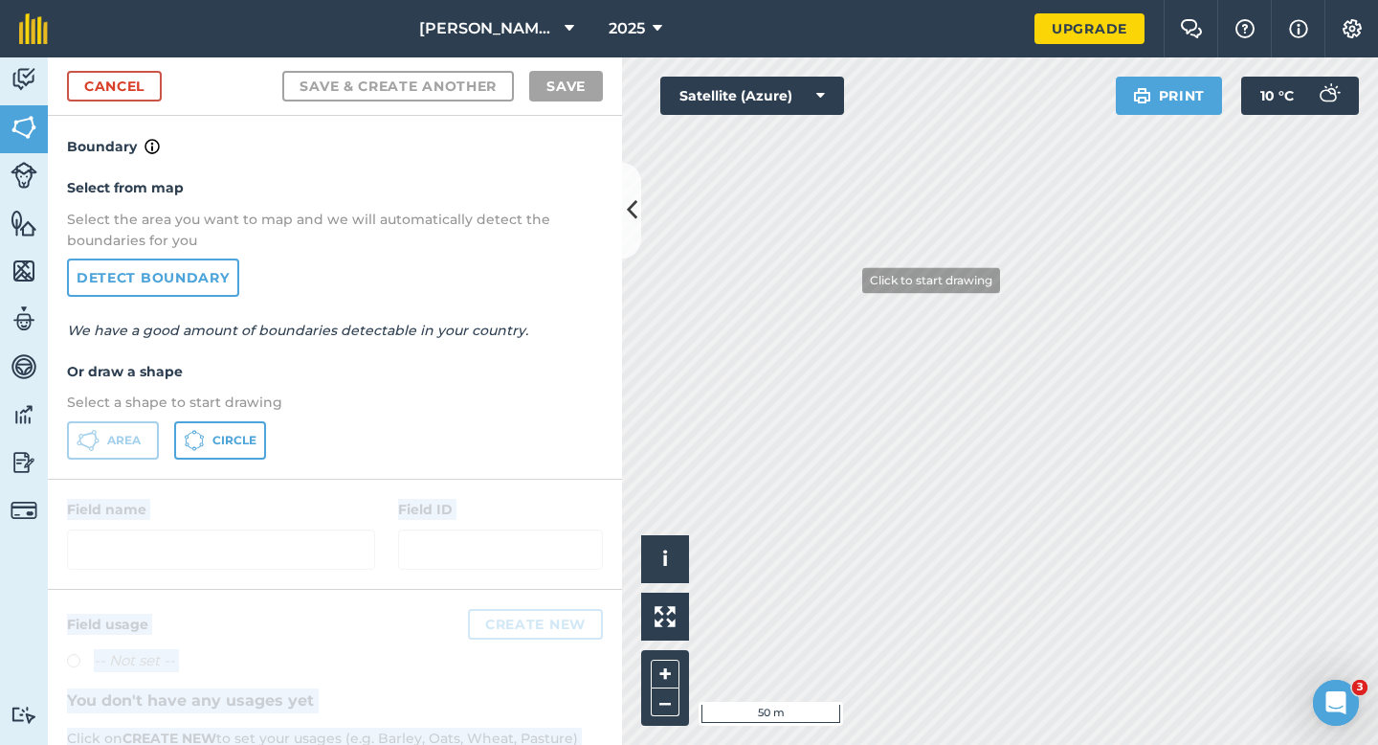
click at [911, 232] on div "Activity Fields Livestock Features Maps Team Vehicles Data Reporting Billing Tu…" at bounding box center [689, 400] width 1378 height 687
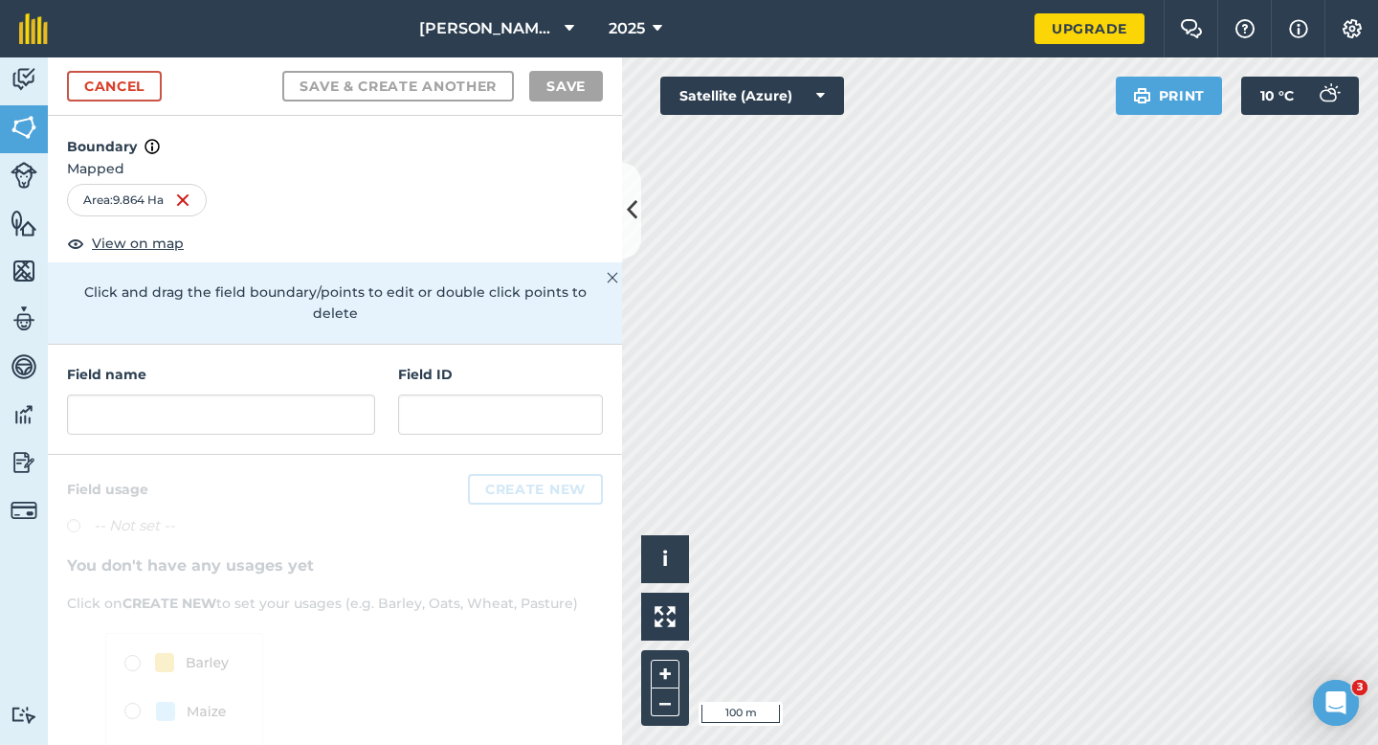
click at [348, 345] on div "Field name Field ID" at bounding box center [335, 400] width 574 height 110
click at [344, 394] on input "text" at bounding box center [221, 414] width 308 height 40
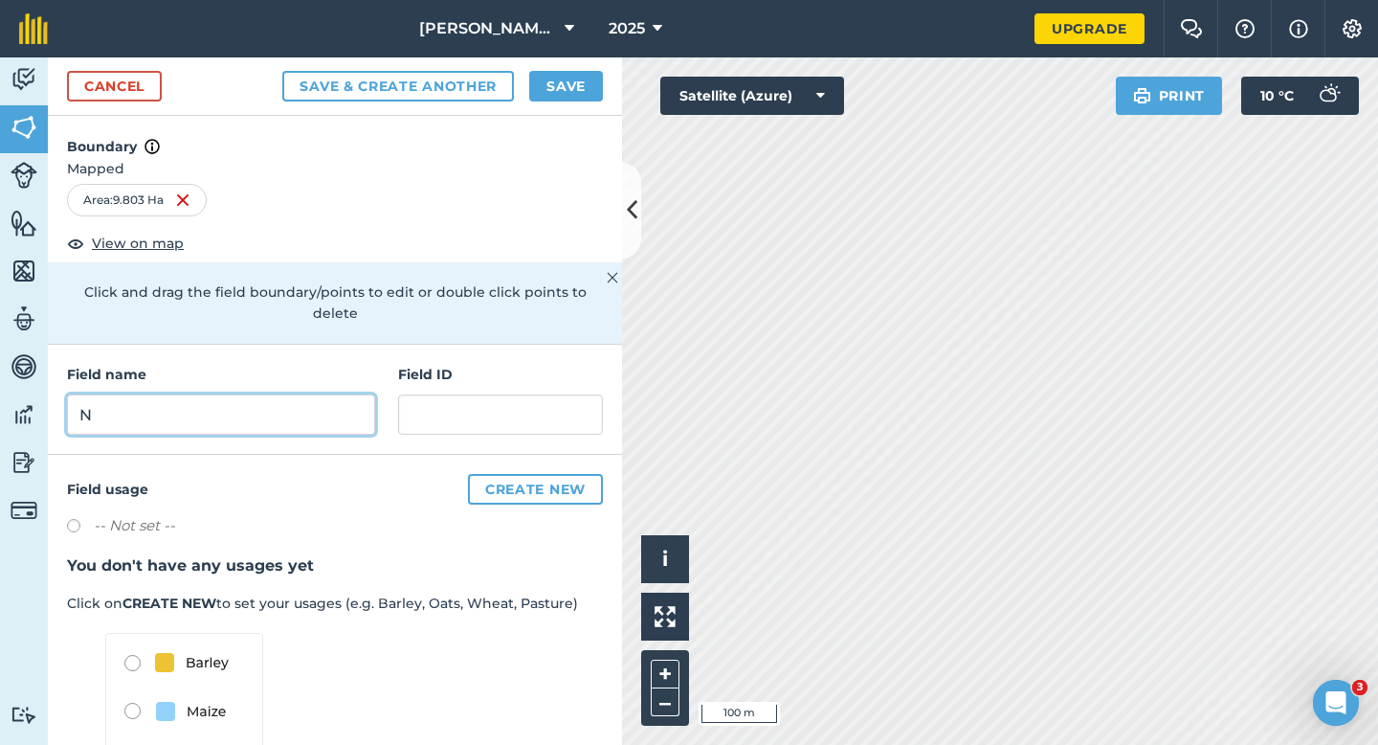
type input "N"
click at [548, 93] on button "Save" at bounding box center [566, 86] width 74 height 31
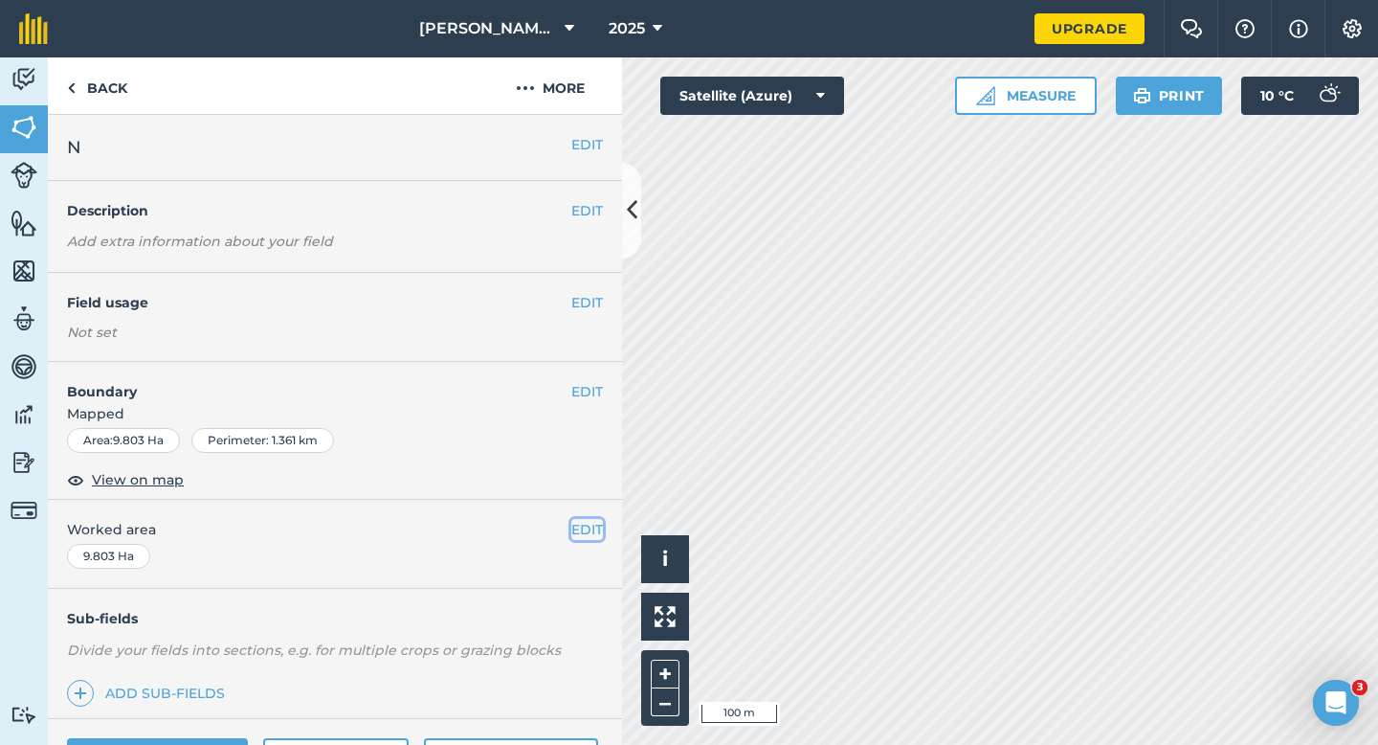
click at [585, 519] on button "EDIT" at bounding box center [587, 529] width 32 height 21
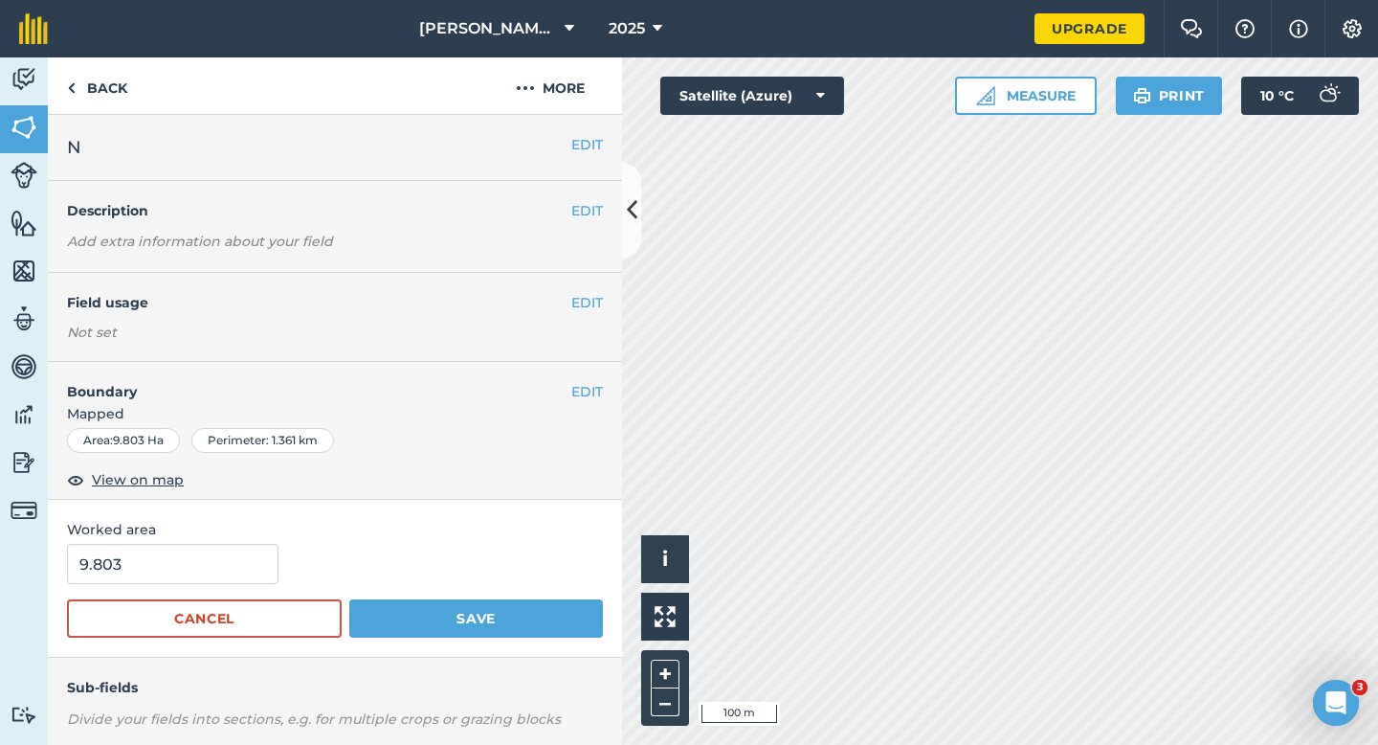
click at [587, 526] on span "Worked area" at bounding box center [335, 529] width 536 height 21
click at [152, 579] on input "9.803" at bounding box center [173, 564] width 212 height 40
type input "9.8"
click at [349, 599] on button "Save" at bounding box center [476, 618] width 254 height 38
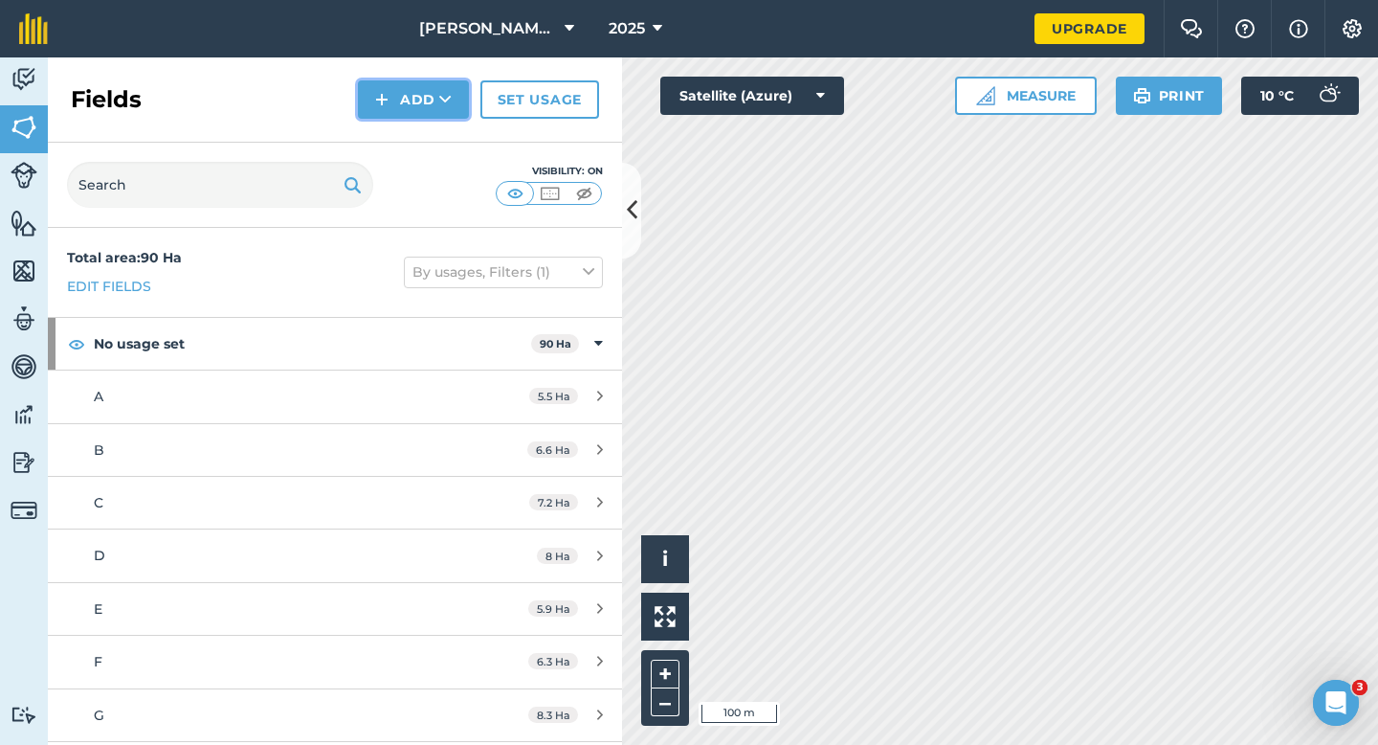
click at [397, 96] on button "Add" at bounding box center [413, 99] width 111 height 38
click at [401, 129] on link "Draw" at bounding box center [413, 143] width 105 height 42
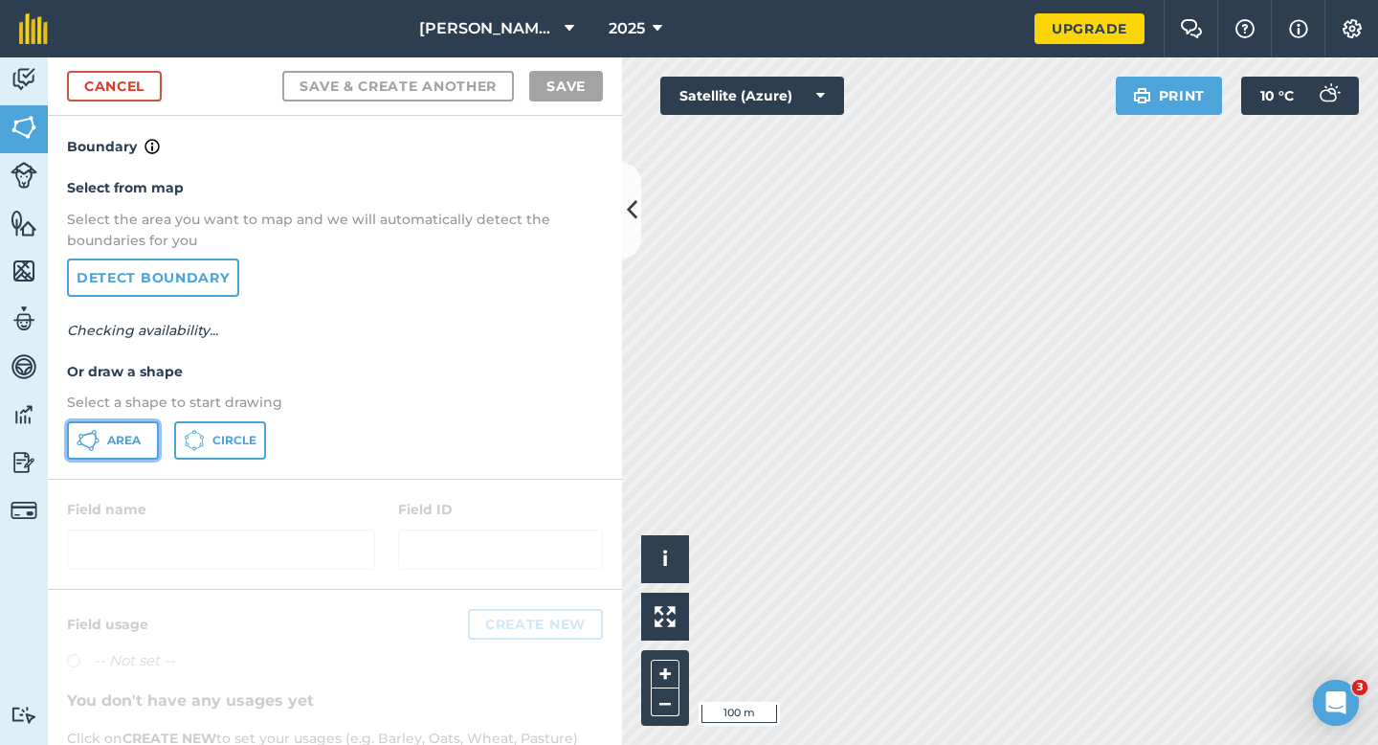
click at [153, 421] on button "Area" at bounding box center [113, 440] width 92 height 38
click at [129, 433] on span "Area" at bounding box center [124, 440] width 34 height 15
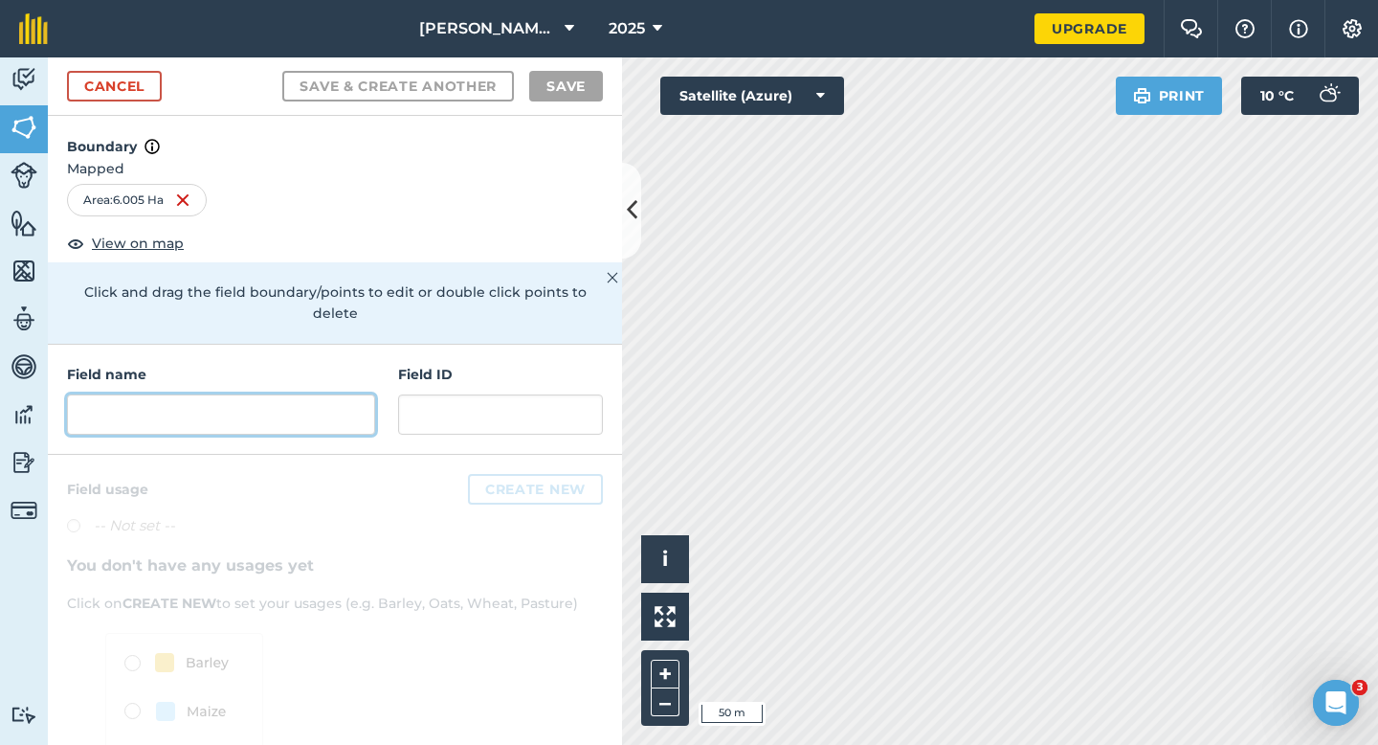
click at [358, 394] on input "text" at bounding box center [221, 414] width 308 height 40
type input "P"
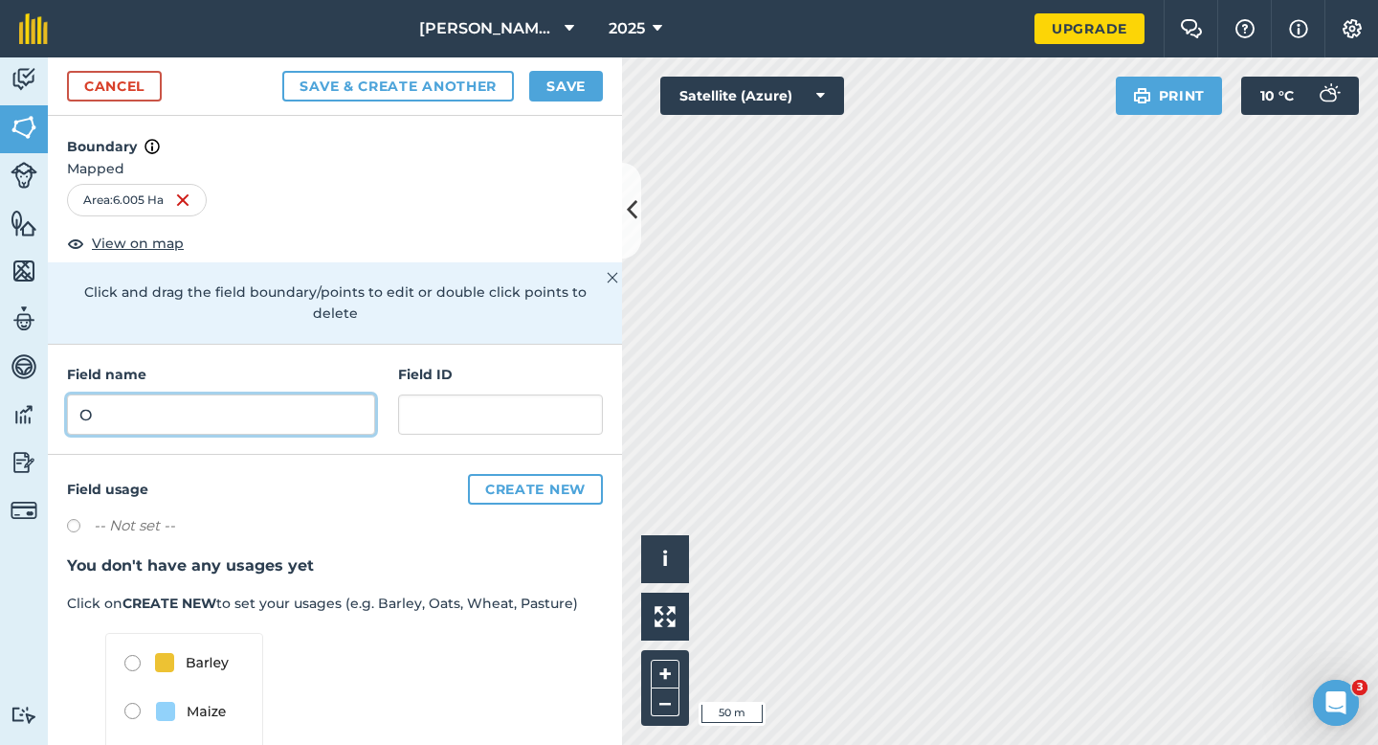
type input "O"
click at [571, 75] on button "Save" at bounding box center [566, 86] width 74 height 31
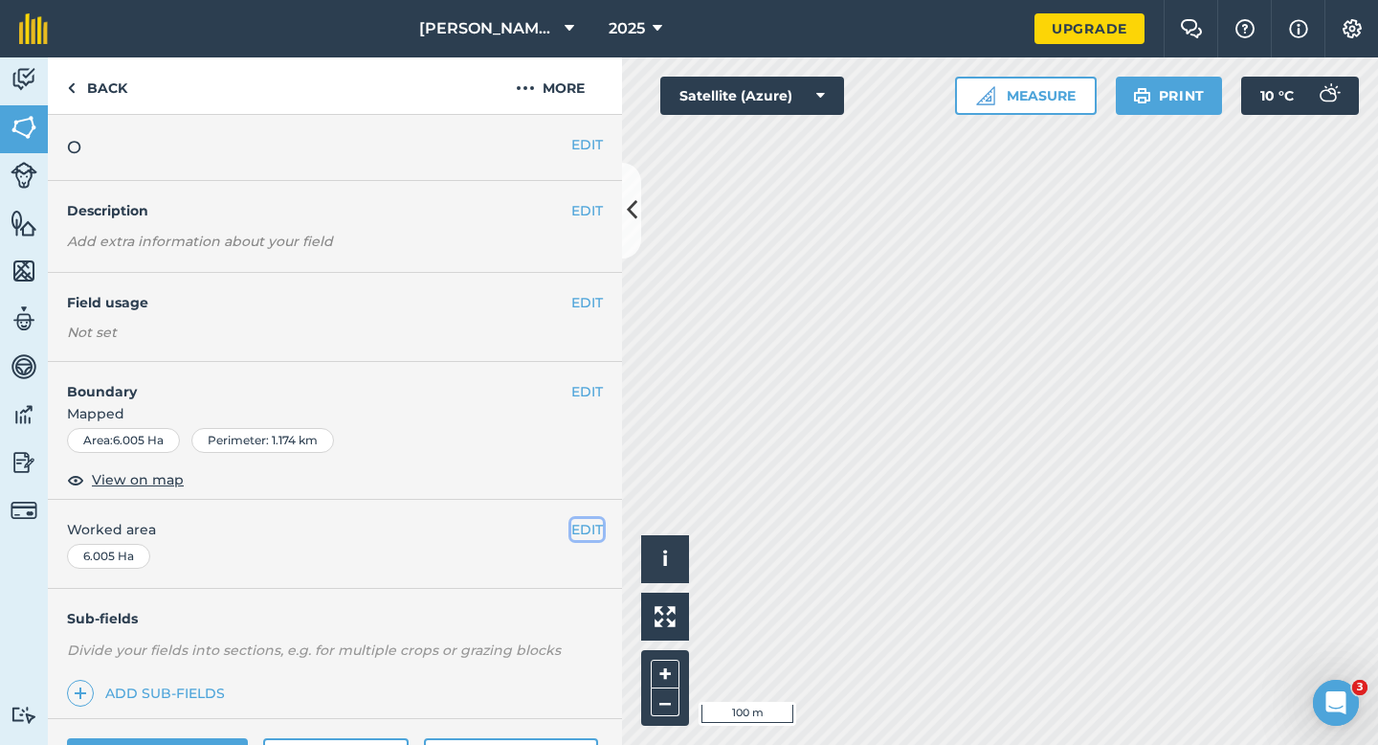
click at [591, 526] on button "EDIT" at bounding box center [587, 529] width 32 height 21
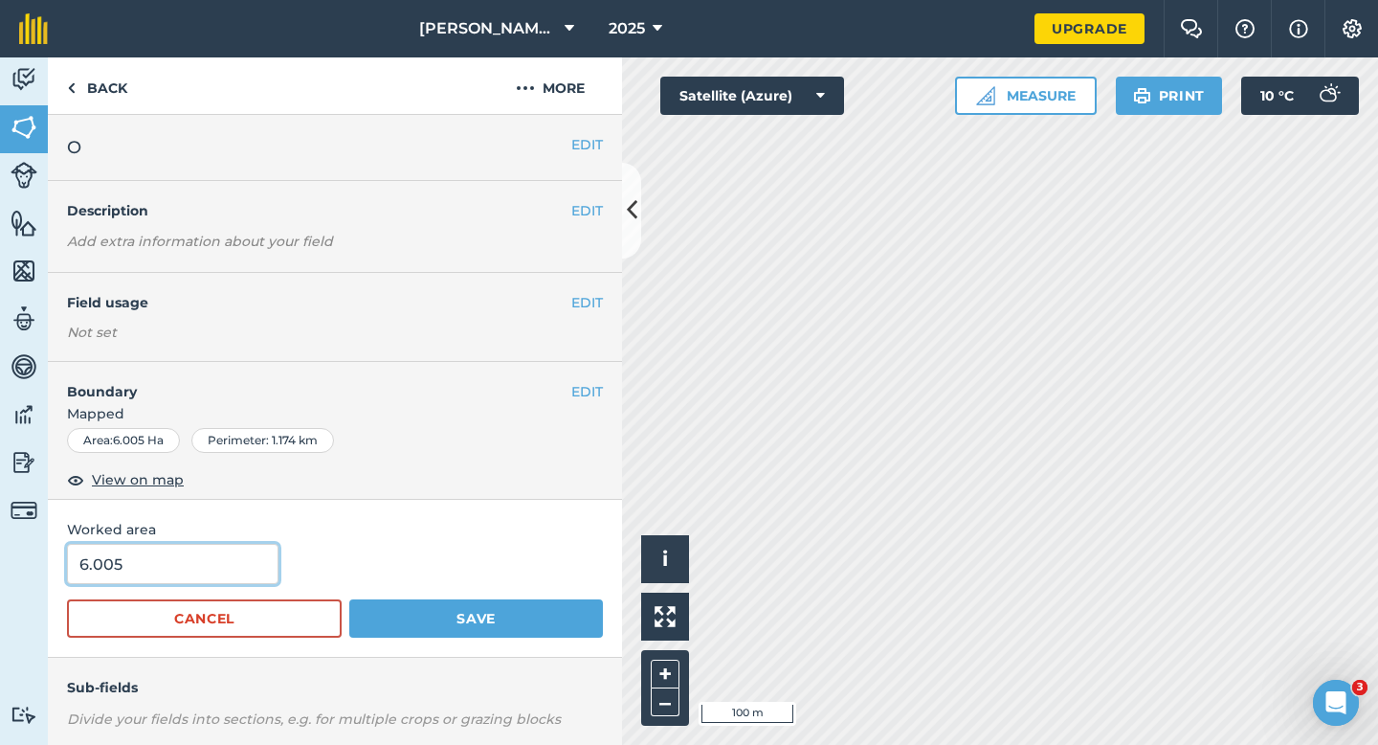
click at [248, 546] on input "6.005" at bounding box center [173, 564] width 212 height 40
type input "6"
click at [349, 599] on button "Save" at bounding box center [476, 618] width 254 height 38
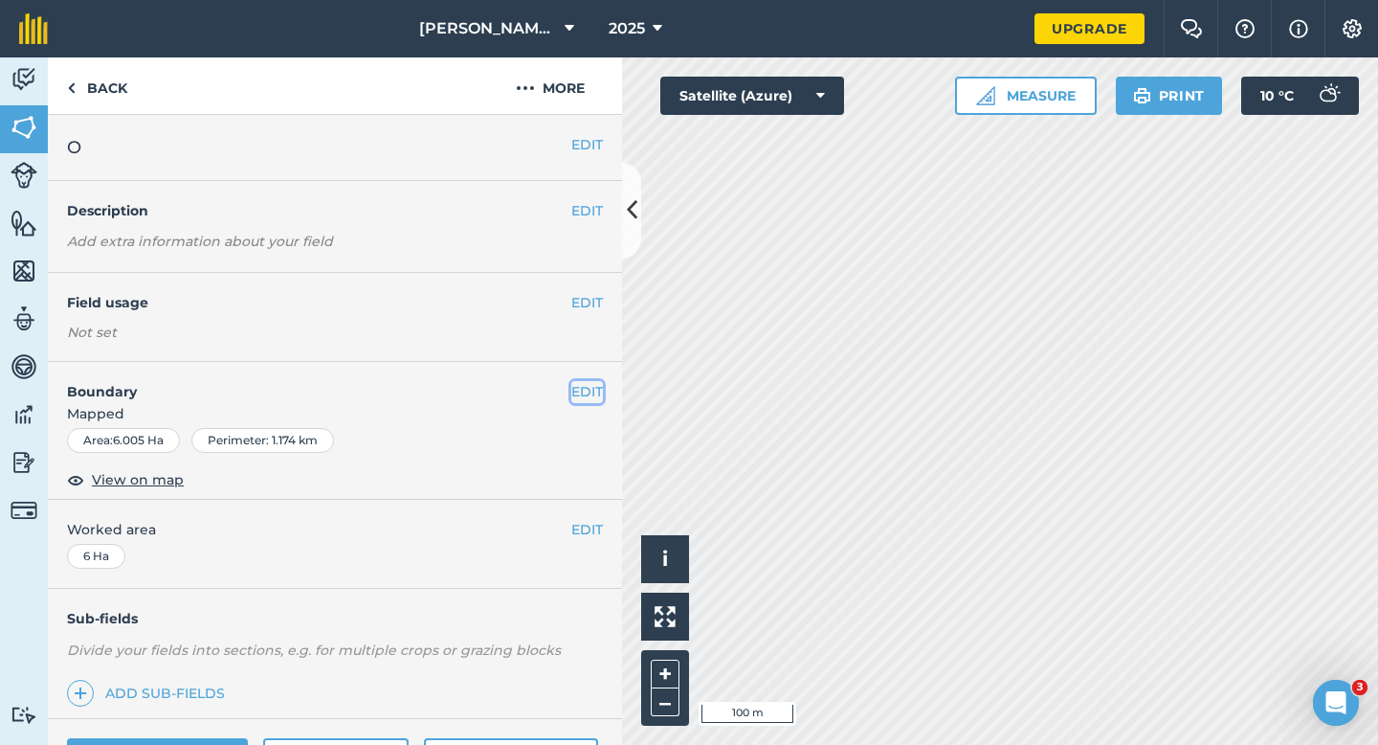
click at [590, 393] on button "EDIT" at bounding box center [587, 391] width 32 height 21
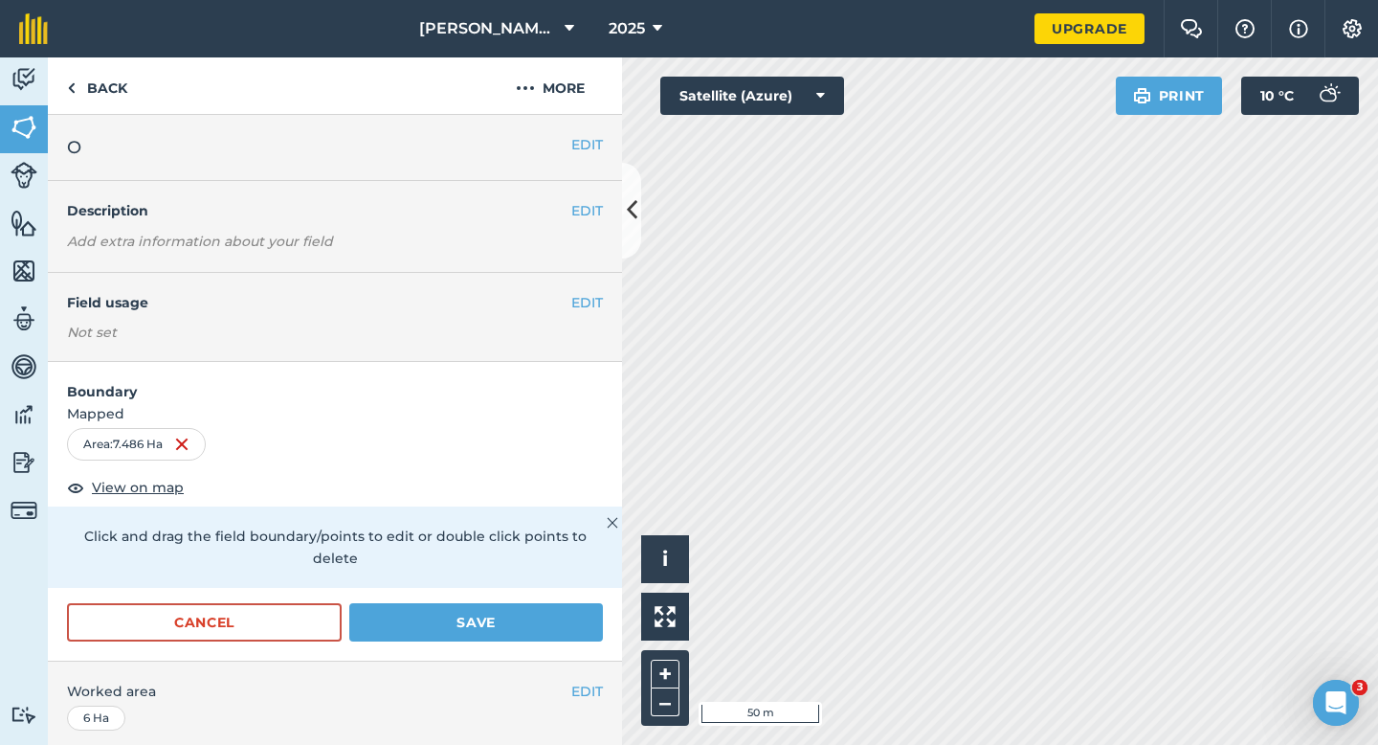
click at [616, 388] on div "Activity Fields Livestock Features Maps Team Vehicles Data Reporting Billing Tu…" at bounding box center [689, 400] width 1378 height 687
click at [603, 603] on div "Cancel Save" at bounding box center [335, 631] width 574 height 57
click at [555, 603] on button "Save" at bounding box center [476, 622] width 254 height 38
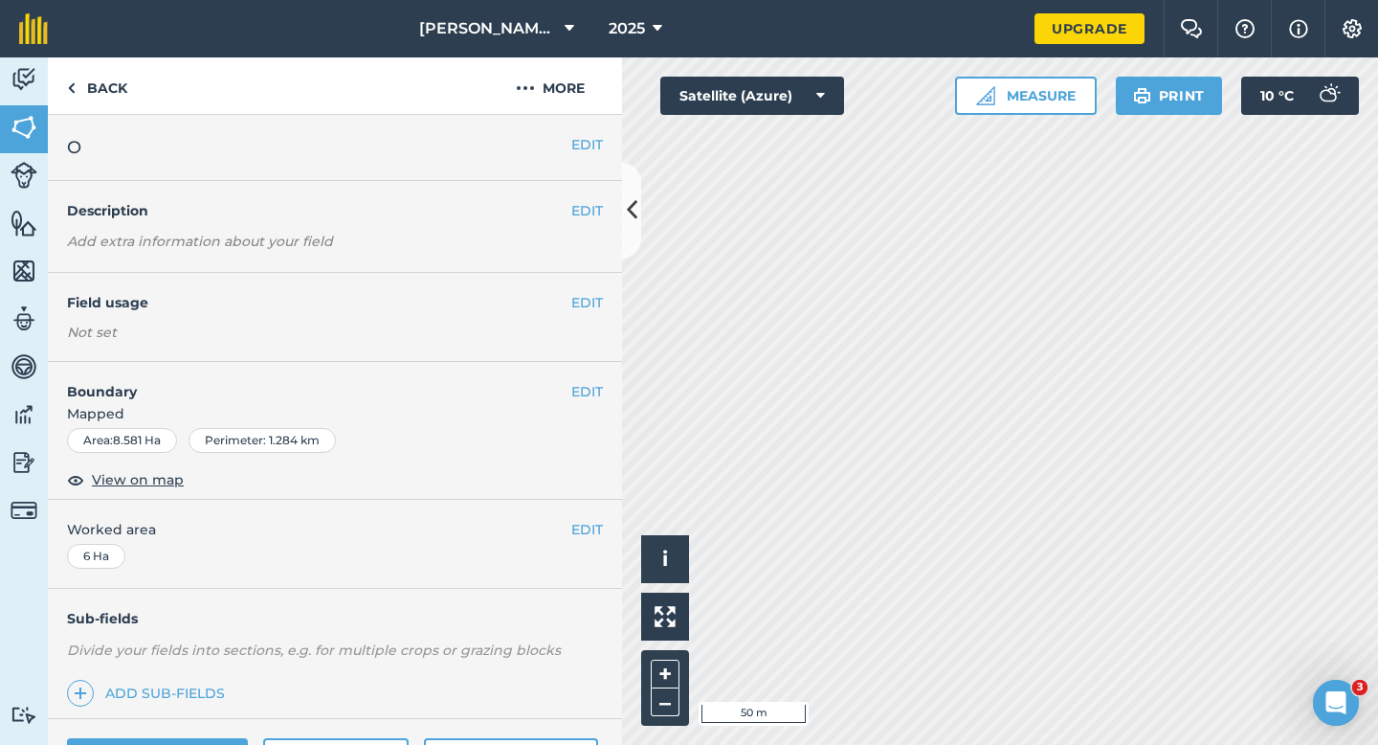
click at [610, 396] on div "EDIT Boundary Mapped Area : 8.581 Ha Perimeter : 1.284 km View on map" at bounding box center [335, 431] width 574 height 138
click at [594, 392] on button "EDIT" at bounding box center [587, 391] width 32 height 21
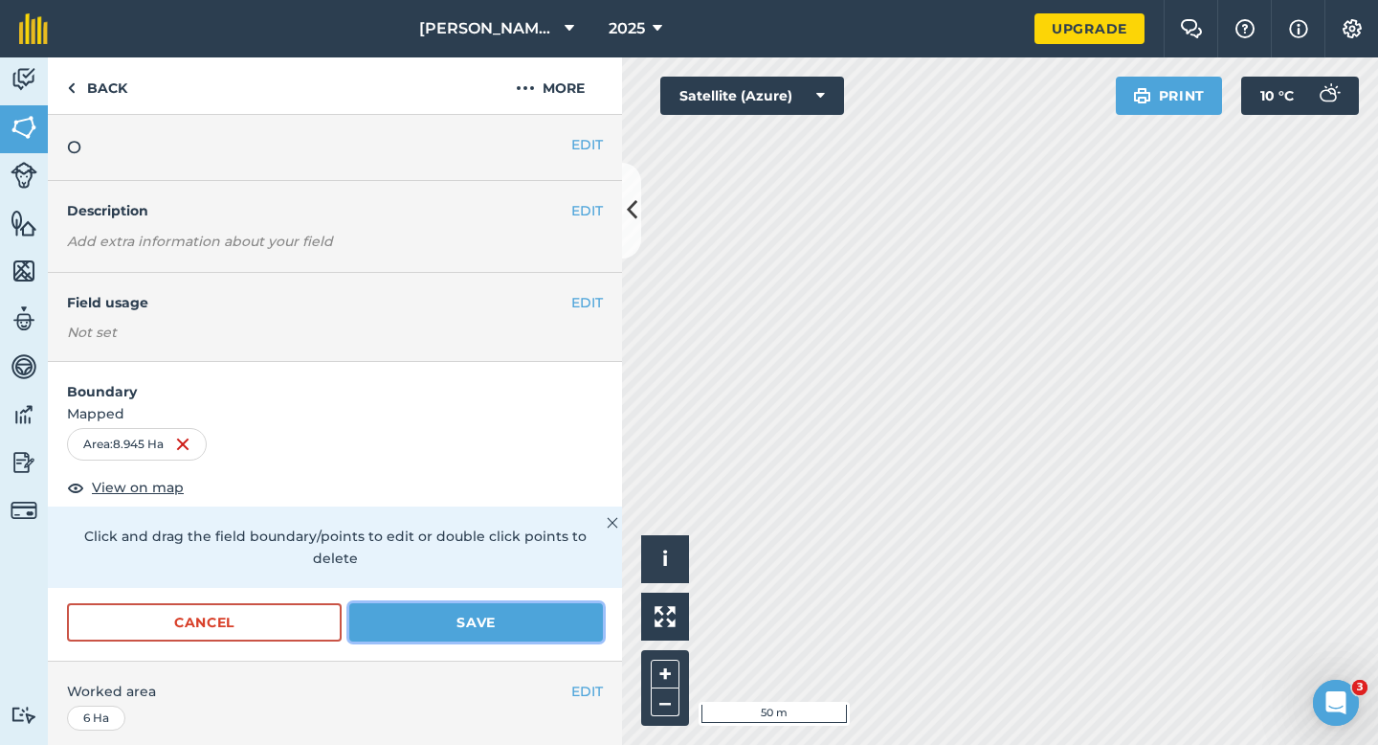
click at [490, 612] on button "Save" at bounding box center [476, 622] width 254 height 38
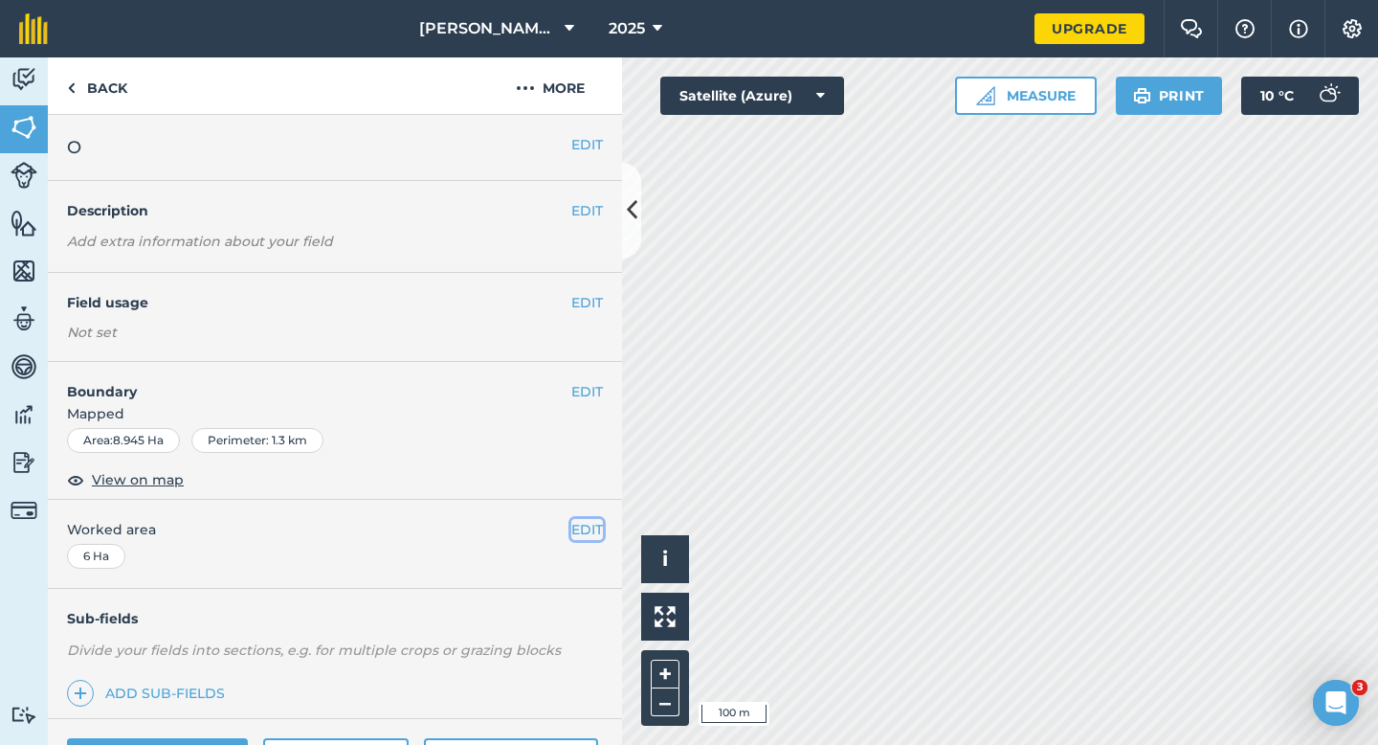
click at [591, 535] on button "EDIT" at bounding box center [587, 529] width 32 height 21
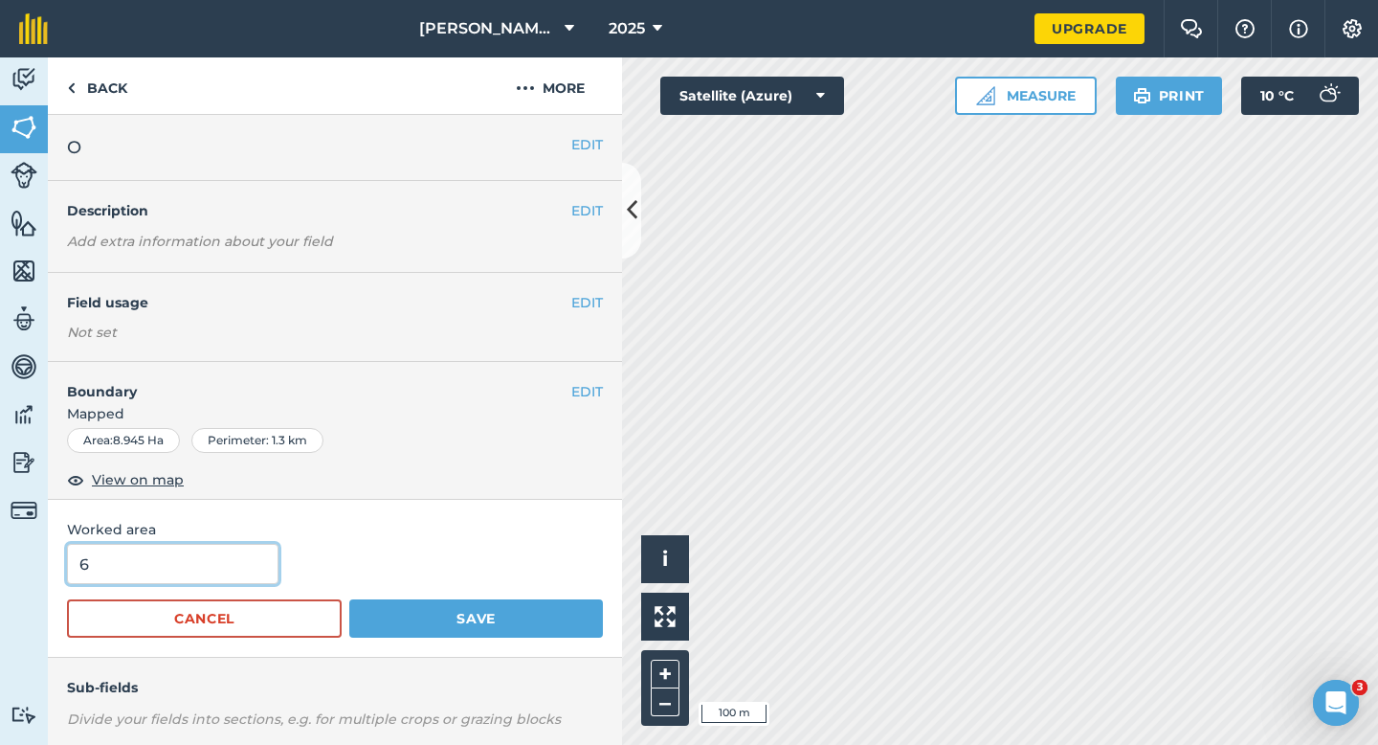
click at [250, 564] on input "6" at bounding box center [173, 564] width 212 height 40
type input "9"
click at [349, 599] on button "Save" at bounding box center [476, 618] width 254 height 38
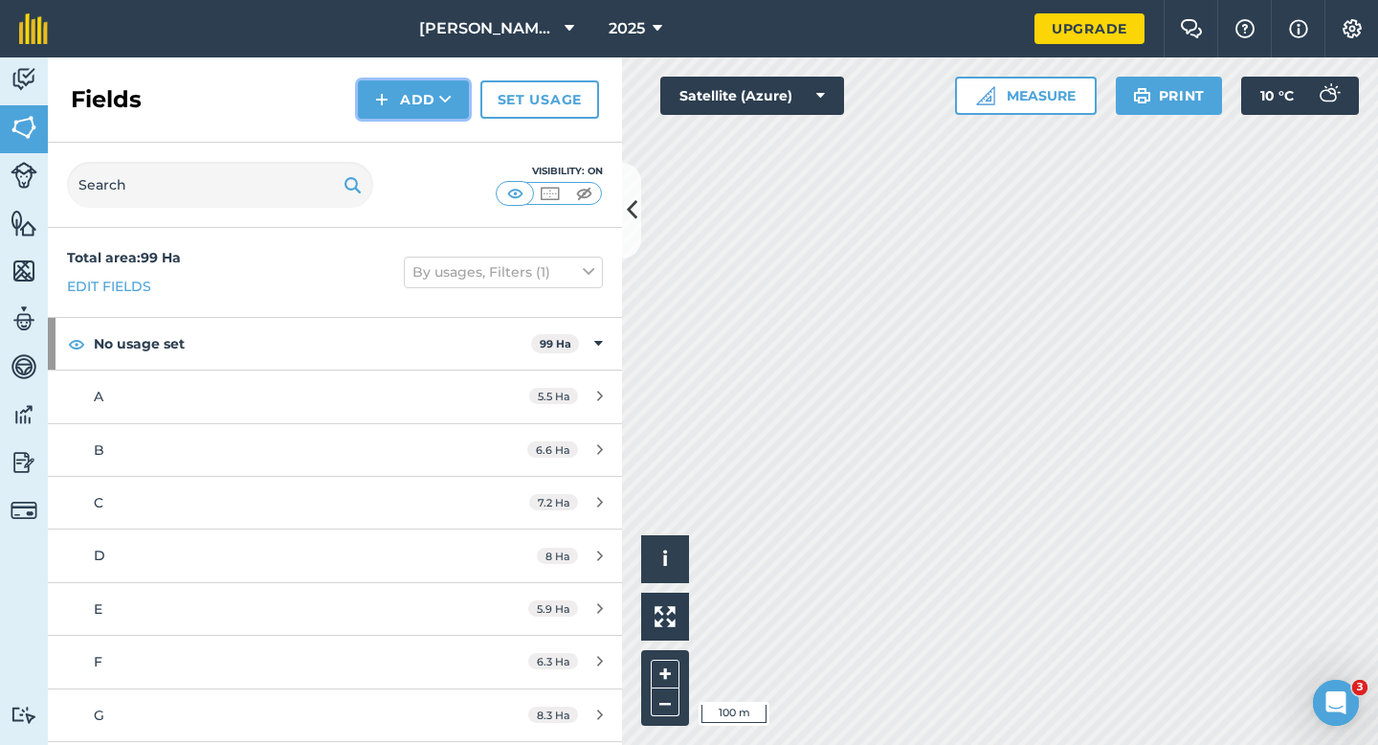
click at [420, 106] on button "Add" at bounding box center [413, 99] width 111 height 38
click at [420, 154] on link "Draw" at bounding box center [413, 143] width 105 height 42
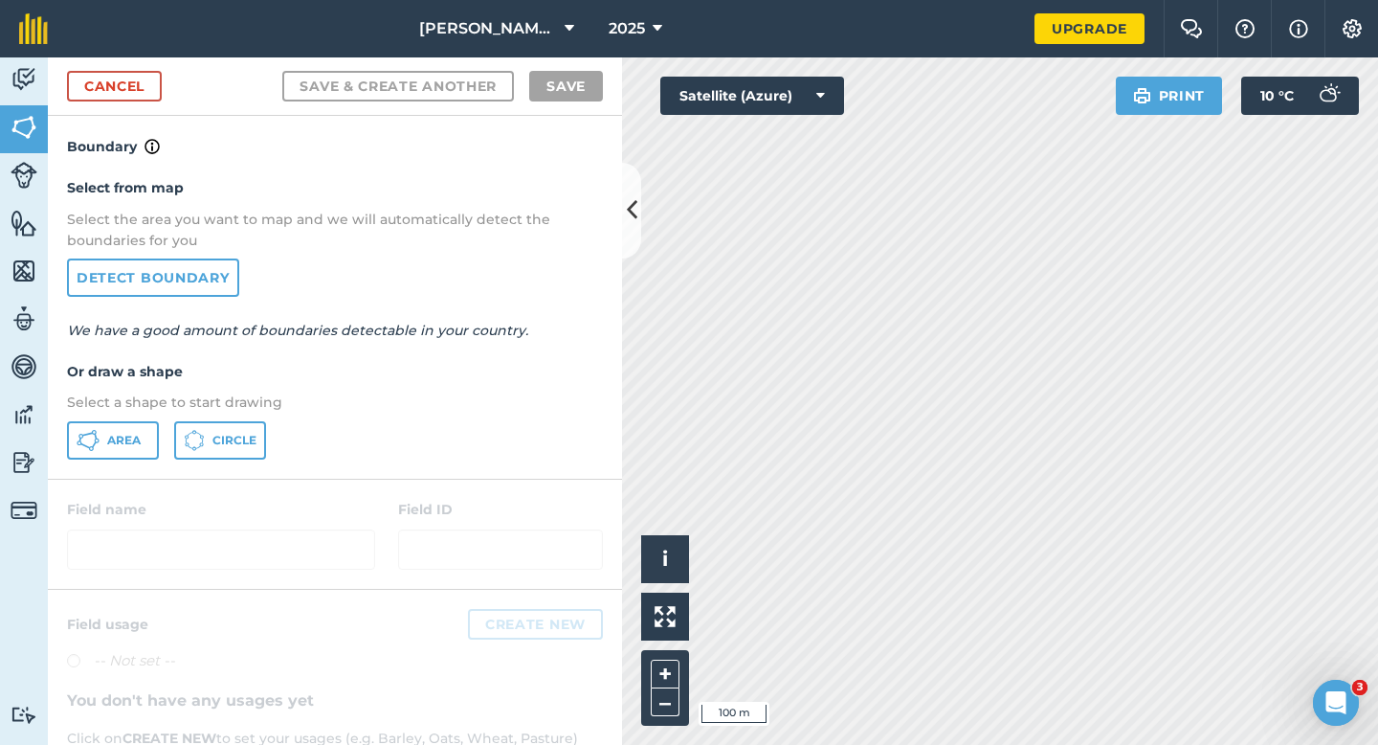
click at [119, 462] on div "Select from map Select the area you want to map and we will automatically detec…" at bounding box center [335, 318] width 574 height 320
click at [146, 456] on button "Area" at bounding box center [113, 440] width 92 height 38
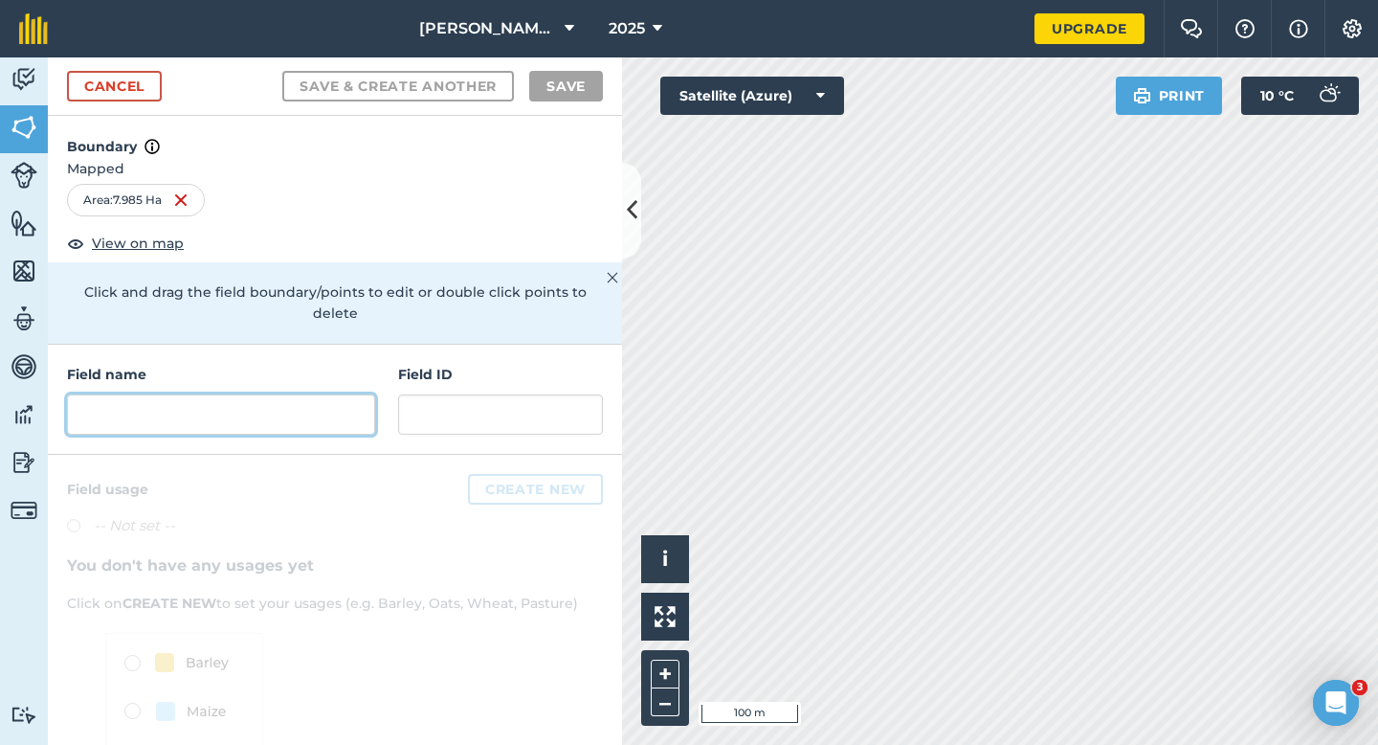
click at [239, 394] on input "text" at bounding box center [221, 414] width 308 height 40
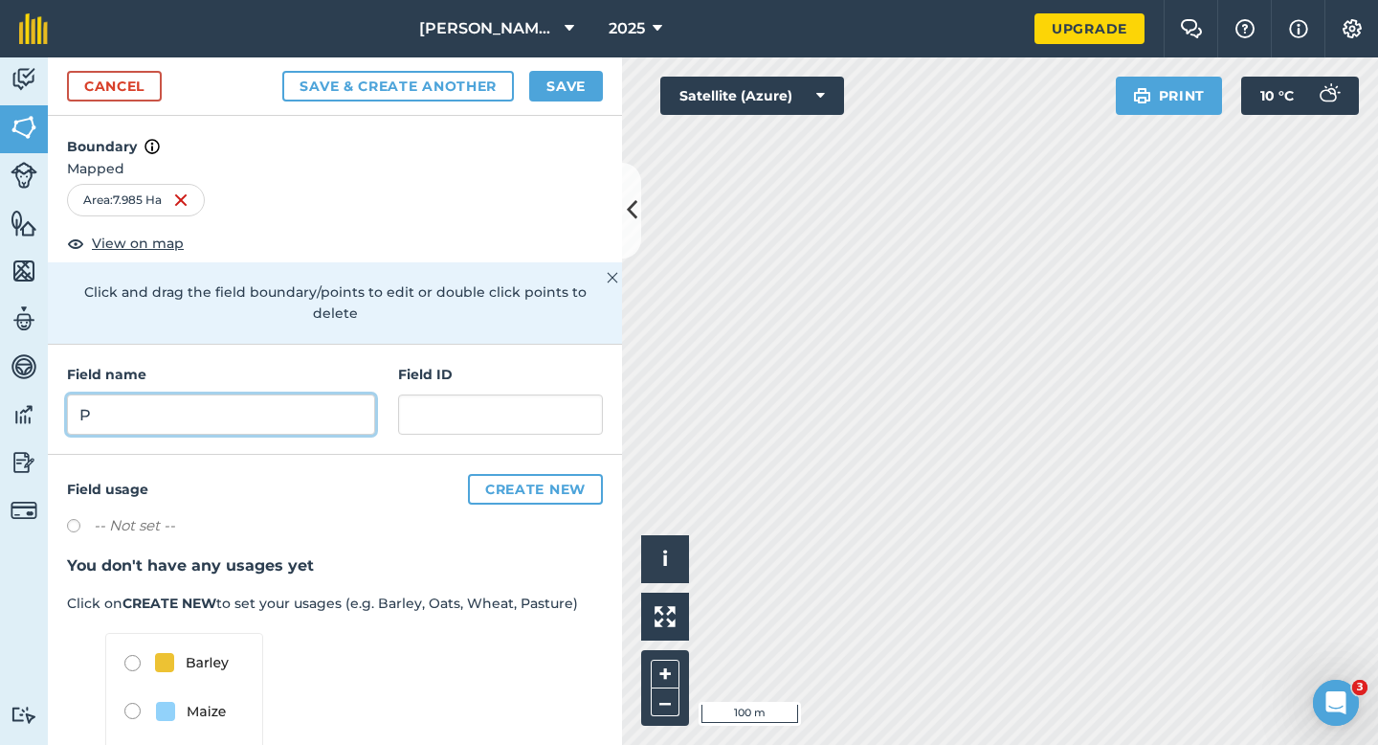
type input "P"
click at [550, 94] on button "Save" at bounding box center [566, 86] width 74 height 31
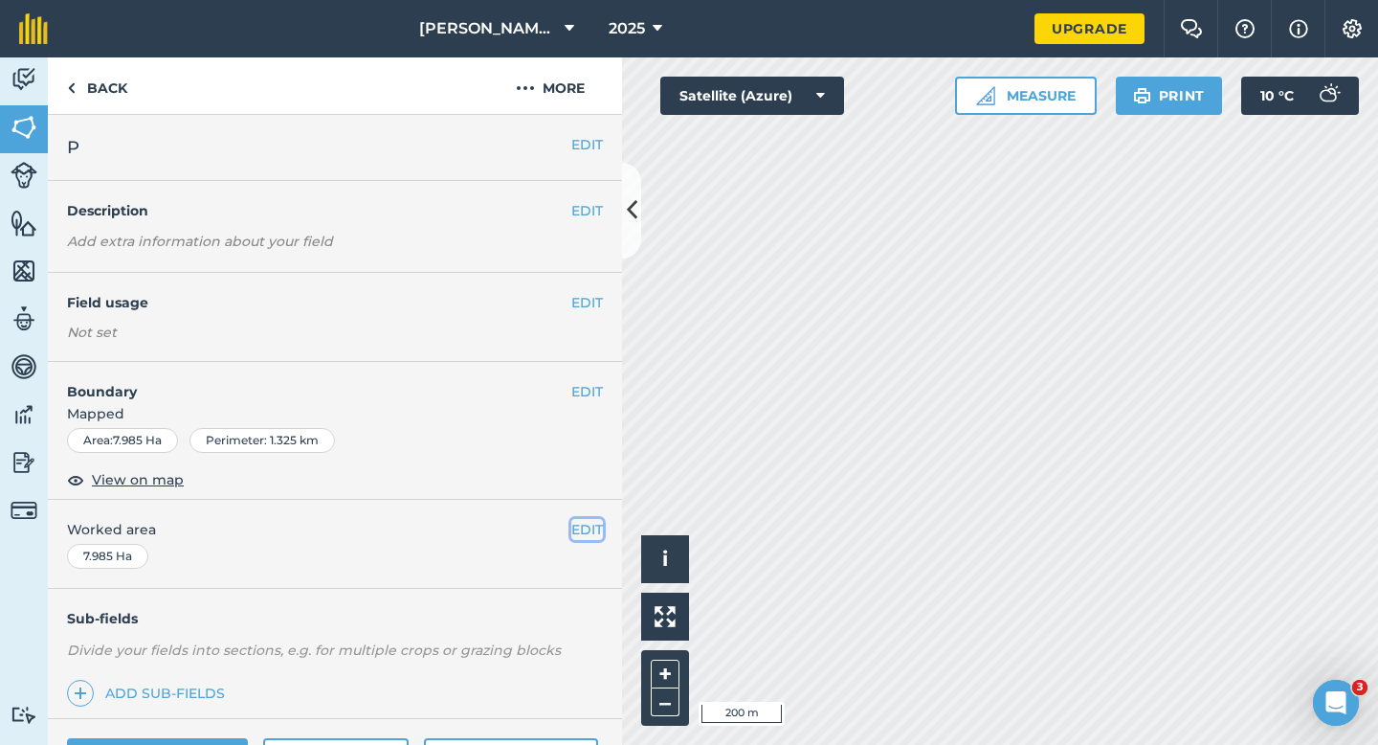
click at [580, 525] on button "EDIT" at bounding box center [587, 529] width 32 height 21
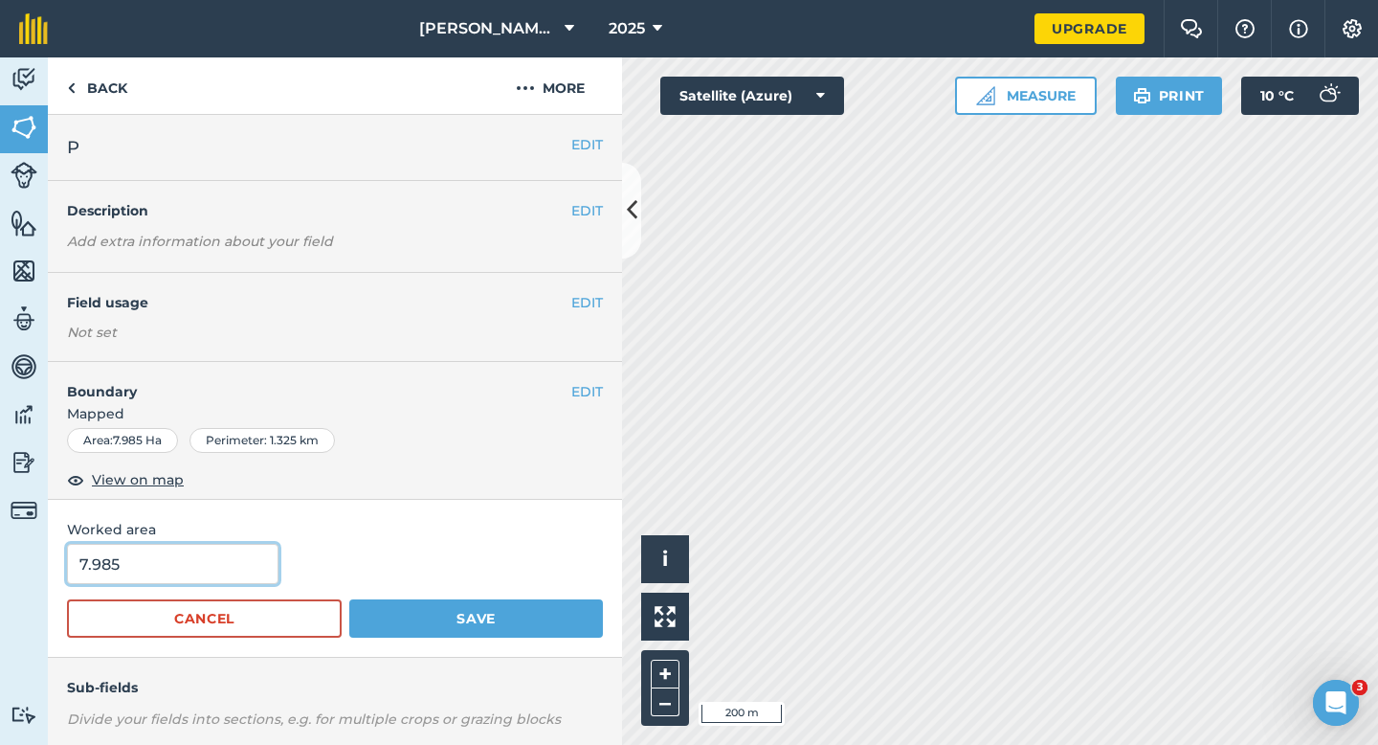
click at [128, 573] on input "7.985" at bounding box center [173, 564] width 212 height 40
type input "8"
click at [349, 599] on button "Save" at bounding box center [476, 618] width 254 height 38
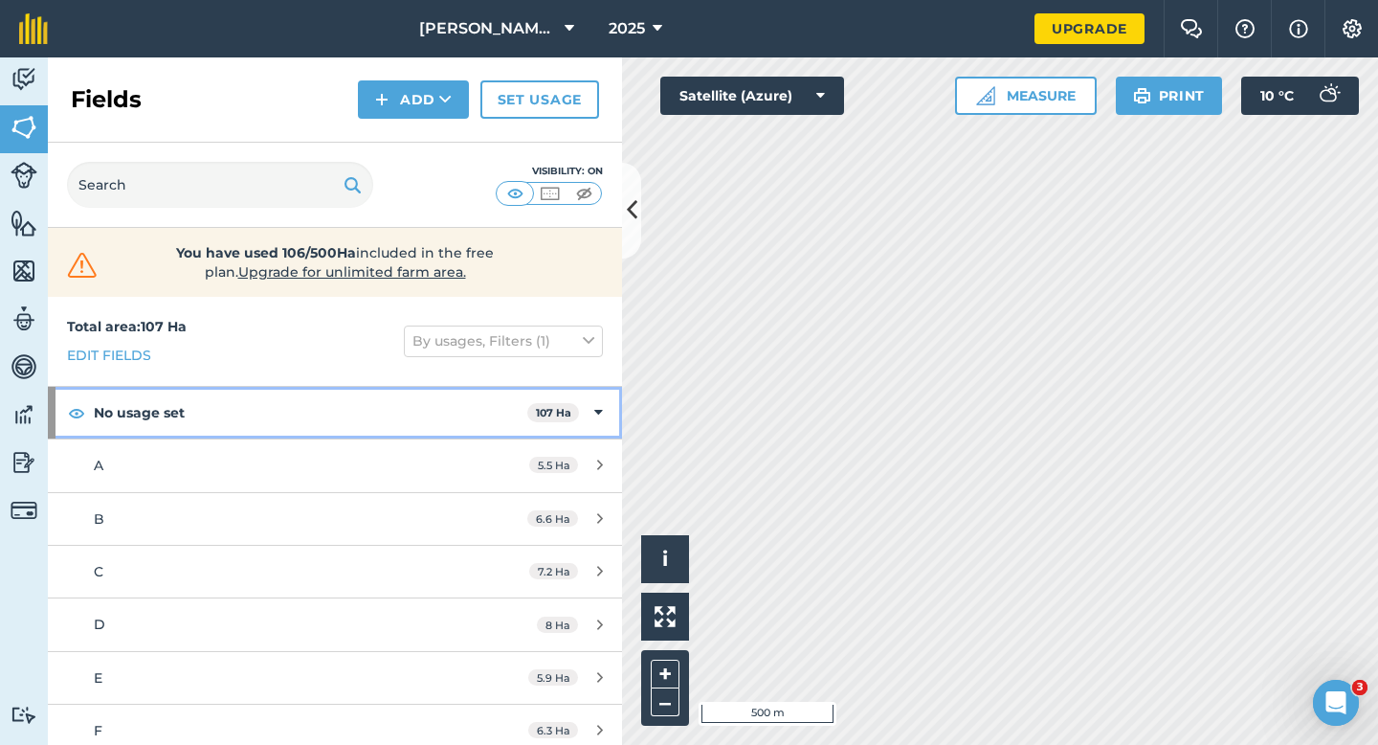
click at [566, 422] on div "No usage set 107 Ha" at bounding box center [335, 413] width 574 height 52
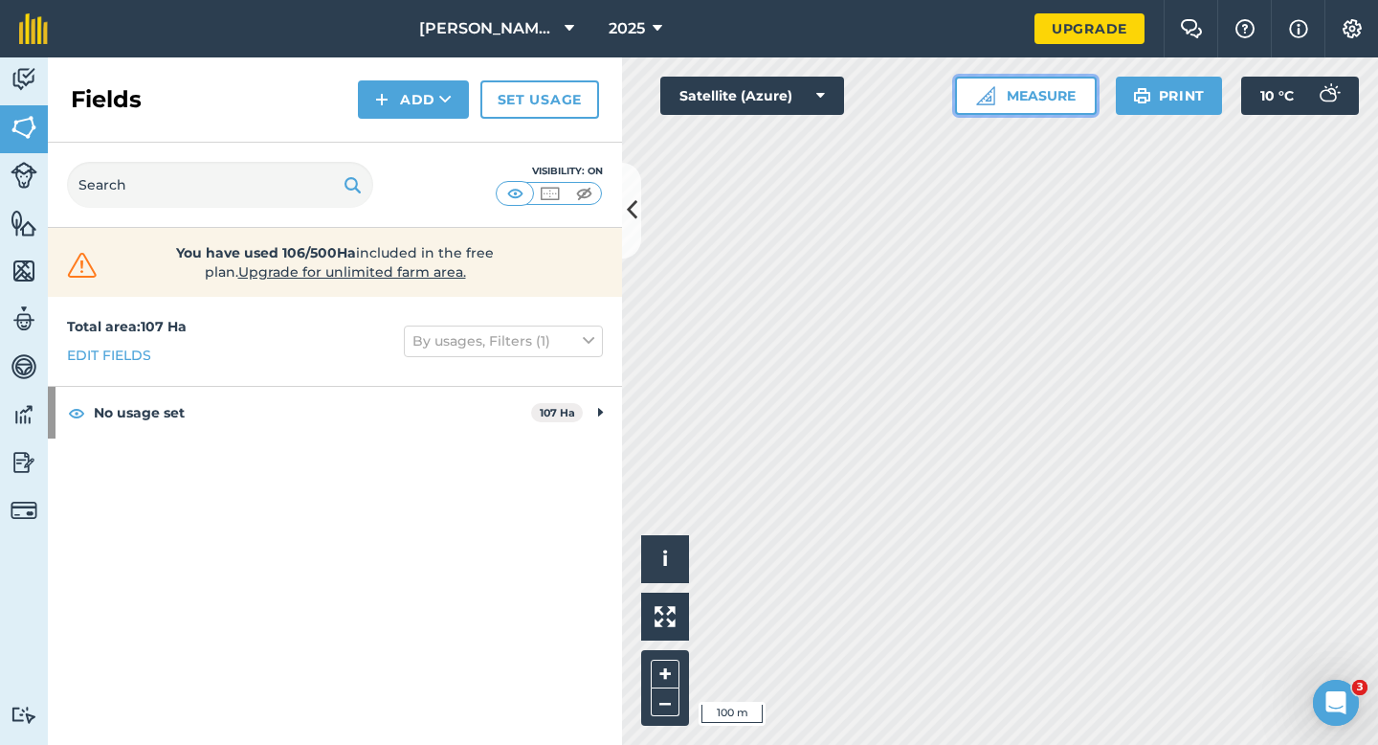
click at [1052, 101] on button "Measure" at bounding box center [1026, 96] width 142 height 38
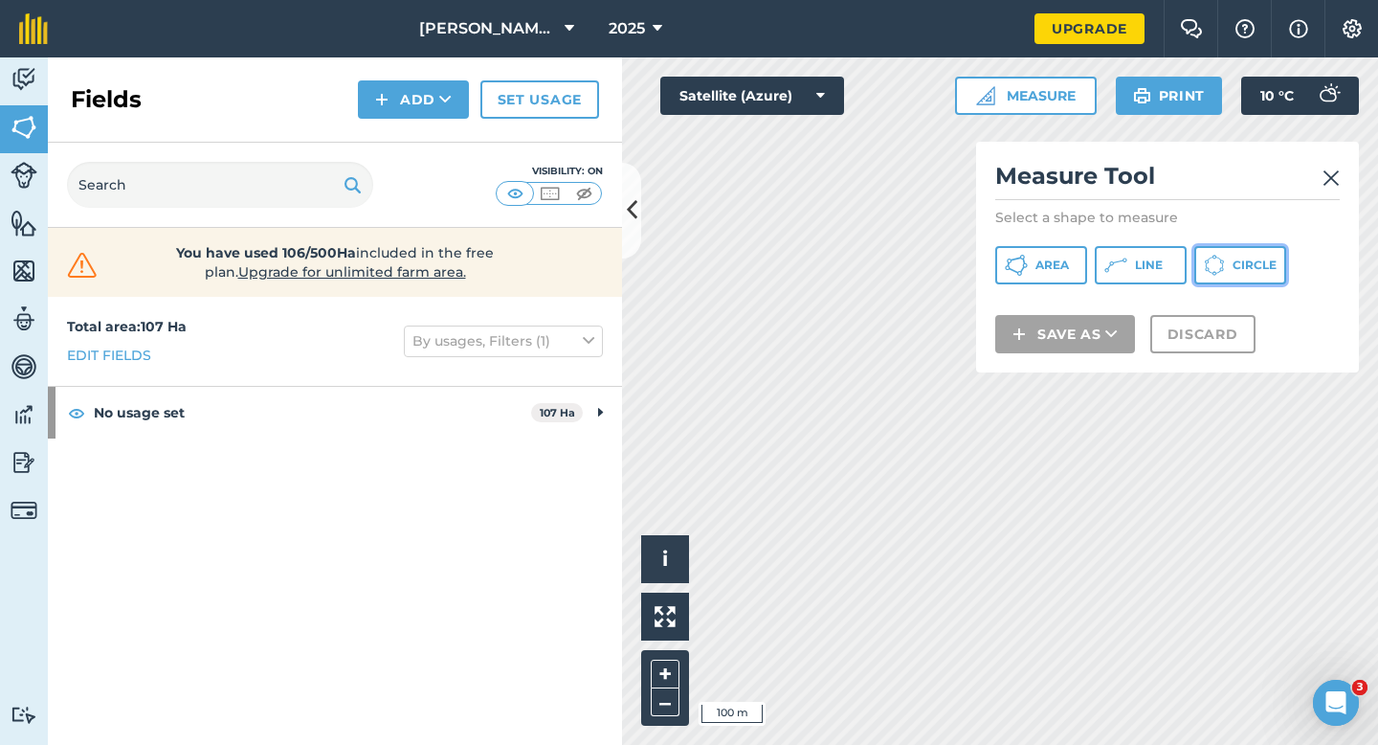
click at [1254, 262] on span "Circle" at bounding box center [1255, 265] width 44 height 15
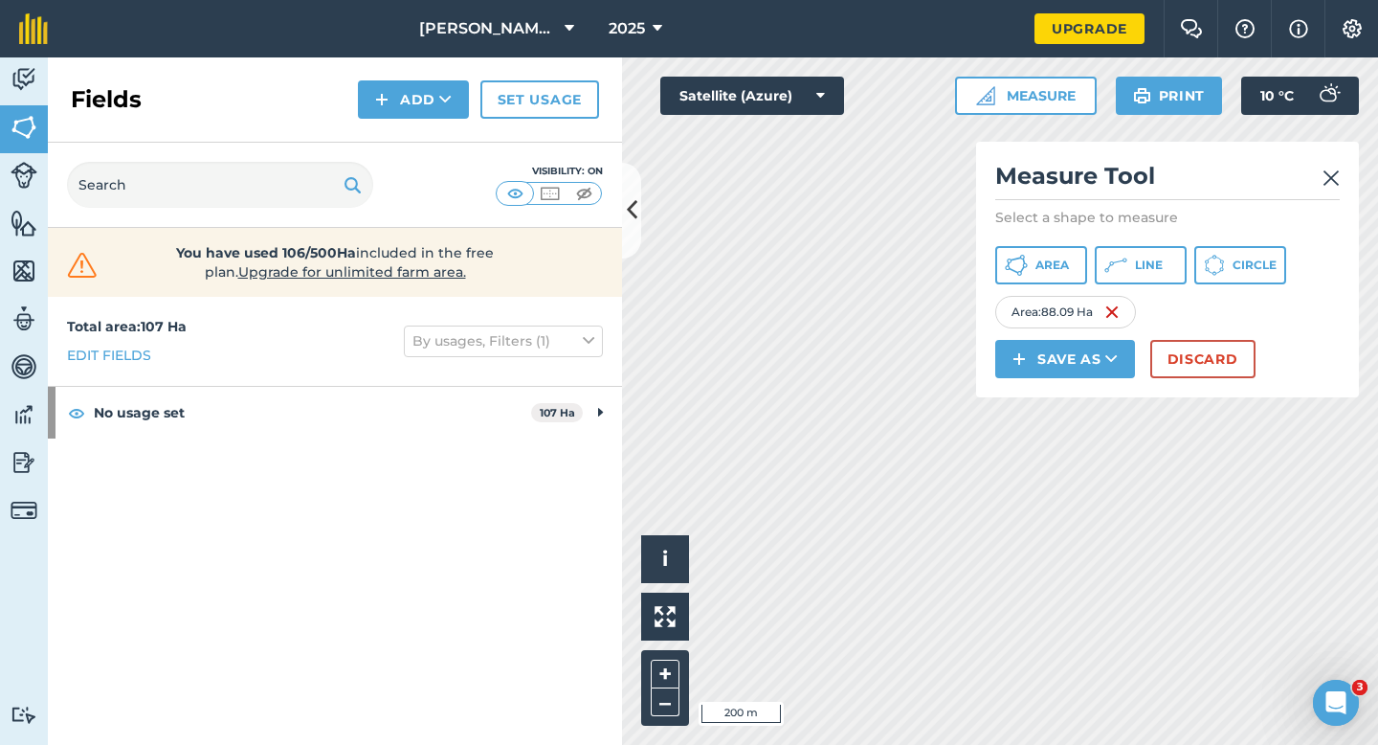
click at [1220, 379] on div "Measure Tool Select a shape to measure Area Line Circle Area : 88.09 Ha Save as…" at bounding box center [1167, 270] width 383 height 256
click at [1183, 387] on div "Measure Tool Select a shape to measure Area Line Circle Area : 88.09 Ha Save as…" at bounding box center [1167, 270] width 383 height 256
click at [1185, 381] on div "Measure Tool Select a shape to measure Area Line Circle Area : 88.09 Ha Save as…" at bounding box center [1167, 270] width 383 height 256
click at [1192, 370] on button "Discard" at bounding box center [1203, 359] width 105 height 38
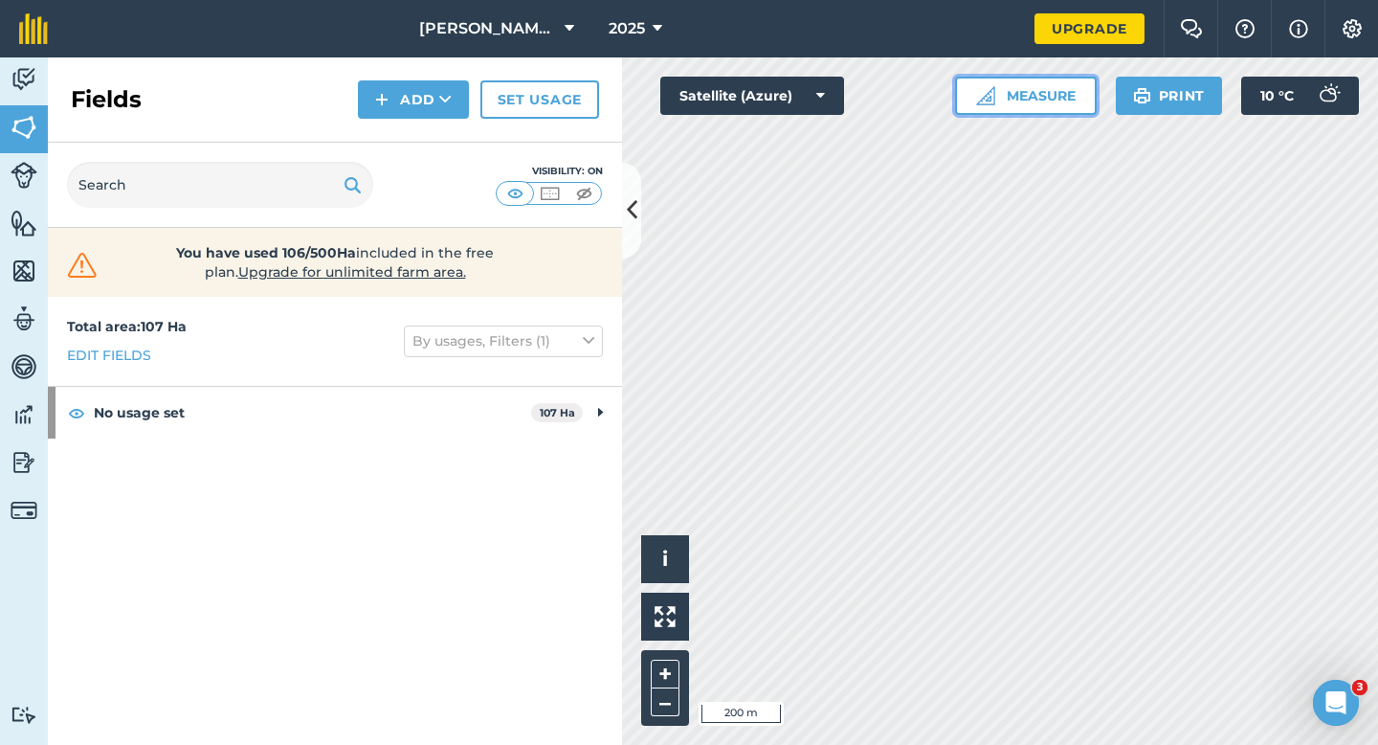
click at [1054, 105] on button "Measure" at bounding box center [1026, 96] width 142 height 38
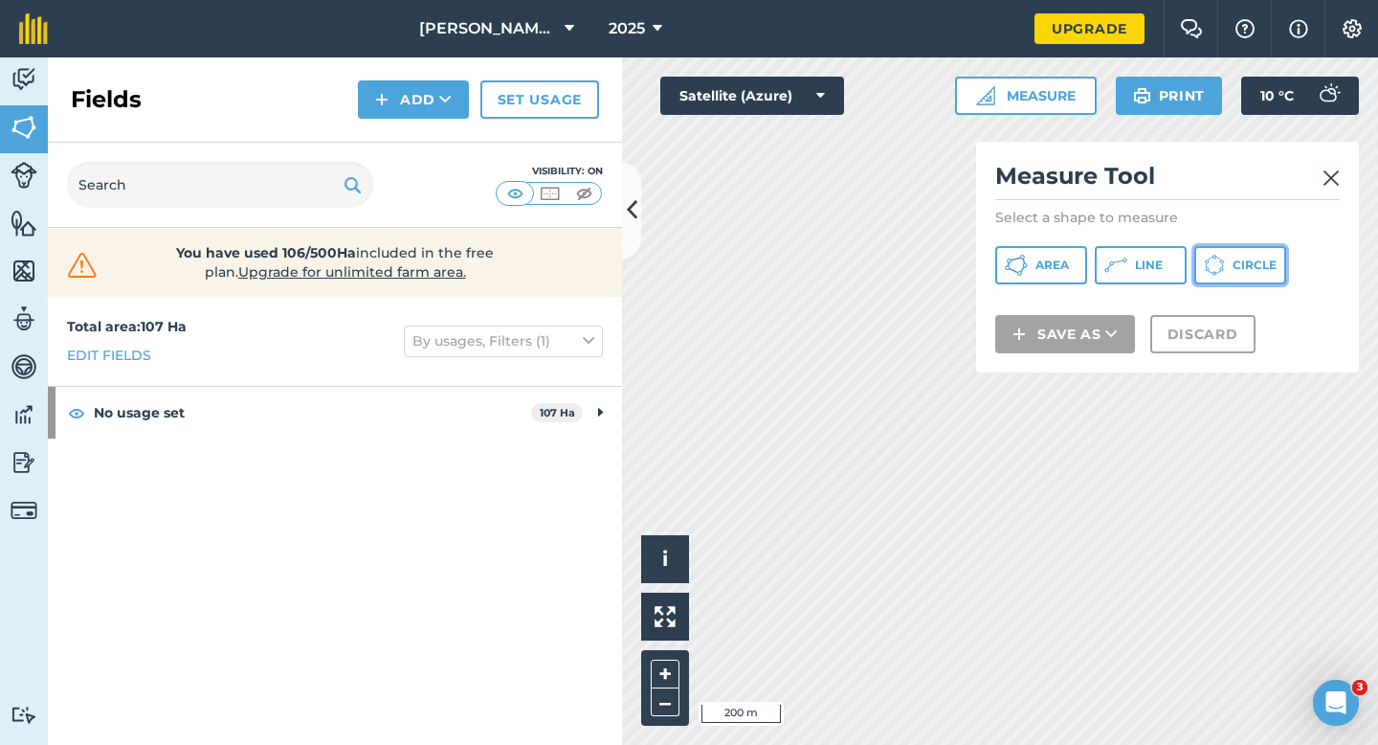
click at [1226, 259] on button "Circle" at bounding box center [1241, 265] width 92 height 38
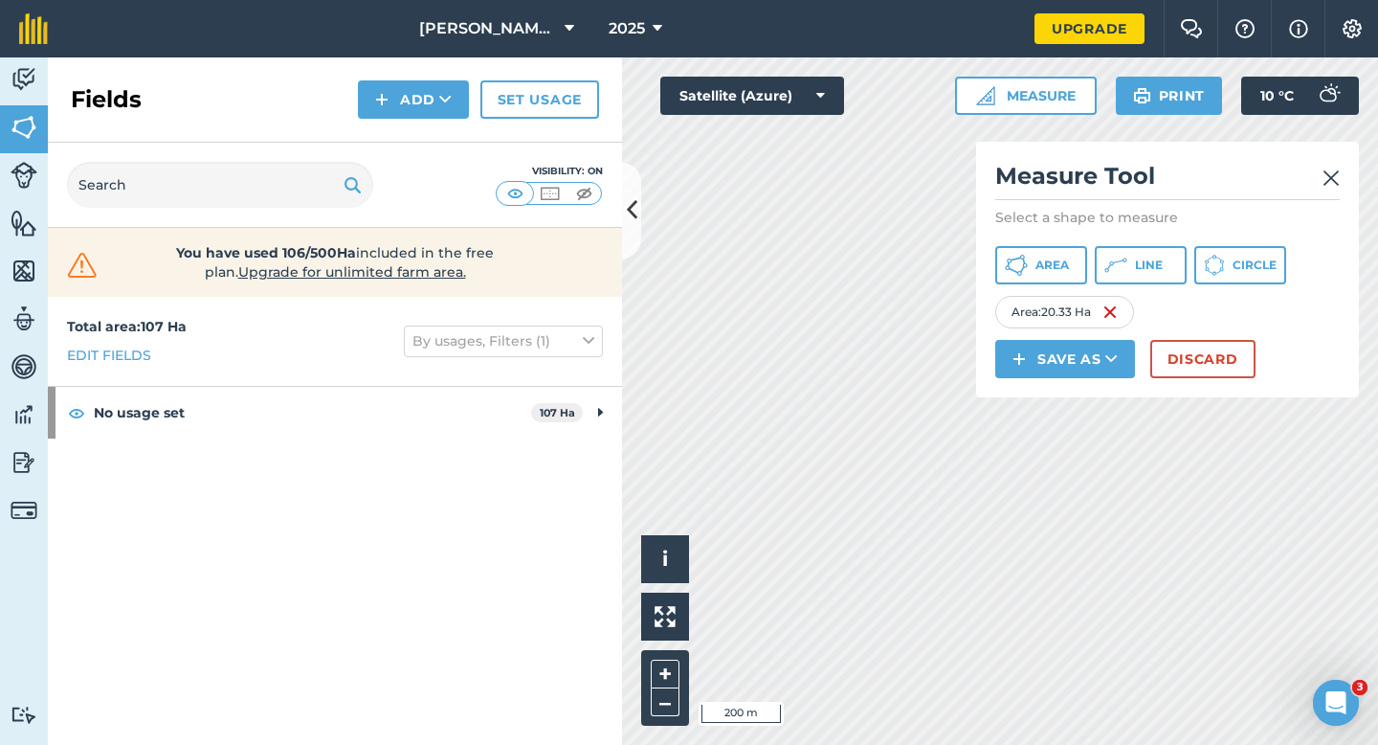
click at [1342, 178] on div "Measure Tool Select a shape to measure Area Line Circle Area : 20.33 Ha Save as…" at bounding box center [1167, 270] width 383 height 256
click at [1334, 178] on img at bounding box center [1331, 178] width 17 height 23
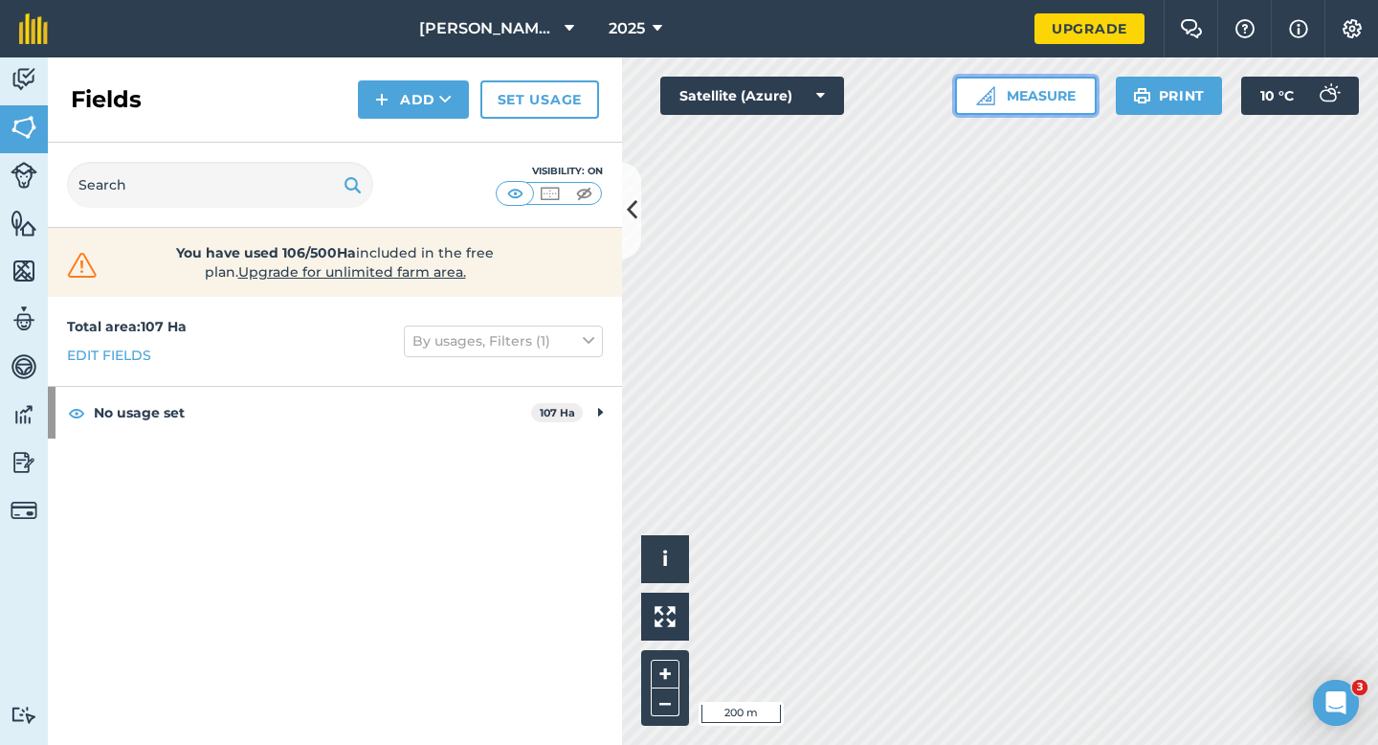
click at [1075, 86] on button "Measure" at bounding box center [1026, 96] width 142 height 38
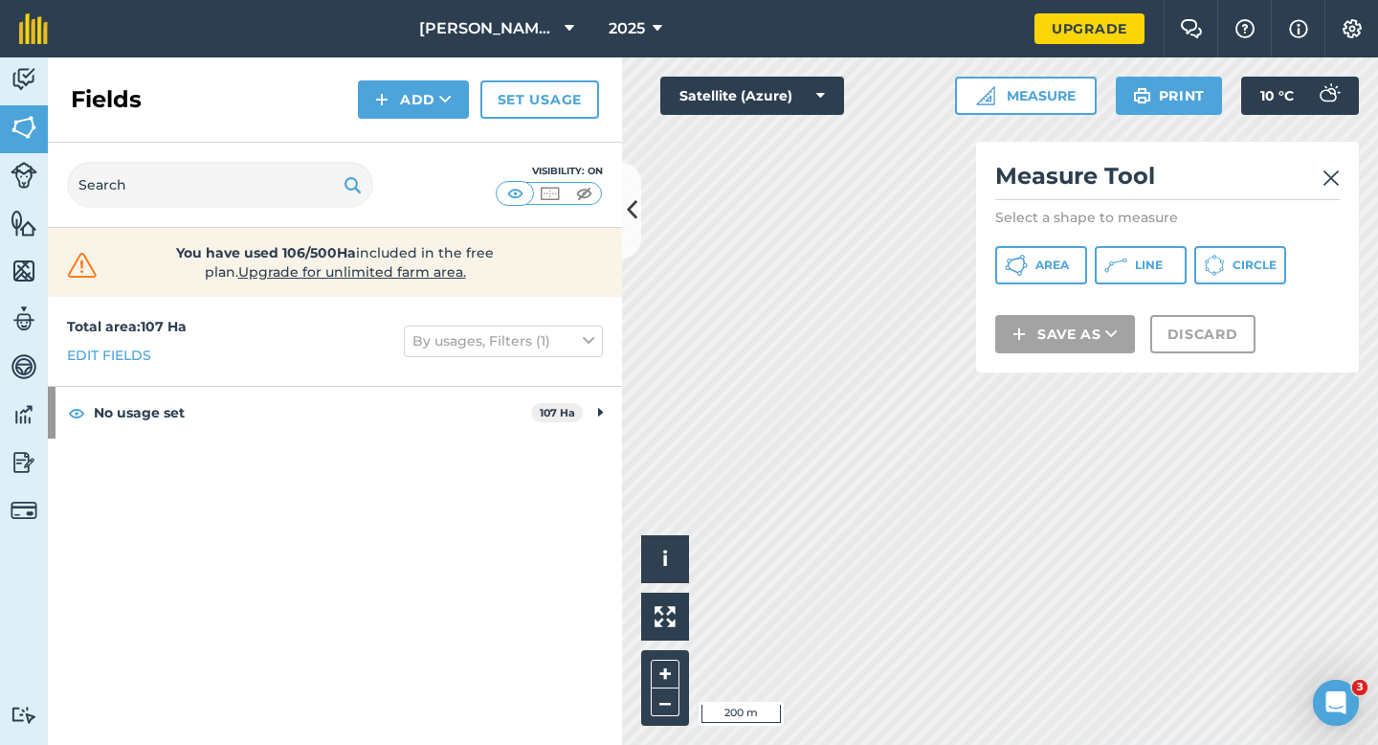
click at [1226, 236] on div "Measure Tool Select a shape to measure Area Line Circle Save as Discard" at bounding box center [1167, 257] width 383 height 231
click at [1226, 244] on div "Measure Tool Select a shape to measure Area Line Circle Save as Discard" at bounding box center [1167, 257] width 383 height 231
click at [1226, 251] on button "Circle" at bounding box center [1241, 265] width 92 height 38
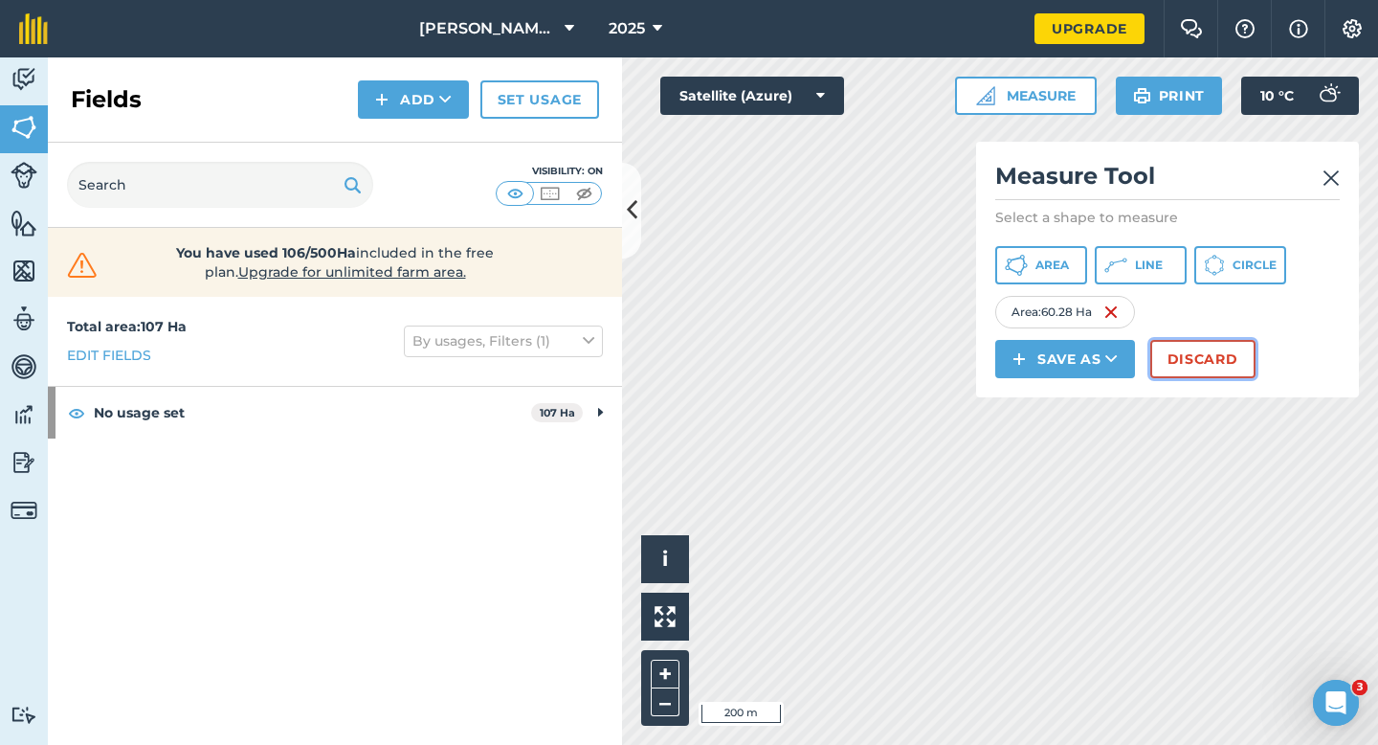
click at [1228, 354] on button "Discard" at bounding box center [1203, 359] width 105 height 38
